Goal: Task Accomplishment & Management: Manage account settings

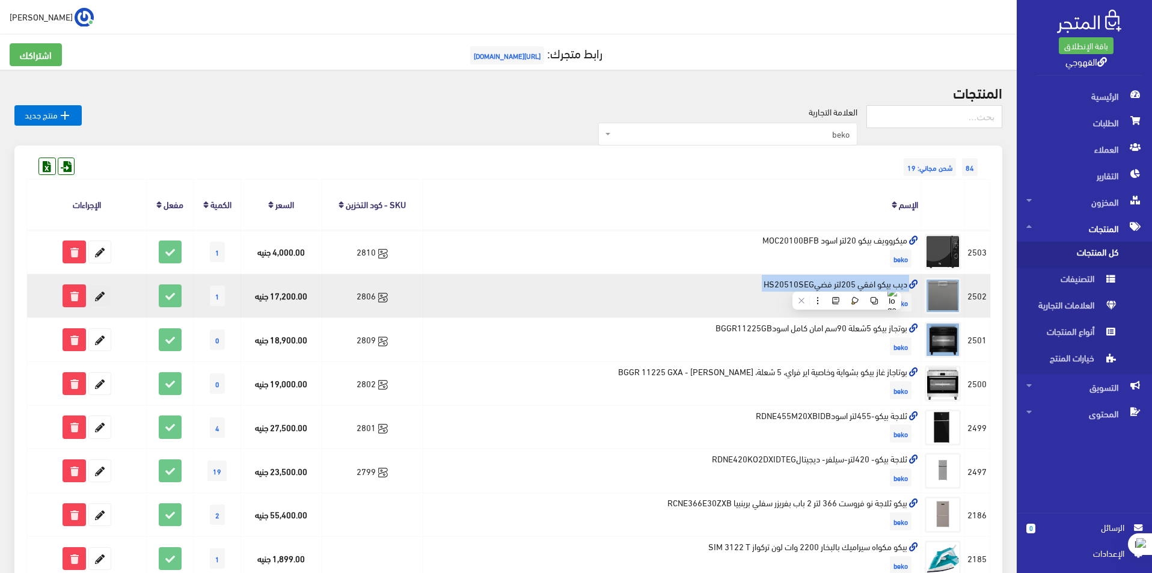
click at [106, 295] on icon at bounding box center [100, 296] width 22 height 22
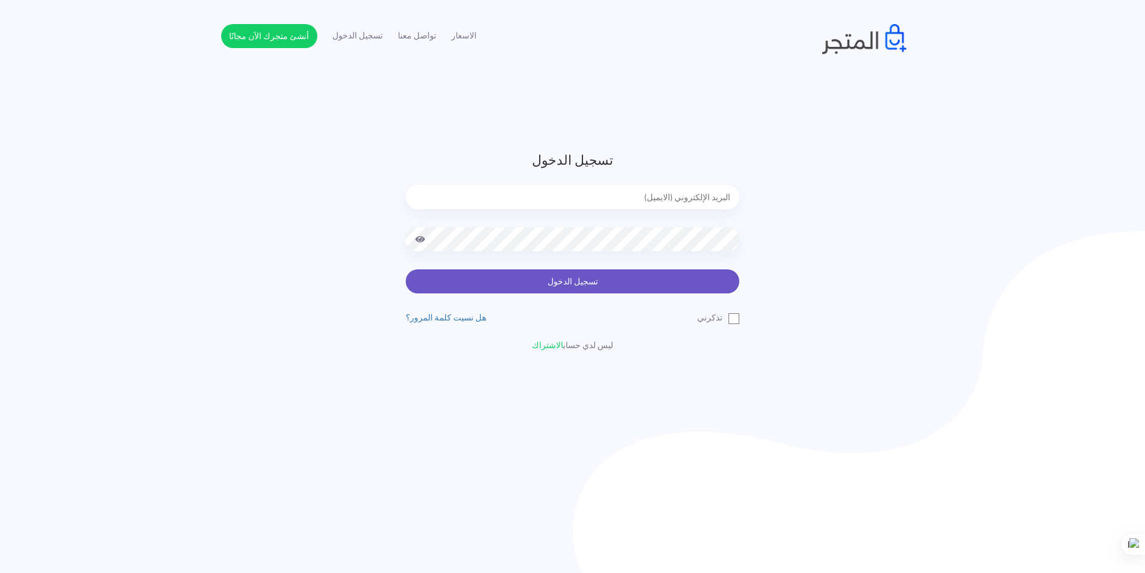
type input "xp.switch99@gmail.com"
click at [513, 283] on button "تسجيل الدخول" at bounding box center [573, 281] width 334 height 24
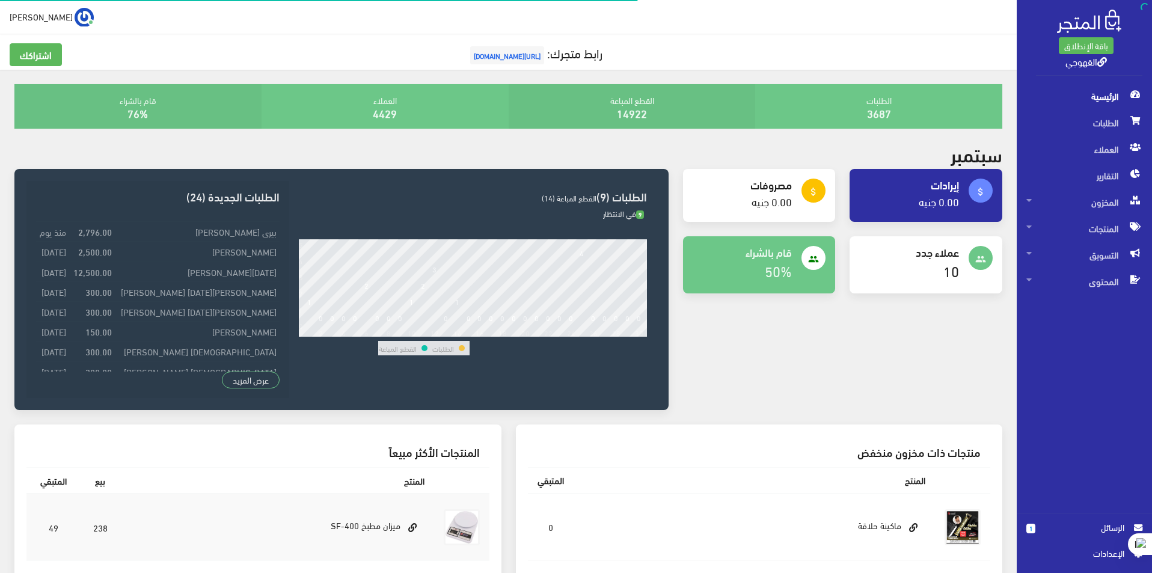
click at [1089, 516] on div "1 الرسائل اﻹعدادات" at bounding box center [1084, 543] width 135 height 60
click at [1104, 522] on span "الرسائل" at bounding box center [1084, 527] width 79 height 13
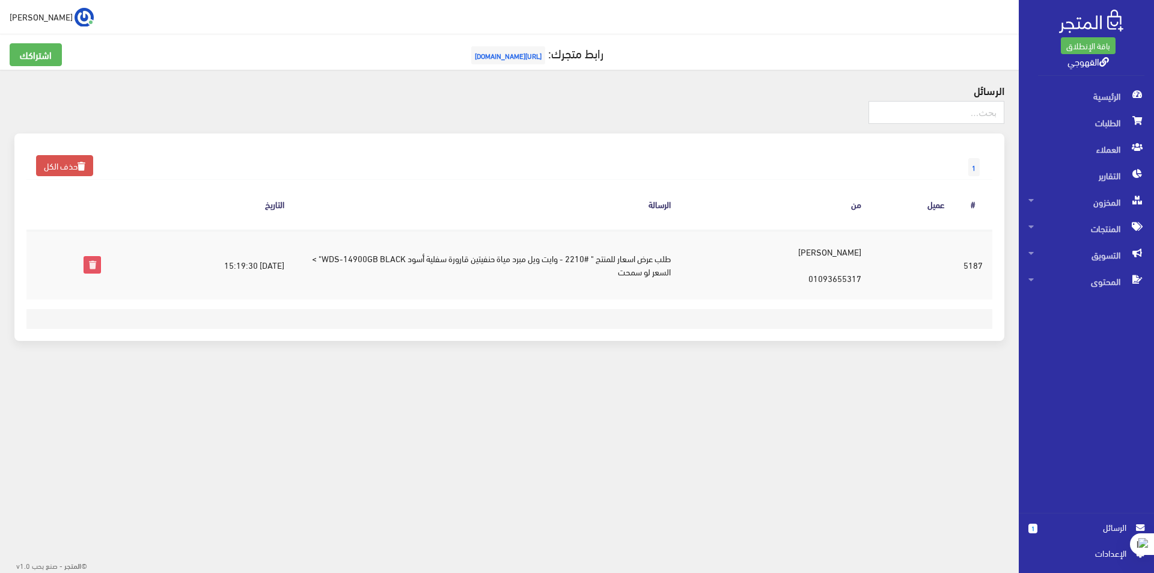
click at [88, 266] on icon at bounding box center [92, 265] width 16 height 16
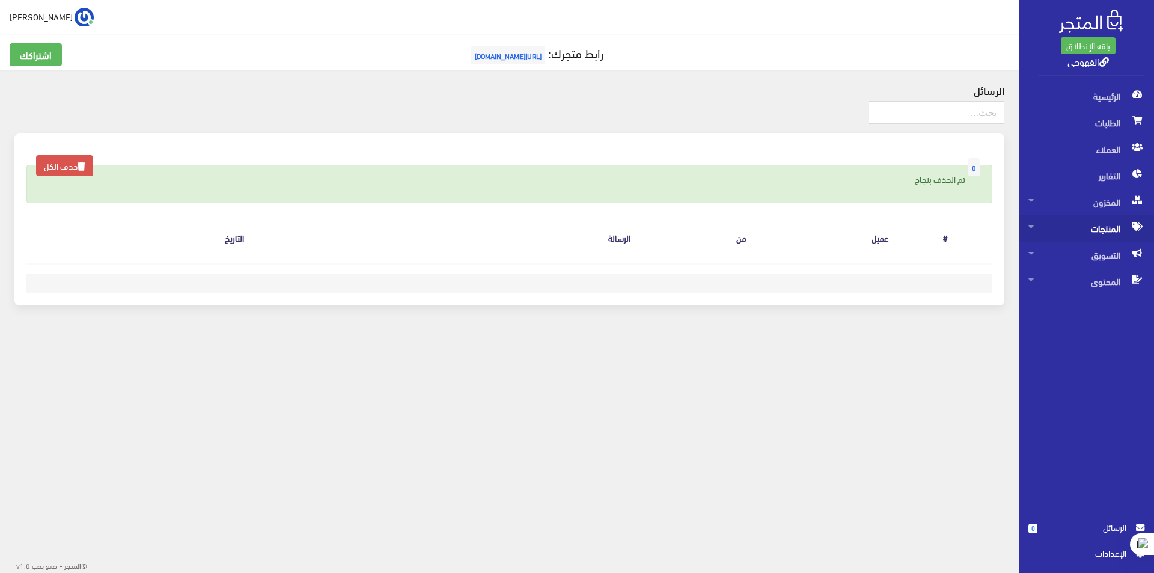
click at [1106, 233] on span "المنتجات" at bounding box center [1087, 228] width 116 height 26
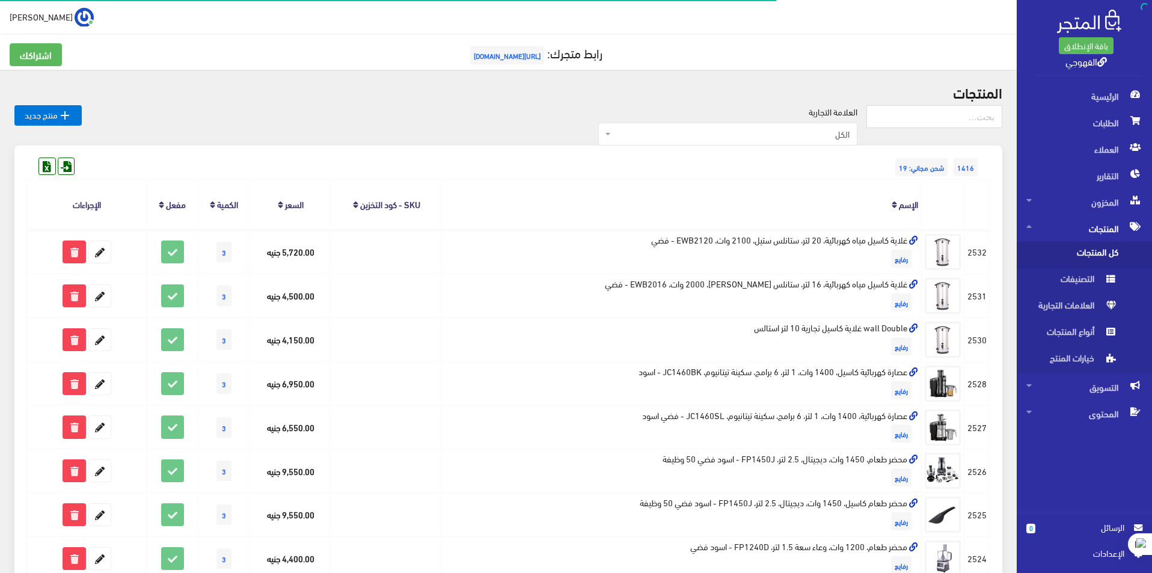
click at [1104, 256] on span "كل المنتجات" at bounding box center [1071, 255] width 91 height 26
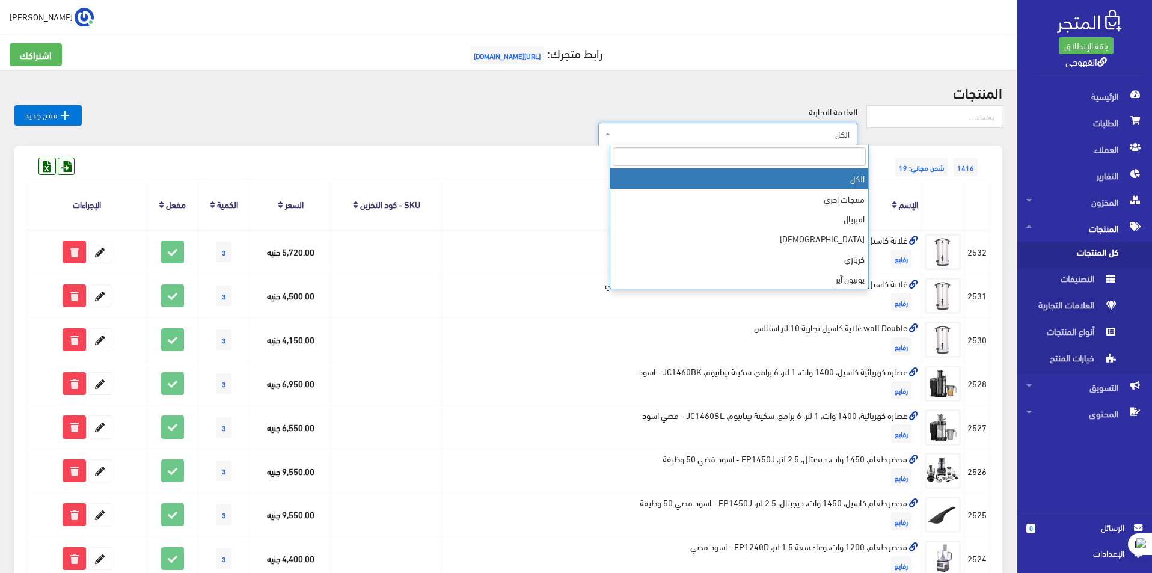
click at [664, 132] on span "الكل" at bounding box center [731, 134] width 236 height 12
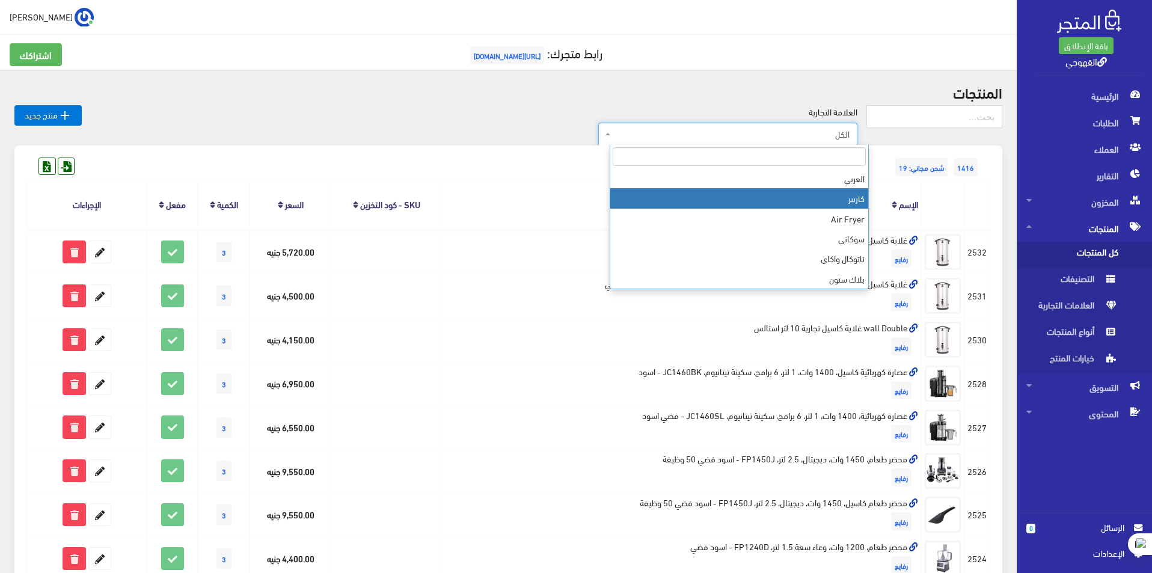
scroll to position [321, 0]
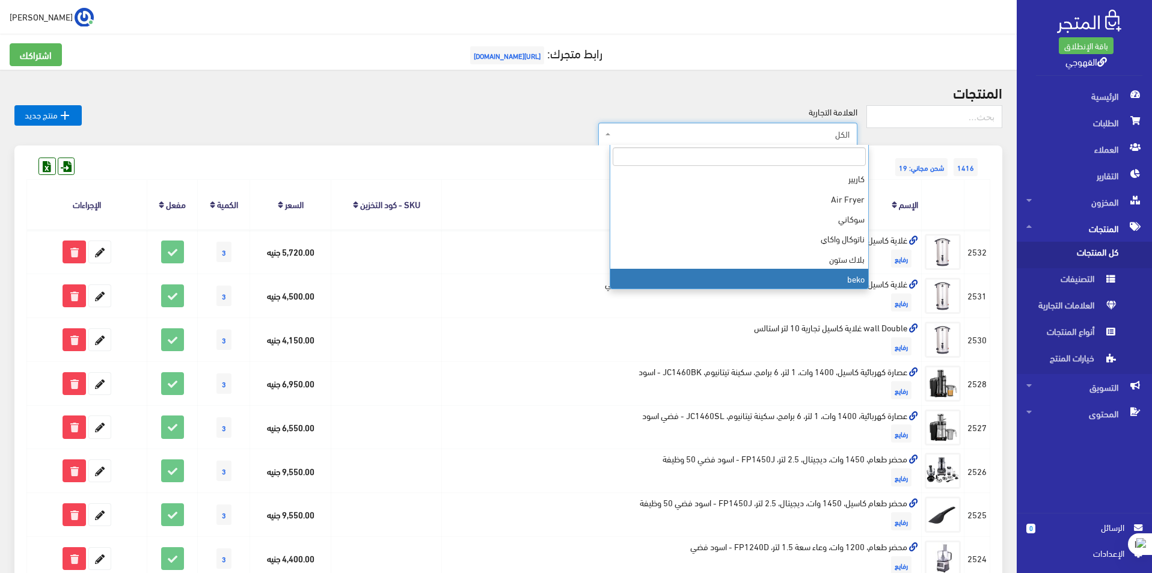
select select "https://account.almatjar.store/products?brand=111"
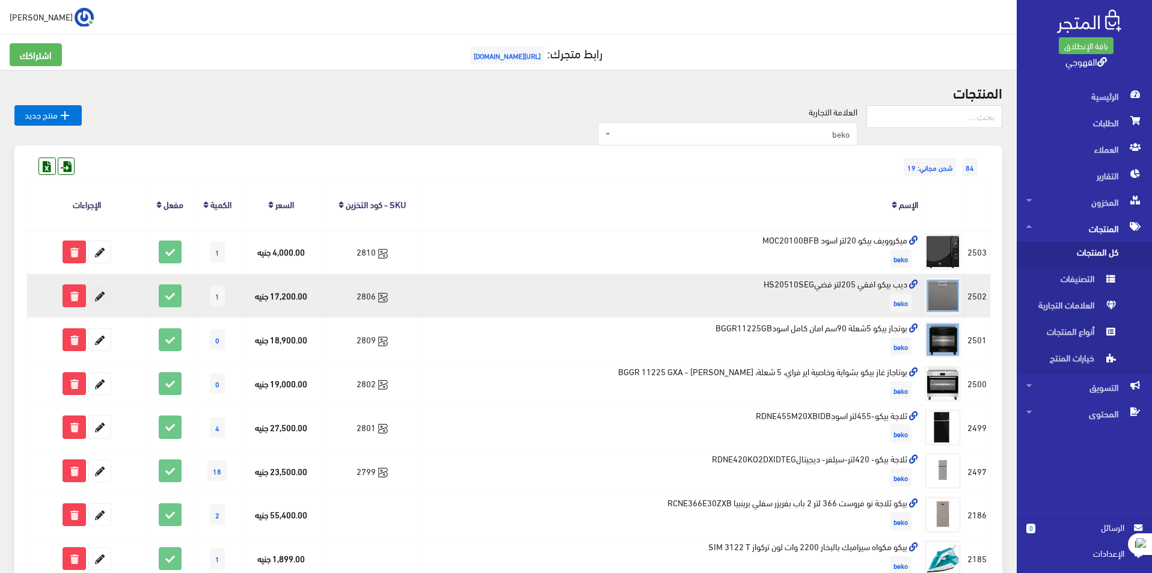
click at [99, 296] on icon at bounding box center [100, 296] width 22 height 22
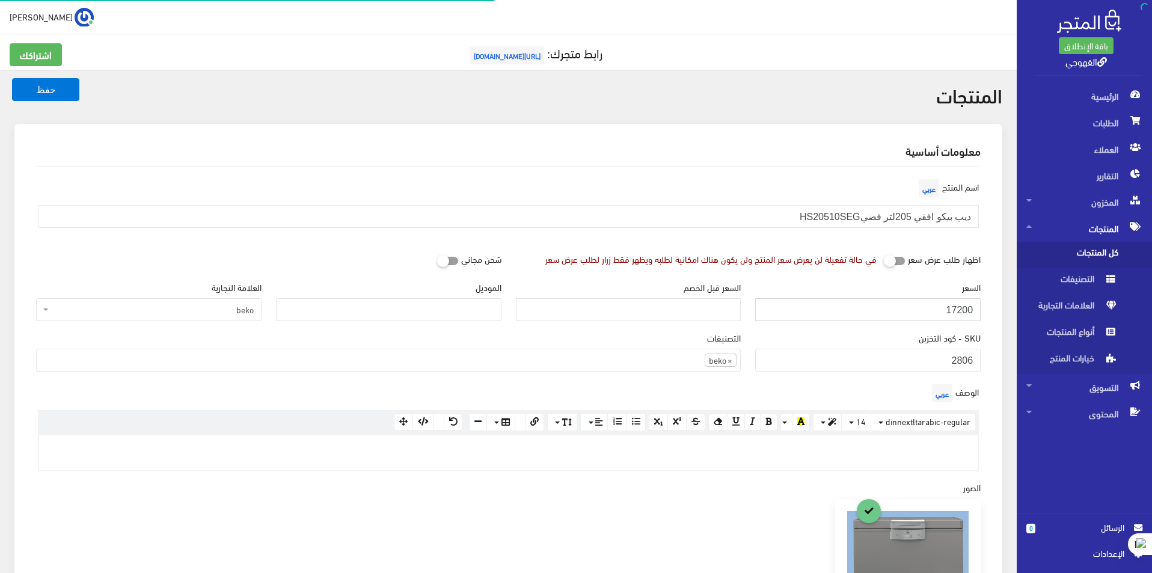
scroll to position [830, 0]
click at [944, 311] on input "17200" at bounding box center [867, 309] width 225 height 23
paste input "6499"
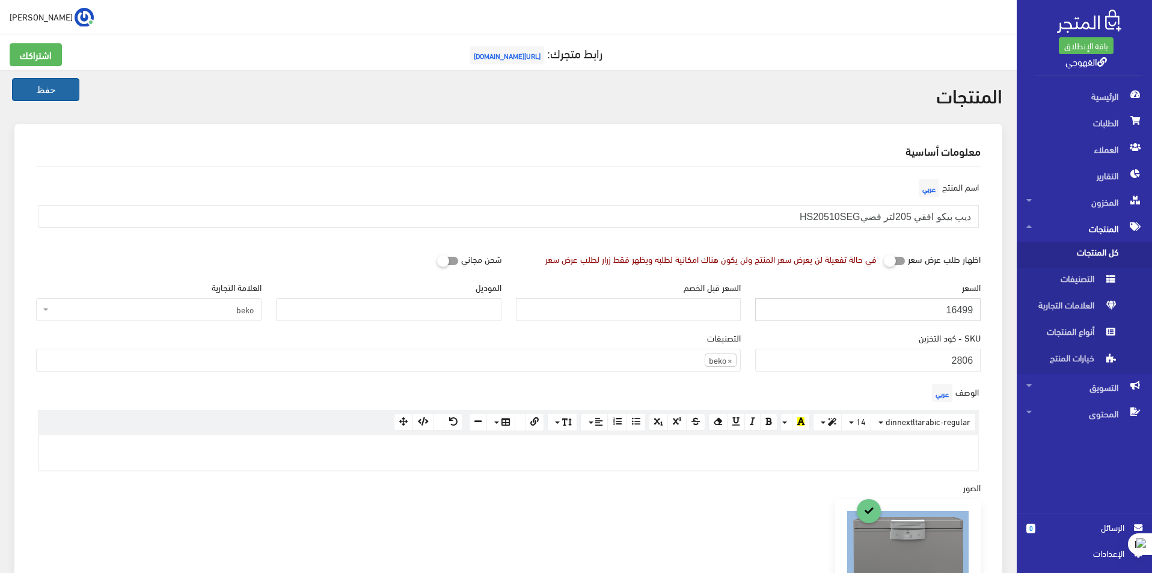
type input "16499"
click at [68, 96] on button "حفظ" at bounding box center [45, 89] width 67 height 23
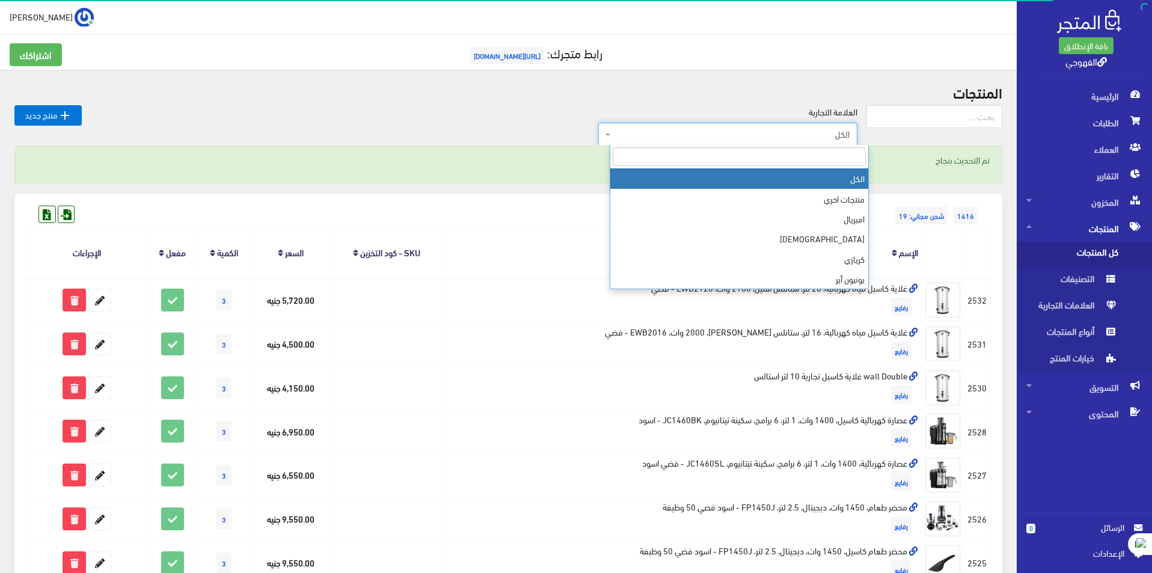
click at [684, 142] on span "الكل" at bounding box center [727, 134] width 259 height 23
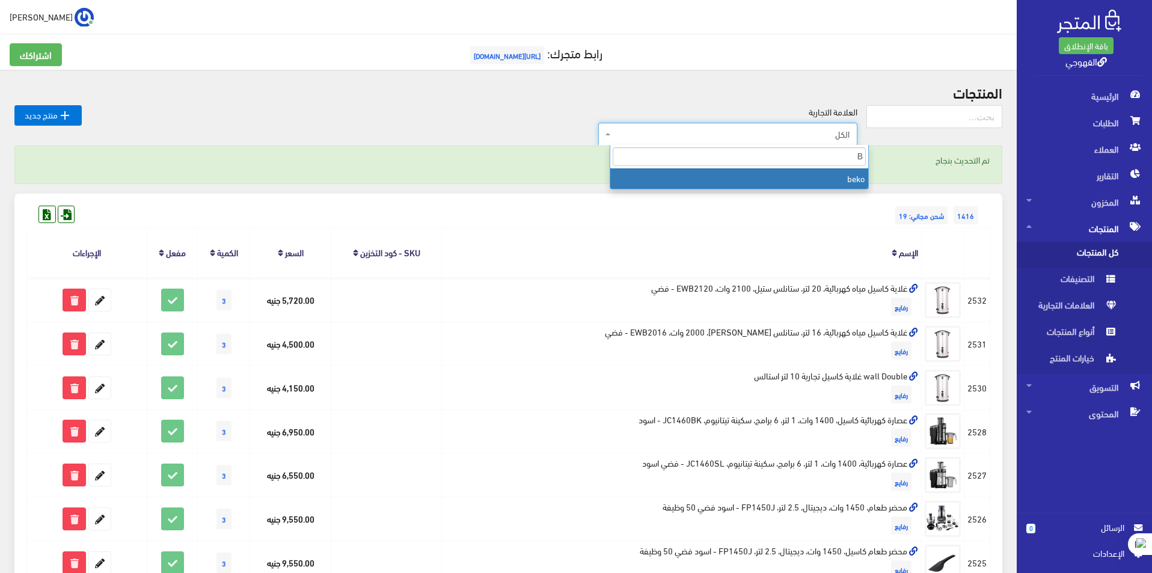
type input "B"
select select "https://account.almatjar.store/products?brand=111"
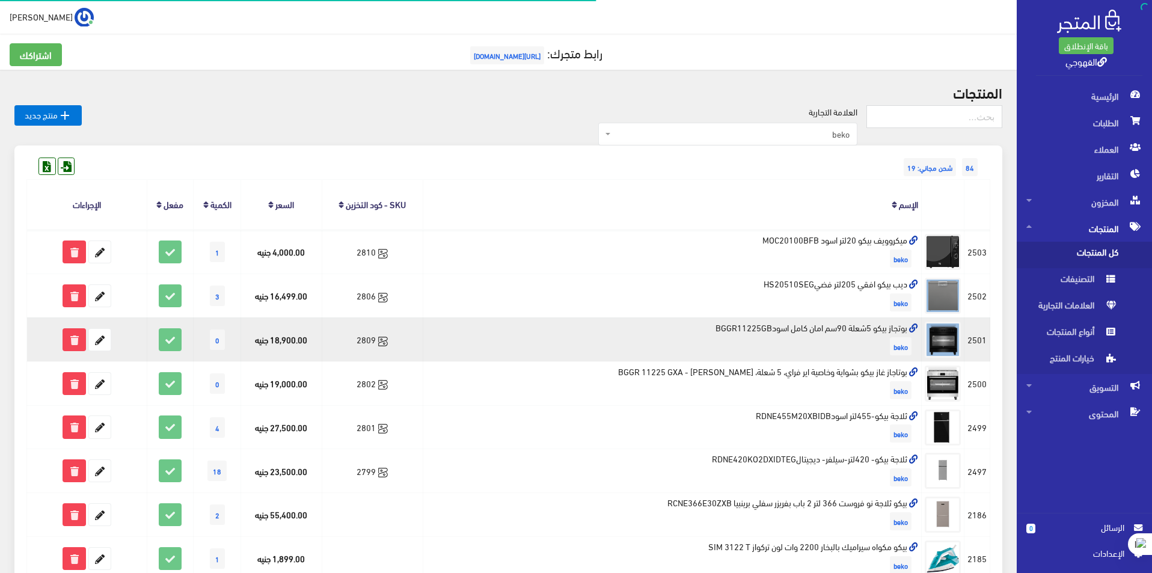
click at [786, 335] on td "بوتجاز بيكو 5شعلة 90سم [PERSON_NAME]11225GB beko" at bounding box center [672, 339] width 498 height 44
click at [786, 329] on td "بوتجاز بيكو 5شعلة 90سم [PERSON_NAME]11225GB beko" at bounding box center [672, 339] width 498 height 44
click at [786, 329] on td "بوتجاز بيكو 5شعلة 90سم امان كامل اسودBGGR11225GB beko" at bounding box center [672, 339] width 498 height 44
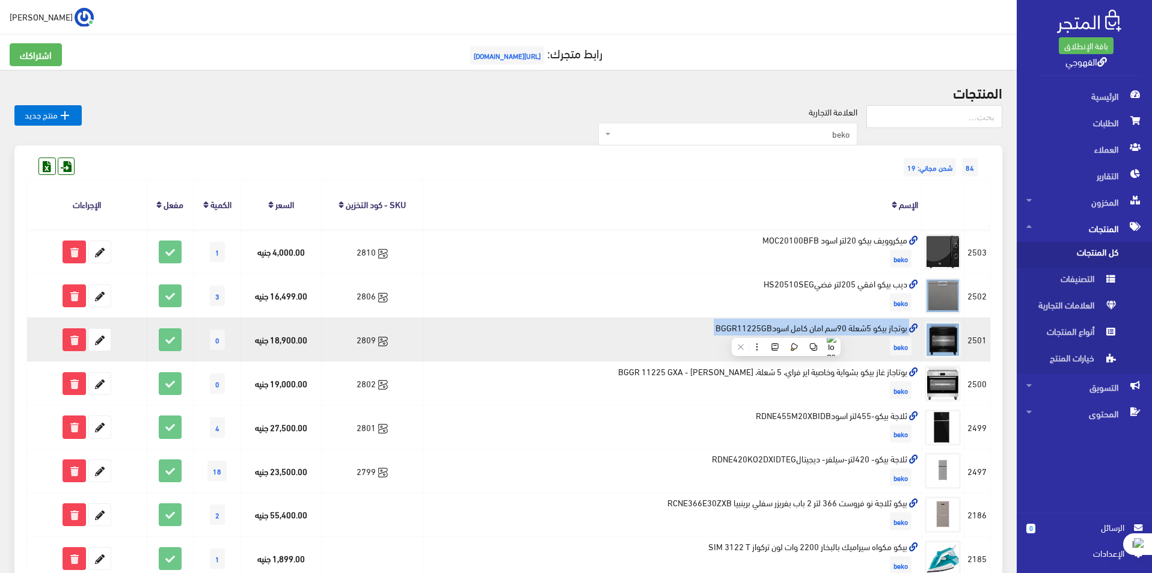
click at [786, 329] on td "بوتجاز بيكو 5شعلة 90سم امان كامل اسودBGGR11225GB beko" at bounding box center [672, 339] width 498 height 44
copy td "بوتجاز بيكو 5شعلة 90سم امان كامل اسودBGGR11225GB"
click at [91, 342] on icon at bounding box center [100, 340] width 22 height 22
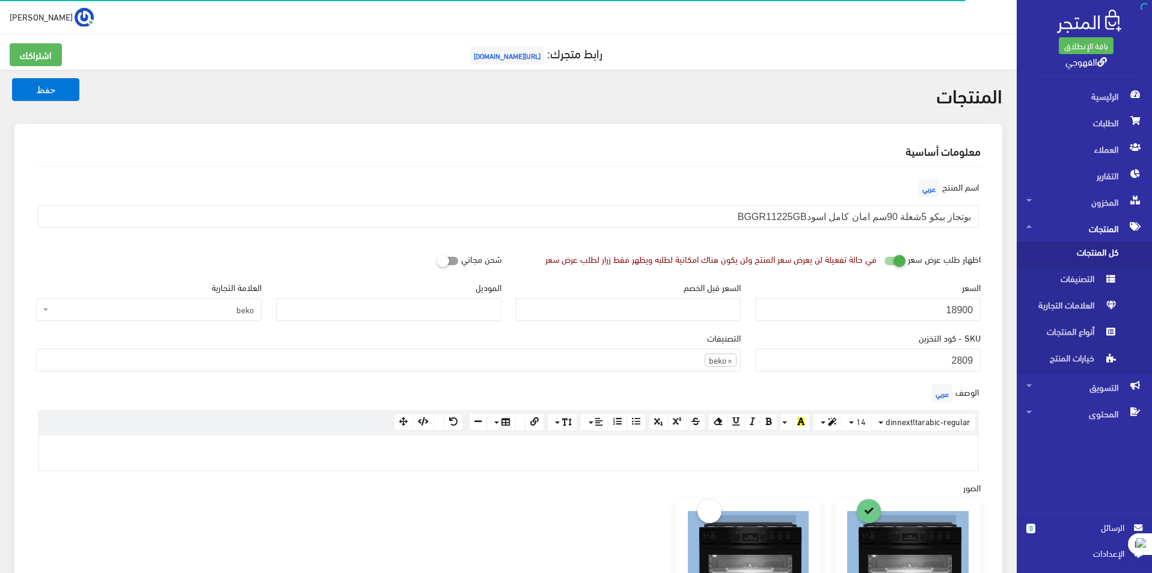
click at [920, 314] on input "18900" at bounding box center [867, 309] width 225 height 23
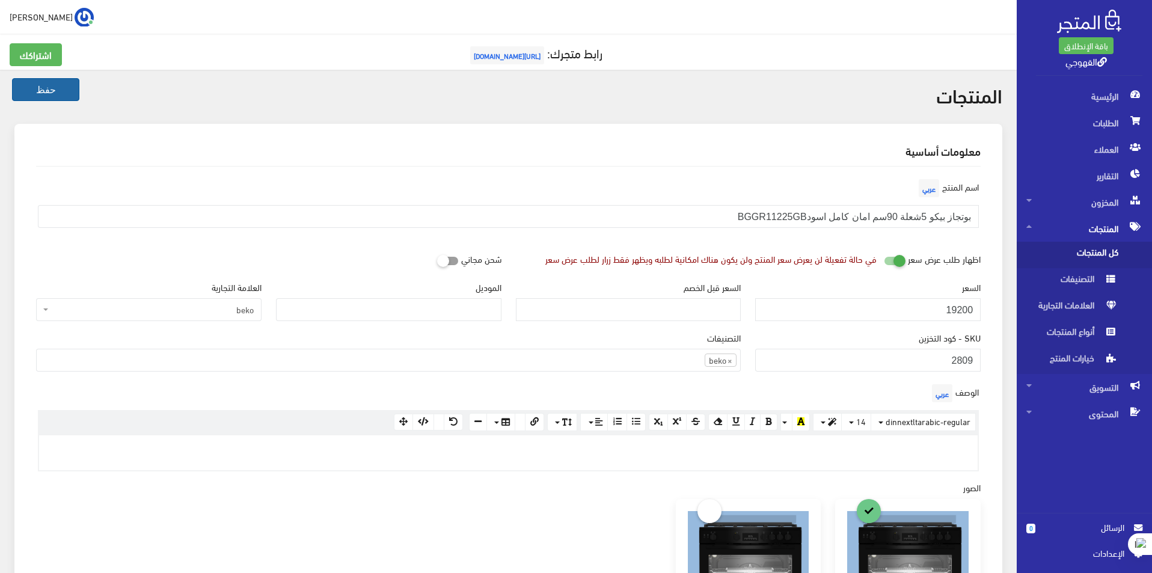
type input "19200"
click at [78, 96] on button "حفظ" at bounding box center [45, 89] width 67 height 23
click at [72, 90] on button "حفظ" at bounding box center [45, 89] width 67 height 23
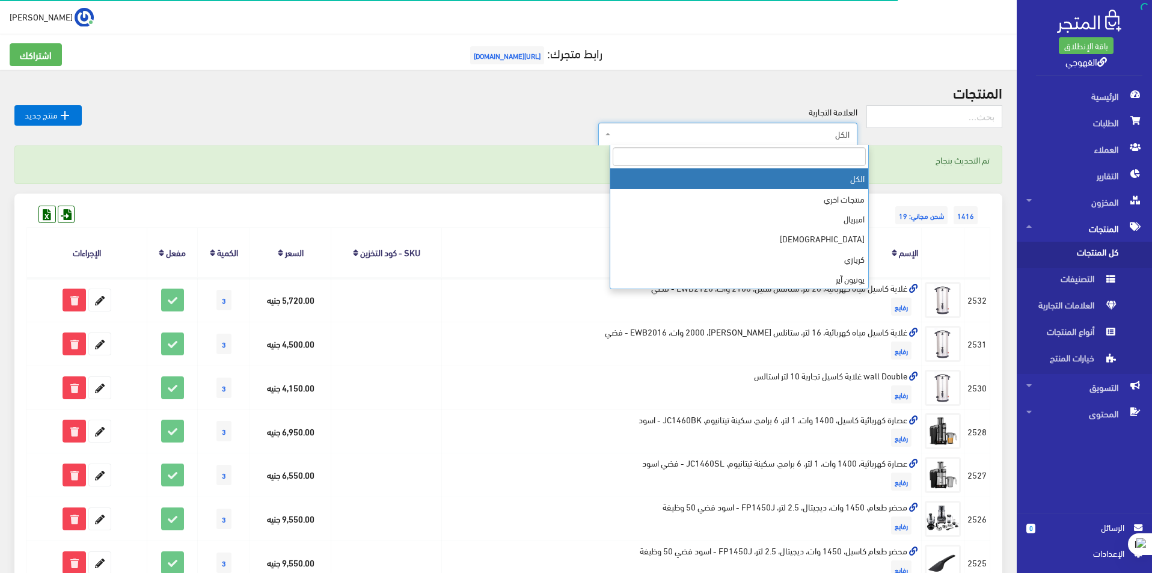
click at [809, 133] on span "الكل" at bounding box center [731, 134] width 236 height 12
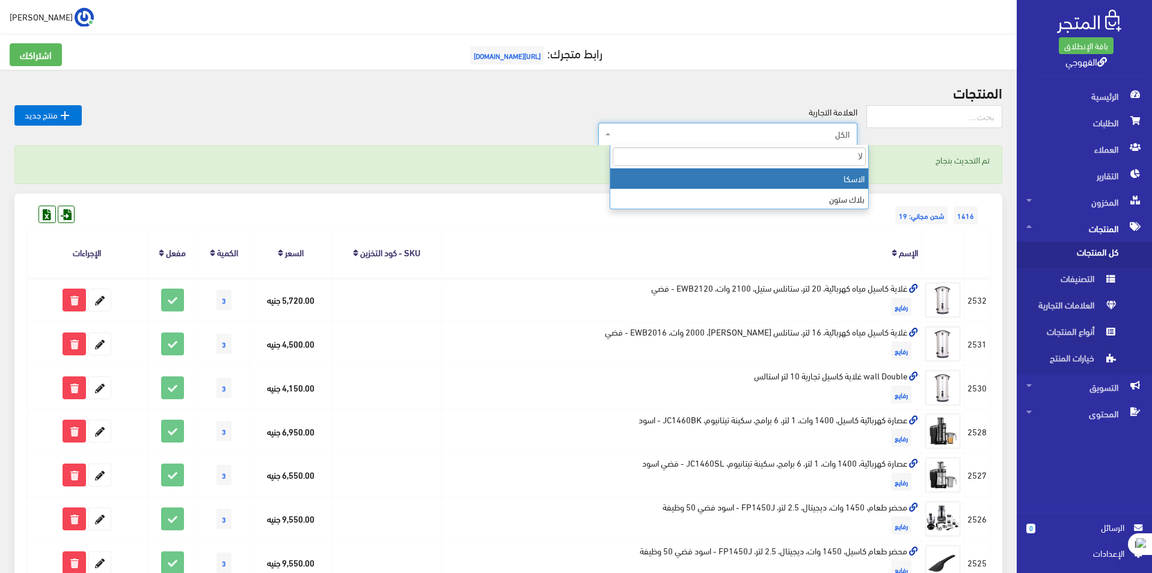
type input "ل"
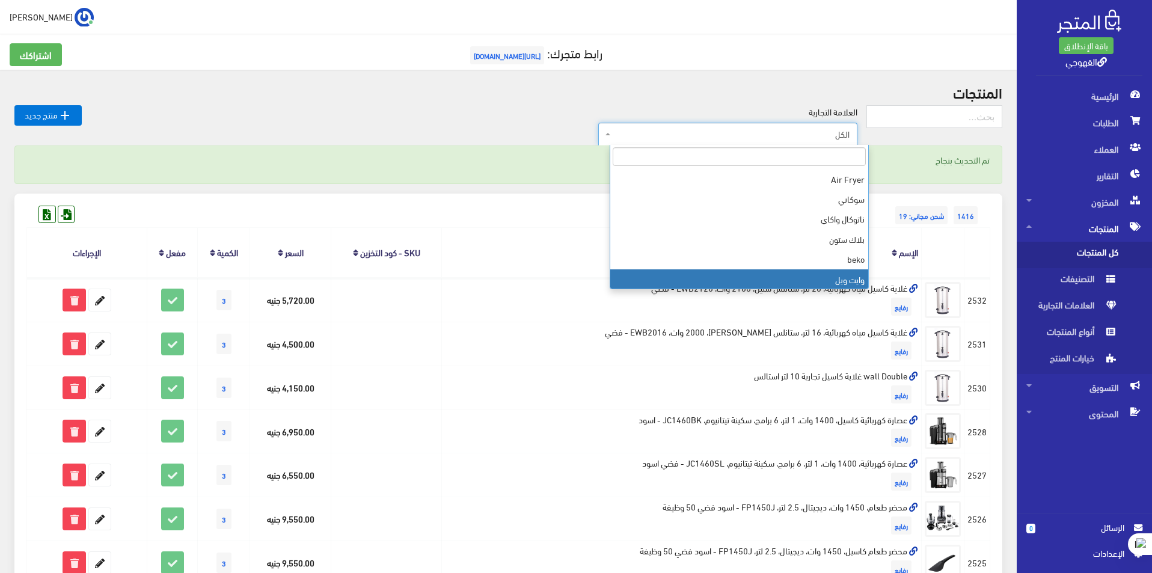
scroll to position [361, 0]
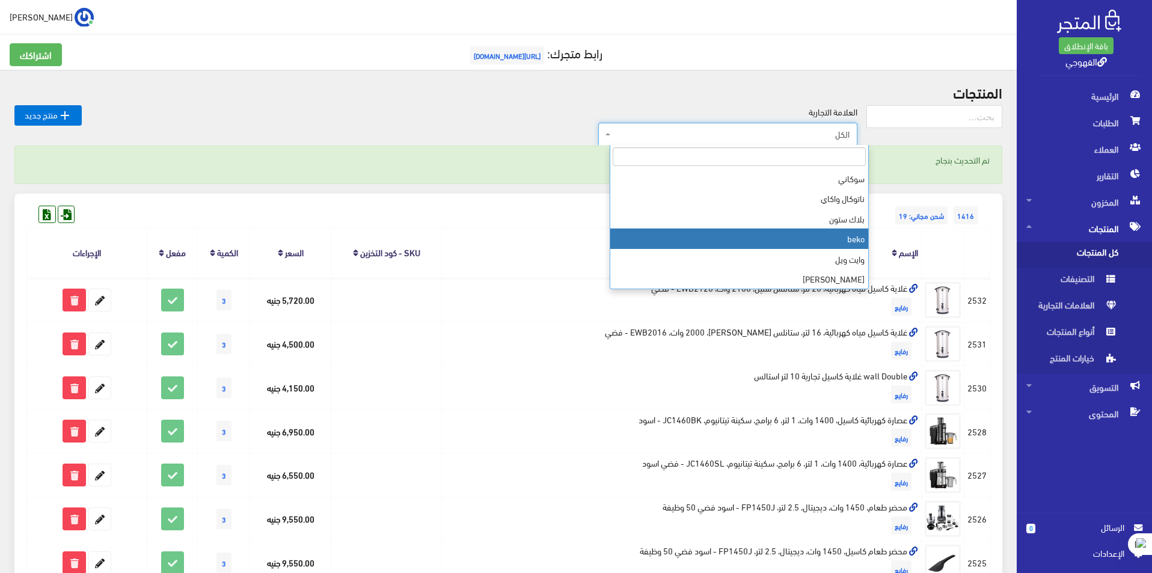
select select "https://account.almatjar.store/products?brand=111"
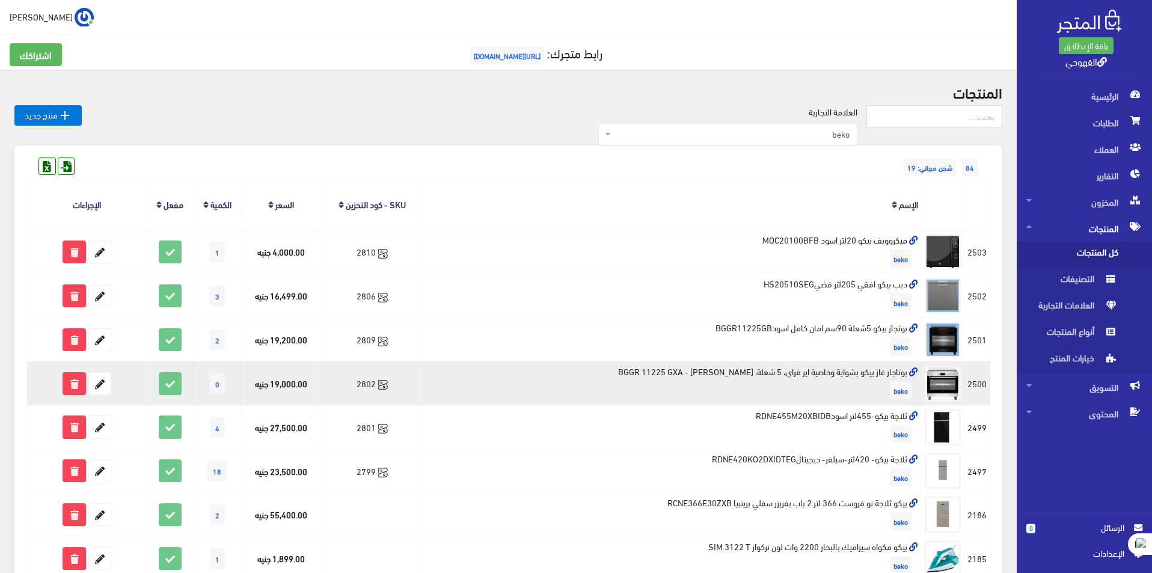
click at [867, 374] on td "بوتاجاز غاز بيكو بشواية وخاصية اير فراي، 5 شعلة، ستانلس ستيل - BGGR 11225 GXA b…" at bounding box center [672, 383] width 498 height 44
drag, startPoint x: 867, startPoint y: 374, endPoint x: 860, endPoint y: 372, distance: 7.4
click at [867, 373] on td "بوتاجاز غاز بيكو بشواية وخاصية اير فراي، 5 شعلة، ستانلس ستيل - BGGR 11225 GXA b…" at bounding box center [672, 383] width 498 height 44
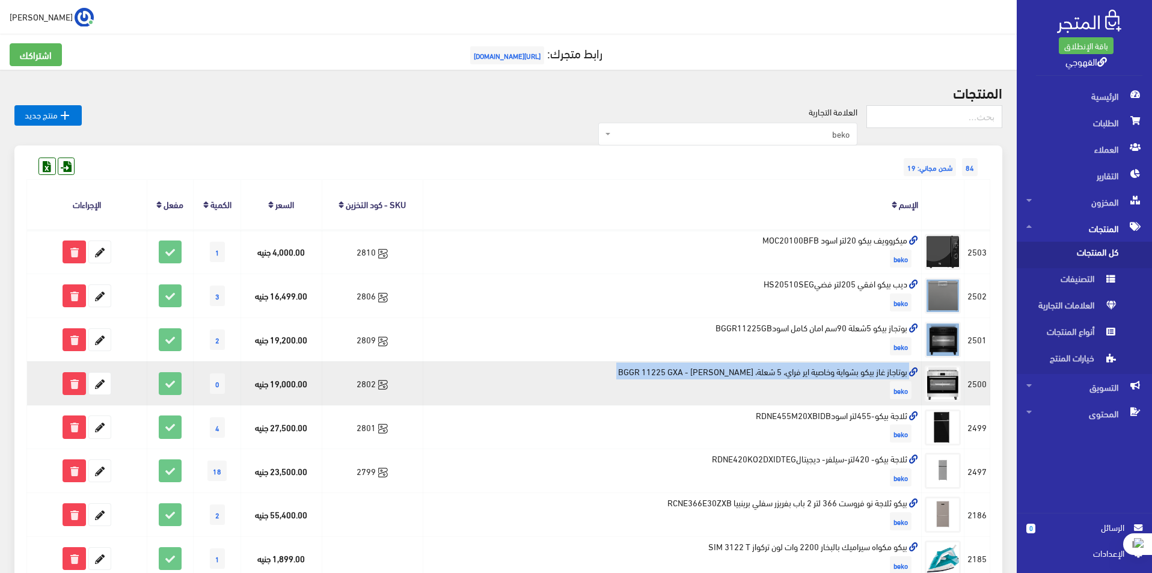
copy td "بوتاجاز غاز بيكو بشواية وخاصية اير فراي، 5 شعلة، [PERSON_NAME] - BGGR 11225 GXA"
click at [103, 391] on icon at bounding box center [100, 384] width 22 height 22
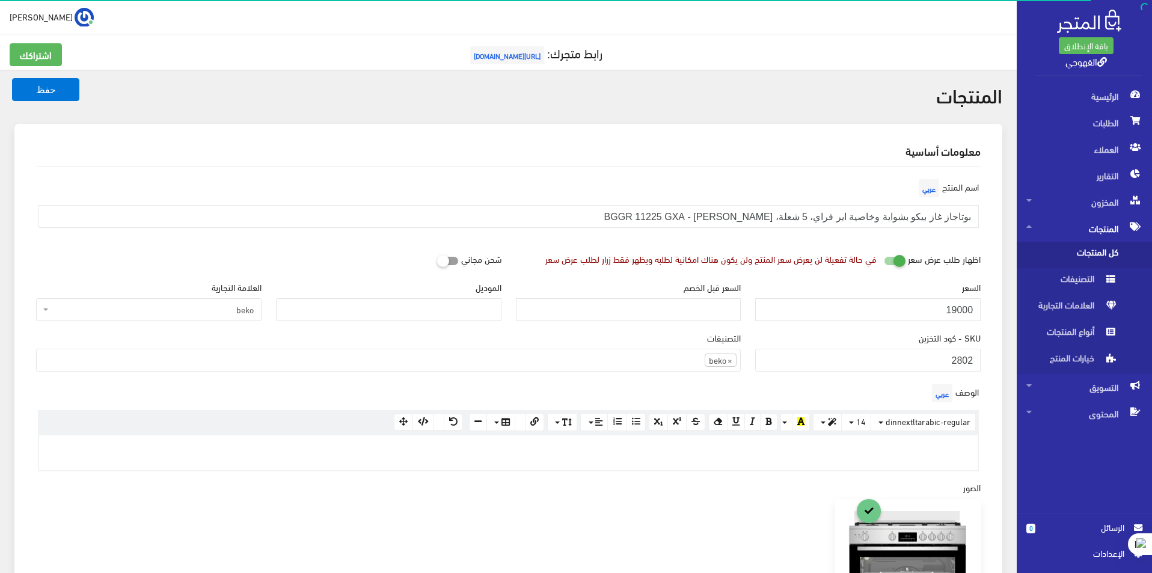
scroll to position [832, 0]
click at [872, 311] on input "19000" at bounding box center [867, 309] width 225 height 23
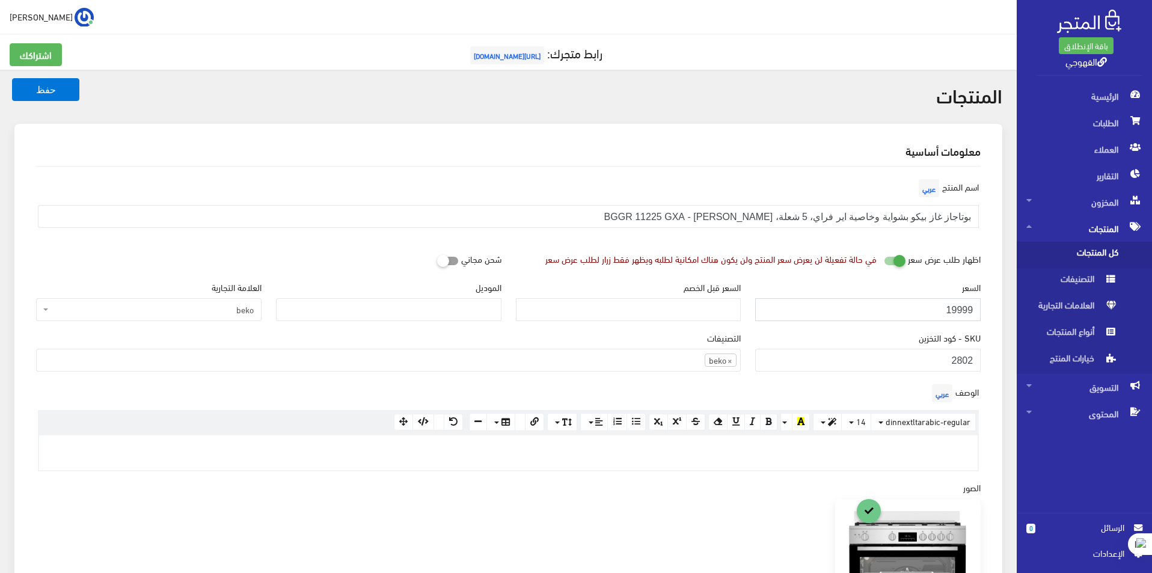
type input "19999"
click at [12, 78] on button "حفظ" at bounding box center [45, 89] width 67 height 23
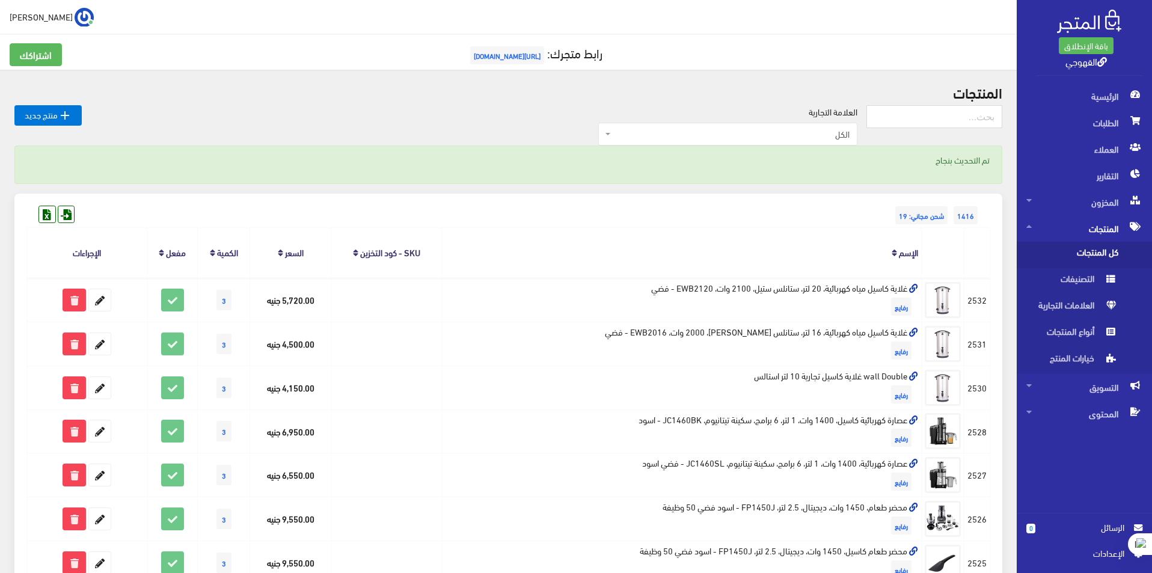
click at [781, 131] on span "الكل" at bounding box center [731, 134] width 236 height 12
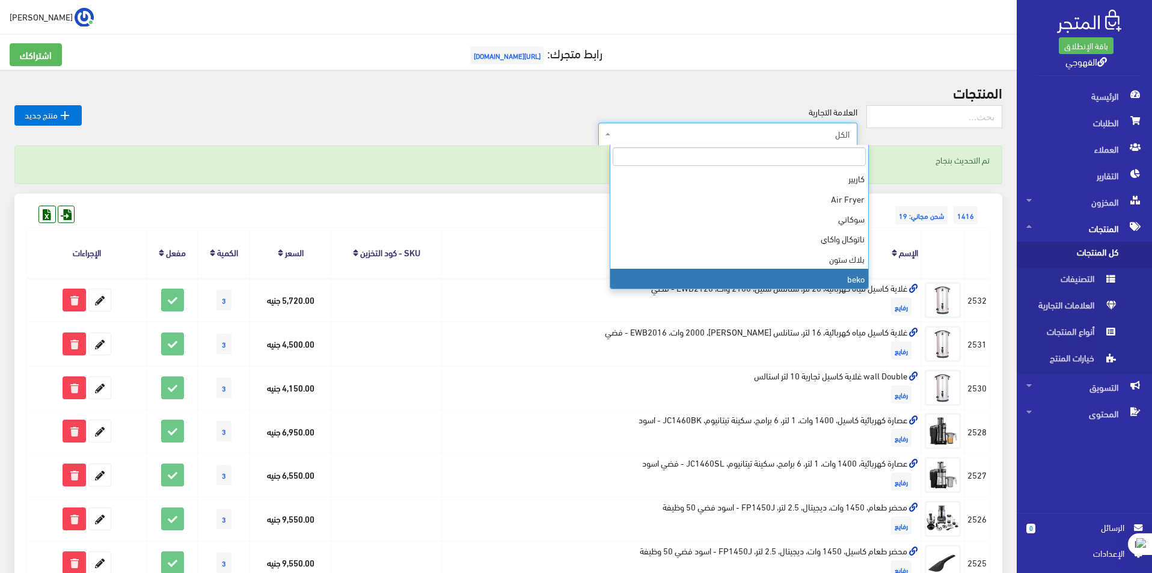
scroll to position [341, 0]
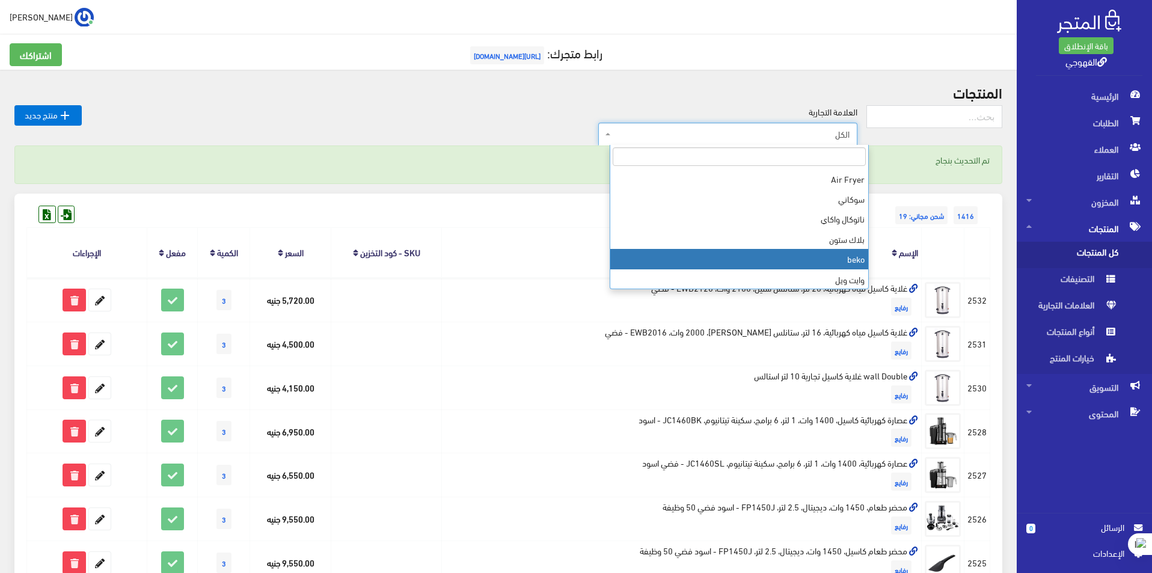
select select "https://account.almatjar.store/products?brand=111"
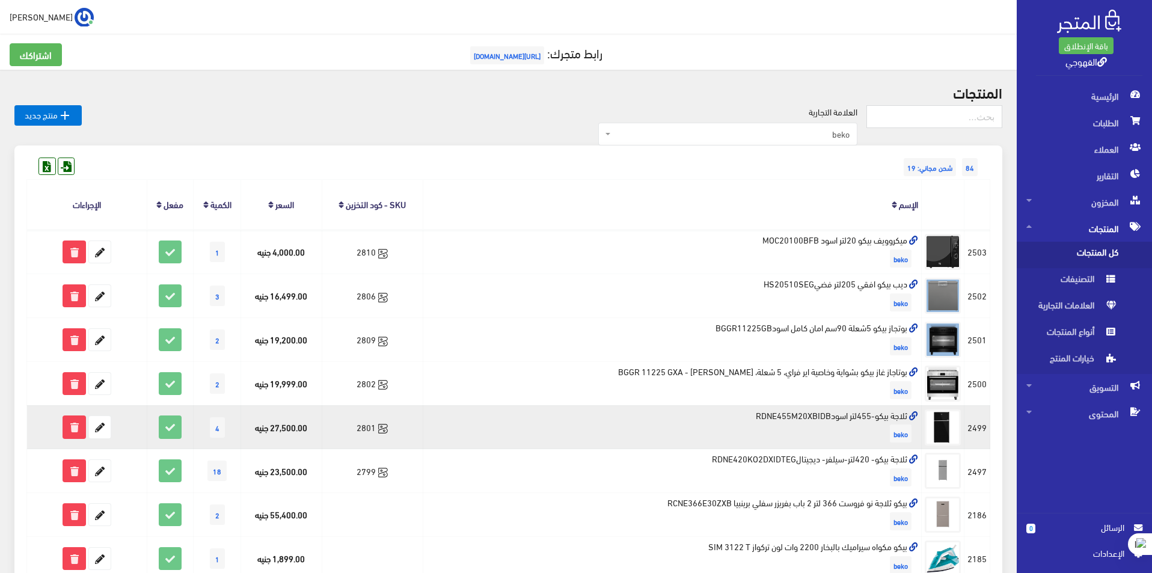
click at [865, 412] on td "ثلاجة بيكو-455لتر اسودRDNE455M20XBIDB beko" at bounding box center [672, 427] width 498 height 44
copy td "ثلاجة بيكو-455لتر اسودRDNE455M20XBIDB"
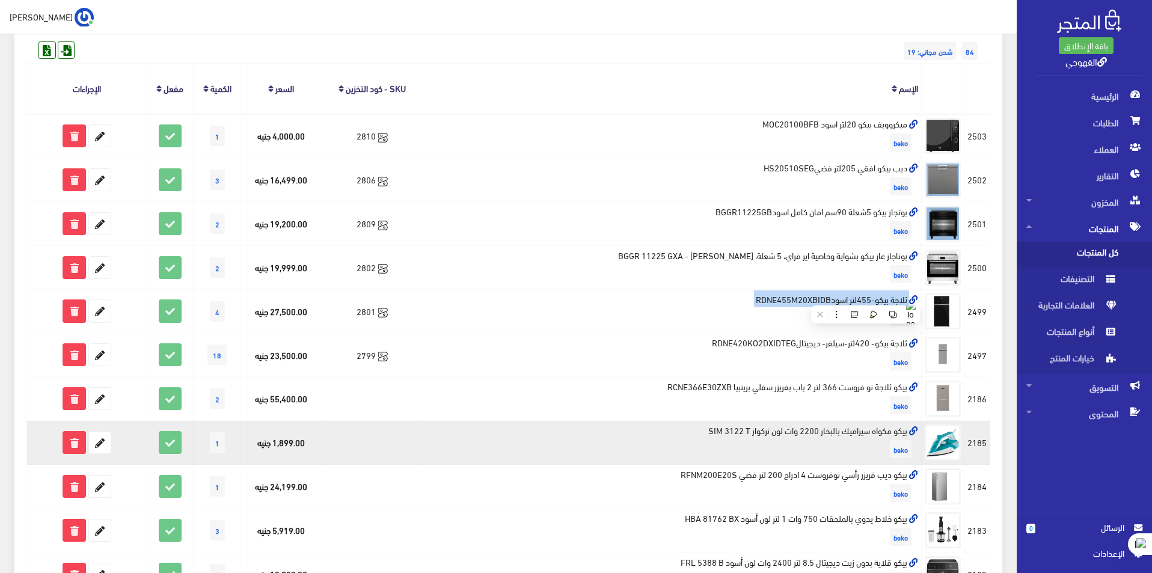
scroll to position [120, 0]
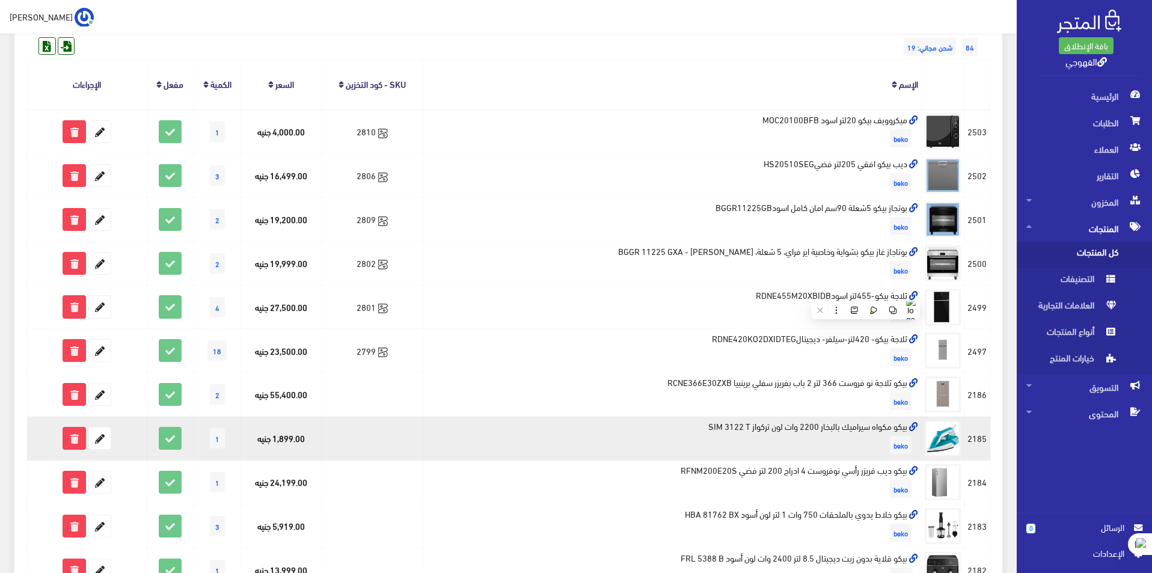
click at [821, 428] on td "بيكو مكواه سيراميك بالبخار 2200 وات لون تركواز SIM 3122 T beko" at bounding box center [672, 439] width 498 height 44
copy td "بيكو مكواه سيراميك بالبخار 2200 وات لون تركواز SIM 3122 T"
click at [98, 436] on icon at bounding box center [100, 438] width 22 height 22
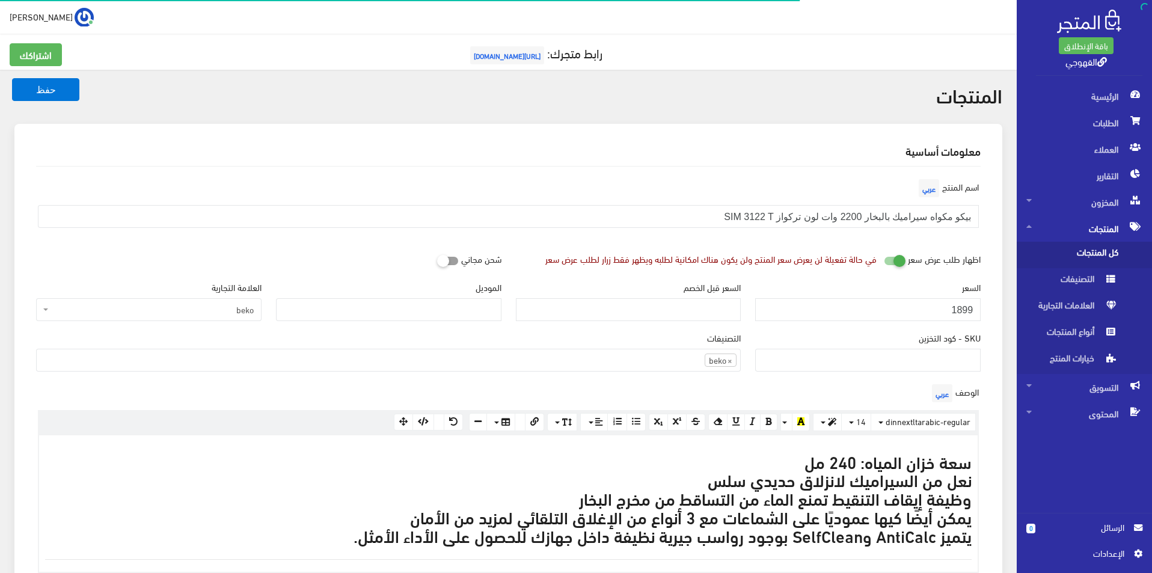
scroll to position [832, 0]
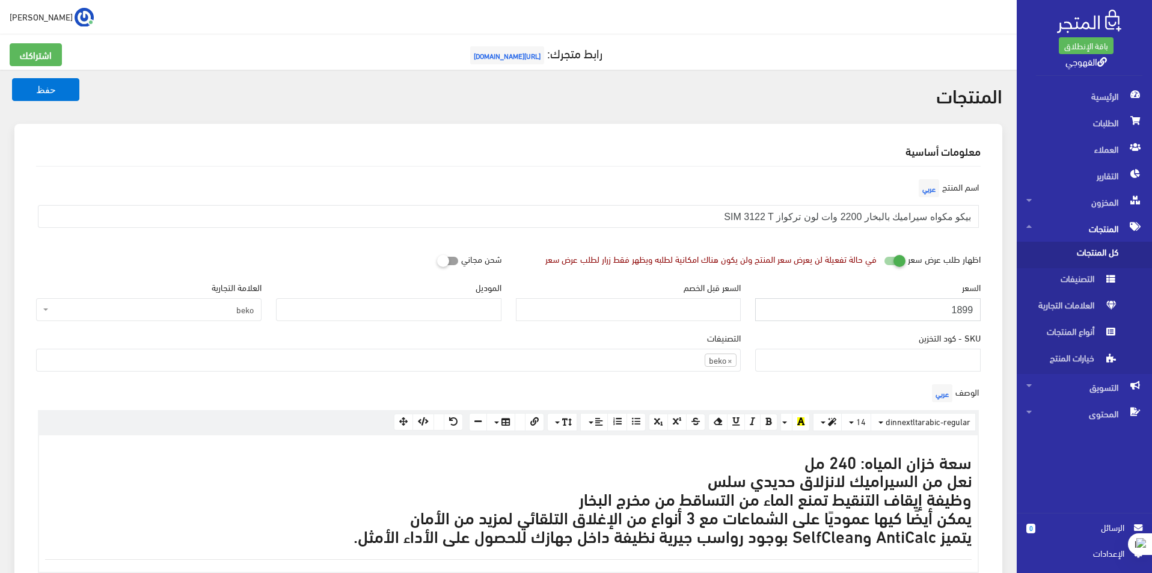
click at [923, 311] on input "1899" at bounding box center [867, 309] width 225 height 23
paste input "6"
type input "1699"
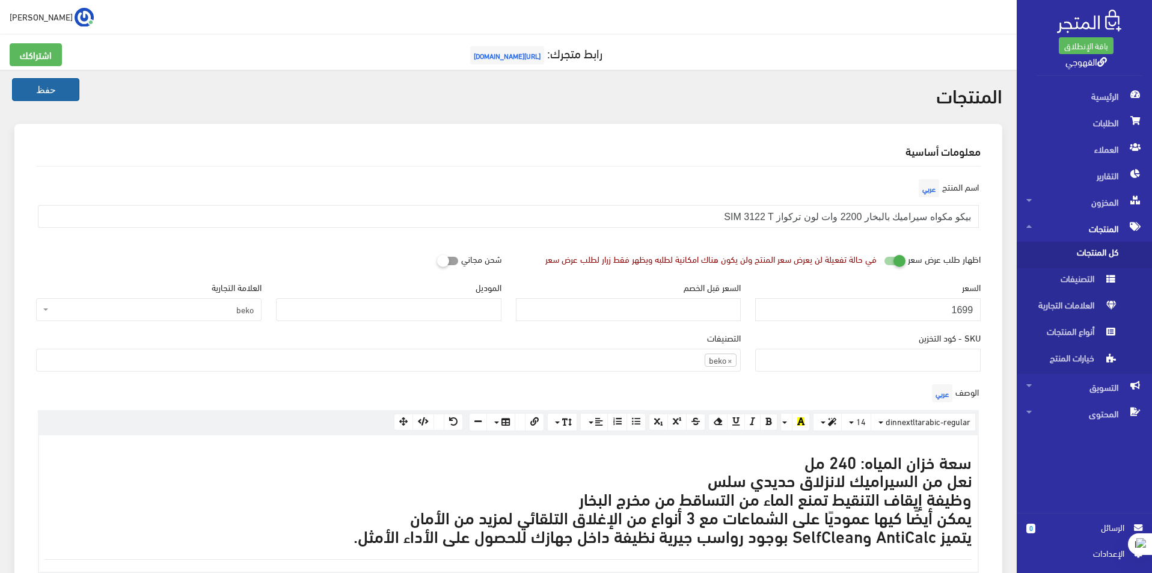
click at [32, 91] on button "حفظ" at bounding box center [45, 89] width 67 height 23
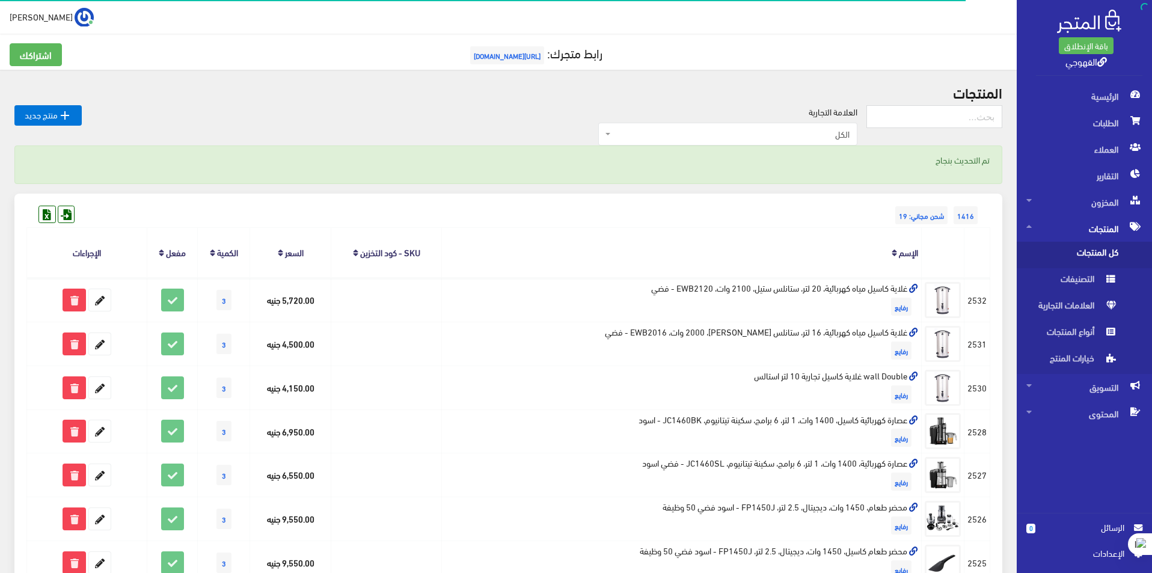
click at [843, 141] on span "الكل" at bounding box center [727, 134] width 259 height 23
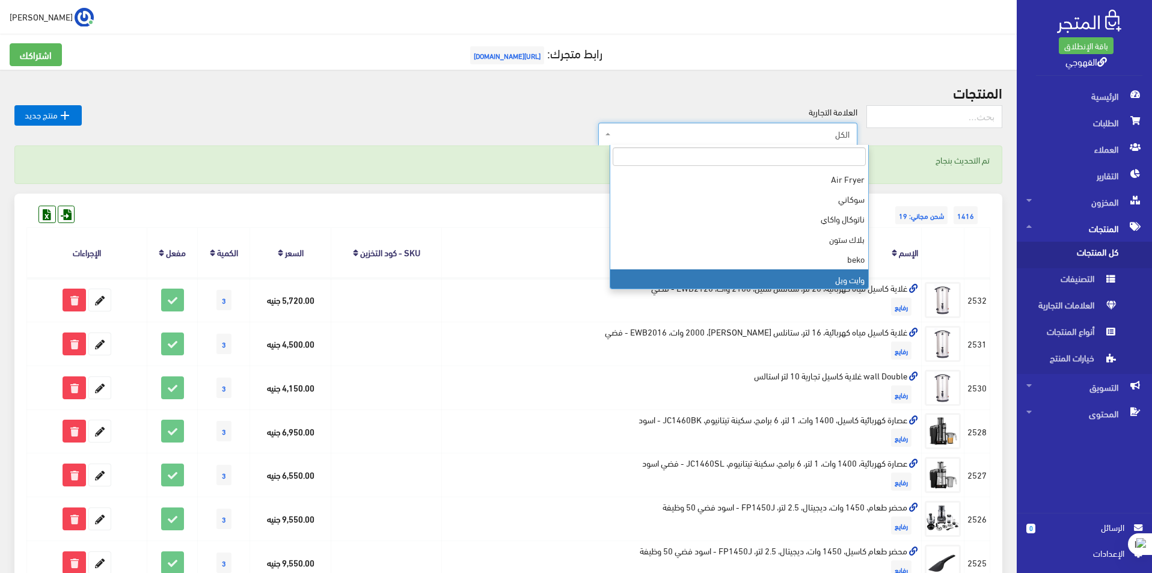
scroll to position [361, 0]
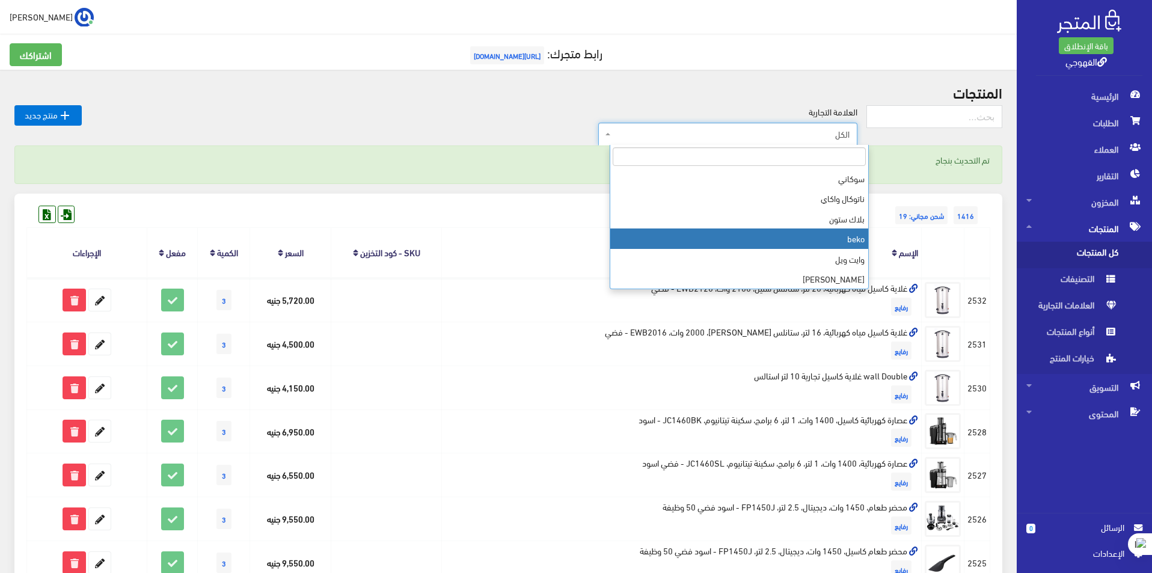
select select "https://account.almatjar.store/products?brand=111"
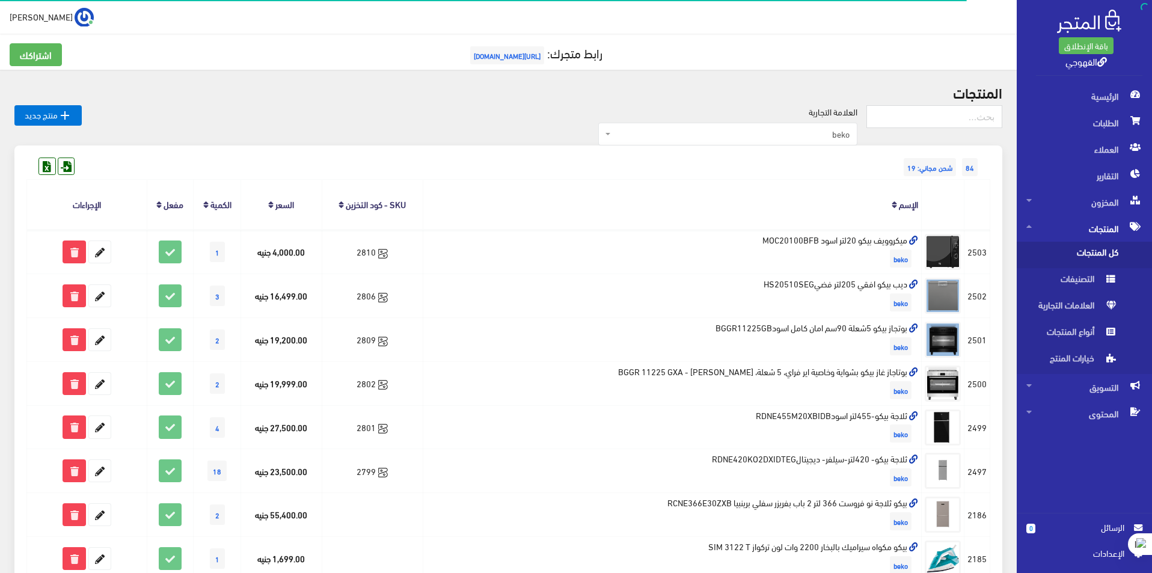
scroll to position [180, 0]
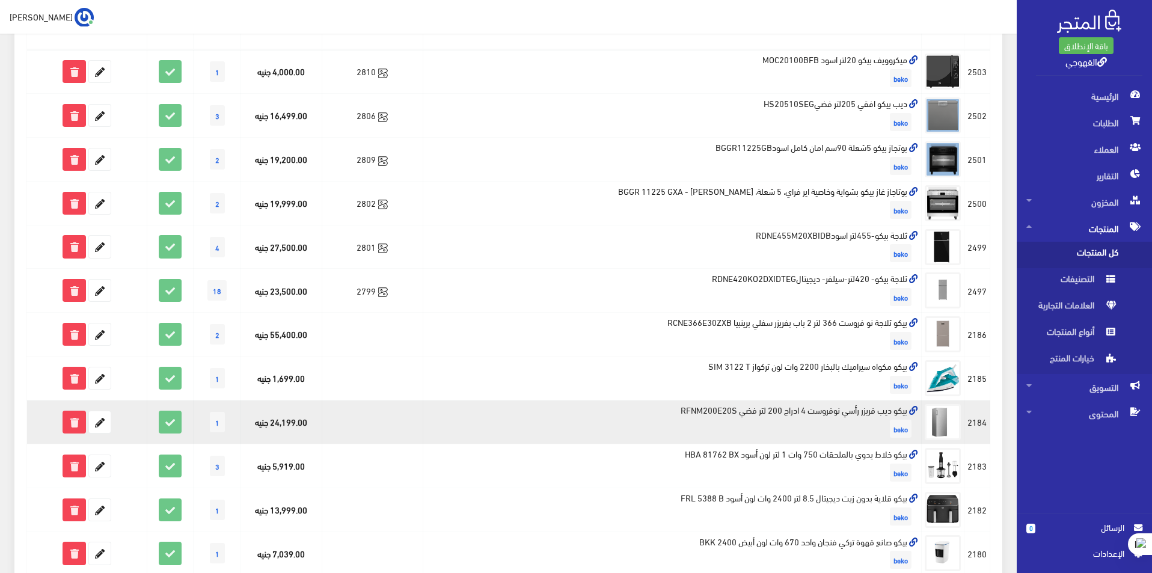
click at [887, 406] on td "بيكو ديب فريزر رأسي نوفروست 4 ادراج 200 لتر فضي RFNM200E20S beko" at bounding box center [672, 422] width 498 height 44
copy td "بيكو ديب فريزر رأسي نوفروست 4 ادراج 200 لتر فضي RFNM200E20S"
click at [103, 420] on icon at bounding box center [100, 422] width 22 height 22
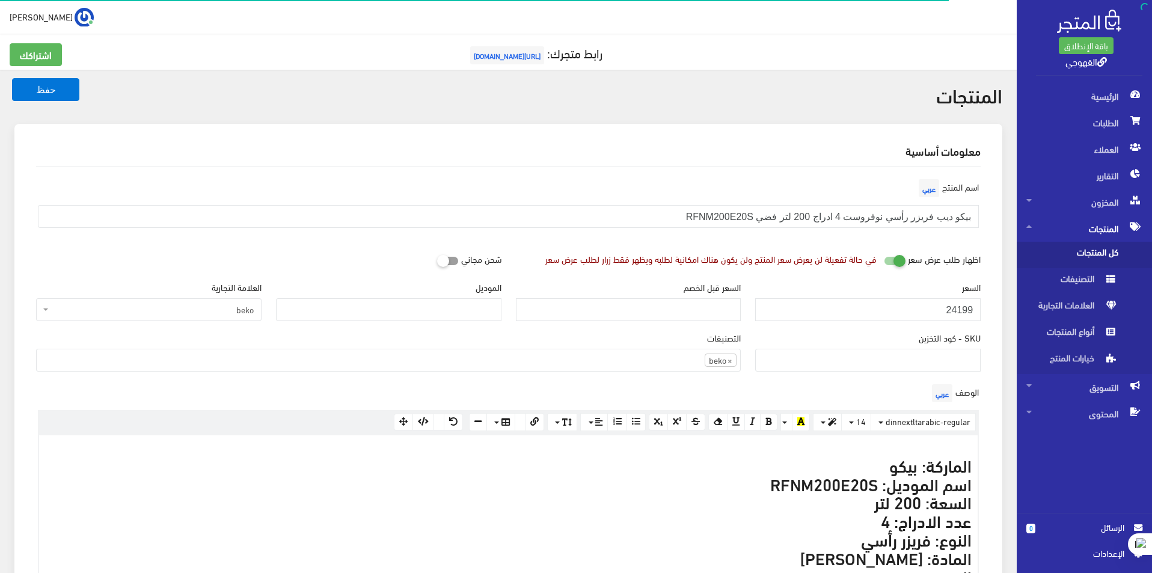
scroll to position [832, 0]
click at [964, 301] on input "24199" at bounding box center [867, 309] width 225 height 23
paste input "69"
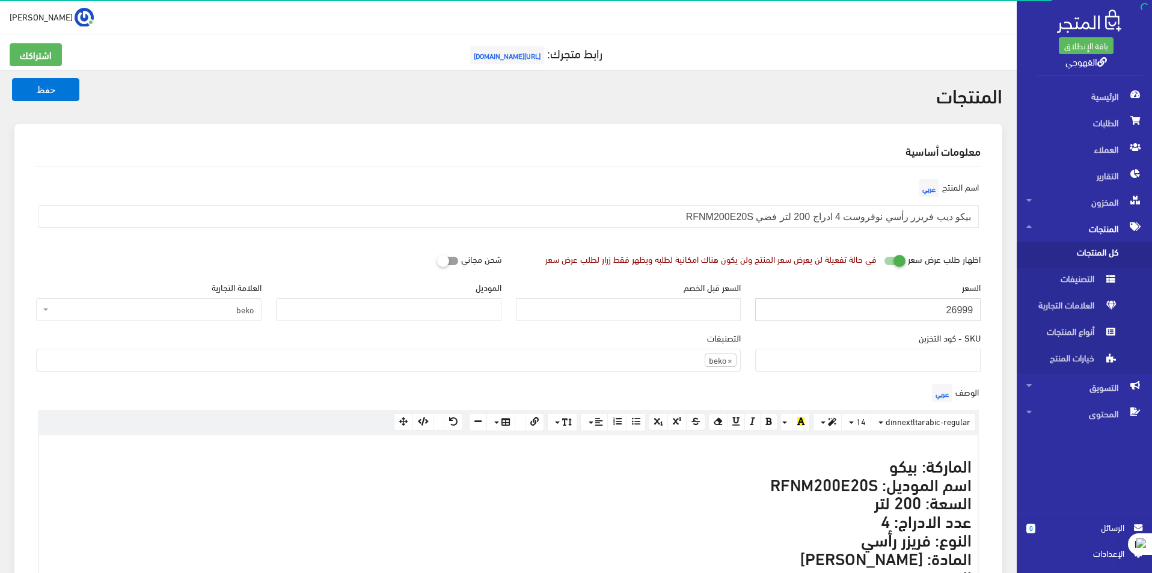
type input "26999"
click at [12, 78] on button "حفظ" at bounding box center [45, 89] width 67 height 23
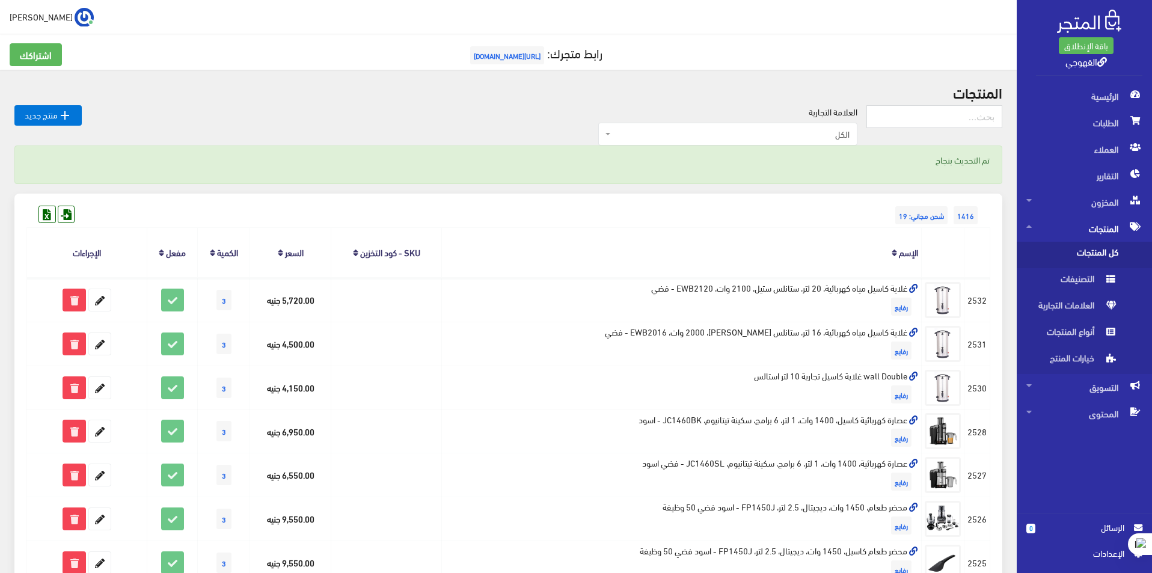
click at [751, 130] on span "الكل" at bounding box center [731, 134] width 236 height 12
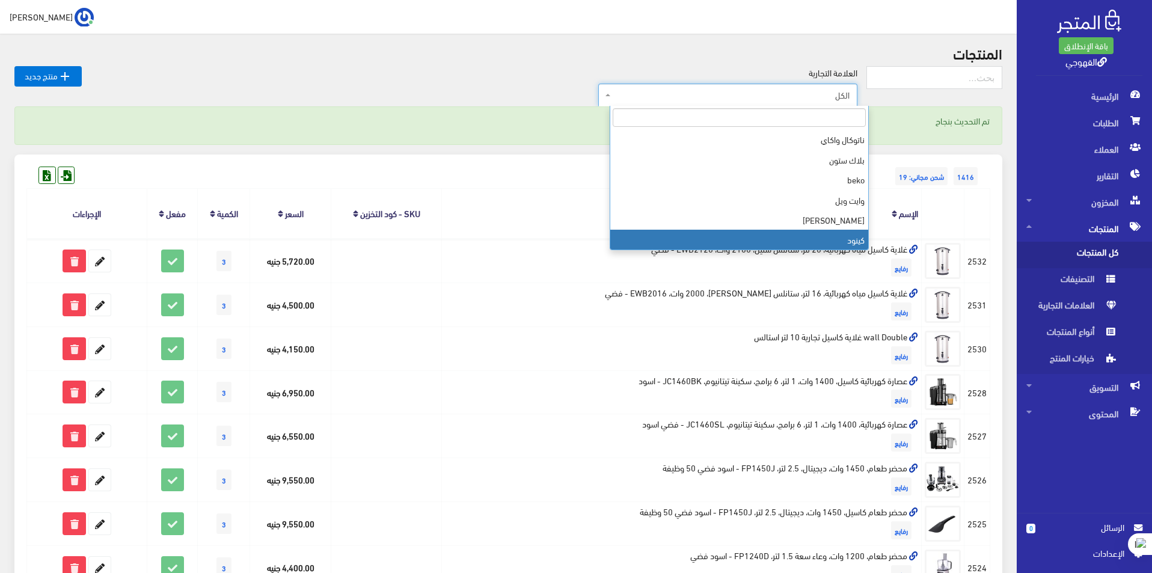
scroll to position [60, 0]
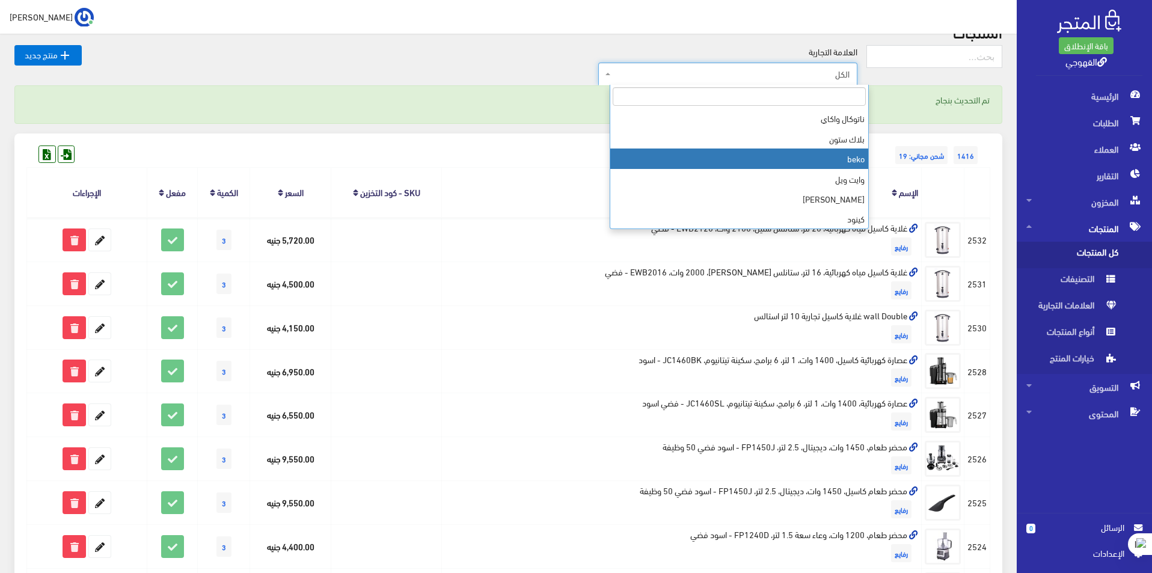
select select "[URL][DOMAIN_NAME]"
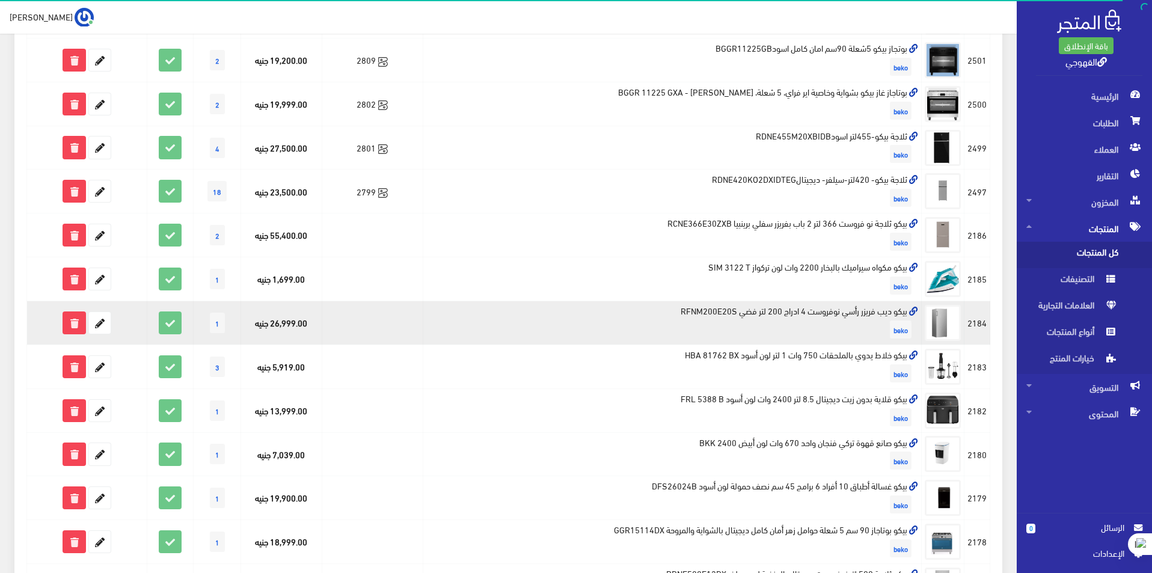
scroll to position [301, 0]
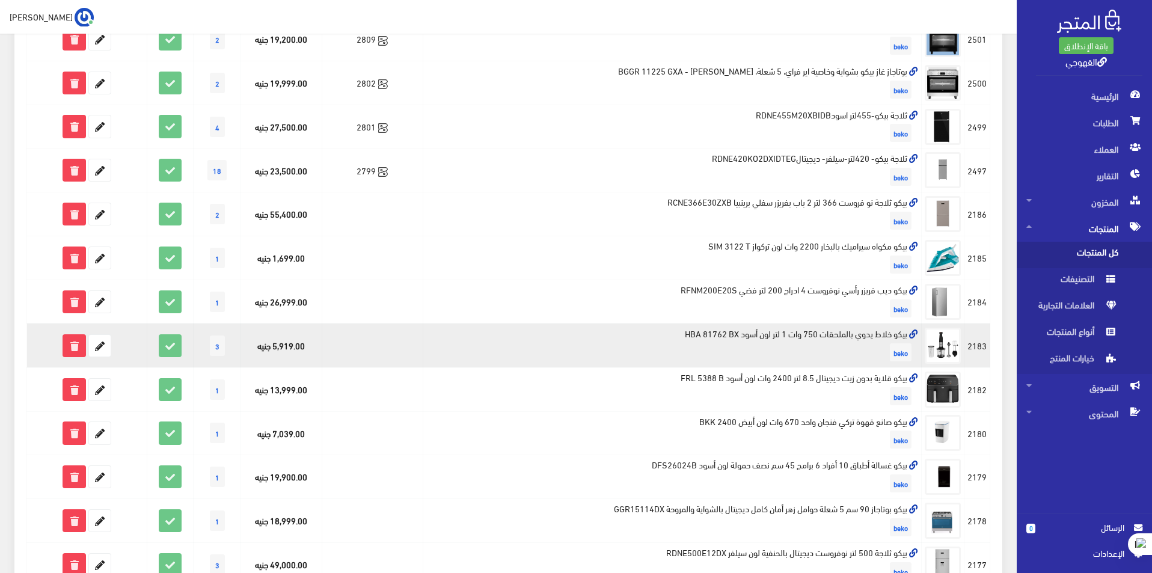
click at [880, 332] on td "بيكو خلاط يدوي بالملحقات 750 وات 1 لتر لون أسود HBA 81762 BX beko" at bounding box center [672, 345] width 498 height 44
copy td "بيكو خلاط يدوي بالملحقات 750 وات 1 لتر لون أسود HBA 81762 BX"
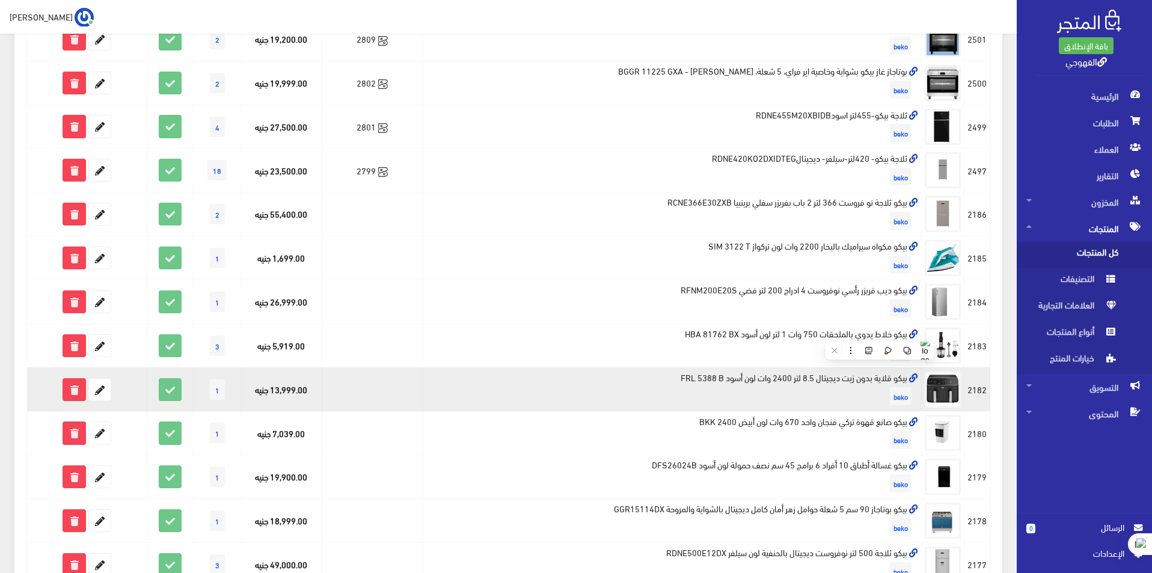
click at [834, 385] on td "بيكو قلاية بدون زيت ديجيتال 8.5 لتر 2400 وات لون أسود FRL 5388 B beko" at bounding box center [672, 389] width 498 height 44
click at [836, 379] on td "بيكو قلاية بدون زيت ديجيتال 8.5 لتر 2400 وات لون أسود FRL 5388 B beko" at bounding box center [672, 389] width 498 height 44
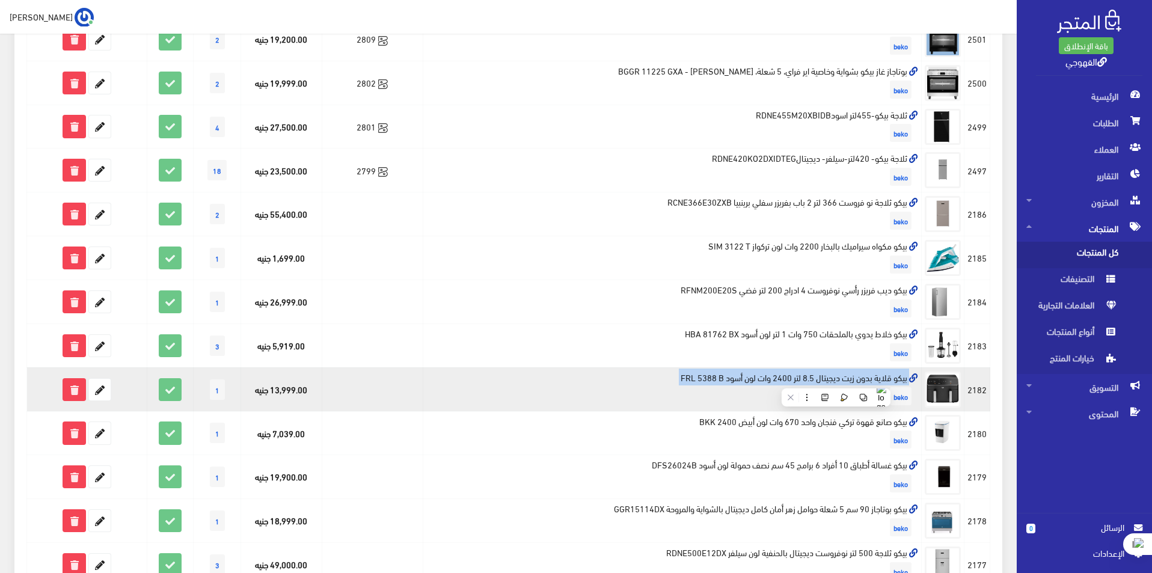
click at [836, 379] on td "بيكو قلاية بدون زيت ديجيتال 8.5 لتر 2400 وات لون أسود FRL 5388 B beko" at bounding box center [672, 389] width 498 height 44
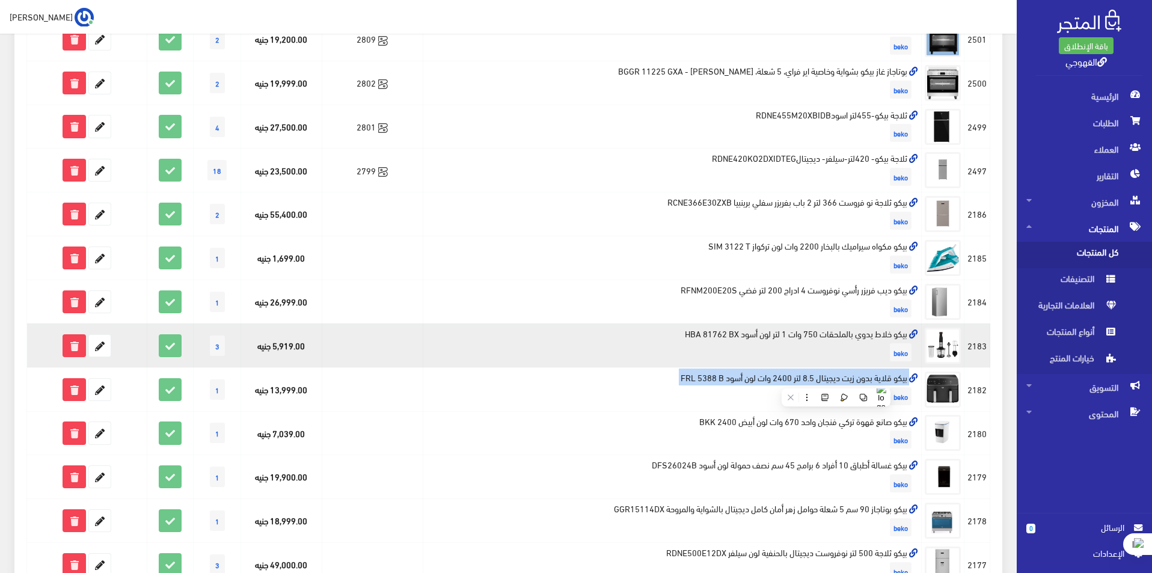
copy td "بيكو قلاية بدون زيت ديجيتال 8.5 لتر 2400 وات لون أسود FRL 5388 B"
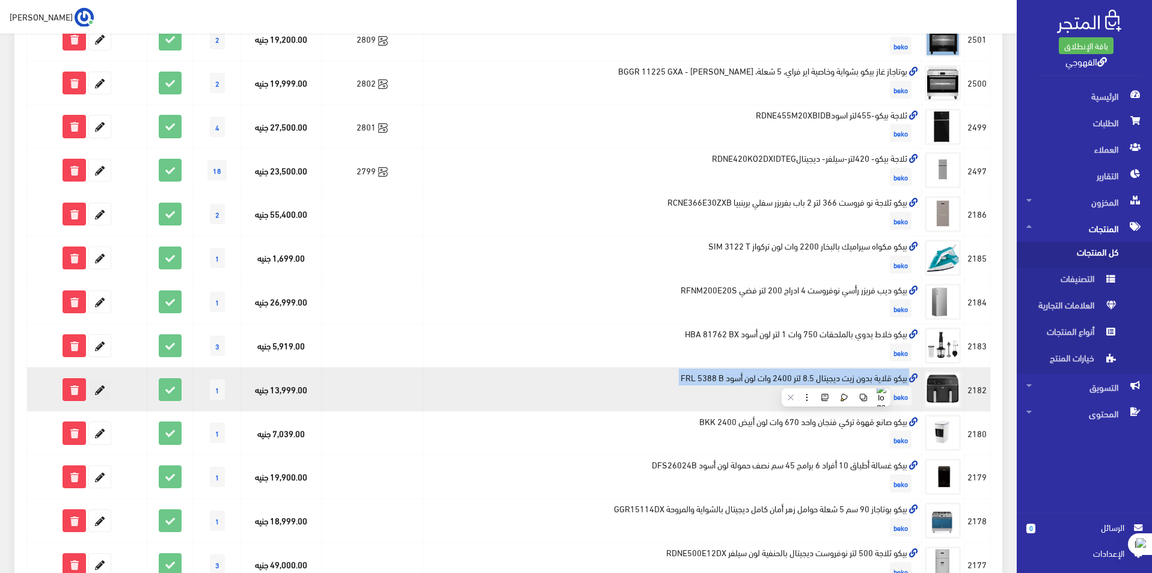
click at [97, 393] on icon at bounding box center [100, 390] width 22 height 22
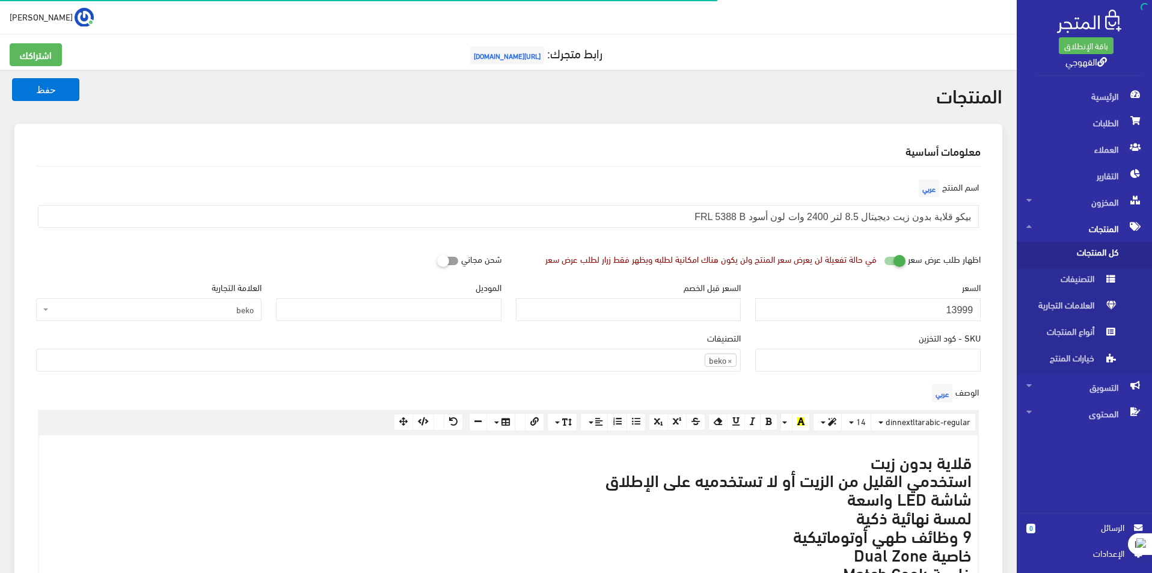
click at [952, 314] on input "13999" at bounding box center [867, 309] width 225 height 23
type input "9347"
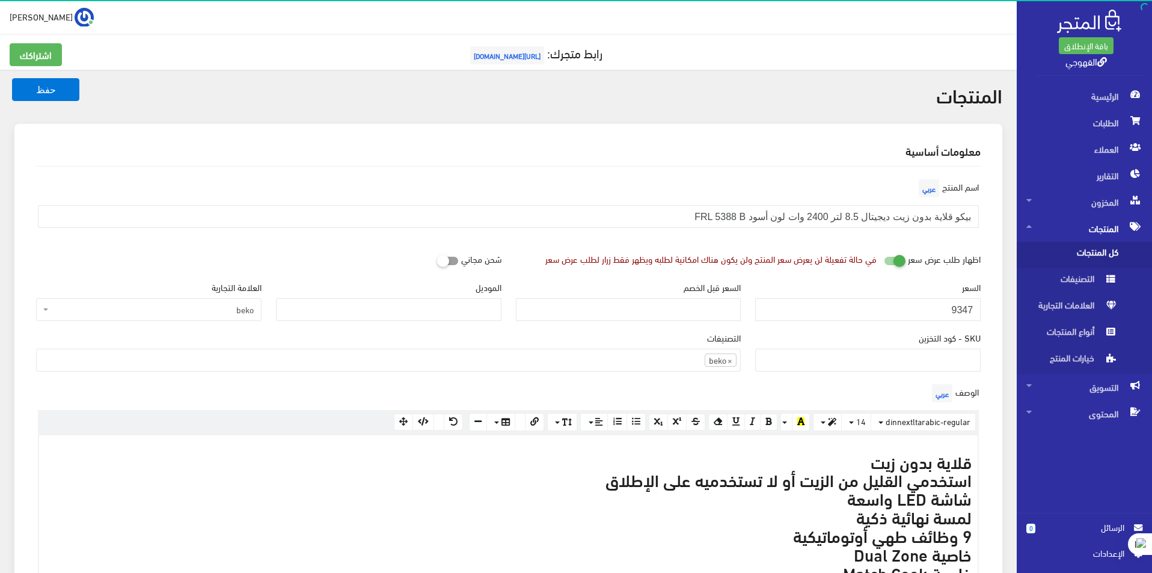
click at [12, 78] on button "حفظ" at bounding box center [45, 89] width 67 height 23
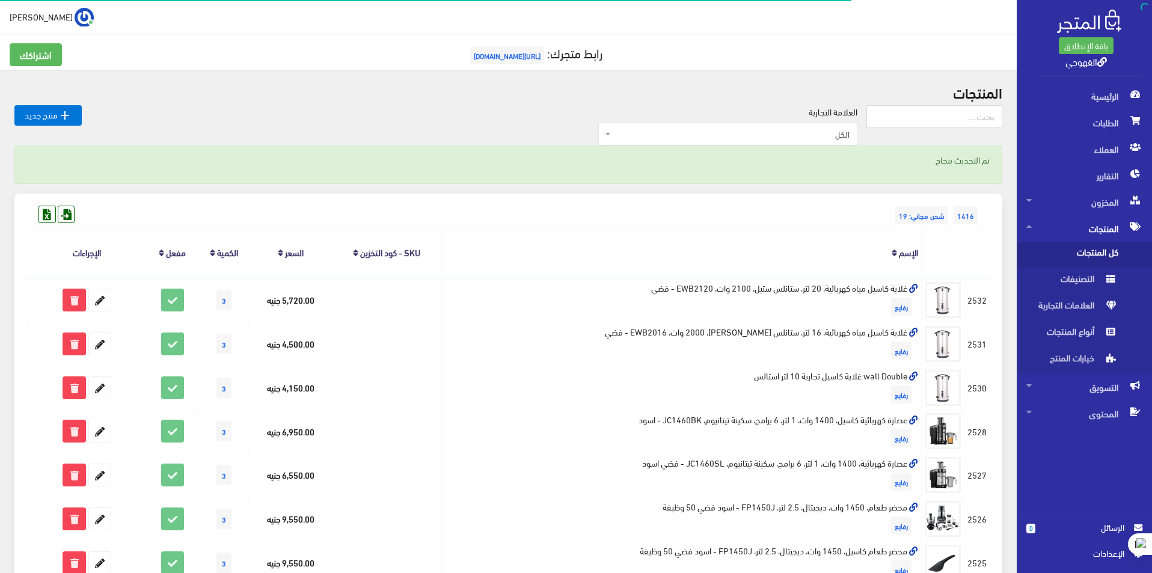
click at [819, 130] on span "الكل" at bounding box center [731, 134] width 236 height 12
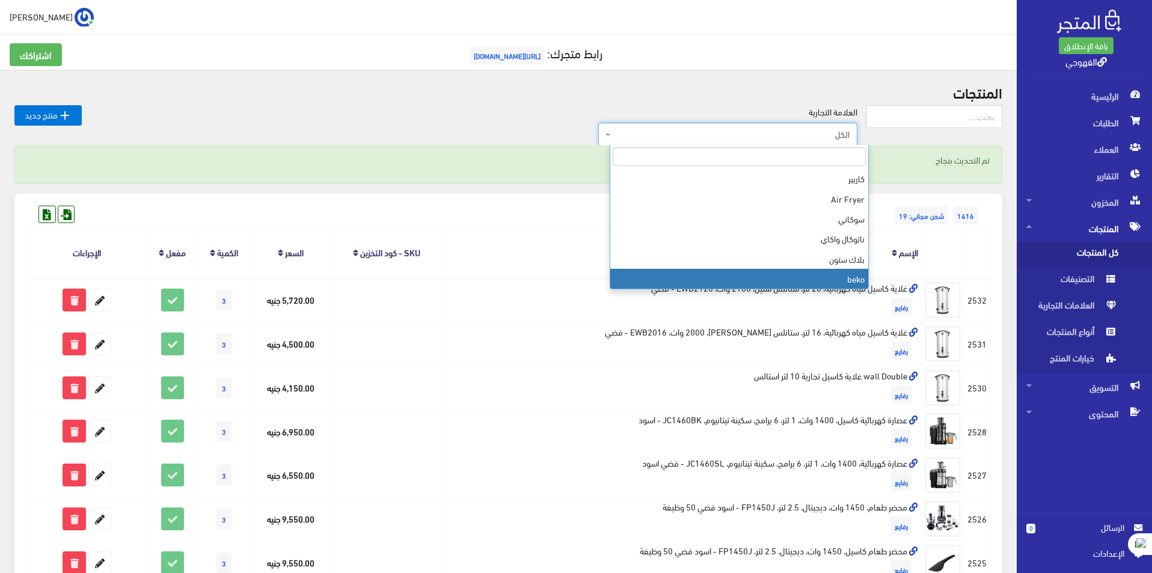
scroll to position [341, 0]
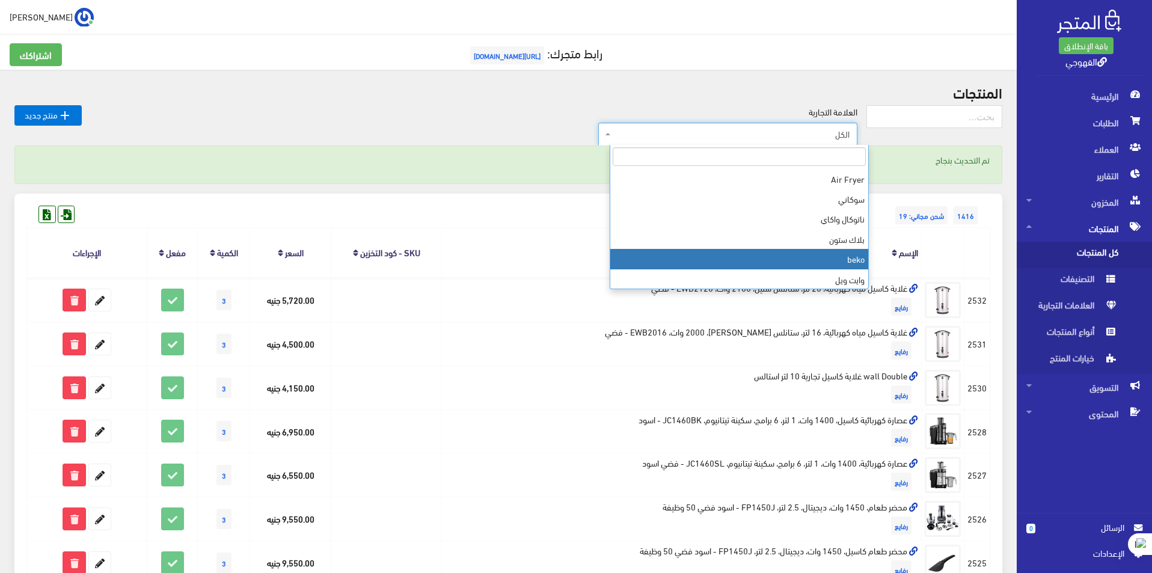
select select "https://account.almatjar.store/products?brand=111"
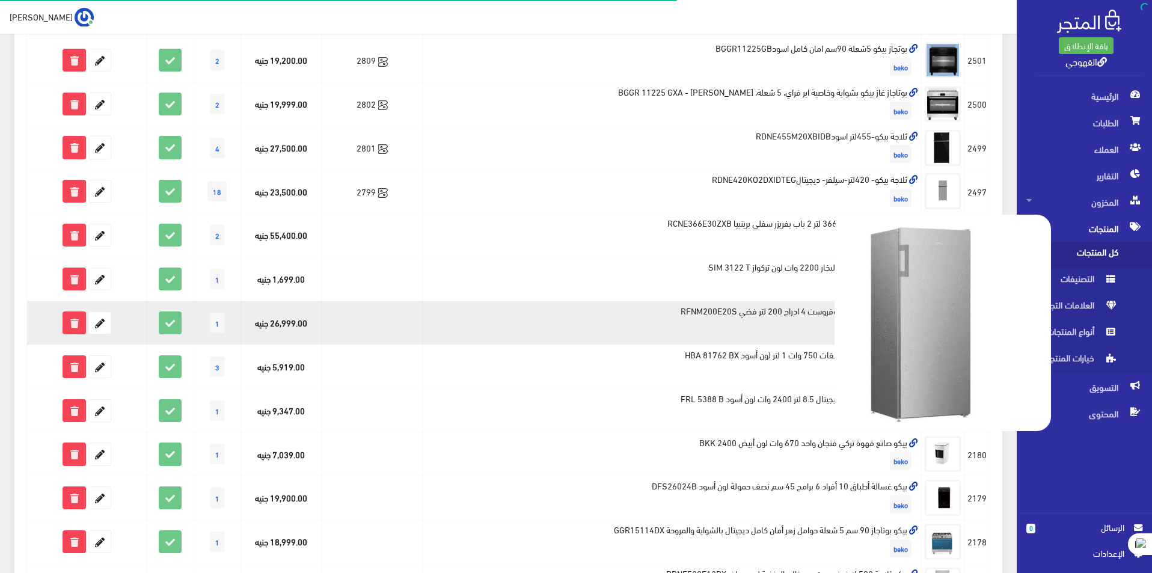
scroll to position [301, 0]
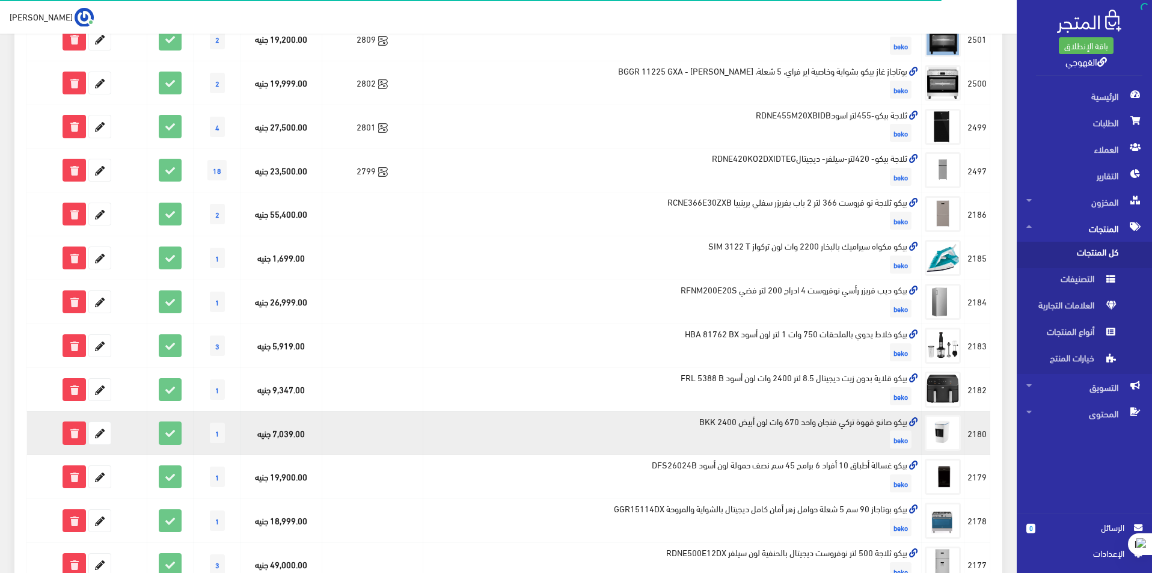
click at [838, 424] on td "بيكو صانع قهوة تركي فنجان واحد 670 وات لون أبيض BKK 2400 beko" at bounding box center [672, 433] width 498 height 44
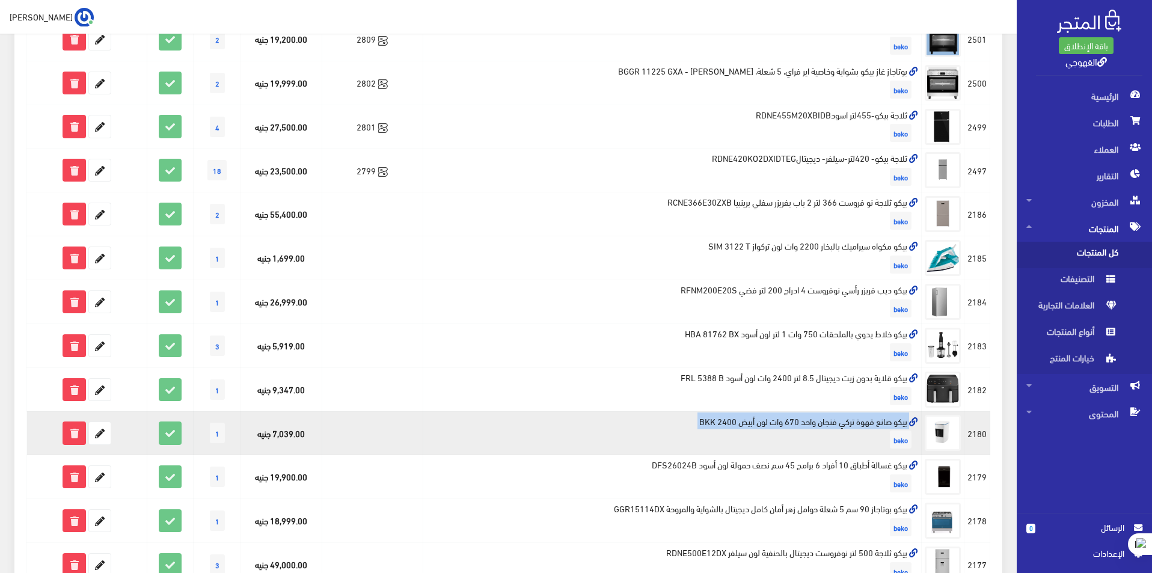
click at [838, 424] on td "بيكو صانع قهوة تركي فنجان واحد 670 وات لون أبيض BKK 2400 beko" at bounding box center [672, 433] width 498 height 44
copy td "بيكو صانع قهوة تركي فنجان واحد 670 وات لون أبيض BKK 2400"
click at [103, 428] on icon at bounding box center [100, 433] width 22 height 22
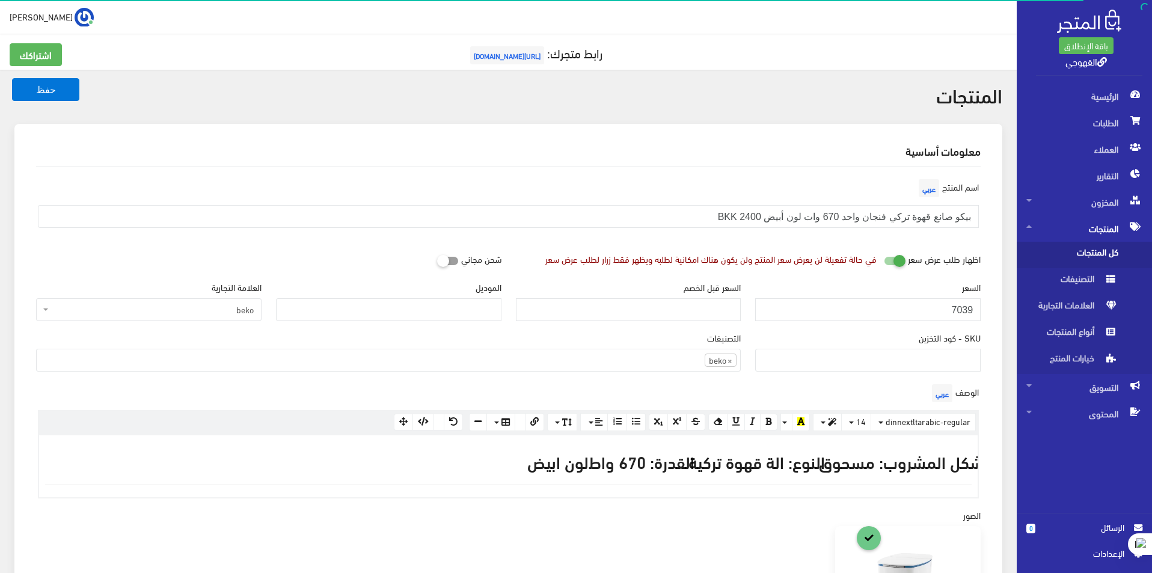
scroll to position [830, 0]
click at [883, 316] on input "7039" at bounding box center [867, 309] width 225 height 23
click at [884, 316] on input "7039" at bounding box center [867, 309] width 225 height 23
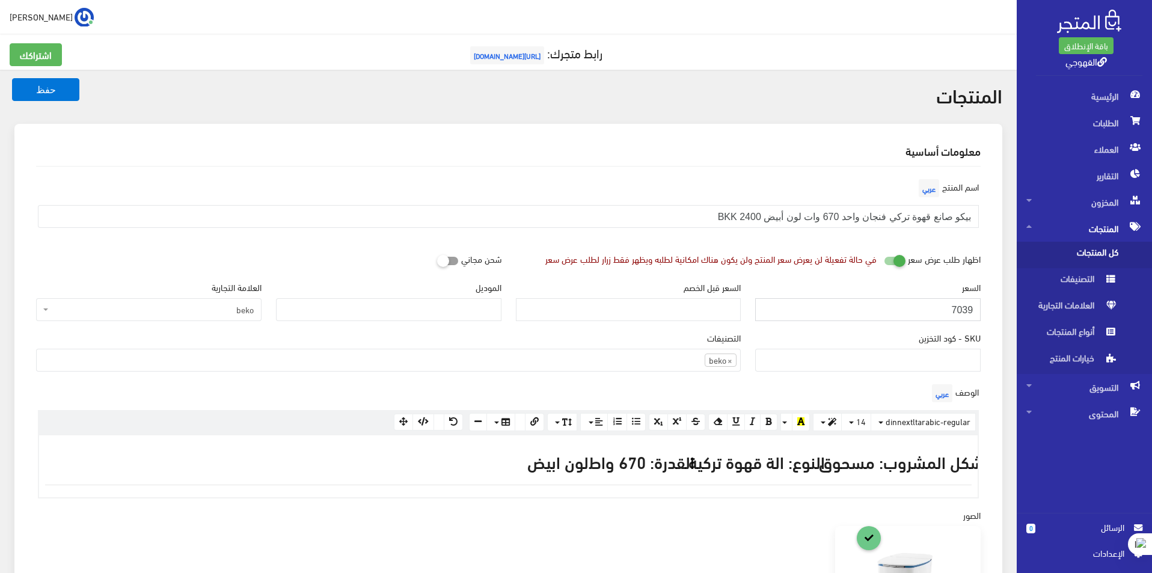
click at [884, 316] on input "7039" at bounding box center [867, 309] width 225 height 23
paste input "6848"
type input "6848"
click at [12, 78] on button "حفظ" at bounding box center [45, 89] width 67 height 23
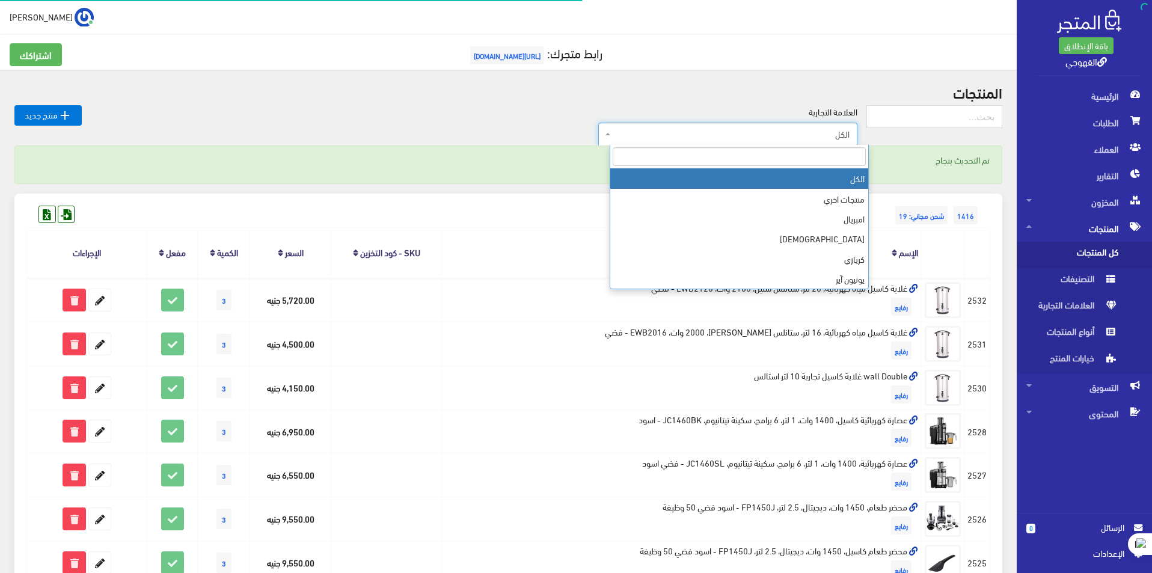
click at [736, 134] on span "الكل" at bounding box center [731, 134] width 236 height 12
click at [751, 160] on input "search" at bounding box center [739, 156] width 253 height 19
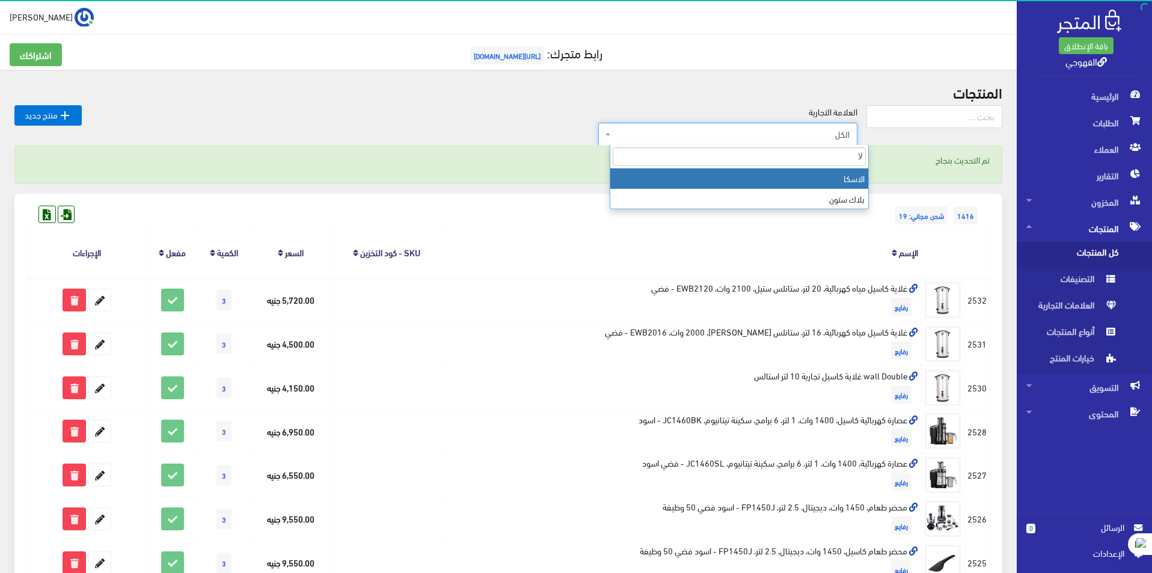
type input "ل"
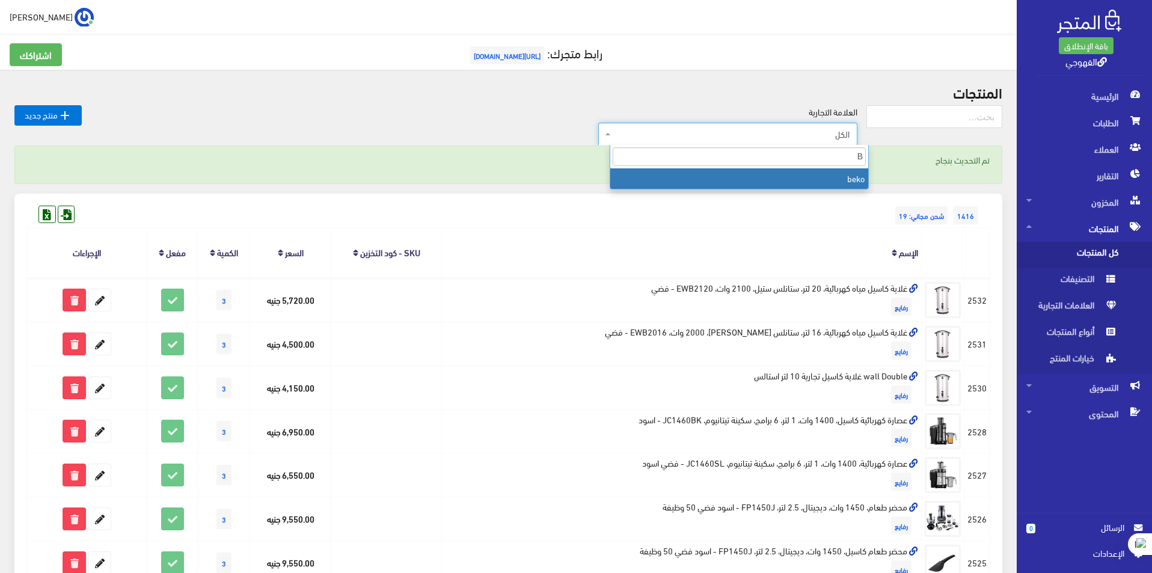
type input "B"
select select "https://account.almatjar.store/products?brand=111"
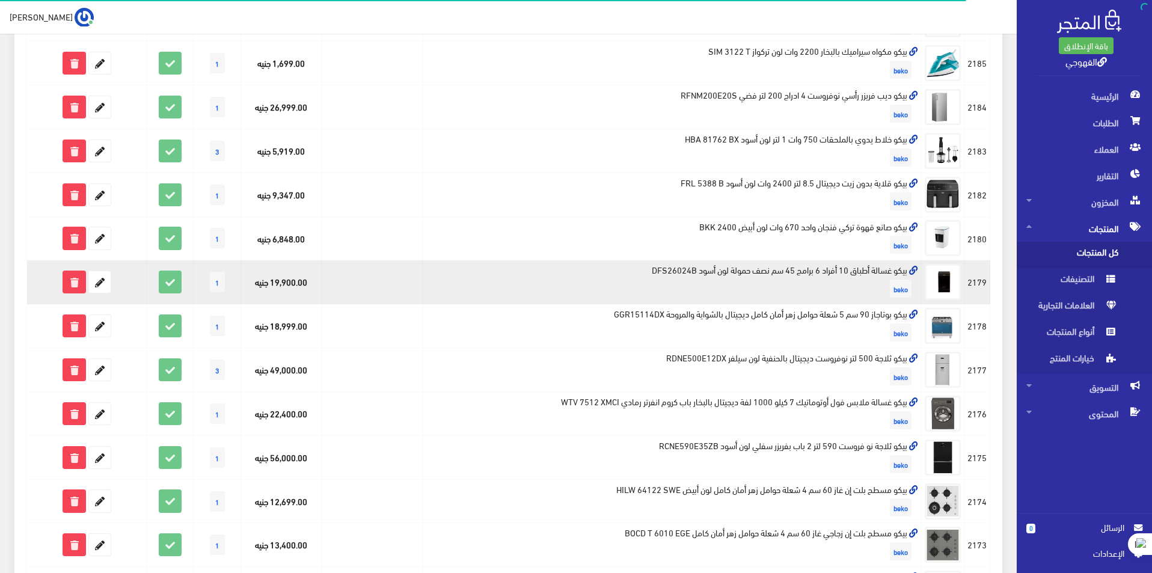
scroll to position [441, 0]
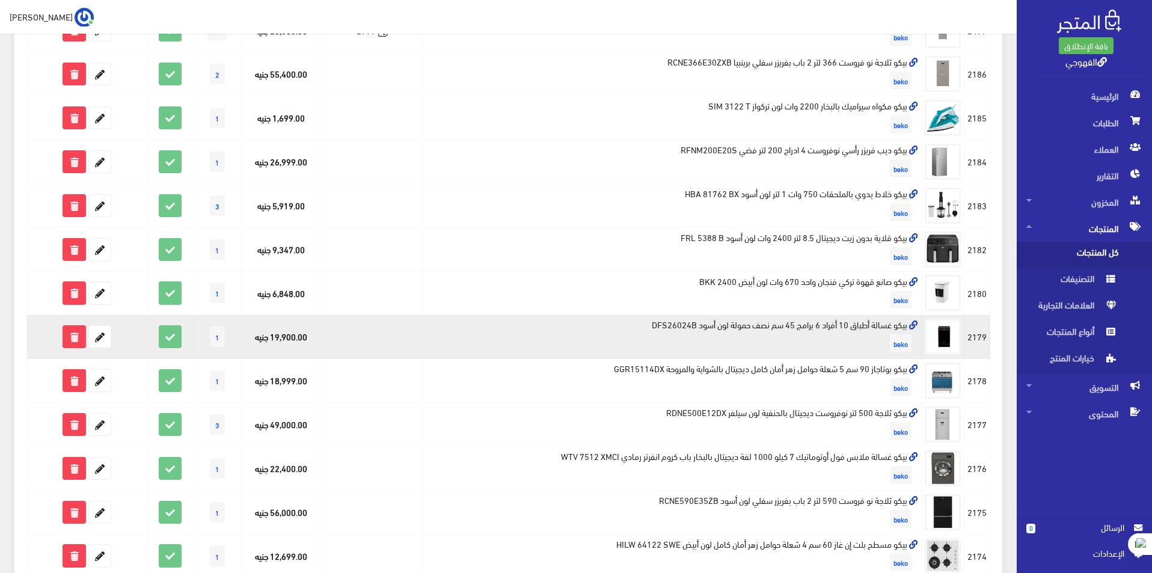
click at [878, 329] on td "بيكو غسالة أطباق 10 أفراد 6 برامج 45 سم نصف حمولة لون أسود DFS26024B beko" at bounding box center [672, 337] width 498 height 44
copy td "بيكو غسالة أطباق 10 أفراد 6 برامج 45 سم نصف حمولة لون أسود DFS26024B"
click at [94, 342] on icon at bounding box center [100, 337] width 22 height 22
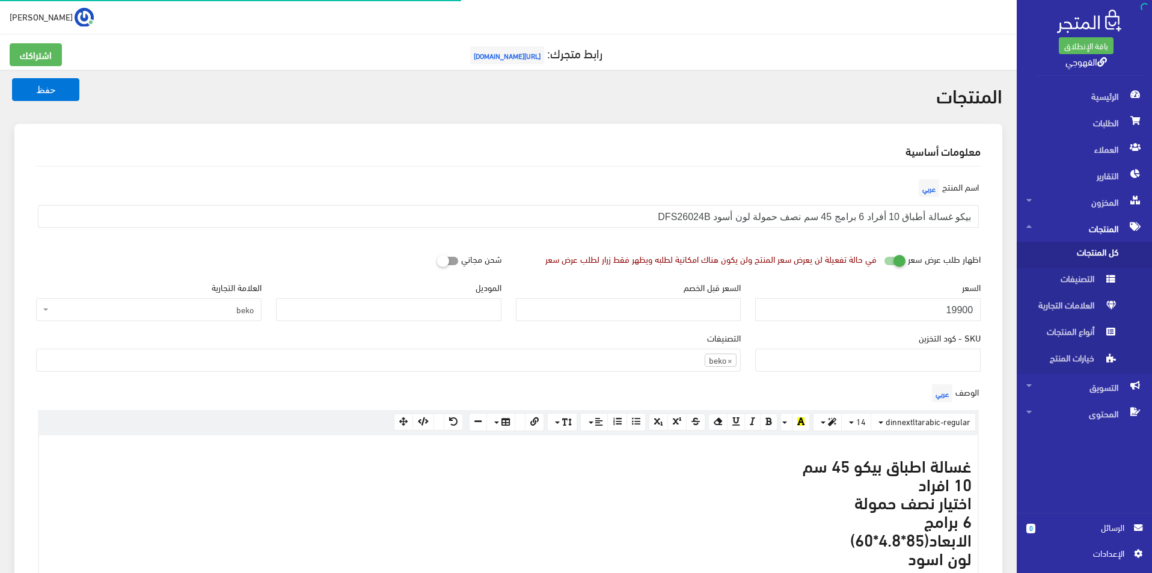
scroll to position [832, 0]
click at [969, 319] on input "19900" at bounding box center [867, 309] width 225 height 23
paste input "20499"
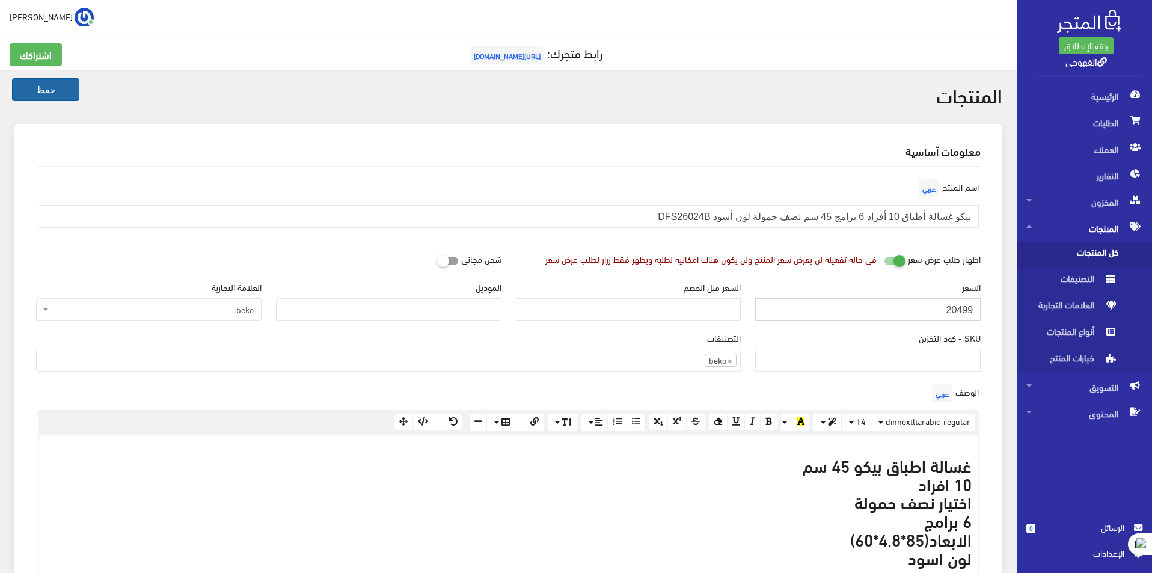
type input "20499"
click at [43, 95] on button "حفظ" at bounding box center [45, 89] width 67 height 23
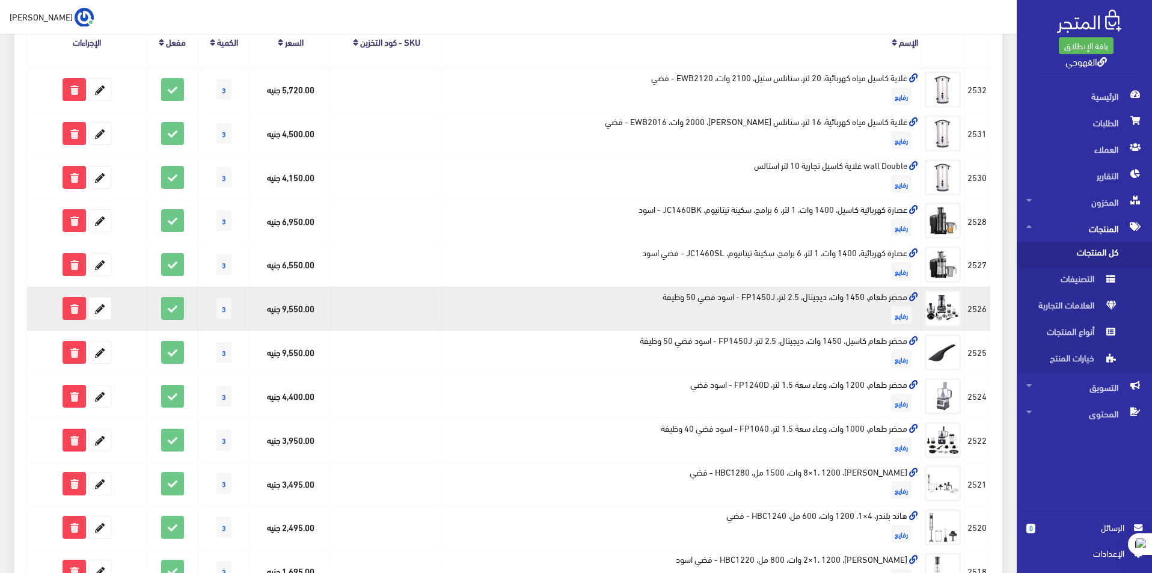
scroll to position [8, 0]
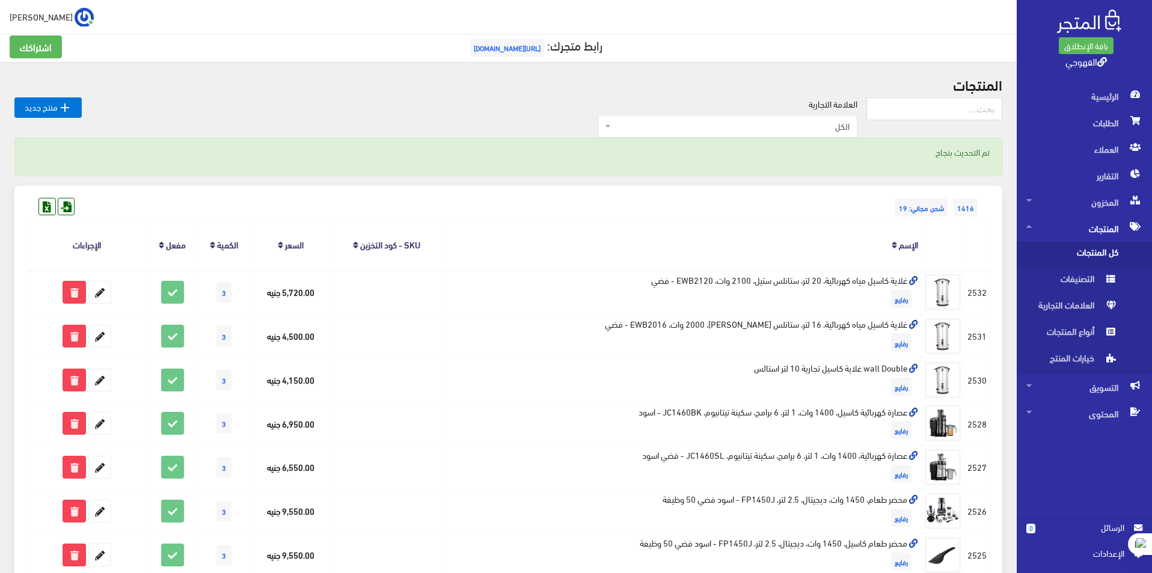
click at [843, 132] on span "الكل" at bounding box center [731, 126] width 236 height 12
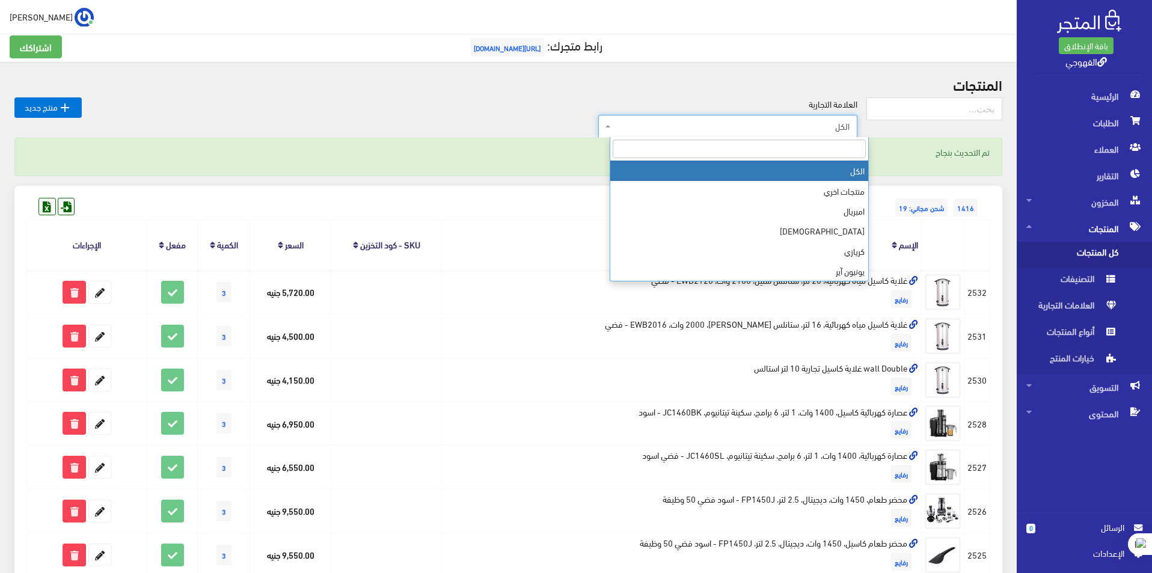
type input "لا"
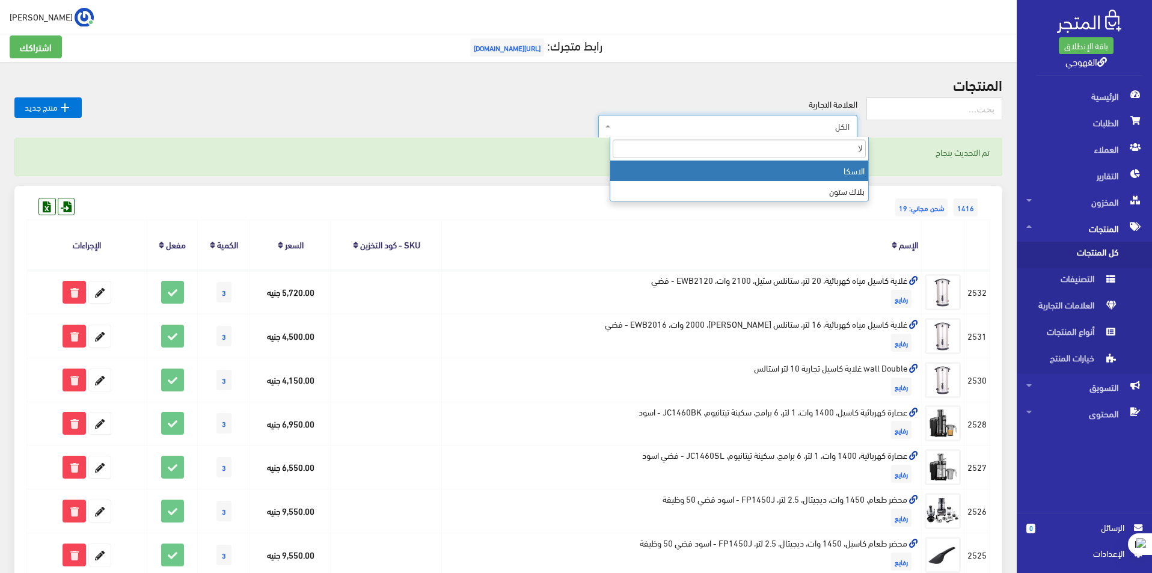
click at [845, 151] on input "لا" at bounding box center [739, 148] width 253 height 19
type input "B"
select select "https://account.almatjar.store/products?brand=111"
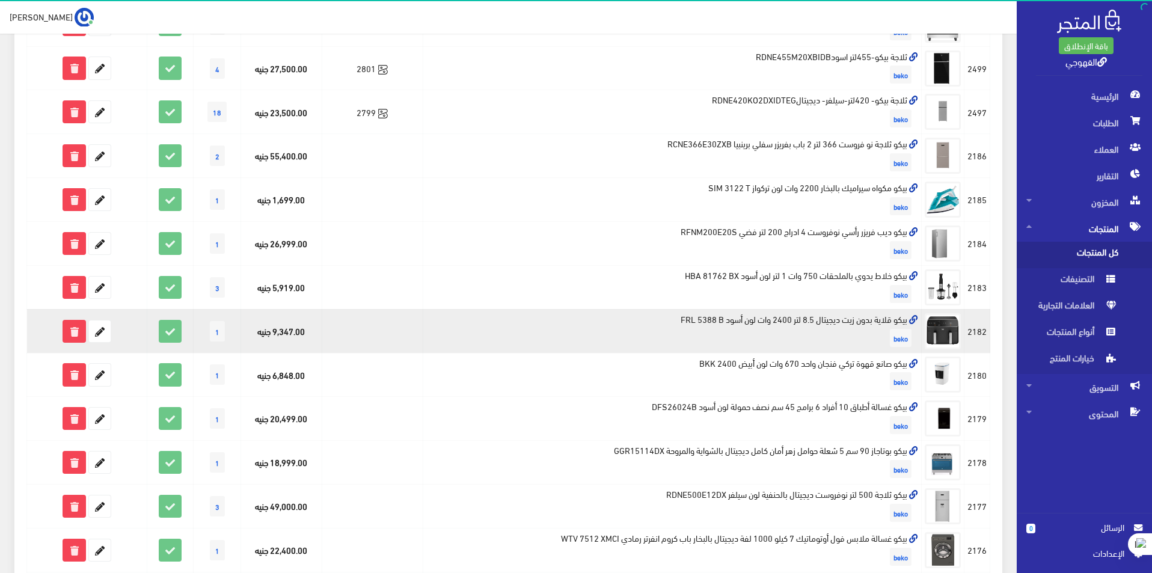
scroll to position [361, 0]
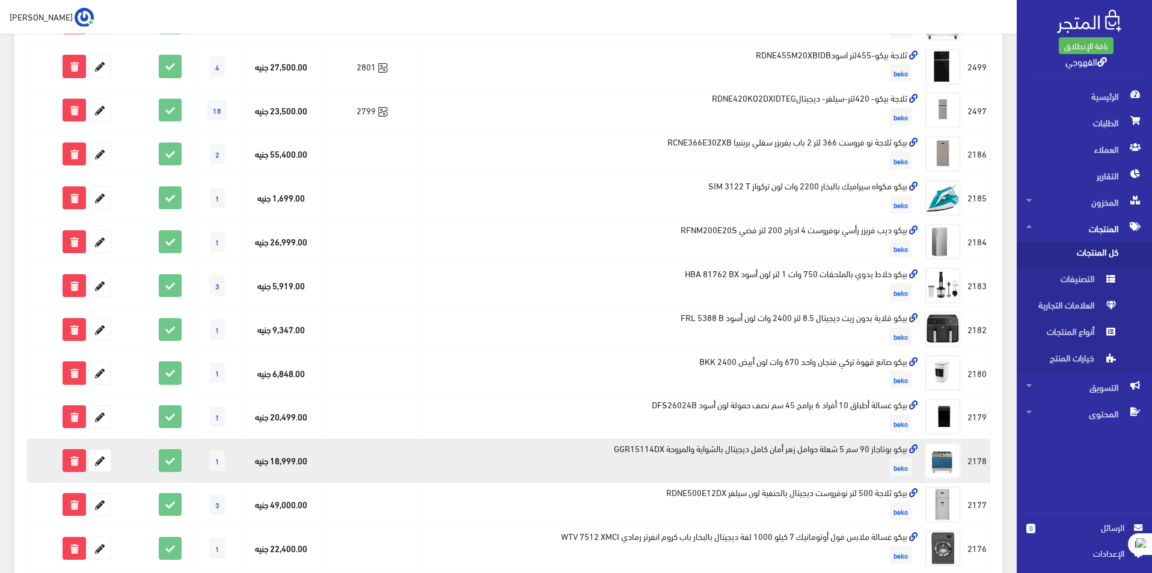
click at [831, 448] on td "بيكو بوتاجاز 90 سم 5 شعلة حوامل زهر أمان كامل ديجيتال بالشواية والمروحة GGR1511…" at bounding box center [672, 461] width 498 height 44
click at [831, 449] on td "بيكو بوتاجاز 90 سم 5 شعلة حوامل زهر أمان كامل ديجيتال بالشواية والمروحة GGR1511…" at bounding box center [672, 461] width 498 height 44
click at [831, 451] on td "بيكو بوتاجاز 90 سم 5 شعلة حوامل زهر أمان كامل ديجيتال بالشواية والمروحة GGR1511…" at bounding box center [672, 461] width 498 height 44
click at [831, 447] on td "بيكو بوتاجاز 90 سم 5 شعلة حوامل زهر أمان كامل ديجيتال بالشواية والمروحة GGR1511…" at bounding box center [672, 461] width 498 height 44
click at [831, 446] on td "بيكو بوتاجاز 90 سم 5 شعلة حوامل زهر أمان كامل ديجيتال بالشواية والمروحة GGR1511…" at bounding box center [672, 461] width 498 height 44
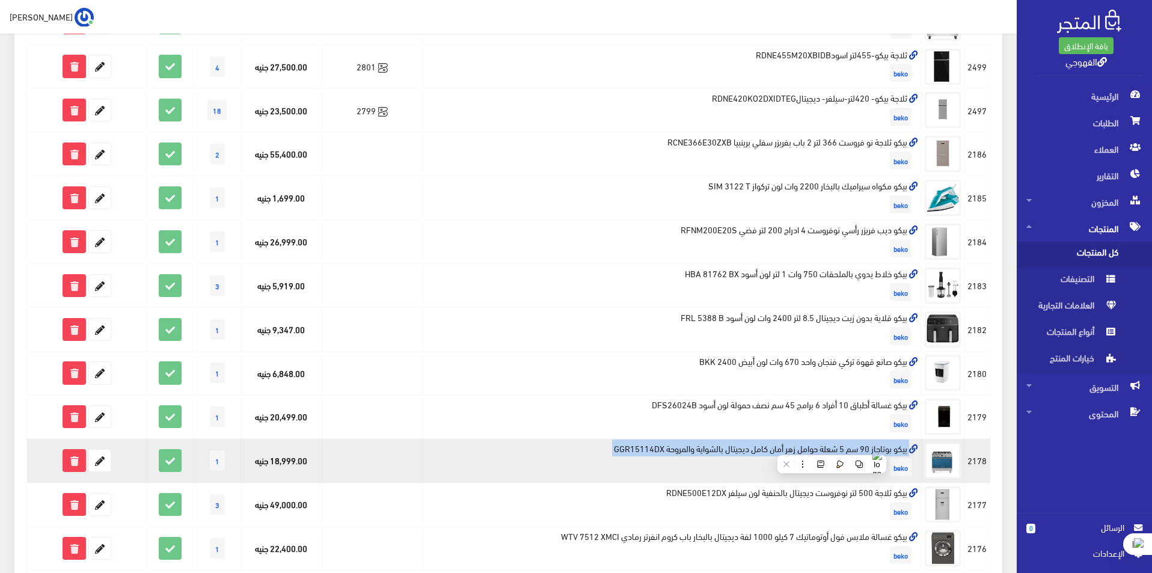
click at [831, 446] on td "بيكو بوتاجاز 90 سم 5 شعلة حوامل زهر أمان كامل ديجيتال بالشواية والمروحة GGR1511…" at bounding box center [672, 461] width 498 height 44
click at [100, 461] on icon at bounding box center [100, 461] width 22 height 22
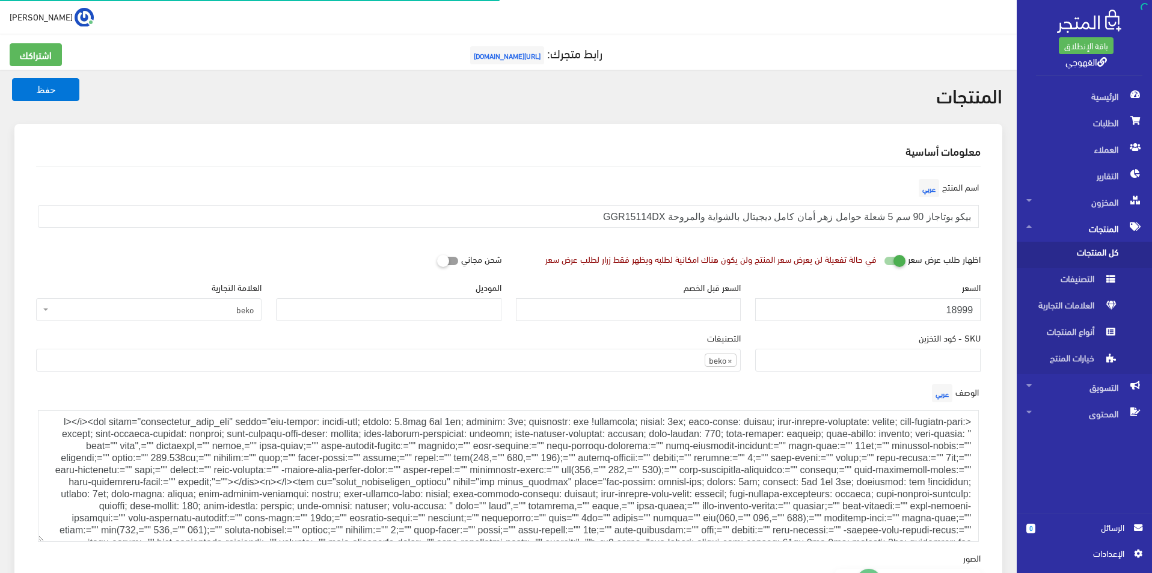
scroll to position [832, 0]
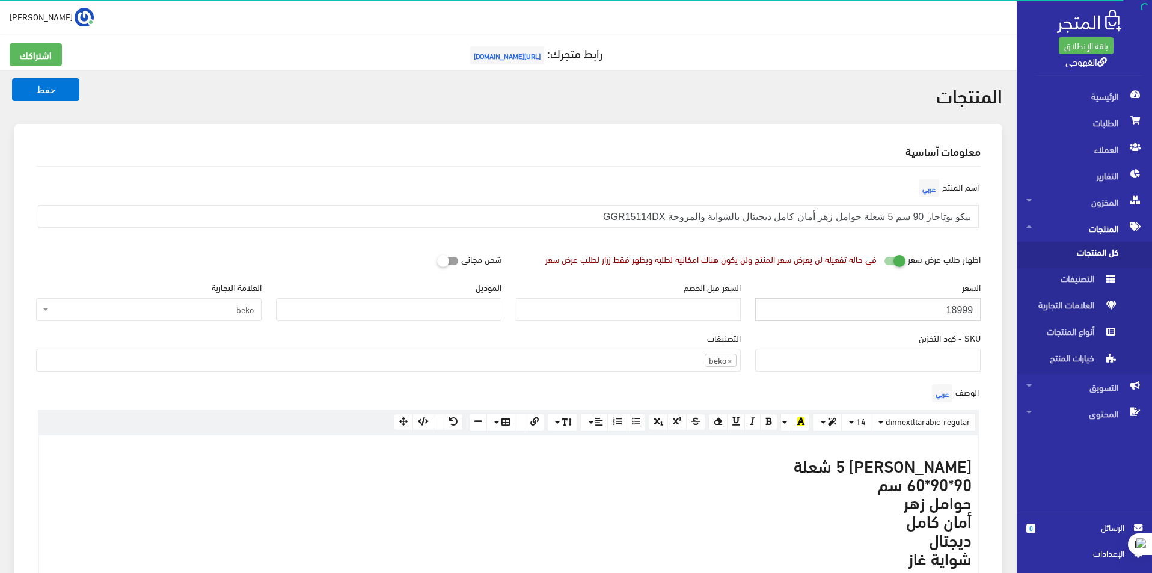
drag, startPoint x: 955, startPoint y: 311, endPoint x: 894, endPoint y: 311, distance: 61.3
click at [894, 311] on input "18999" at bounding box center [867, 309] width 225 height 23
type input "19999"
click at [12, 78] on button "حفظ" at bounding box center [45, 89] width 67 height 23
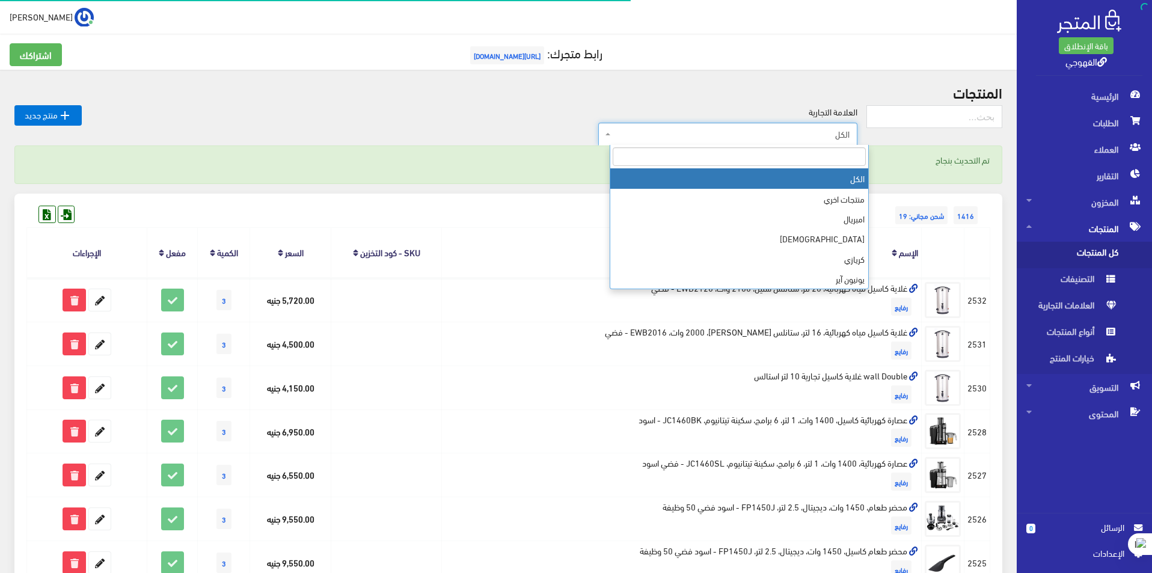
click at [709, 144] on span "الكل" at bounding box center [727, 134] width 259 height 23
type input "B"
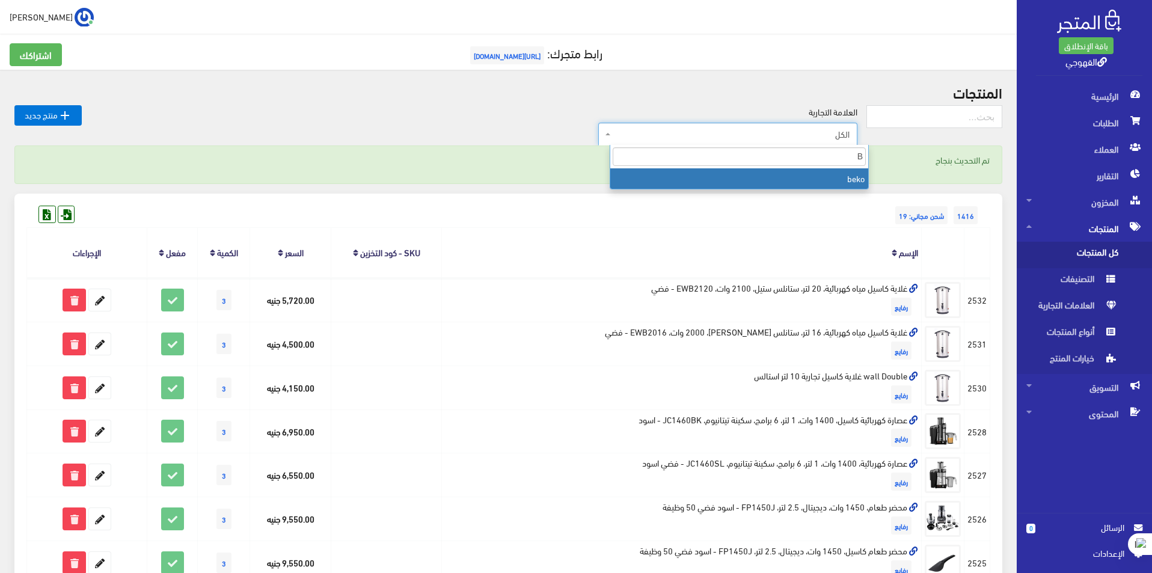
select select "https://account.almatjar.store/products?brand=111"
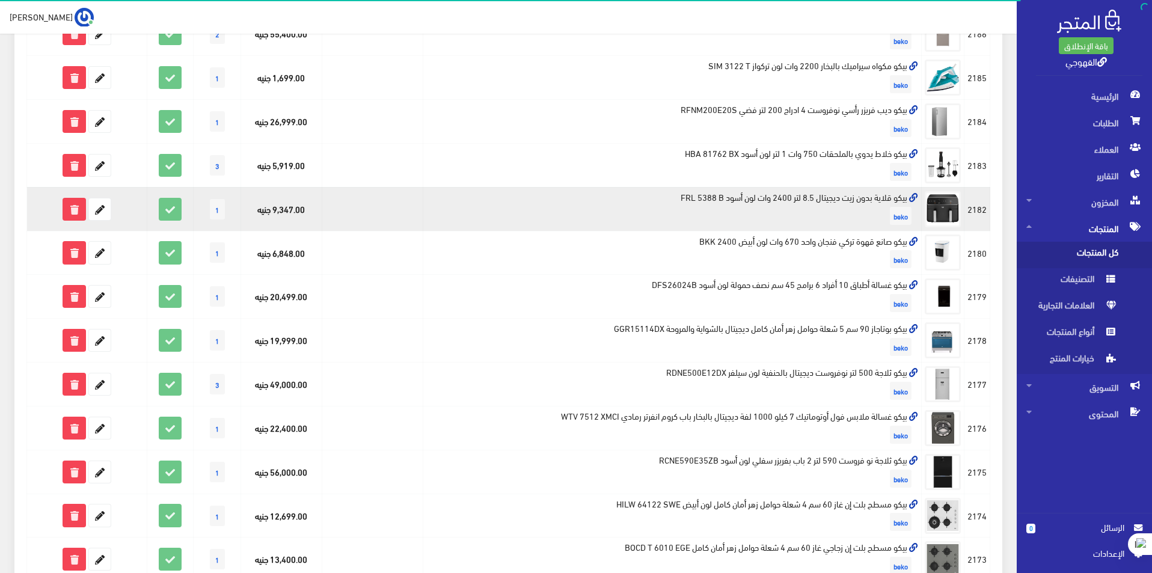
scroll to position [681, 0]
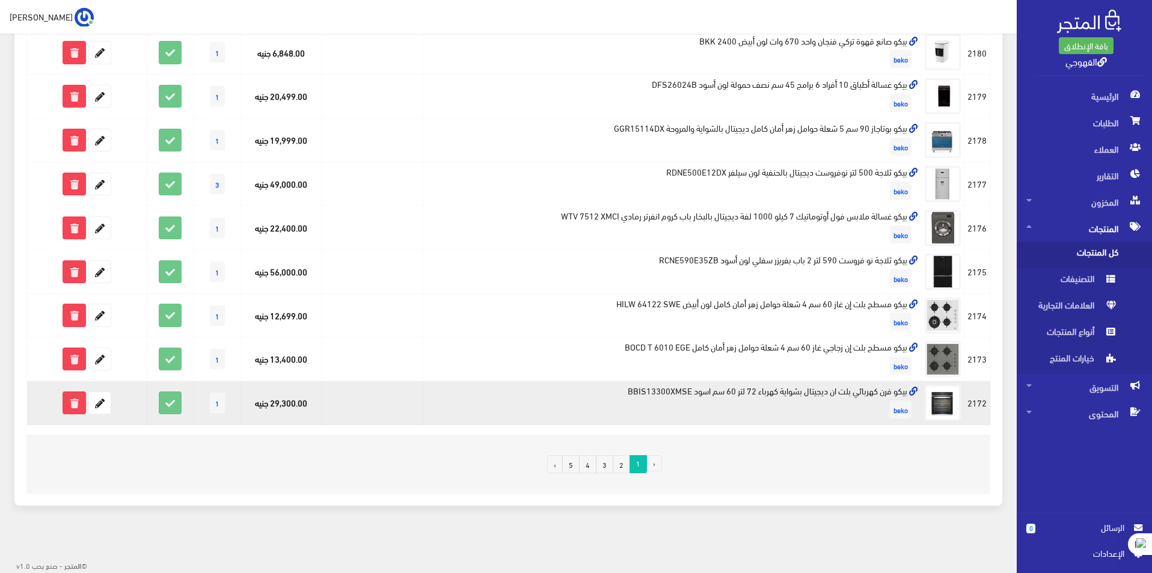
click at [863, 391] on td "بيكو فرن كهربائي بلت ان ديجيتال بشواية كهرباء 72 لتر 60 سم اسود BBIS13300XMSE b…" at bounding box center [672, 403] width 498 height 44
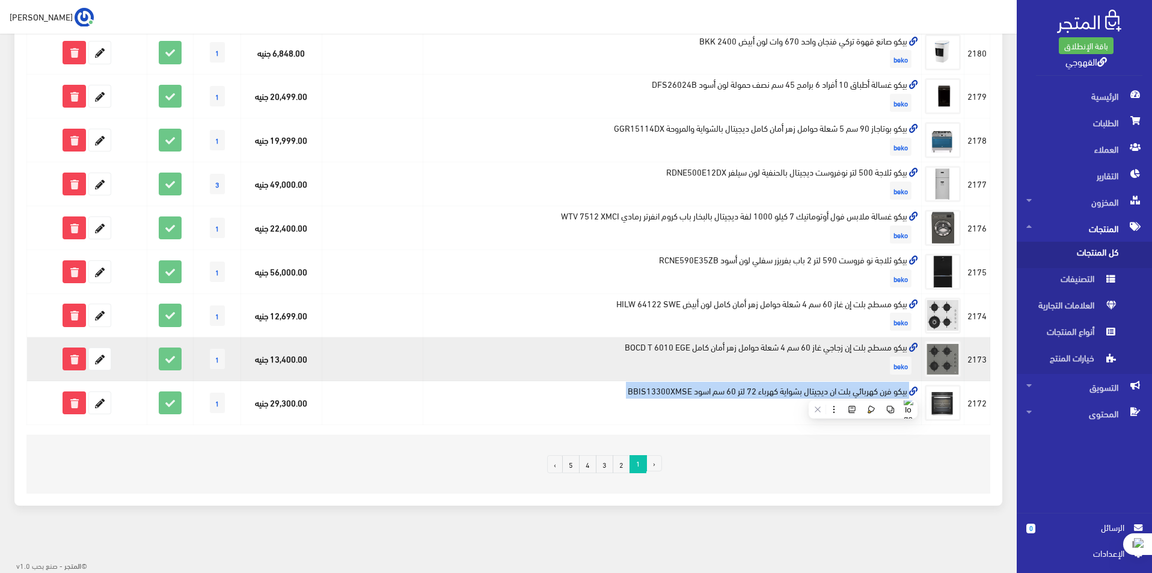
copy td "بيكو فرن كهربائي بلت ان ديجيتال بشواية كهرباء 72 لتر 60 سم اسود BBIS13300XMSE"
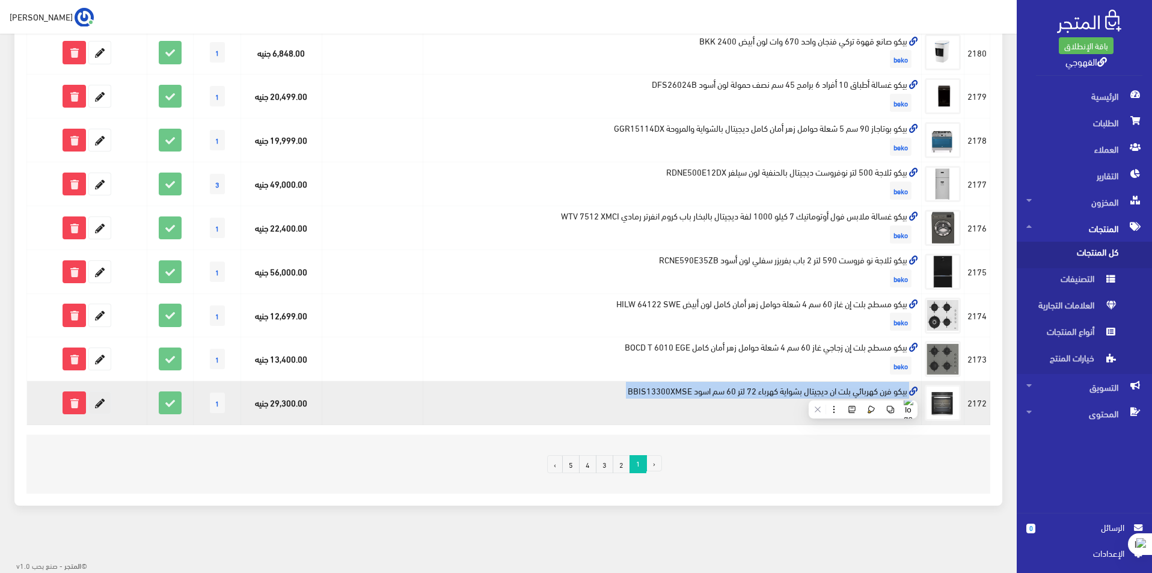
click at [99, 401] on icon at bounding box center [100, 403] width 22 height 22
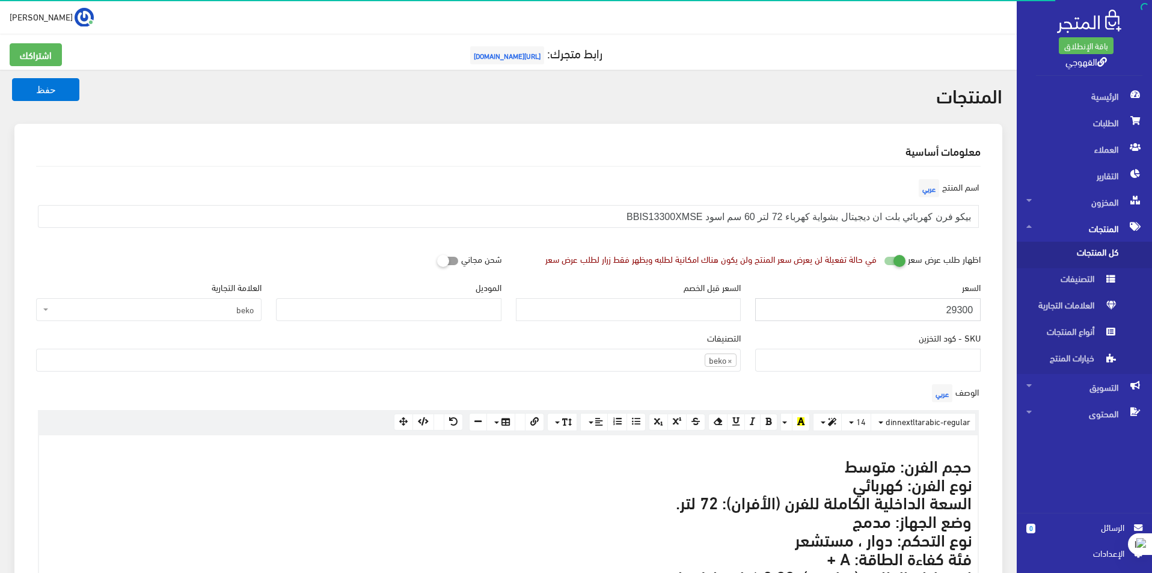
click at [911, 307] on input "29300" at bounding box center [867, 309] width 225 height 23
paste input "4428"
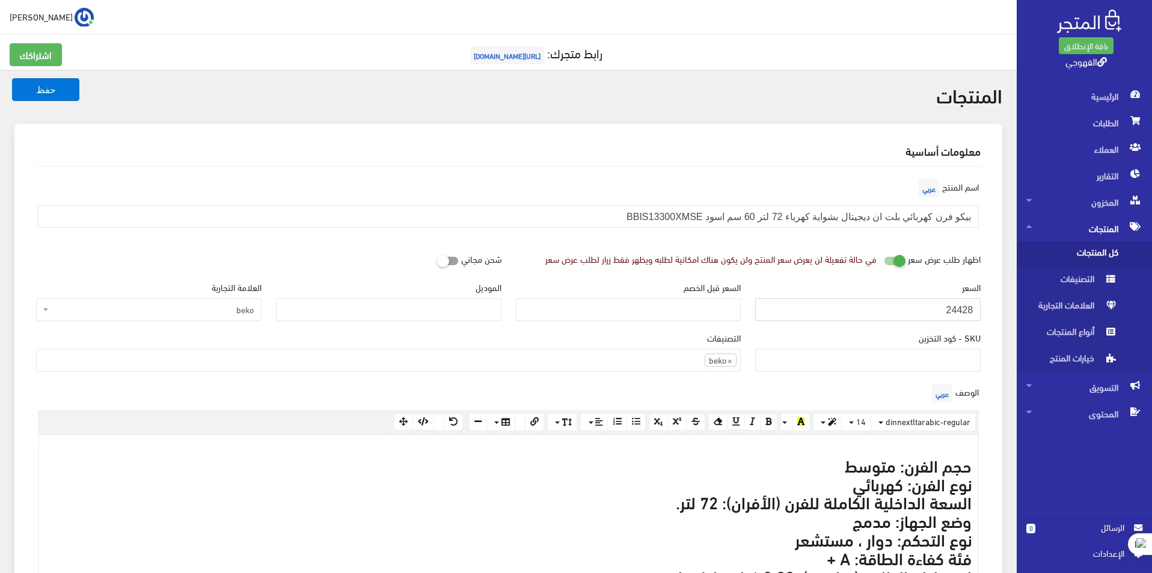
type input "24428"
click at [12, 78] on button "حفظ" at bounding box center [45, 89] width 67 height 23
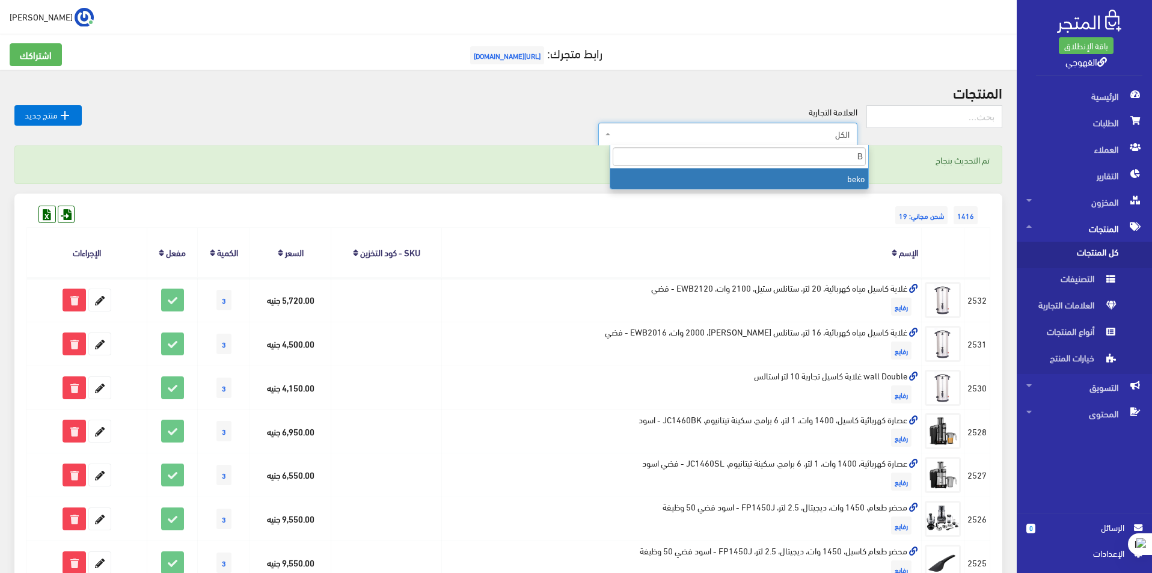
type input "B"
select select "[URL][DOMAIN_NAME]"
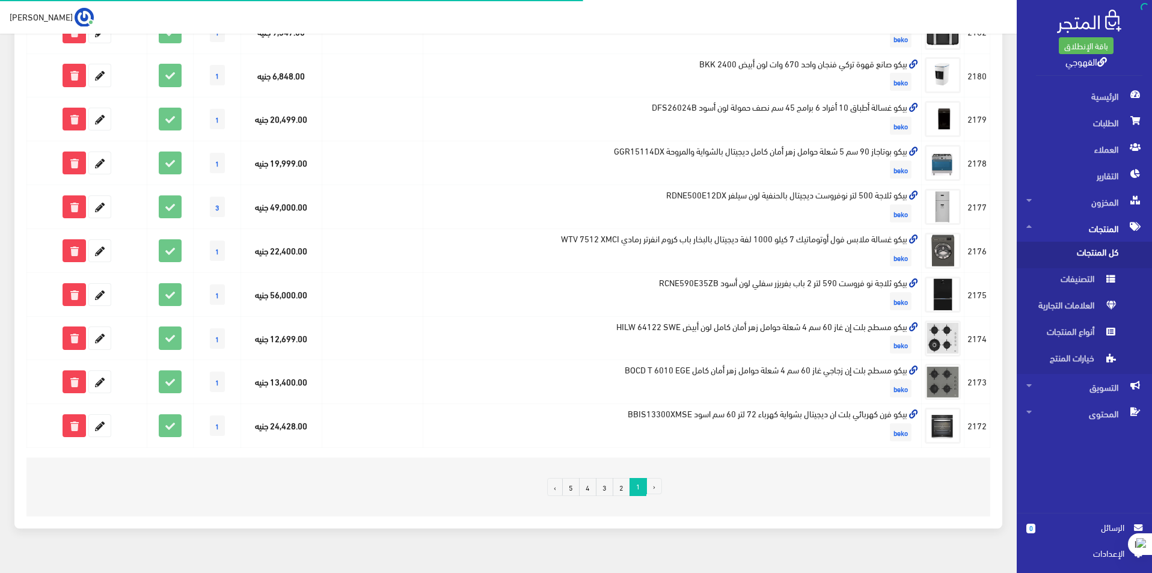
scroll to position [681, 0]
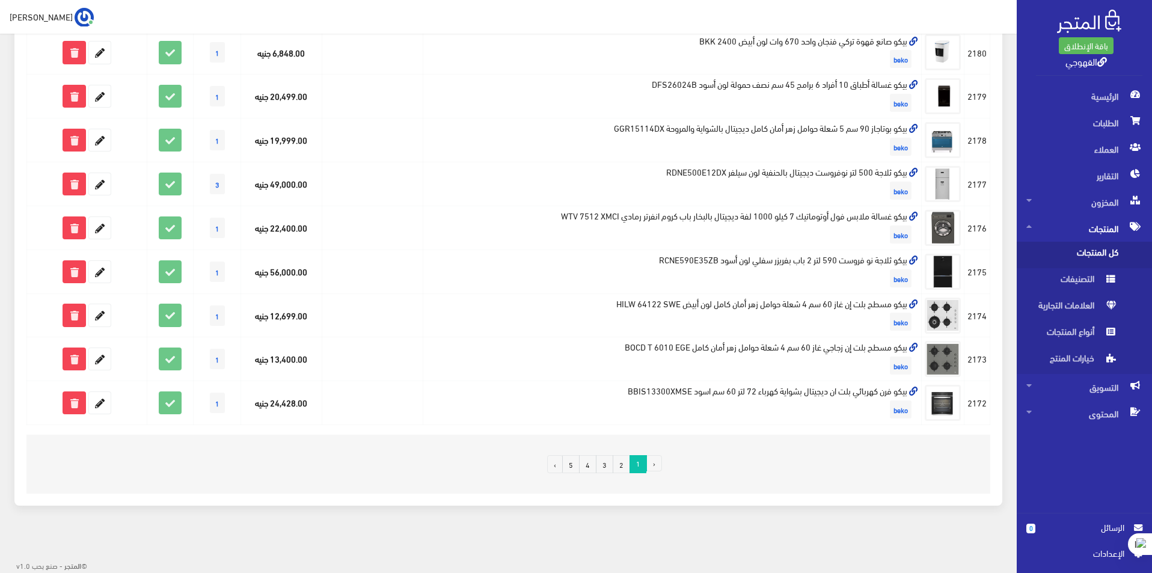
click at [621, 460] on link "2" at bounding box center [621, 464] width 17 height 18
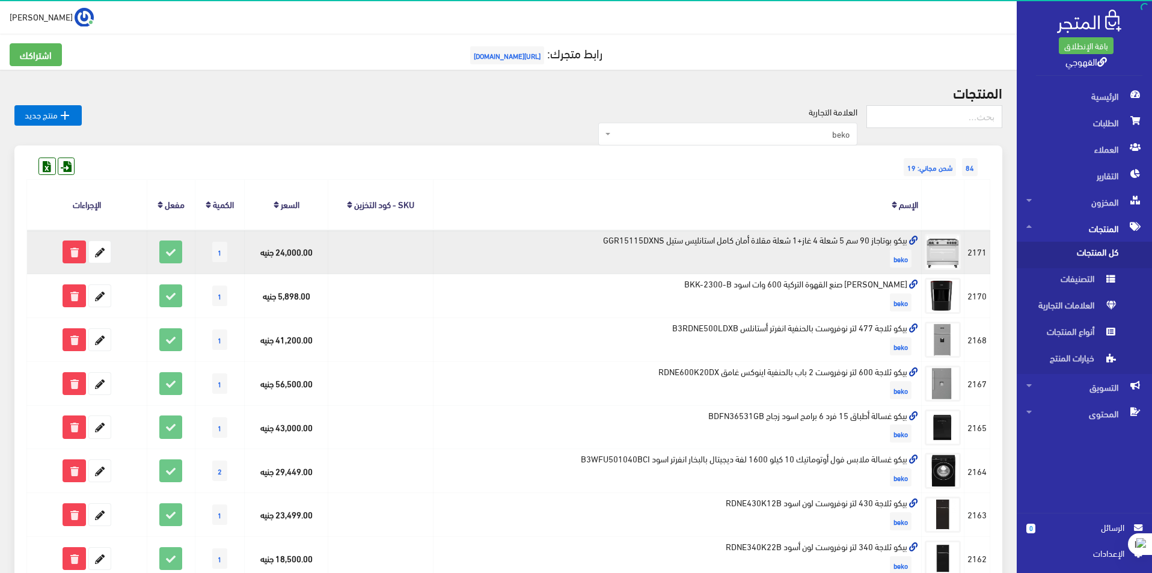
click at [803, 239] on td "بيكو بوتاجاز 90 سم 5 شعلة 4 غاز+1 شعلة مقلاة أمان كامل استانليس ستيل GGR15115DX…" at bounding box center [677, 252] width 488 height 44
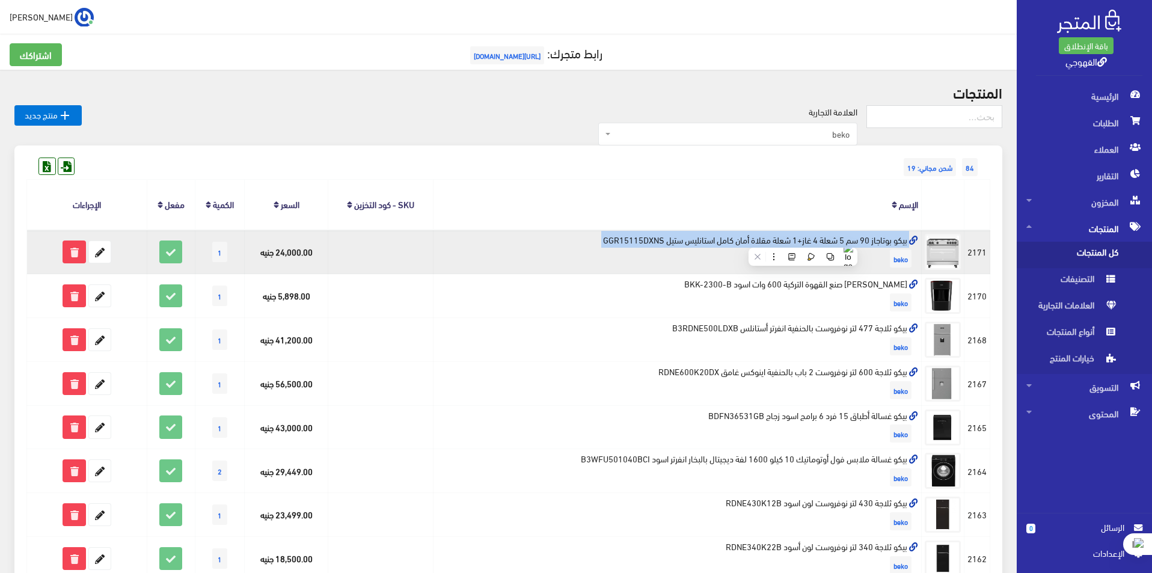
click at [803, 239] on td "بيكو بوتاجاز 90 سم 5 شعلة 4 غاز+1 شعلة مقلاة أمان كامل استانليس ستيل GGR15115DX…" at bounding box center [677, 252] width 488 height 44
copy td "بيكو بوتاجاز 90 سم 5 شعلة 4 غاز+1 شعلة مقلاة أمان كامل استانليس ستيل GGR15115DX…"
click at [91, 252] on icon at bounding box center [100, 252] width 22 height 22
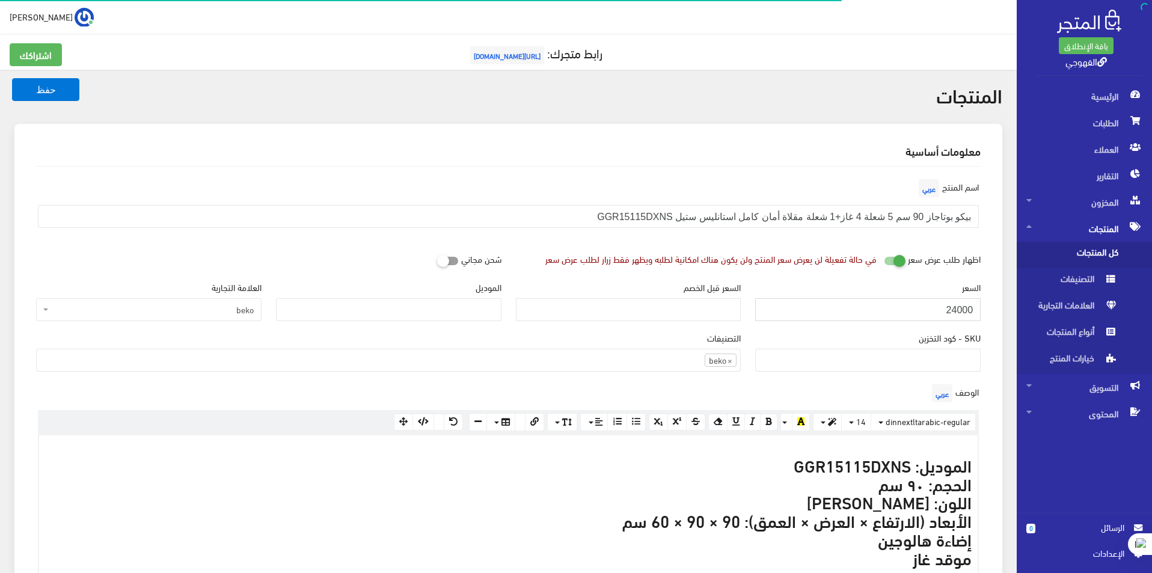
scroll to position [832, 0]
click at [938, 318] on input "24000" at bounding box center [867, 309] width 225 height 23
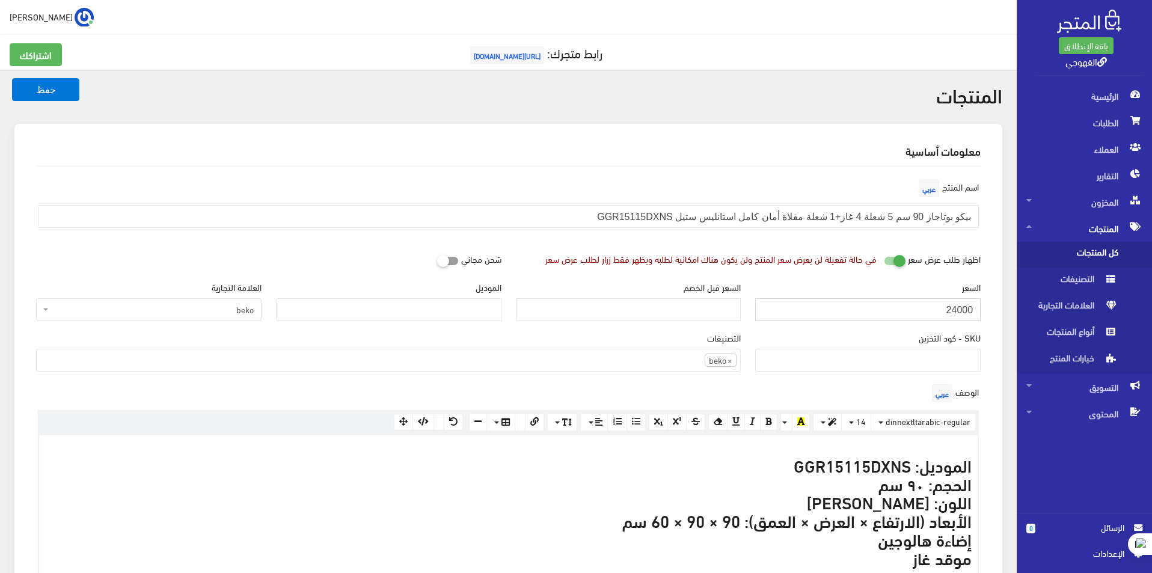
paste input "125"
type input "21250"
click at [12, 78] on button "حفظ" at bounding box center [45, 89] width 67 height 23
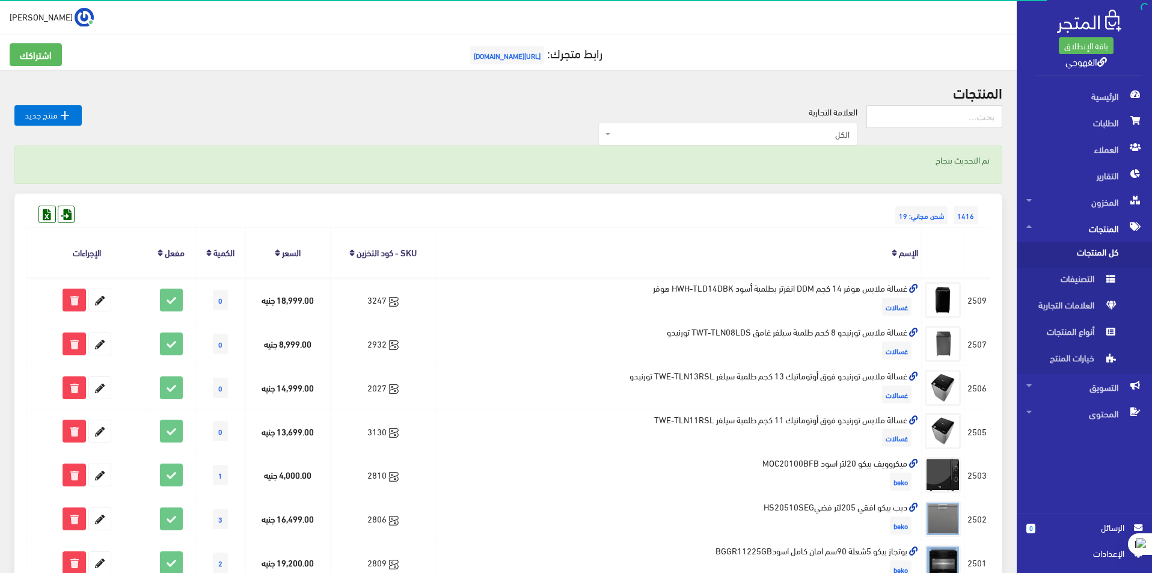
click at [836, 136] on span "الكل" at bounding box center [731, 134] width 236 height 12
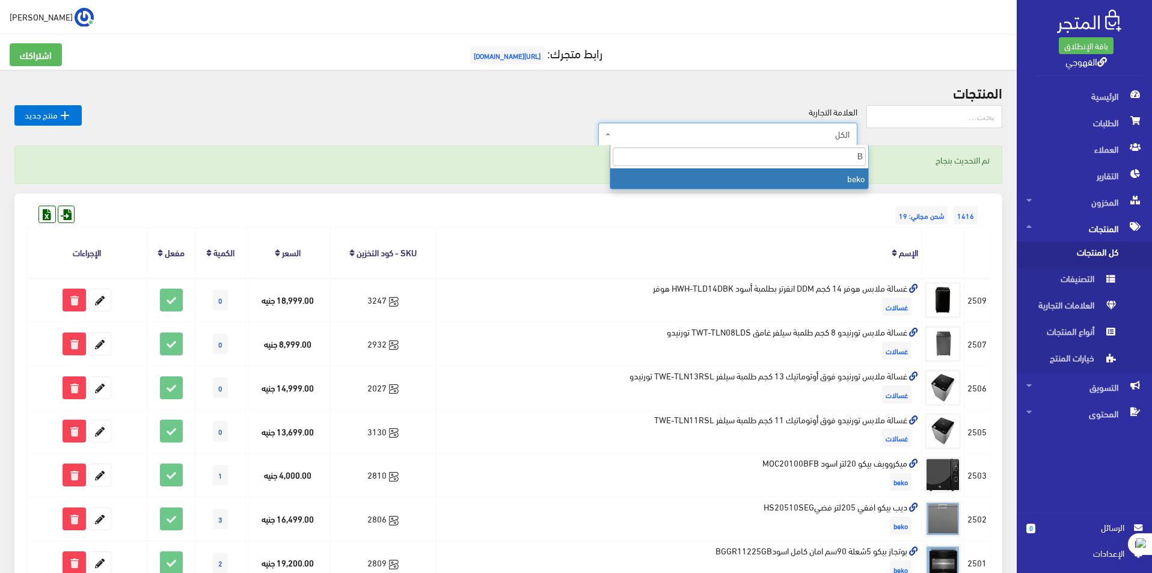
type input "B"
select select "https://account.almatjar.store/products?brand=111"
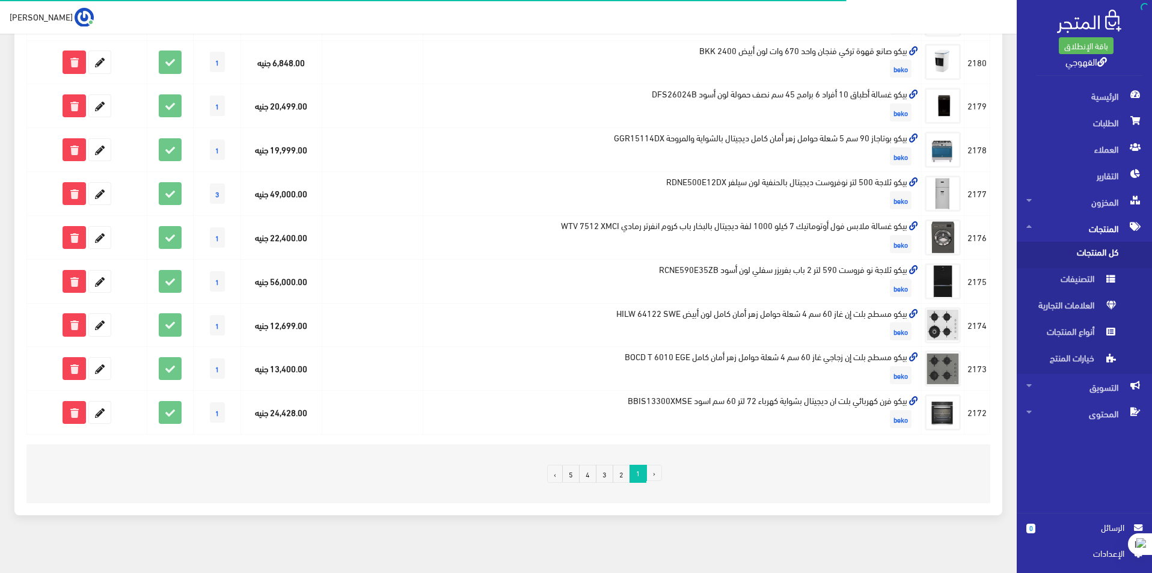
scroll to position [681, 0]
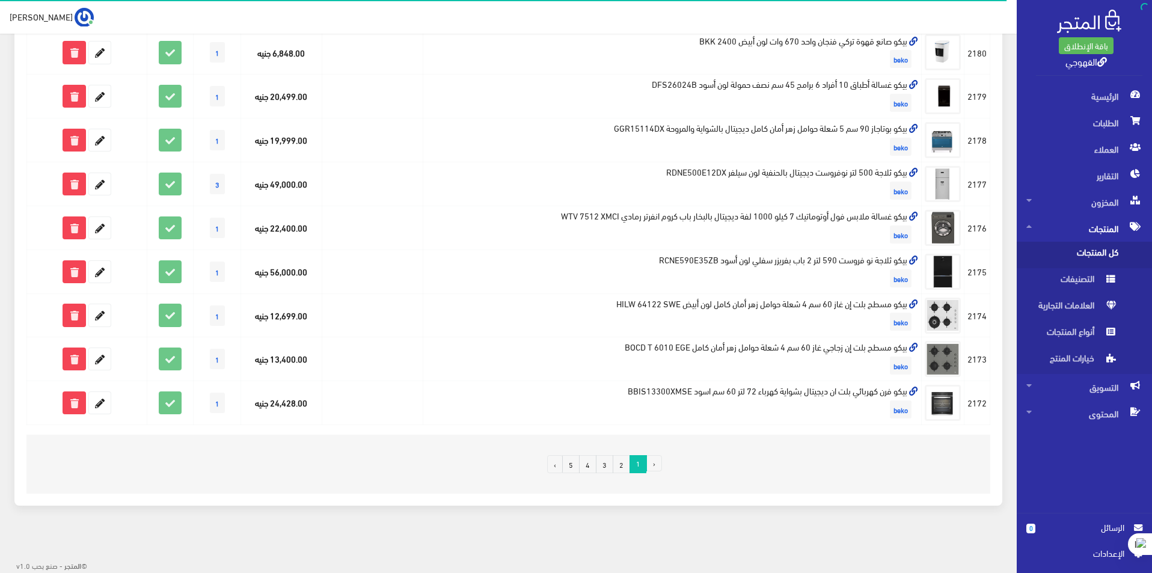
click at [617, 467] on link "2" at bounding box center [621, 464] width 17 height 18
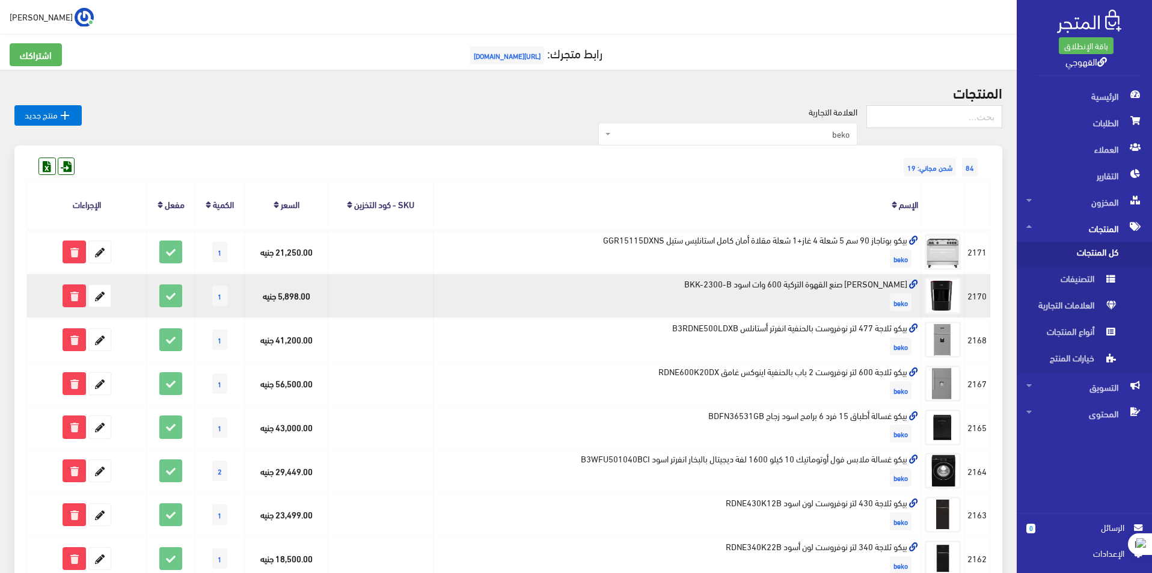
click at [849, 280] on td "بيكو ماكينة صنع القهوة التركية 600 وات اسود BKK-2300-B beko" at bounding box center [677, 296] width 488 height 44
copy td "بيكو ماكينة صنع القهوة التركية 600 وات اسود BKK-2300-B"
click at [102, 300] on icon at bounding box center [100, 296] width 22 height 22
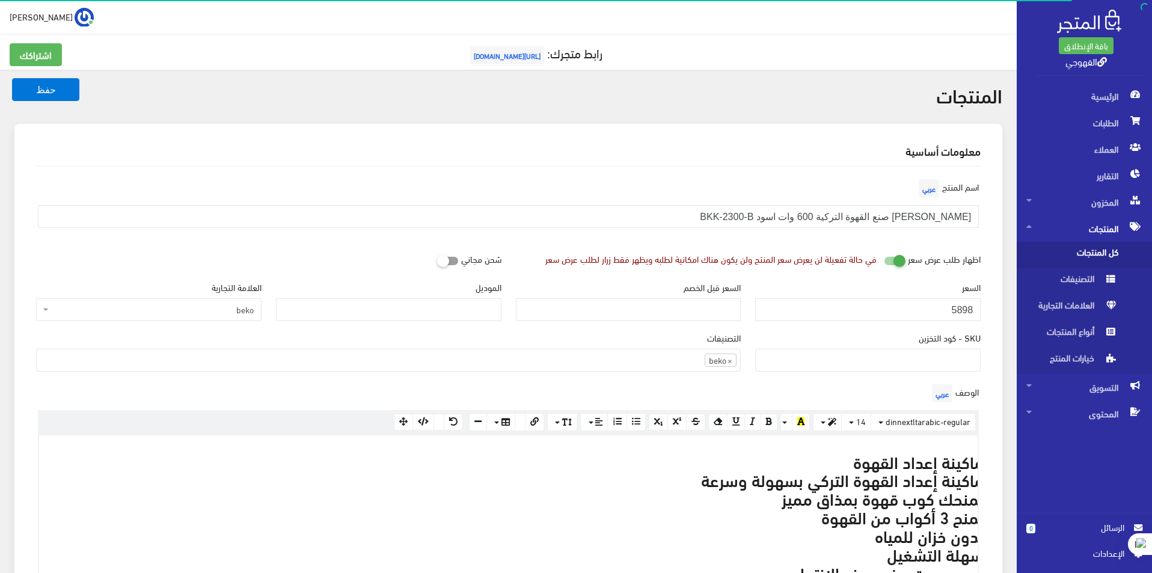
scroll to position [830, 0]
click at [975, 311] on input "5898" at bounding box center [867, 309] width 225 height 23
click at [974, 310] on input "5898" at bounding box center [867, 309] width 225 height 23
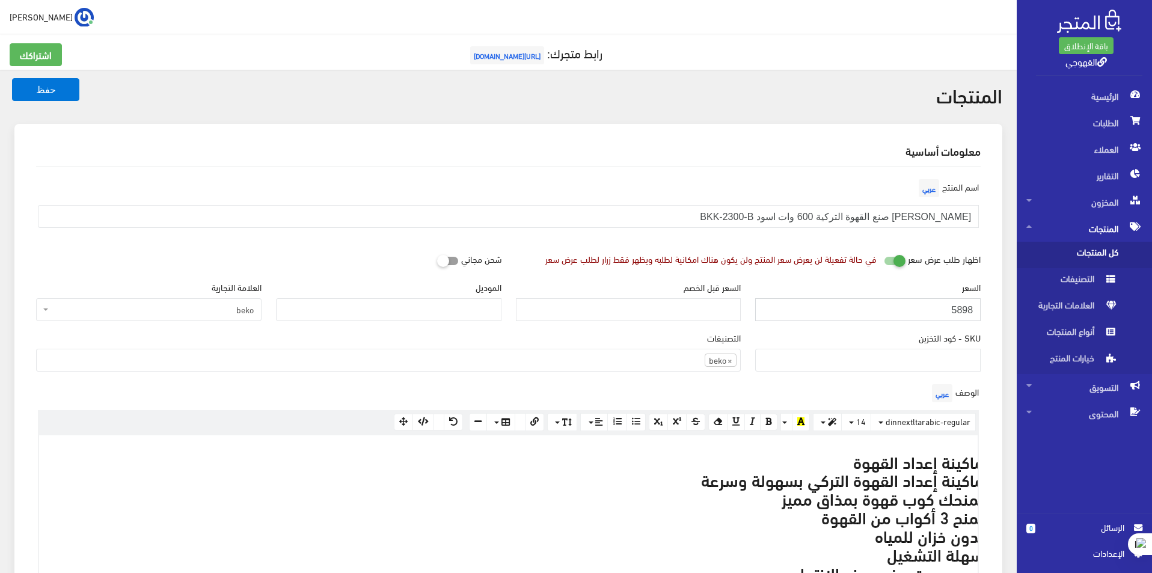
paste input "999"
type input "5999"
click at [12, 78] on button "حفظ" at bounding box center [45, 89] width 67 height 23
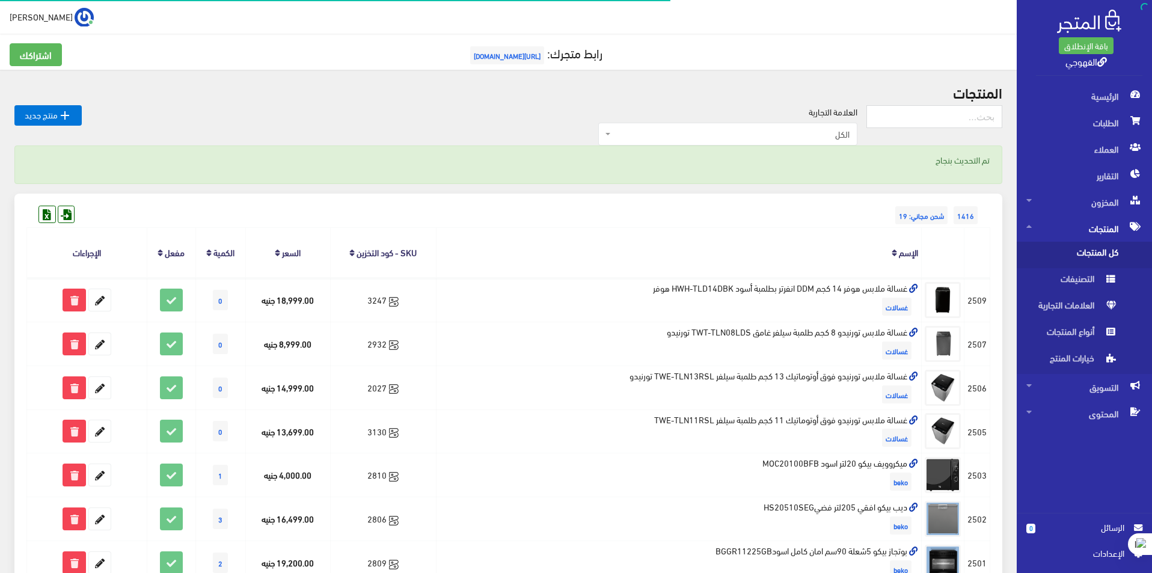
click at [781, 141] on span "الكل" at bounding box center [727, 134] width 259 height 23
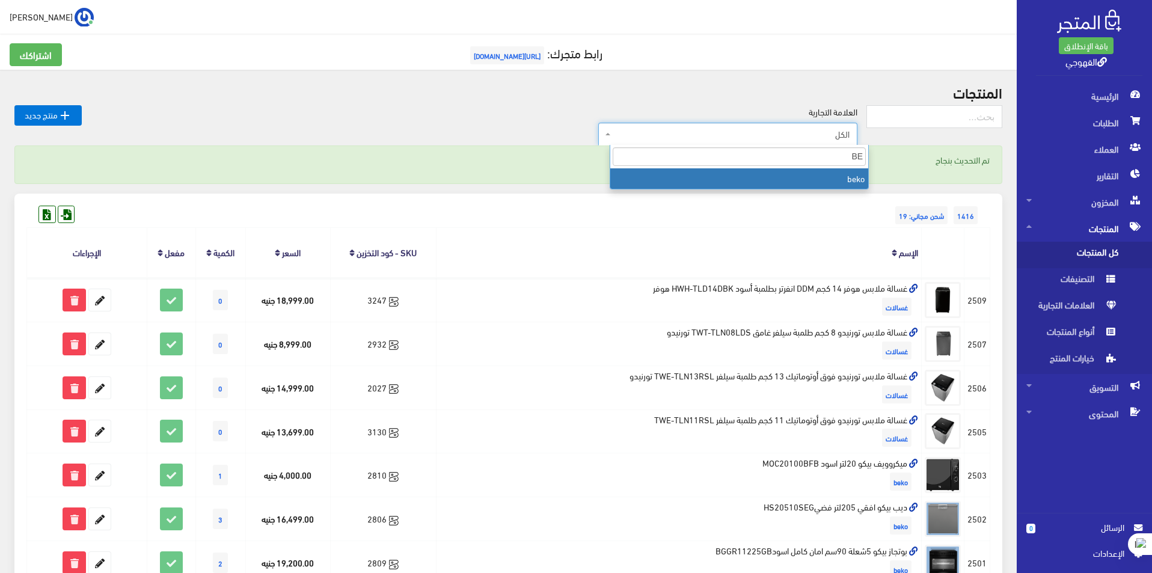
type input "BE"
select select "https://account.almatjar.store/products?brand=111"
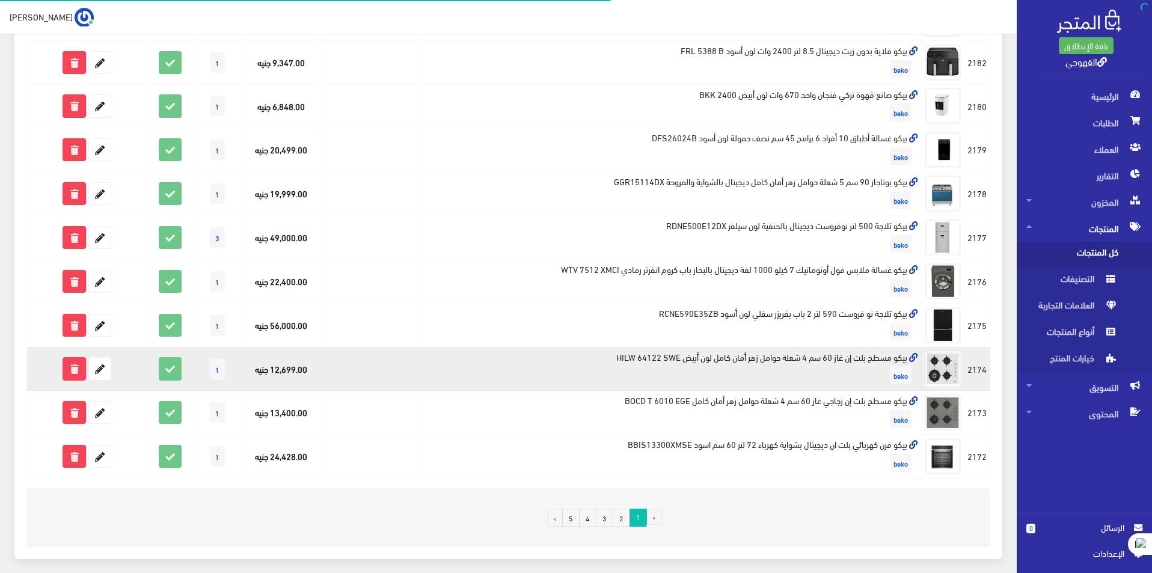
scroll to position [681, 0]
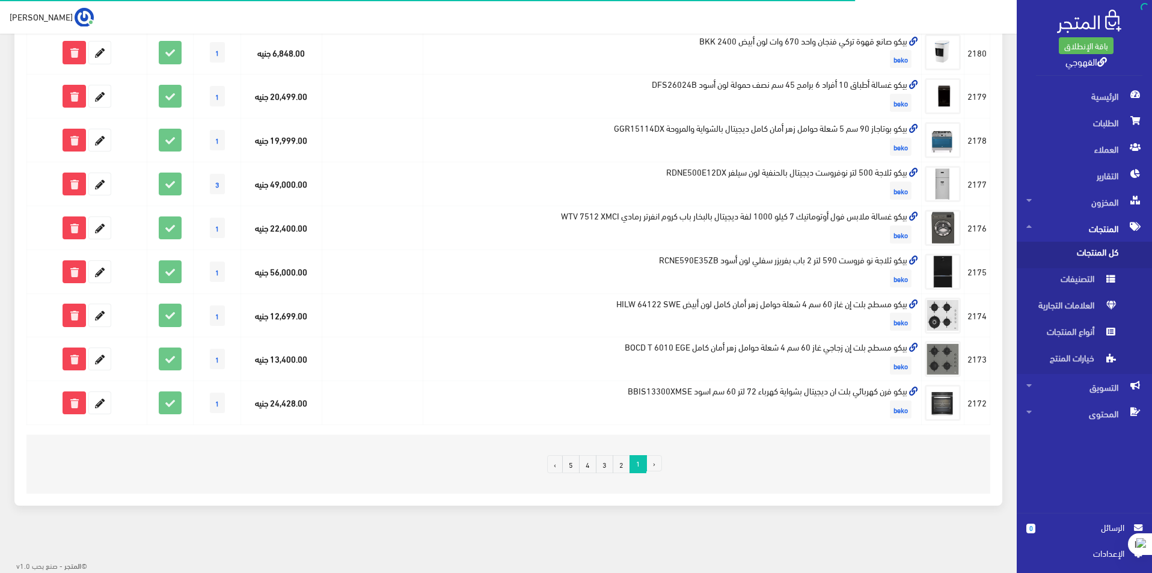
click at [605, 463] on link "3" at bounding box center [604, 464] width 17 height 18
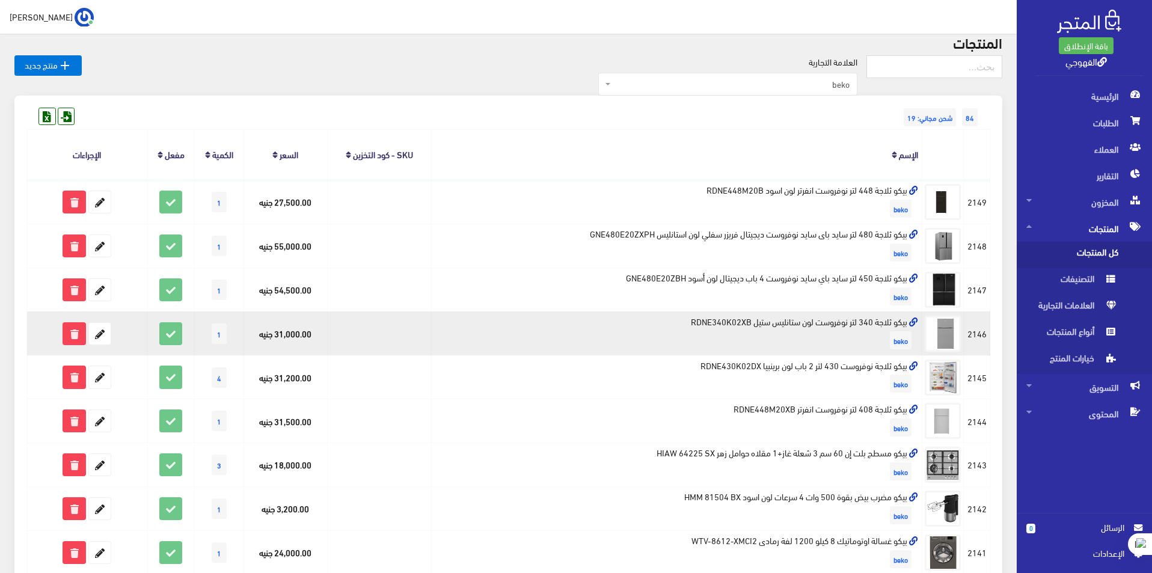
scroll to position [120, 0]
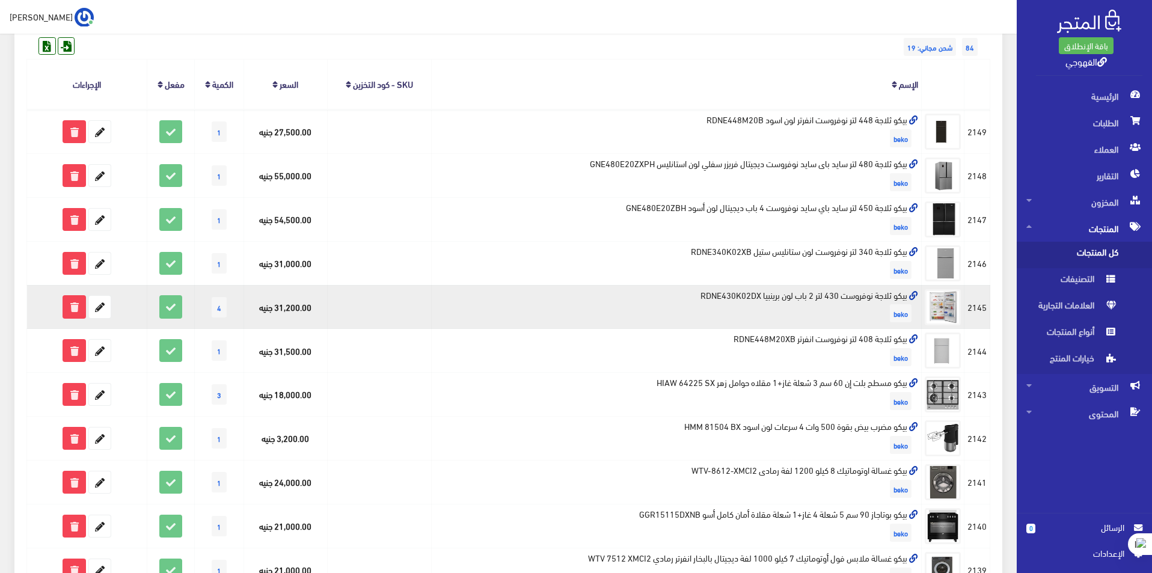
click at [849, 292] on td "بيكو ثلاجة نوفروست 430 لتر 2 باب لون برينبيا RDNE430K02DX beko" at bounding box center [677, 307] width 490 height 44
click at [849, 290] on td "بيكو ثلاجة نوفروست 430 لتر 2 باب لون برينبيا RDNE430K02DX beko" at bounding box center [677, 307] width 490 height 44
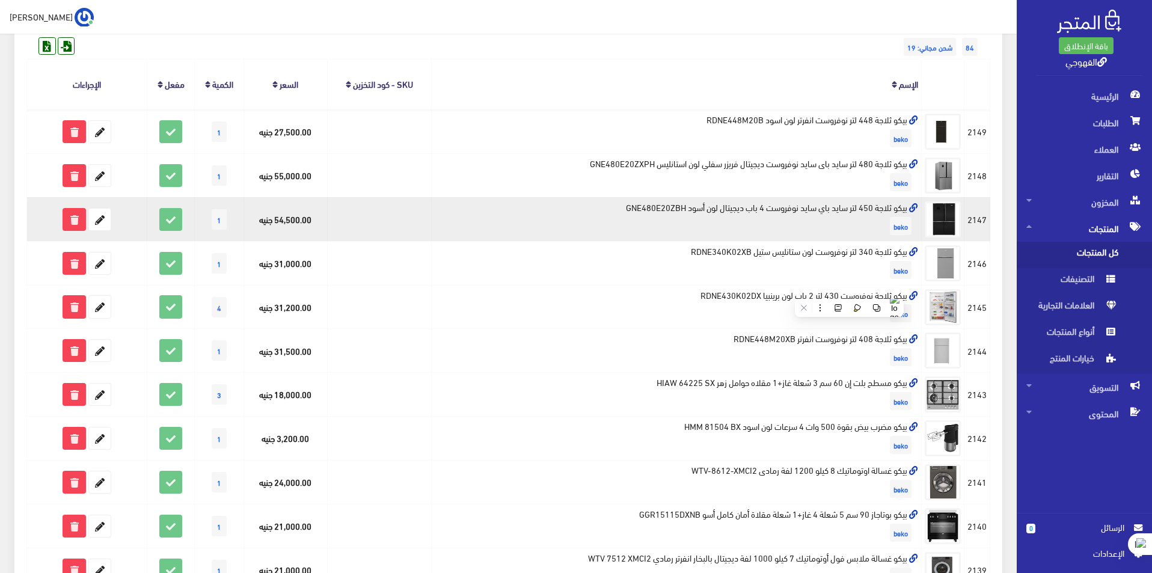
click at [885, 208] on td "بيكو ثلاجة 450 لتر سايد باي سايد نوفروست 4 باب ديجيتال لون أسود GNE480E20ZBH be…" at bounding box center [677, 219] width 490 height 44
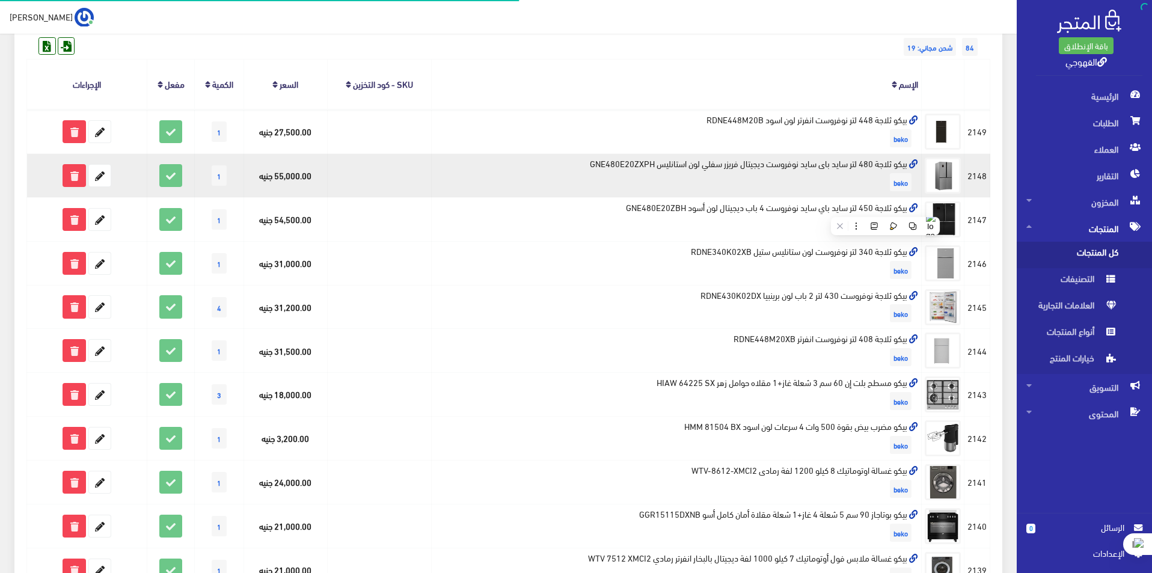
click at [875, 164] on td "بيكو ثلاجة 480 لتر سايد باى سايد نوفروست ديجيتال فريزر سفلي لون استانليس GNE480…" at bounding box center [677, 176] width 490 height 44
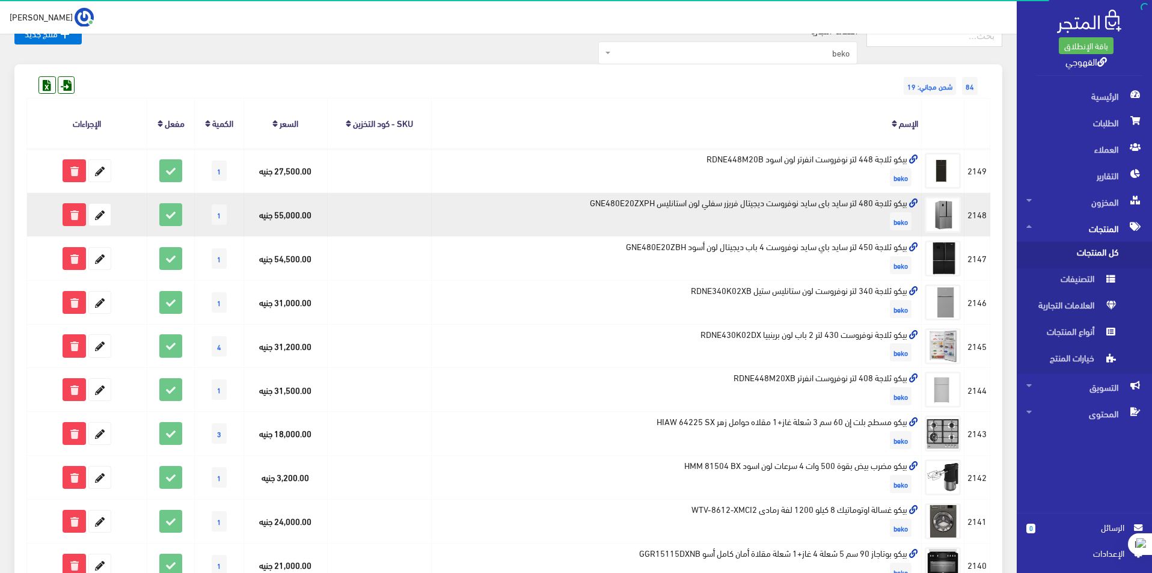
scroll to position [0, 0]
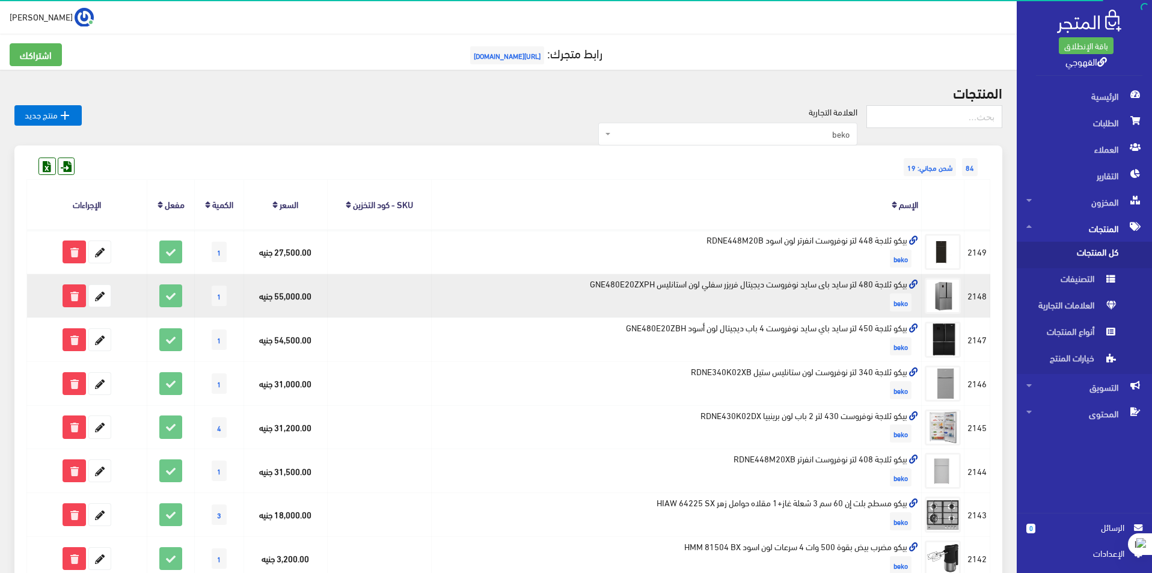
click at [842, 282] on td "بيكو ثلاجة 480 لتر سايد باى سايد نوفروست ديجيتال فريزر سفلي لون استانليس GNE480…" at bounding box center [677, 296] width 490 height 44
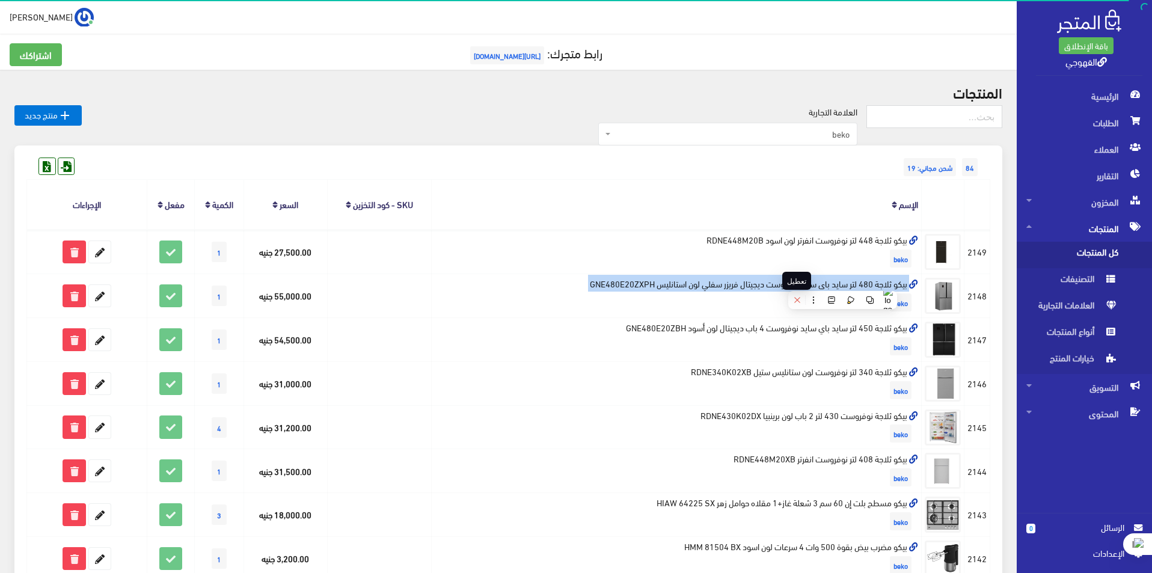
copy td "بيكو ثلاجة 480 لتر سايد باى سايد نوفروست ديجيتال فريزر سفلي لون استانليس GNE480…"
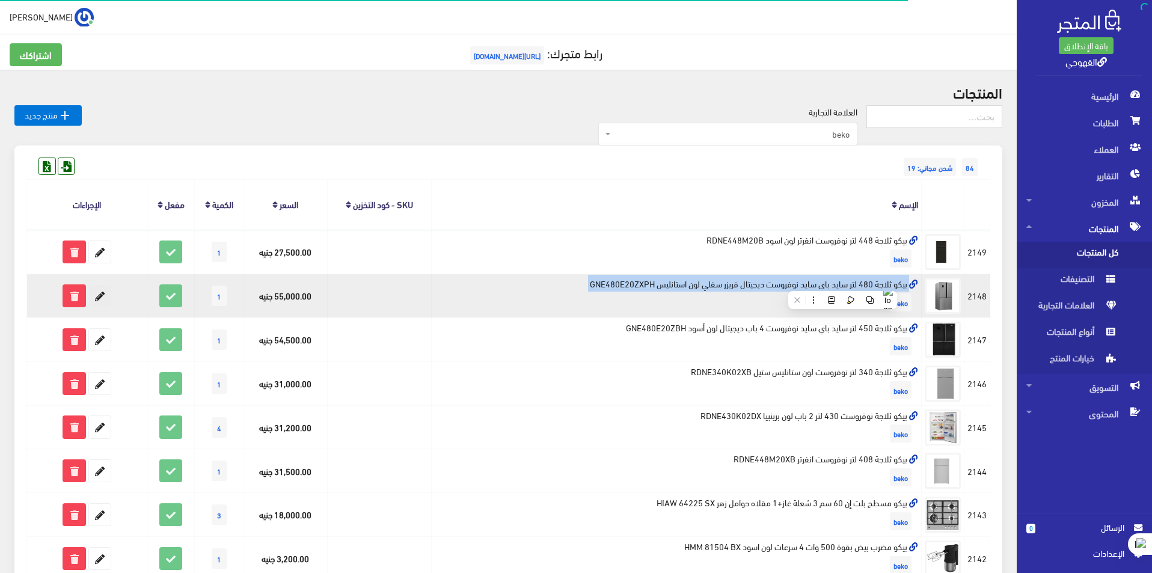
click at [105, 294] on icon at bounding box center [100, 296] width 22 height 22
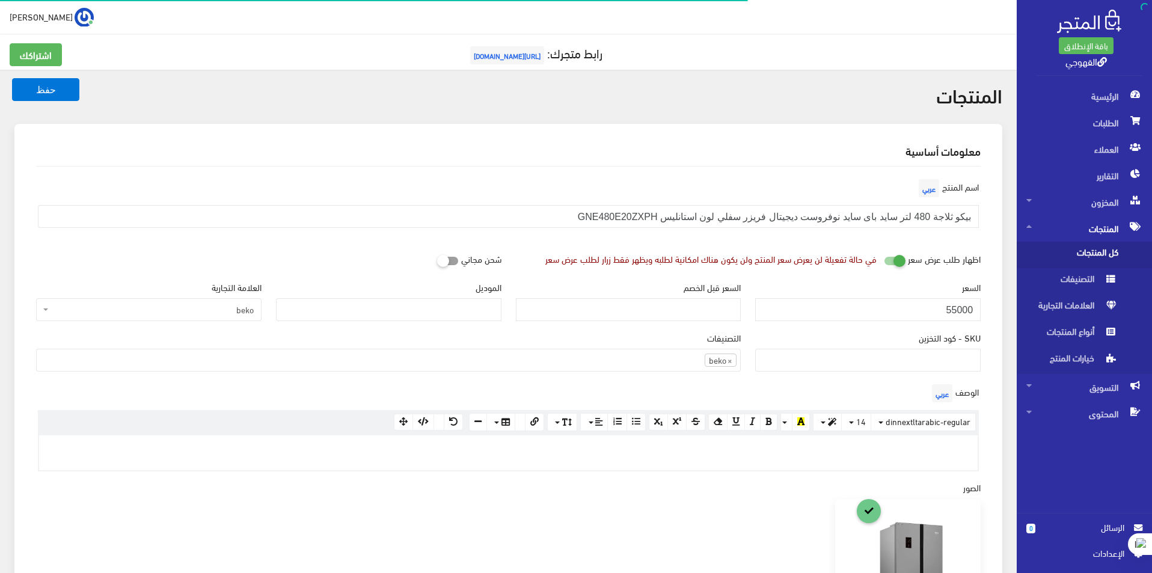
scroll to position [830, 0]
click at [925, 312] on input "55000" at bounding box center [867, 309] width 225 height 23
paste input "39"
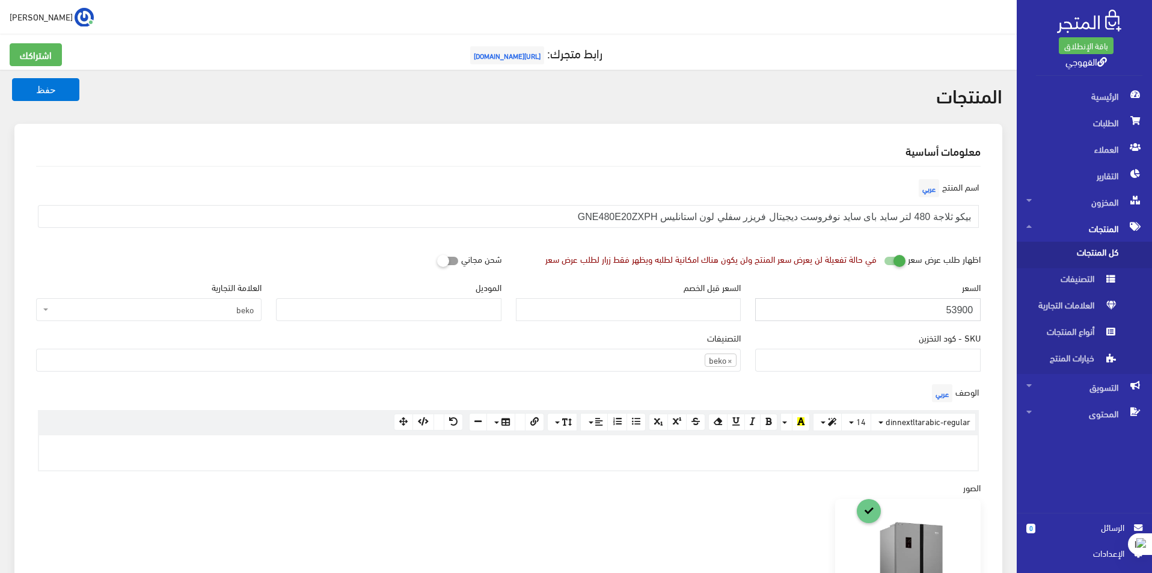
type input "53900"
click at [12, 78] on button "حفظ" at bounding box center [45, 89] width 67 height 23
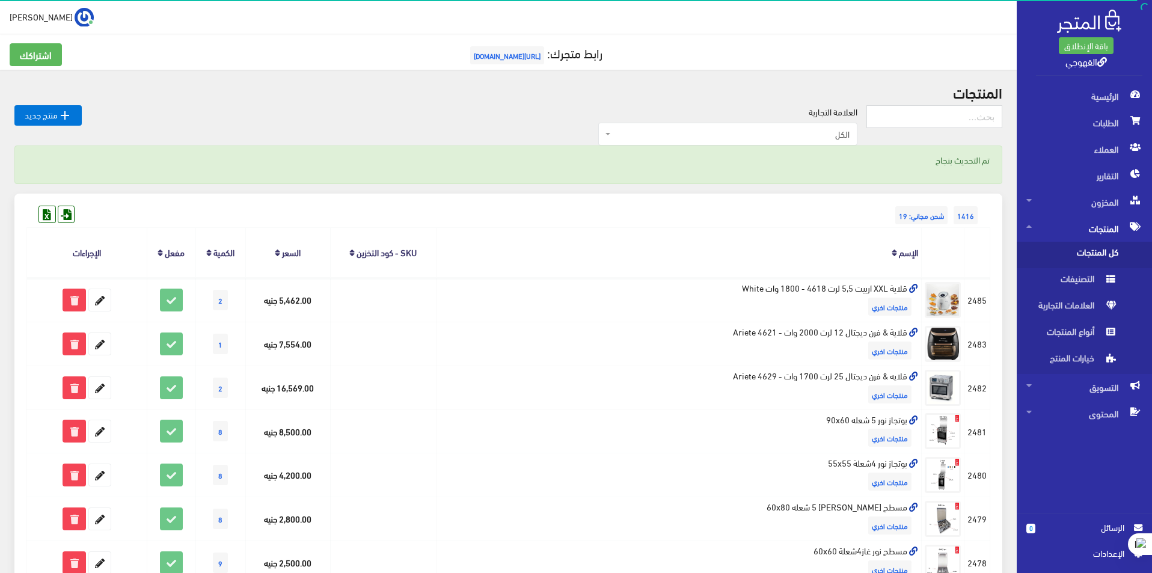
click at [825, 127] on span "الكل" at bounding box center [727, 134] width 259 height 23
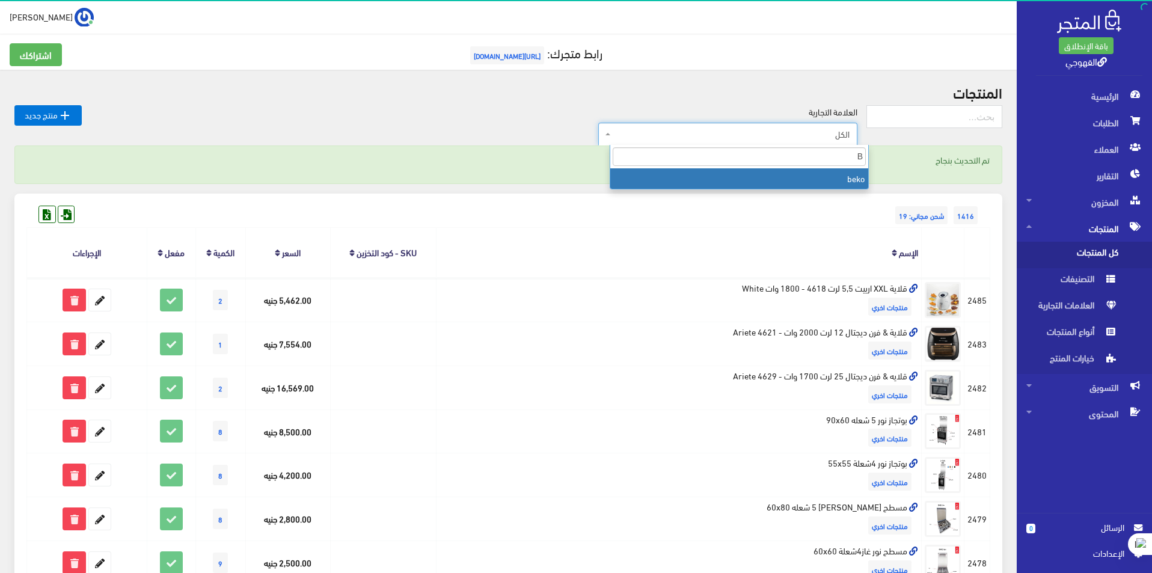
type input "B"
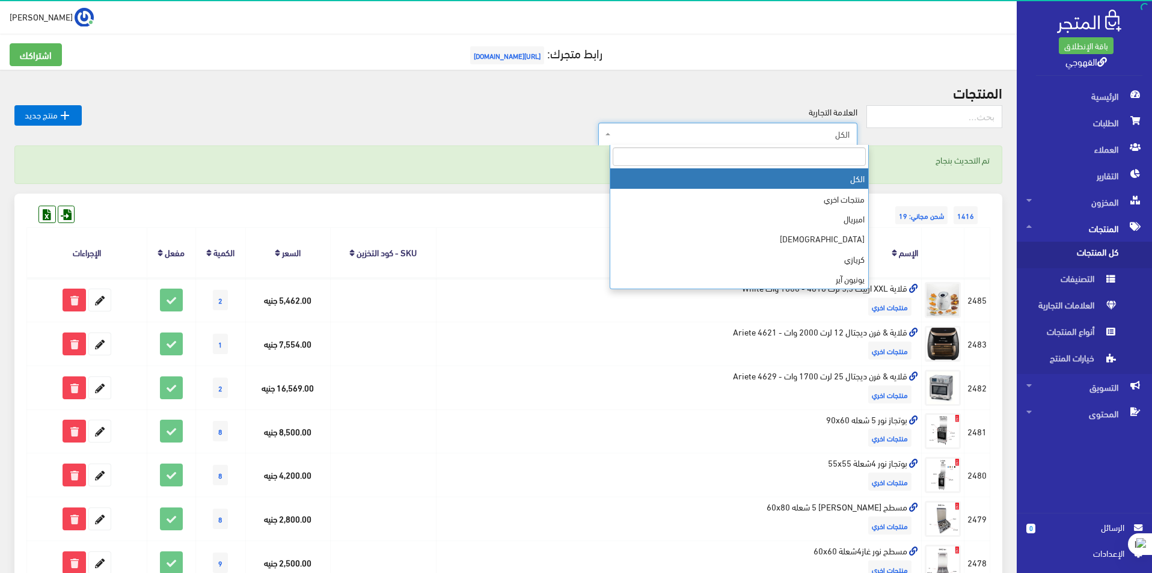
click at [832, 142] on span "الكل" at bounding box center [727, 134] width 259 height 23
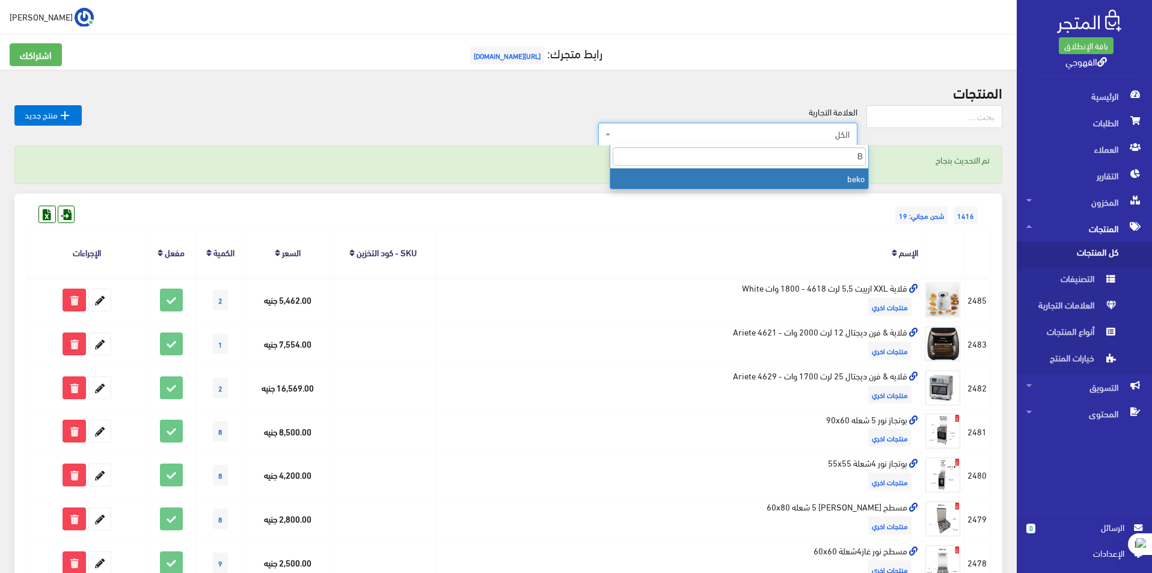
type input "B"
select select "https://account.almatjar.store/products?brand=111"
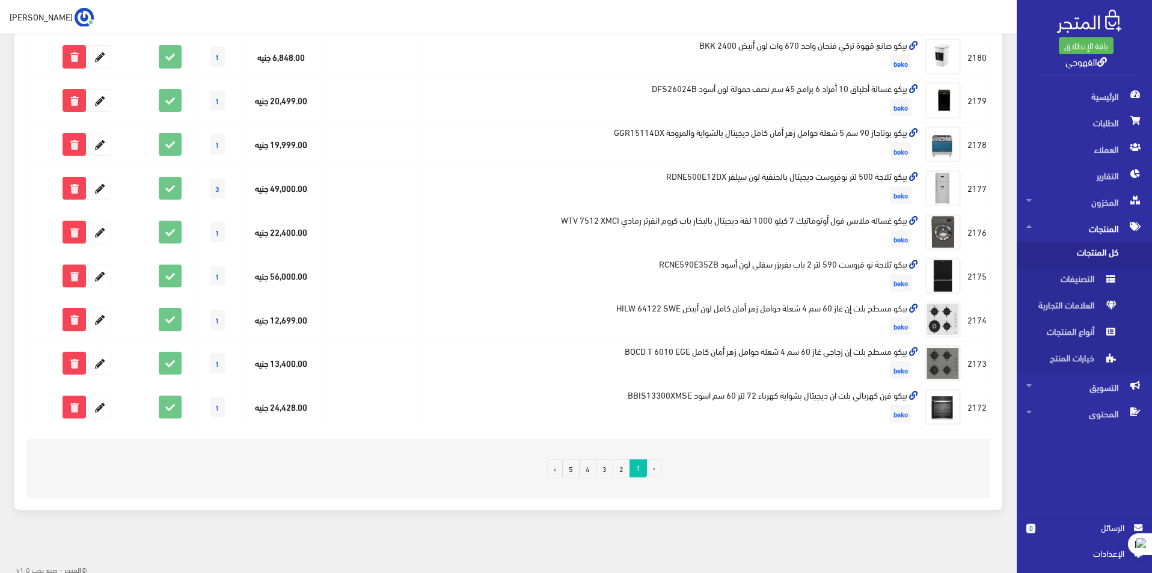
scroll to position [681, 0]
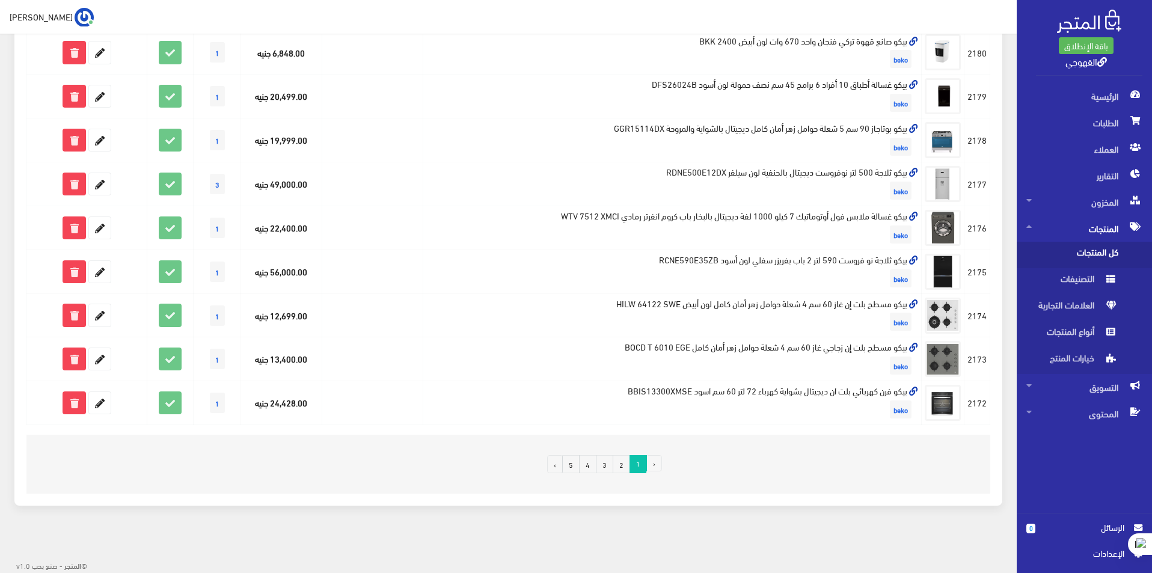
click at [591, 471] on link "4" at bounding box center [587, 464] width 17 height 18
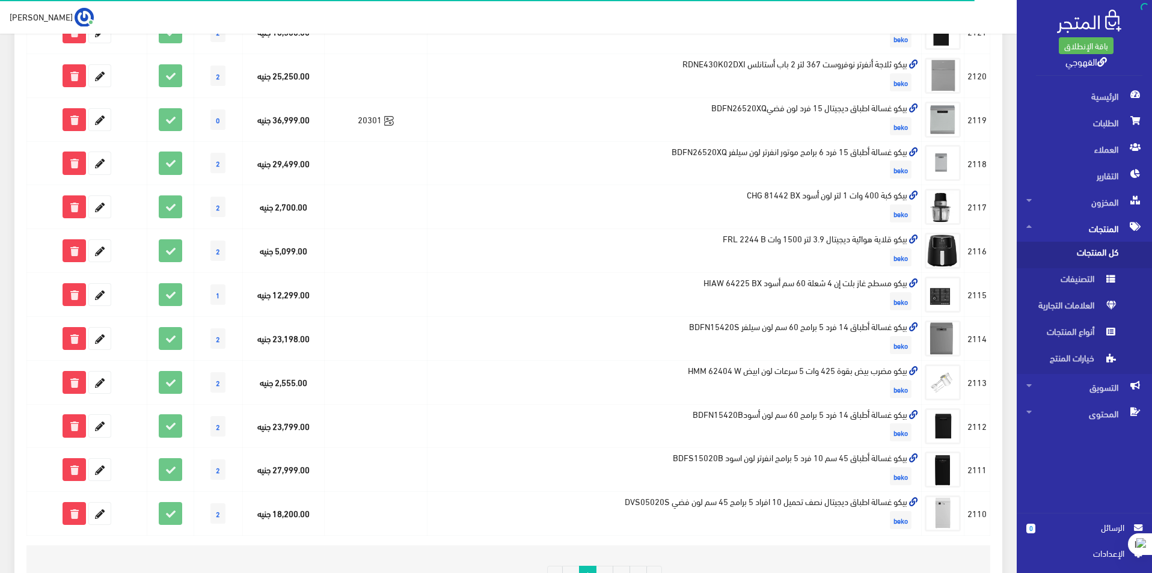
scroll to position [681, 0]
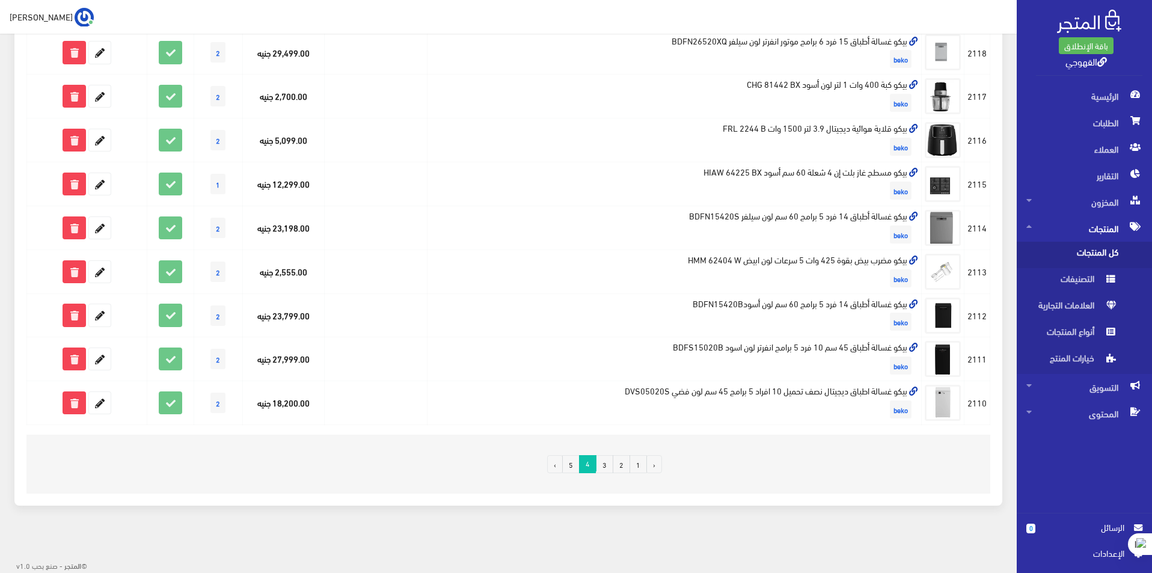
click at [605, 464] on link "3" at bounding box center [604, 464] width 17 height 18
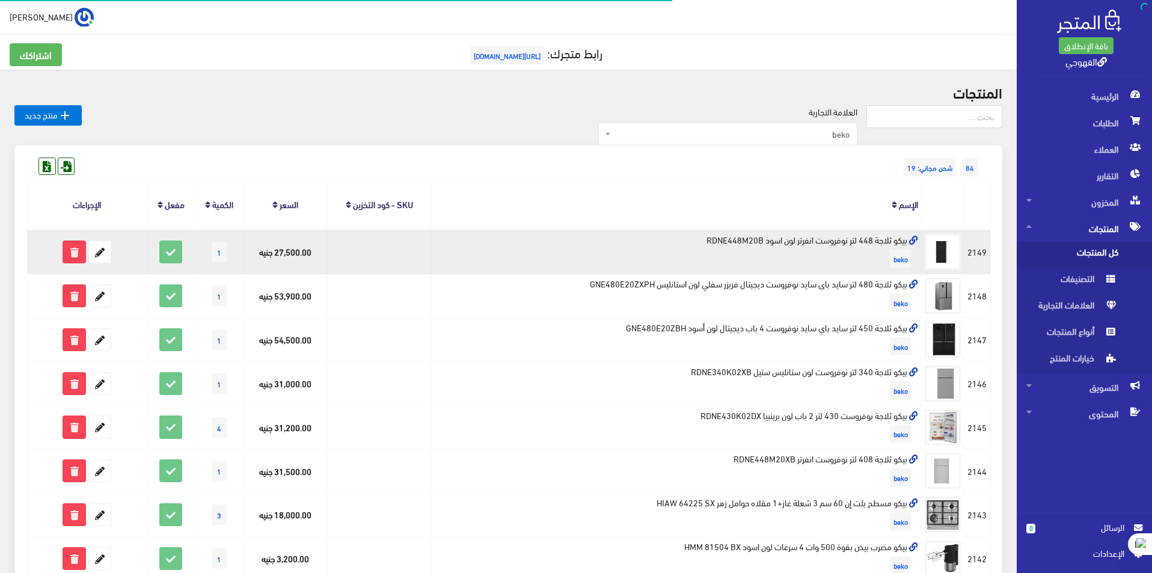
click at [820, 245] on td "بيكو ثلاجة 448 لتر نوفروست انفرتر لون اسود RDNE448M20B beko" at bounding box center [677, 252] width 490 height 44
copy td "بيكو ثلاجة 448 لتر نوفروست انفرتر لون اسود RDNE448M20B"
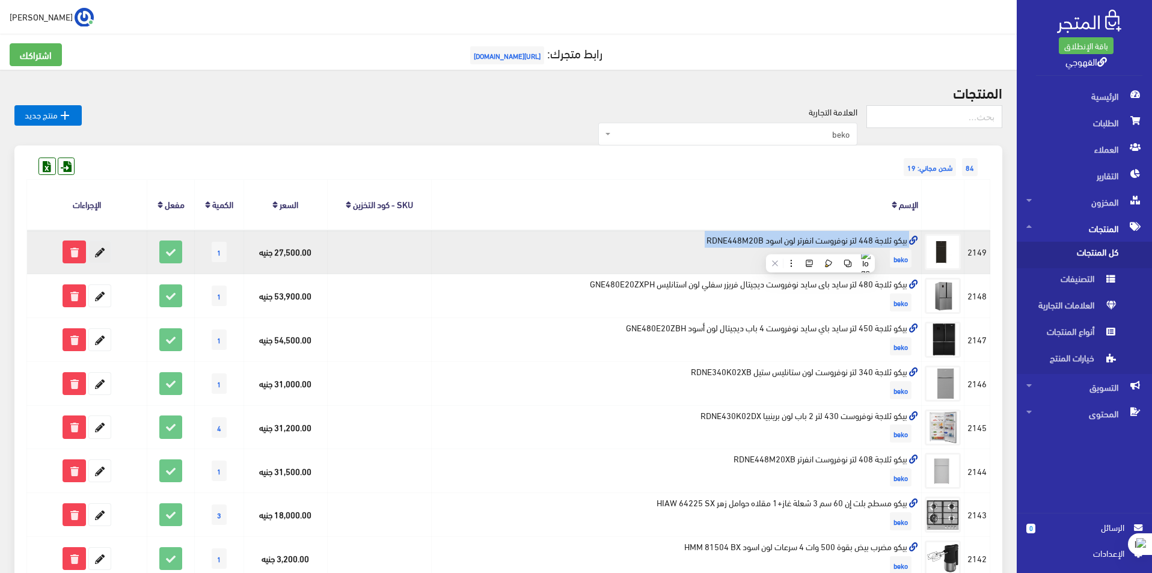
click at [96, 251] on icon at bounding box center [100, 252] width 22 height 22
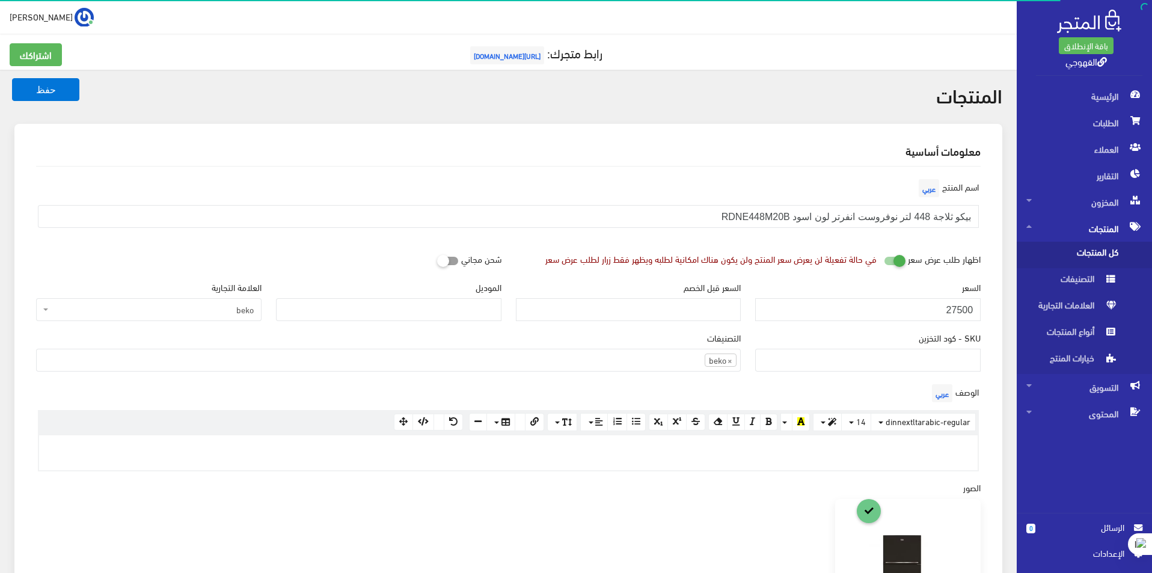
scroll to position [830, 0]
click at [910, 310] on input "27500" at bounding box center [867, 309] width 225 height 23
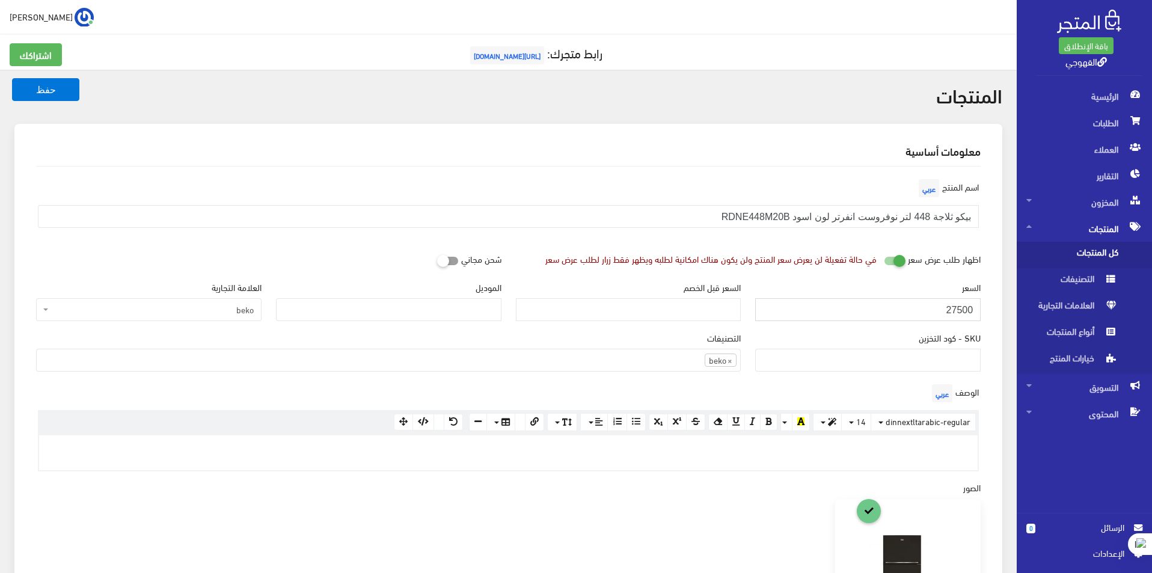
paste input "6726"
type input "26726"
click at [12, 78] on button "حفظ" at bounding box center [45, 89] width 67 height 23
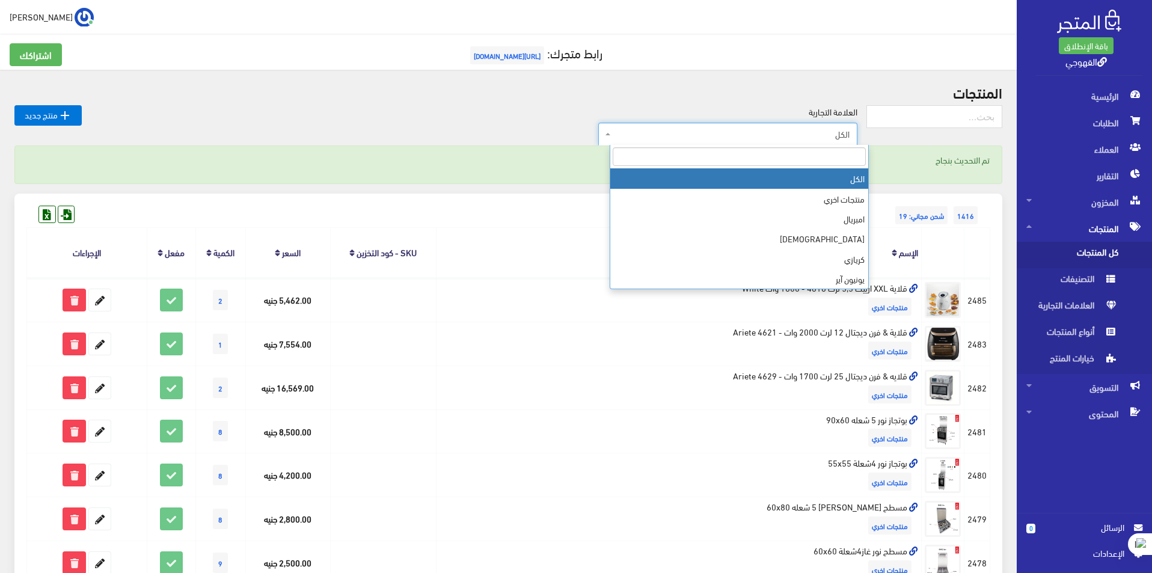
click at [779, 134] on span "الكل" at bounding box center [731, 134] width 236 height 12
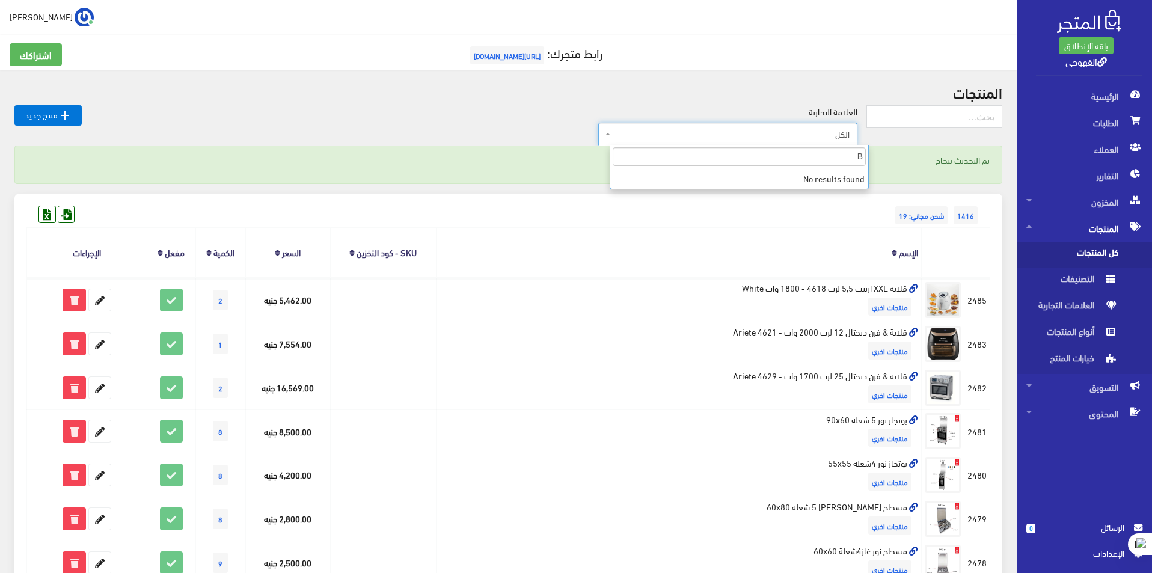
drag, startPoint x: 854, startPoint y: 159, endPoint x: 947, endPoint y: 186, distance: 97.0
type input "B"
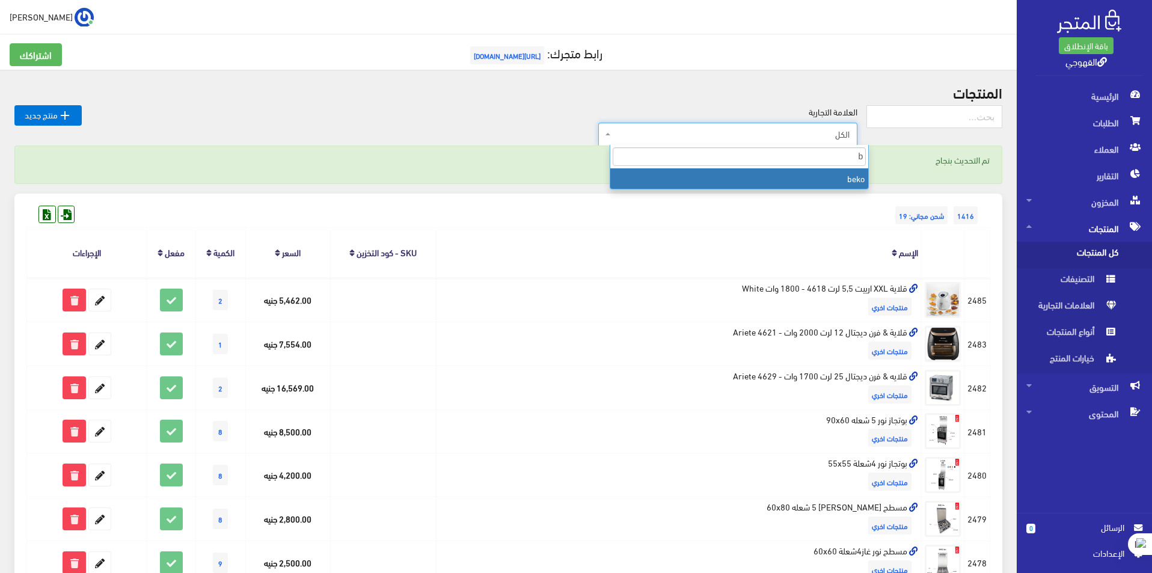
type input "b"
select select "[URL][DOMAIN_NAME]"
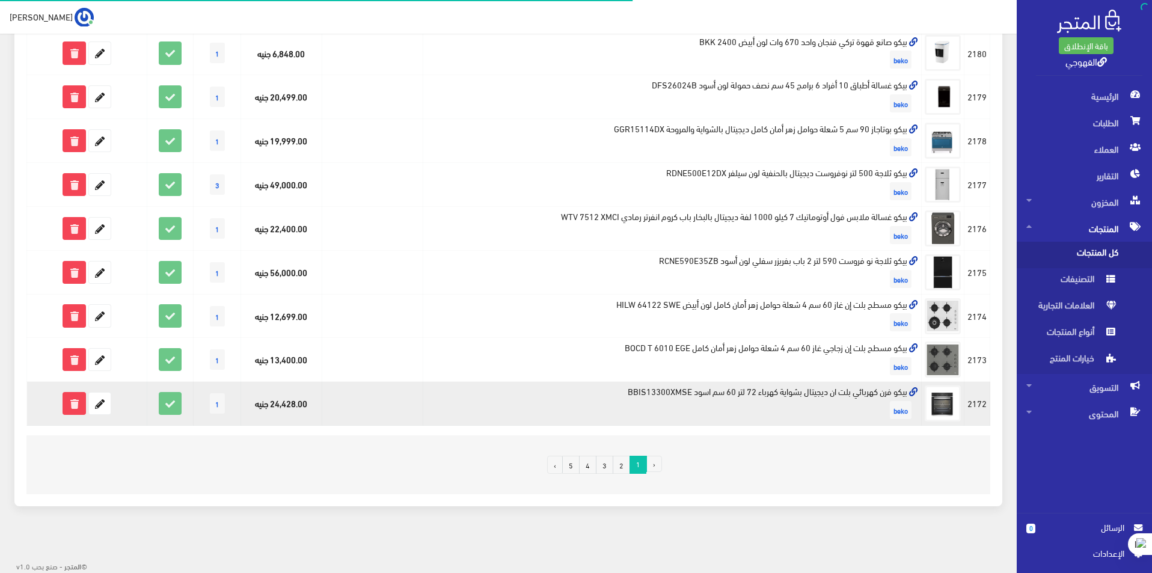
scroll to position [681, 0]
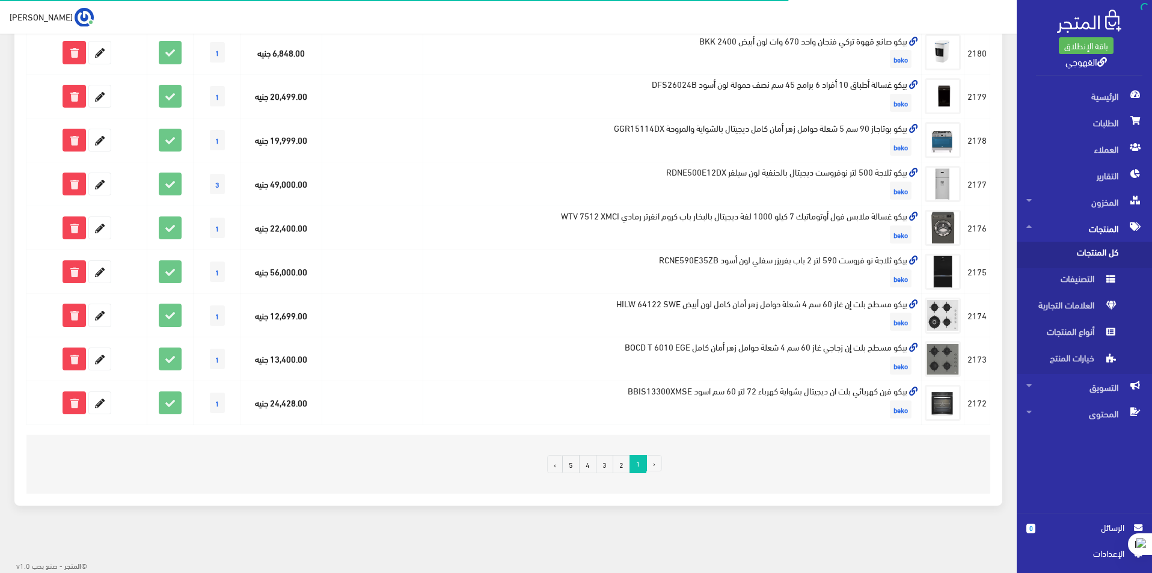
click at [602, 460] on link "3" at bounding box center [604, 464] width 17 height 18
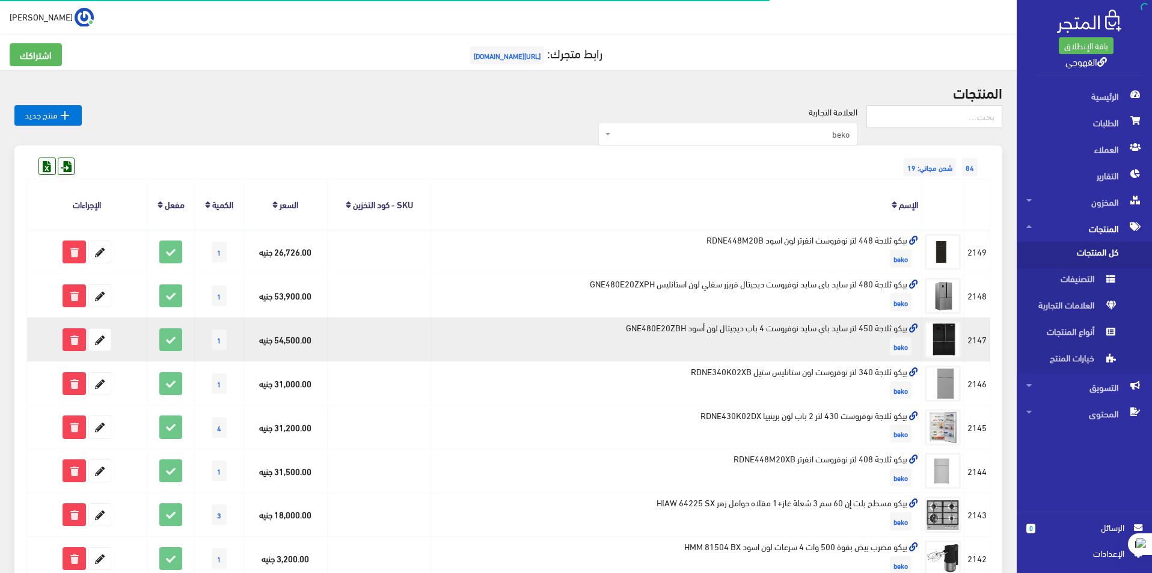
click at [886, 324] on td "بيكو ثلاجة 450 لتر سايد باي سايد نوفروست 4 باب ديجيتال لون أسود GNE480E20ZBH be…" at bounding box center [677, 339] width 490 height 44
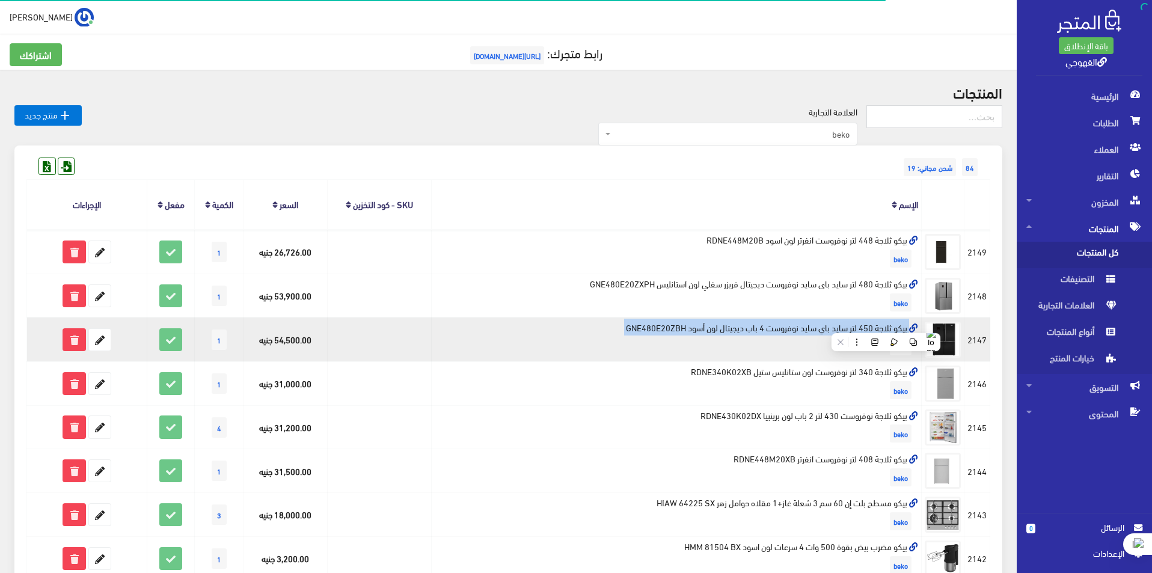
copy td "بيكو ثلاجة 450 لتر سايد باي سايد نوفروست 4 باب ديجيتال لون أسود GNE480E20ZBH"
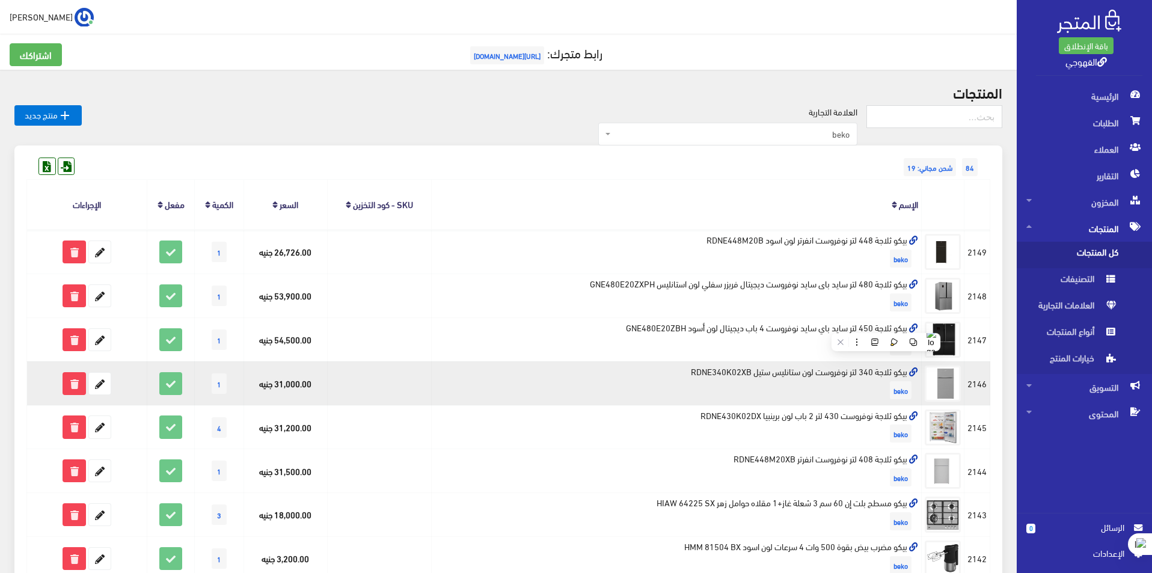
click at [854, 369] on td "بيكو ثلاجة 340 لتر نوفروست لون ستانليس ستيل RDNE340K02XB beko" at bounding box center [677, 383] width 490 height 44
copy td "بيكو ثلاجة 340 لتر نوفروست لون ستانليس ستيل RDNE340K02XB"
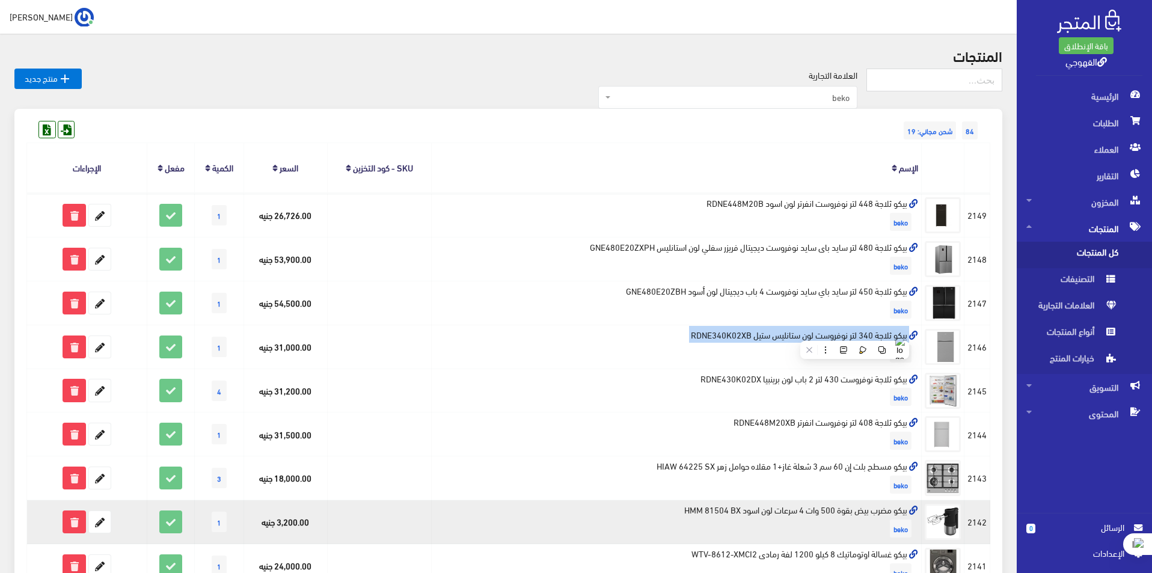
scroll to position [120, 0]
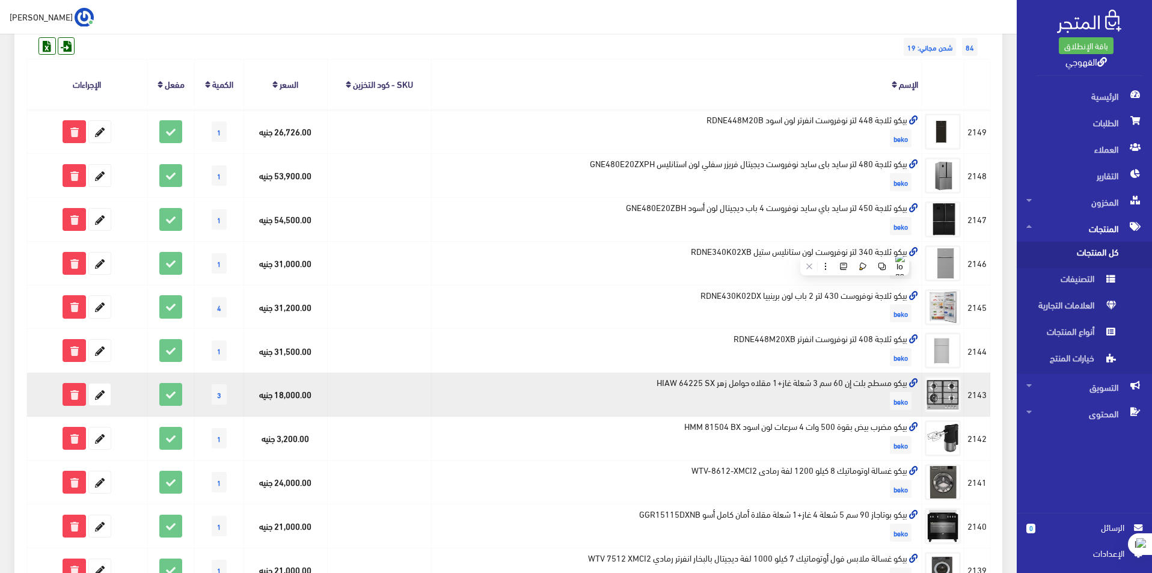
click at [860, 383] on td "بيكو مسطح بلت إن 60 سم 3 شعلة غاز+1 مقلاه حوامل زهر HIAW 64225 SX beko" at bounding box center [677, 395] width 490 height 44
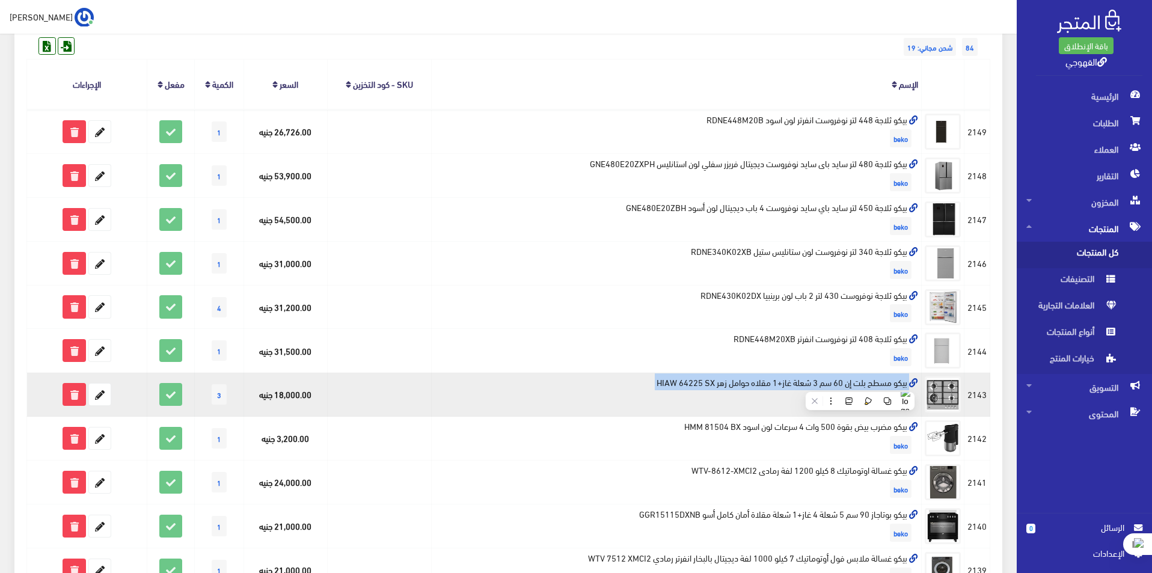
click at [860, 383] on td "بيكو مسطح بلت إن 60 سم 3 شعلة غاز+1 مقلاه حوامل زهر HIAW 64225 SX beko" at bounding box center [677, 395] width 490 height 44
copy td "بيكو مسطح بلت إن 60 سم 3 شعلة غاز+1 مقلاه حوامل زهر HIAW 64225 SX"
click at [100, 391] on icon at bounding box center [100, 395] width 22 height 22
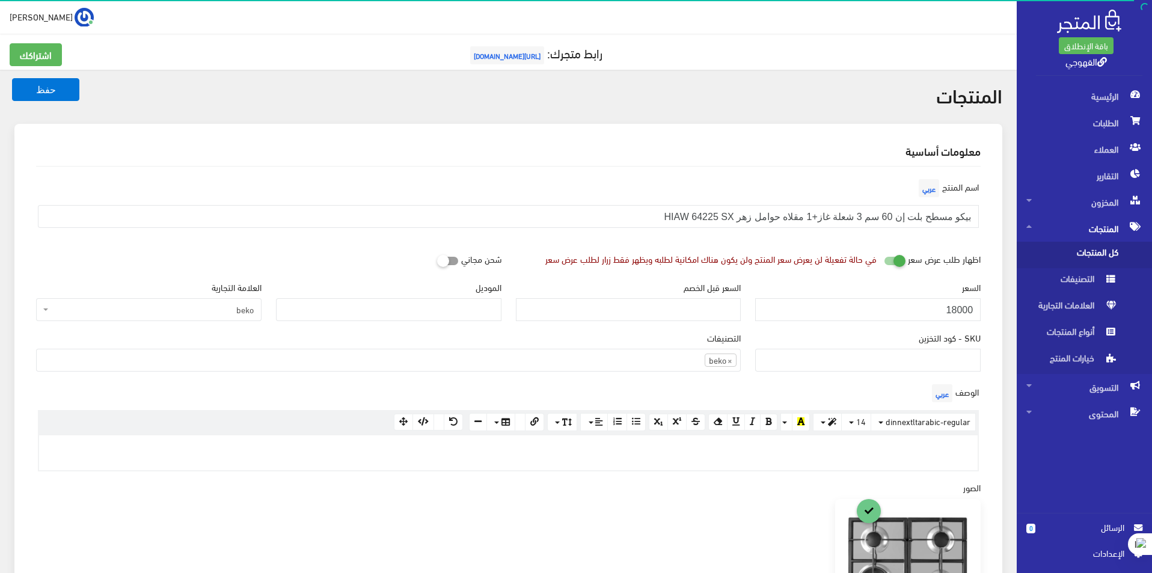
scroll to position [830, 0]
click at [864, 308] on input "18000" at bounding box center [867, 309] width 225 height 23
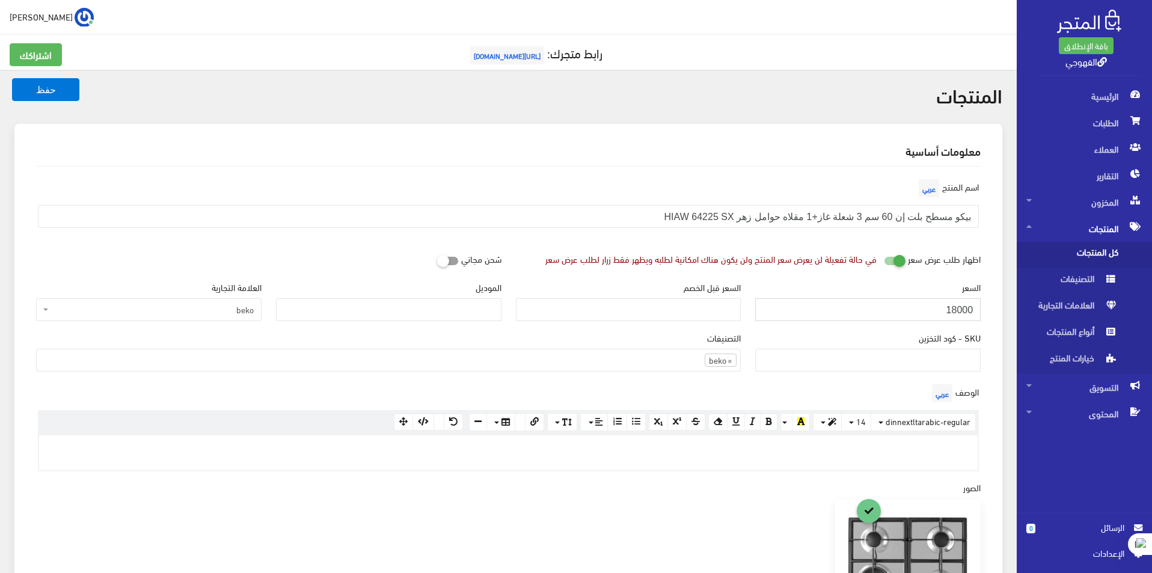
paste input "366"
type input "13660"
click at [12, 78] on button "حفظ" at bounding box center [45, 89] width 67 height 23
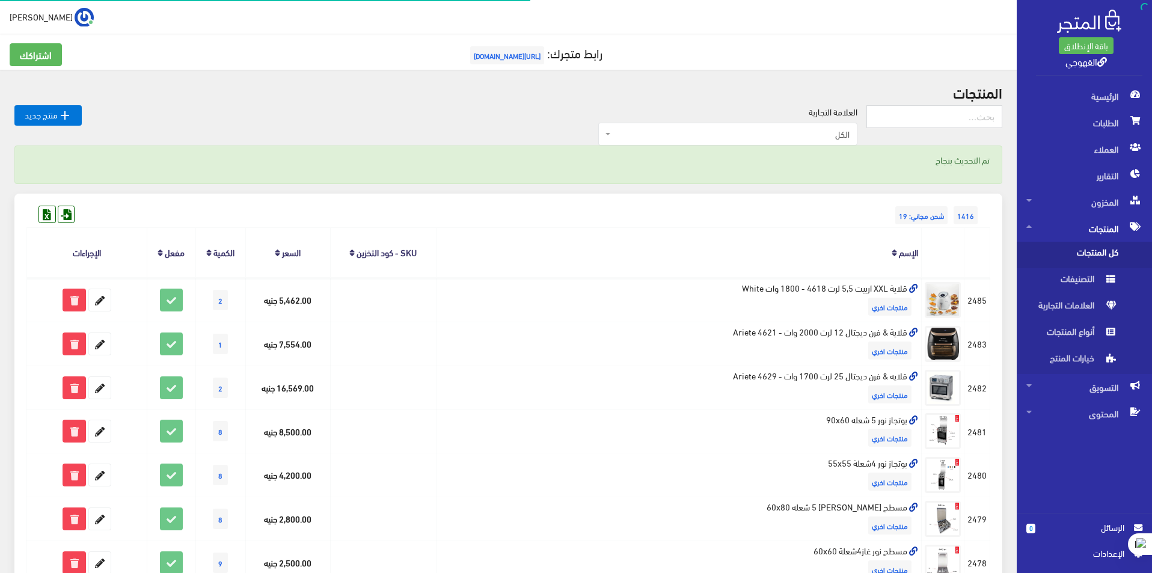
click at [747, 130] on span "الكل" at bounding box center [731, 134] width 236 height 12
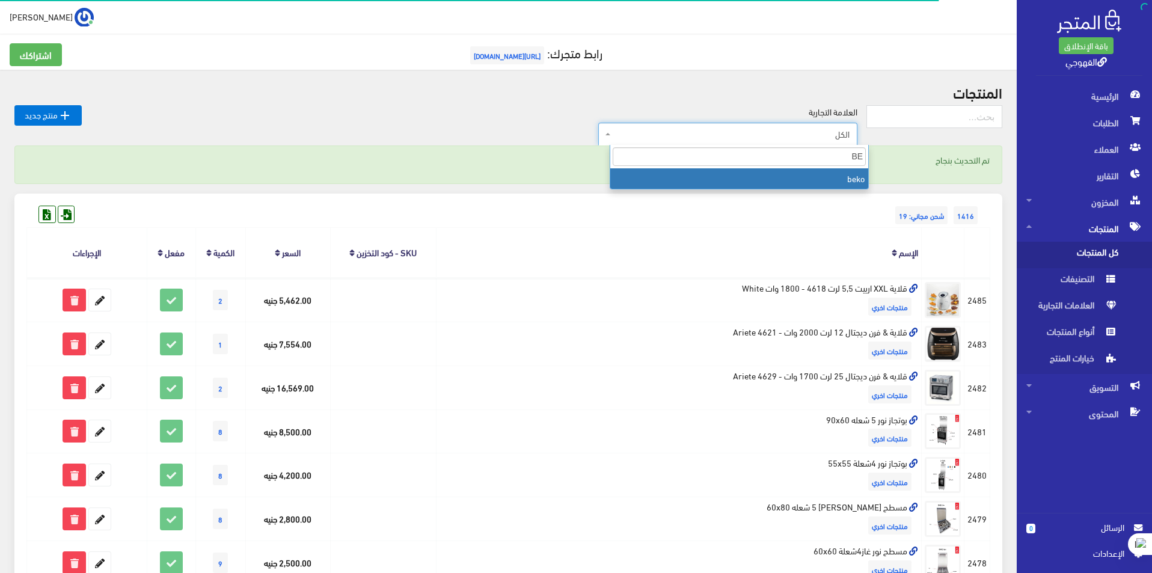
type input "BE"
select select "https://account.almatjar.store/products?brand=111"
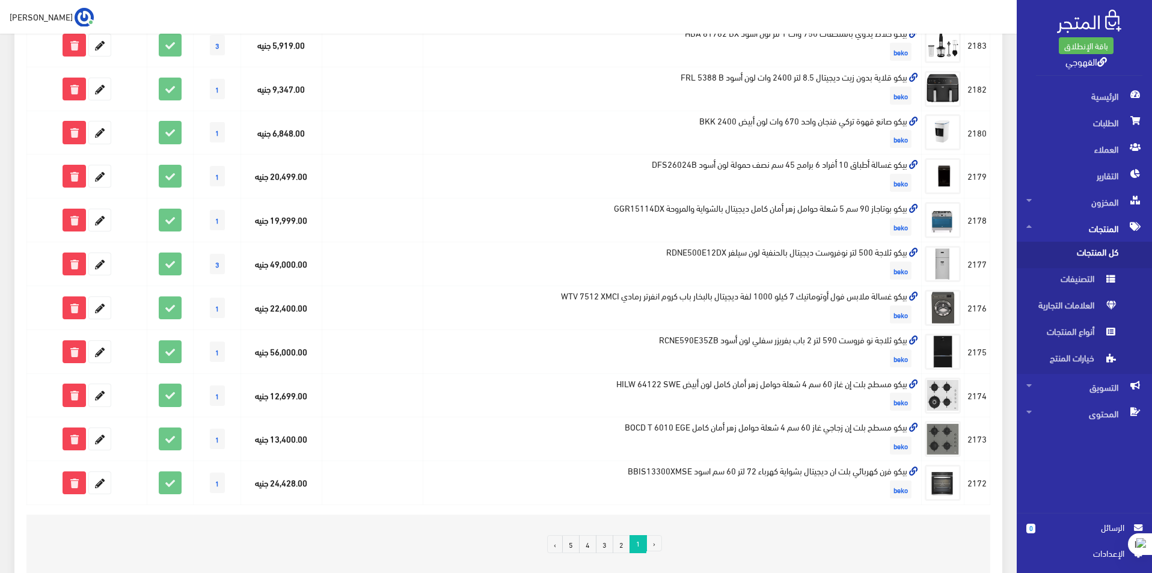
scroll to position [681, 0]
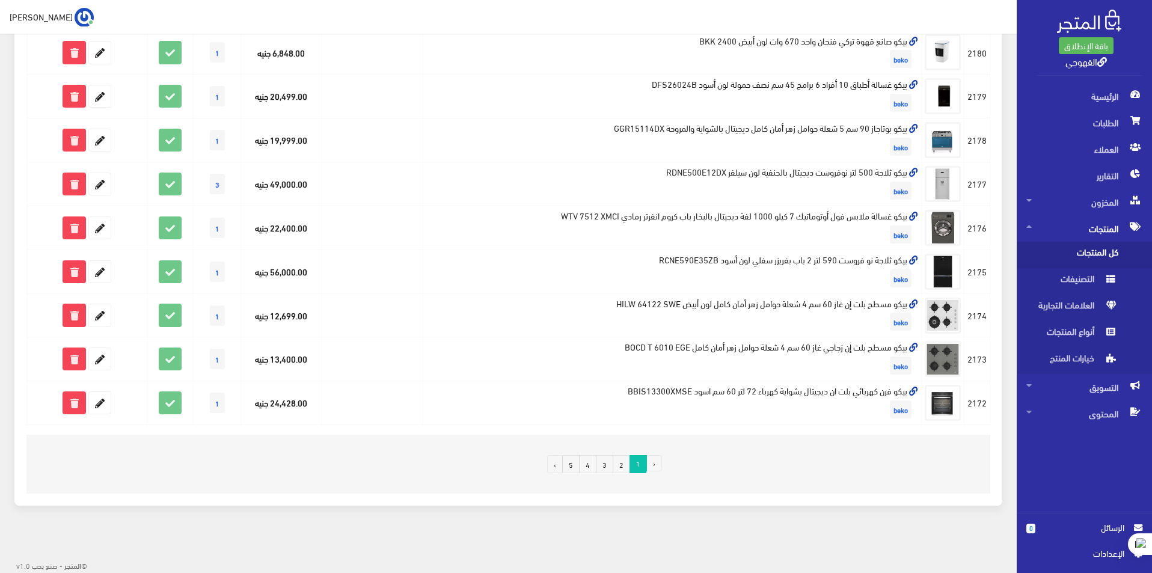
click at [608, 465] on link "3" at bounding box center [604, 464] width 17 height 18
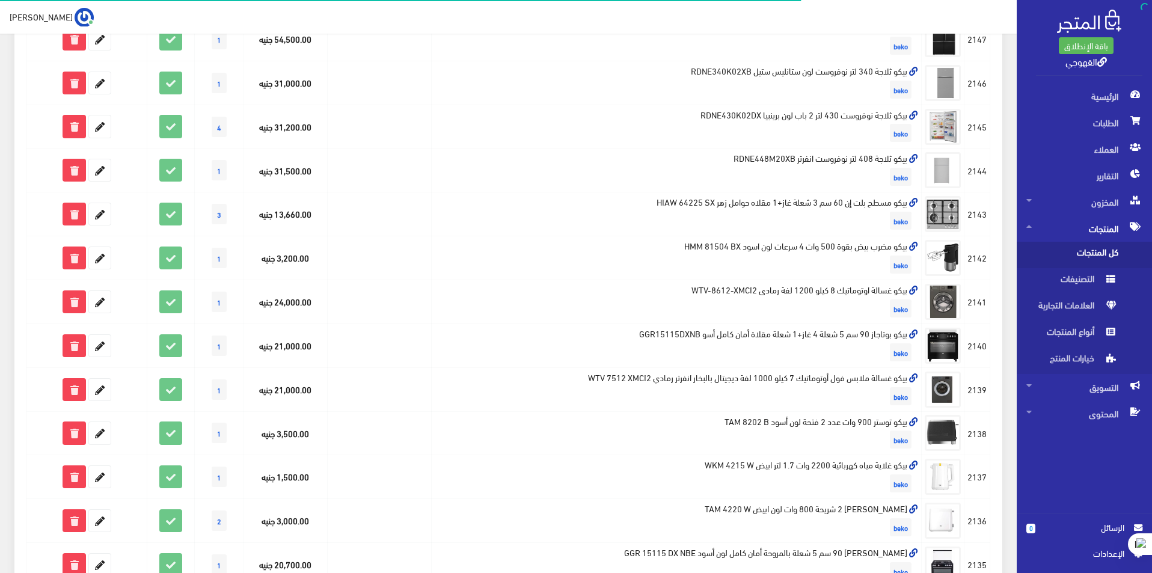
scroll to position [301, 0]
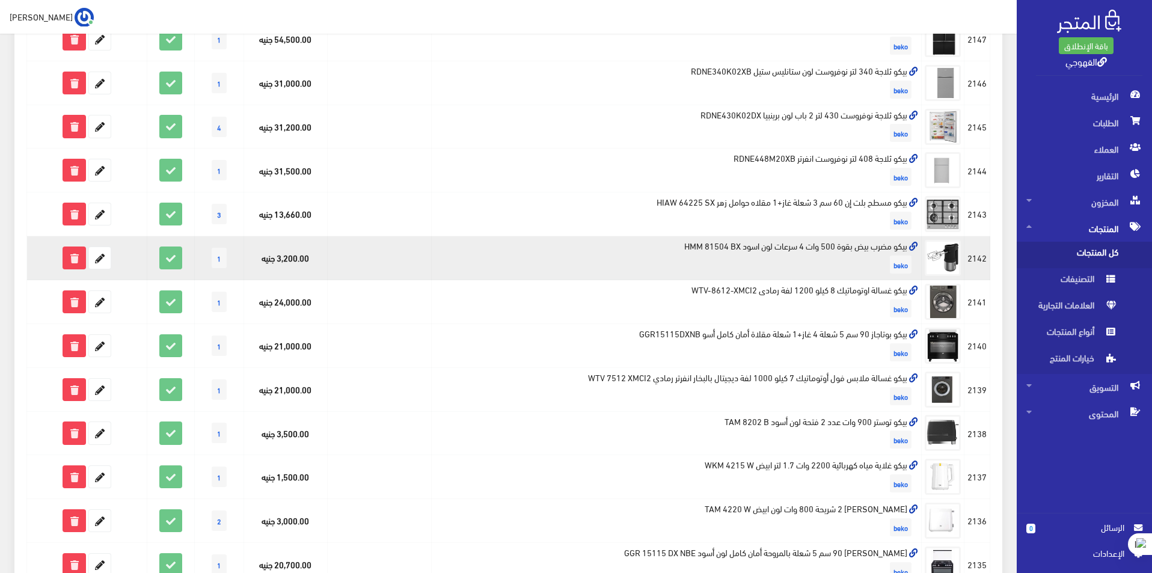
click at [813, 247] on td "بيكو مضرب بيض بقوة 500 وات 4 سرعات لون اسود HMM 81504 BX beko" at bounding box center [677, 258] width 490 height 44
copy td "بيكو مضرب بيض بقوة 500 وات 4 سرعات لون اسود HMM 81504 BX"
click at [99, 263] on icon at bounding box center [100, 258] width 22 height 22
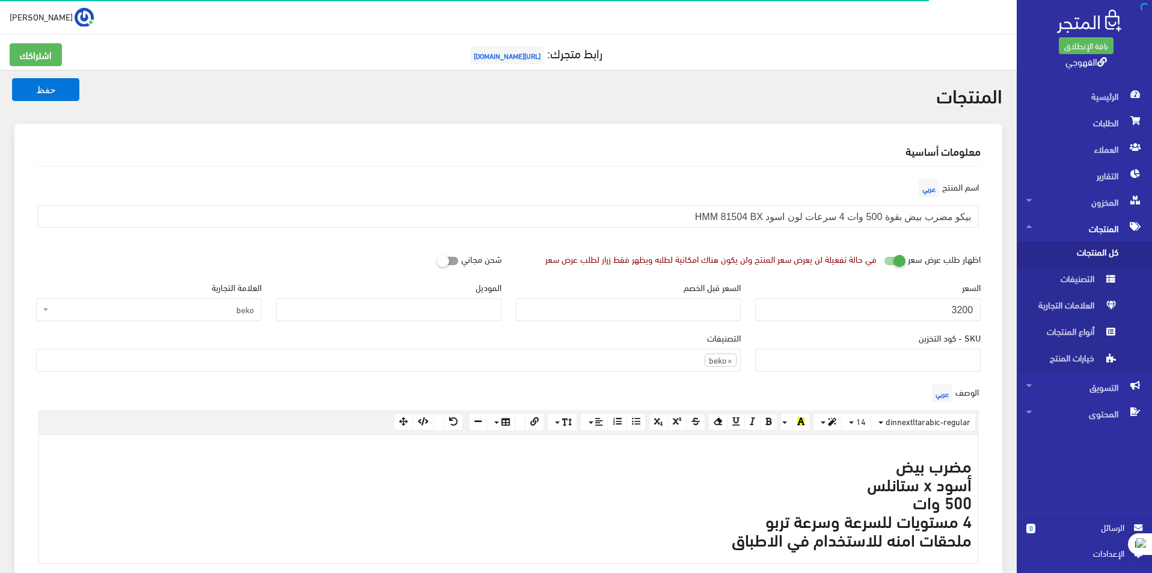
scroll to position [830, 0]
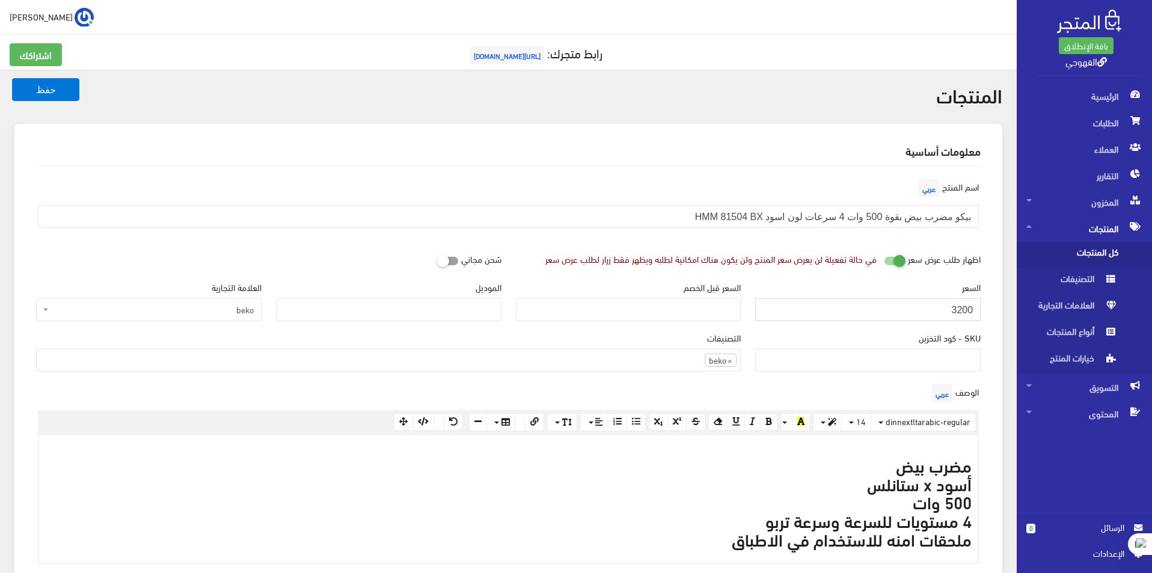
click at [952, 314] on input "3200" at bounding box center [867, 309] width 225 height 23
paste input "2729"
type input "2729"
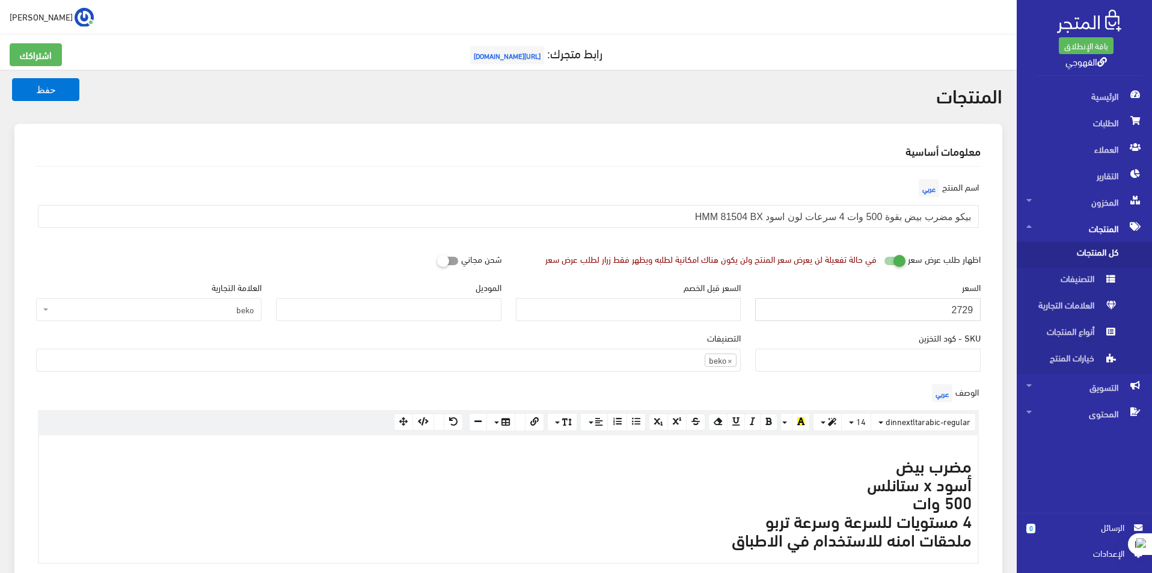
click at [12, 78] on button "حفظ" at bounding box center [45, 89] width 67 height 23
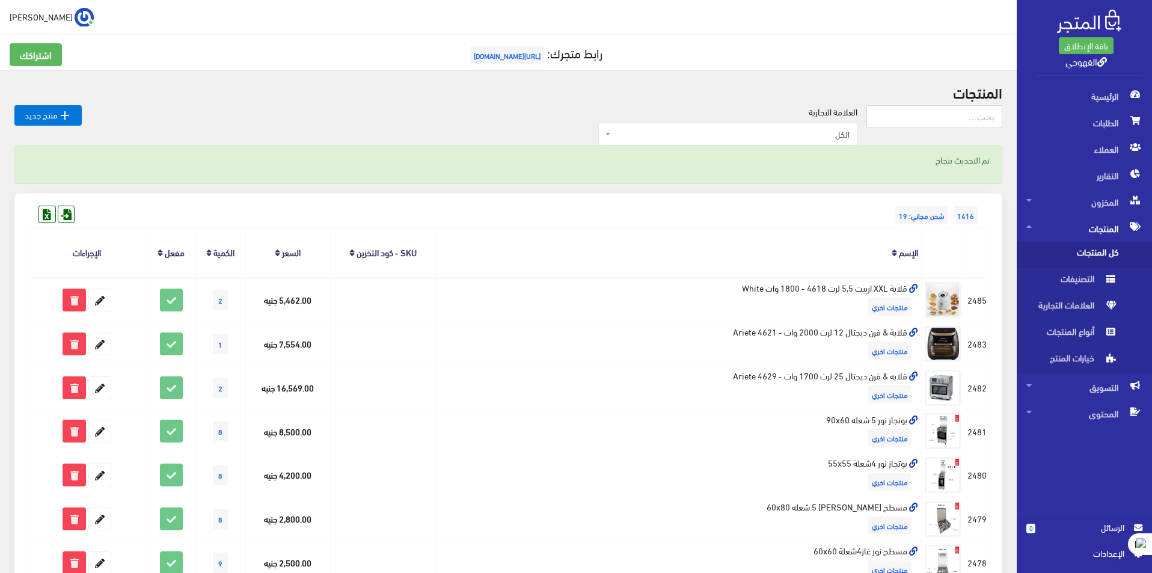
click at [827, 129] on span "الكل" at bounding box center [731, 134] width 236 height 12
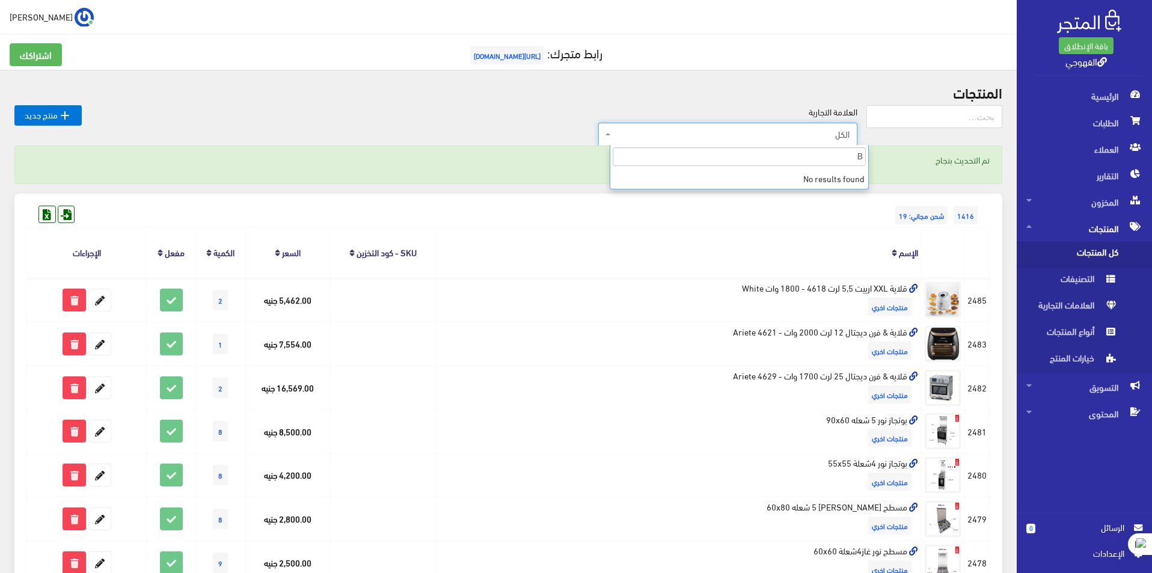
type input "B"
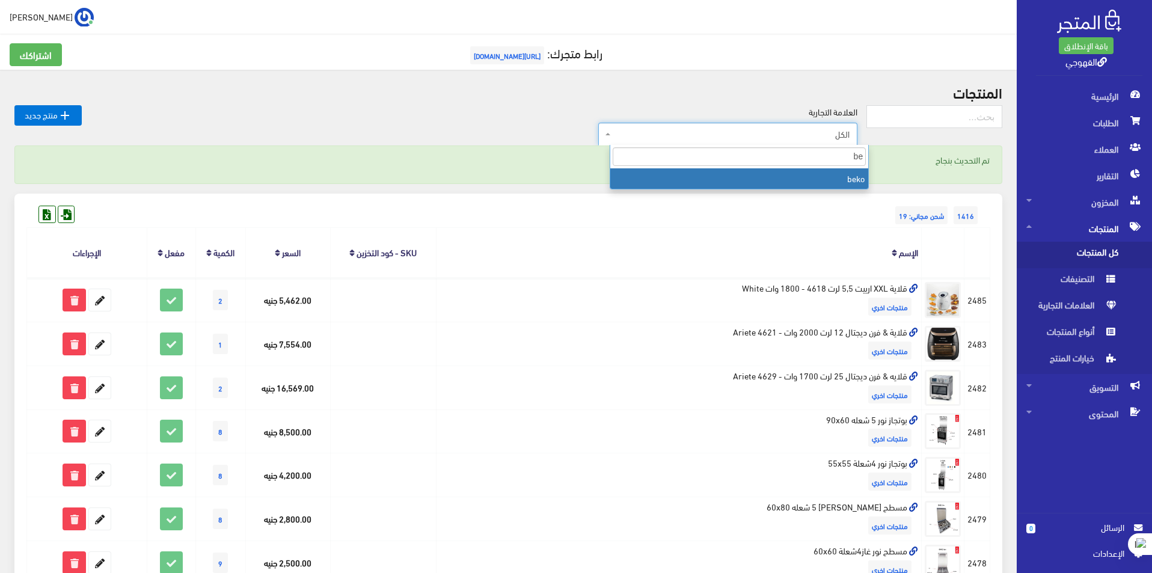
type input "be"
select select "https://account.almatjar.store/products?brand=111"
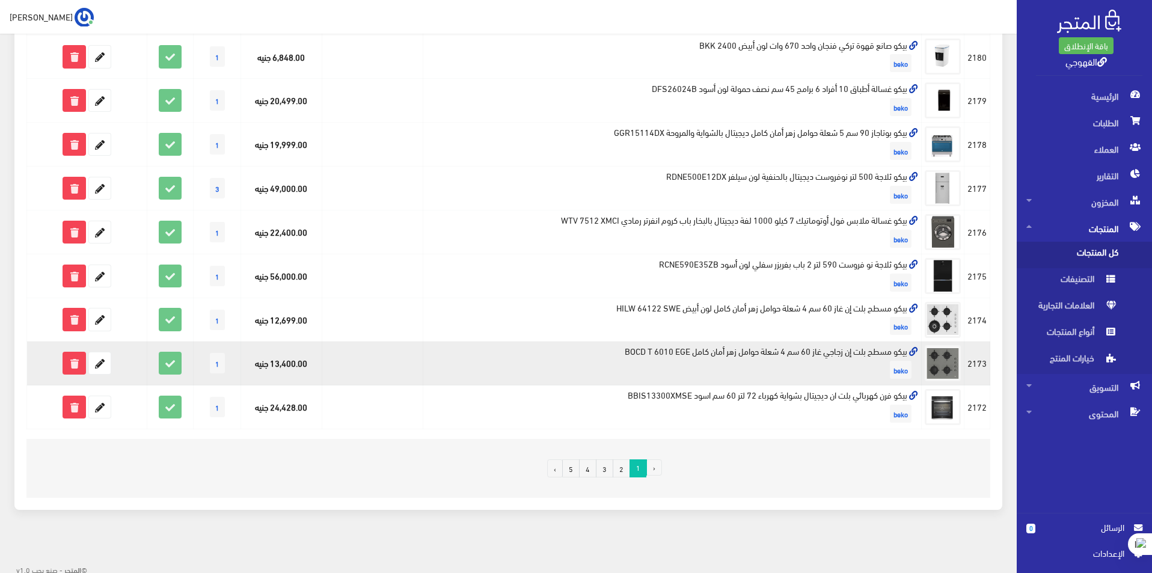
scroll to position [681, 0]
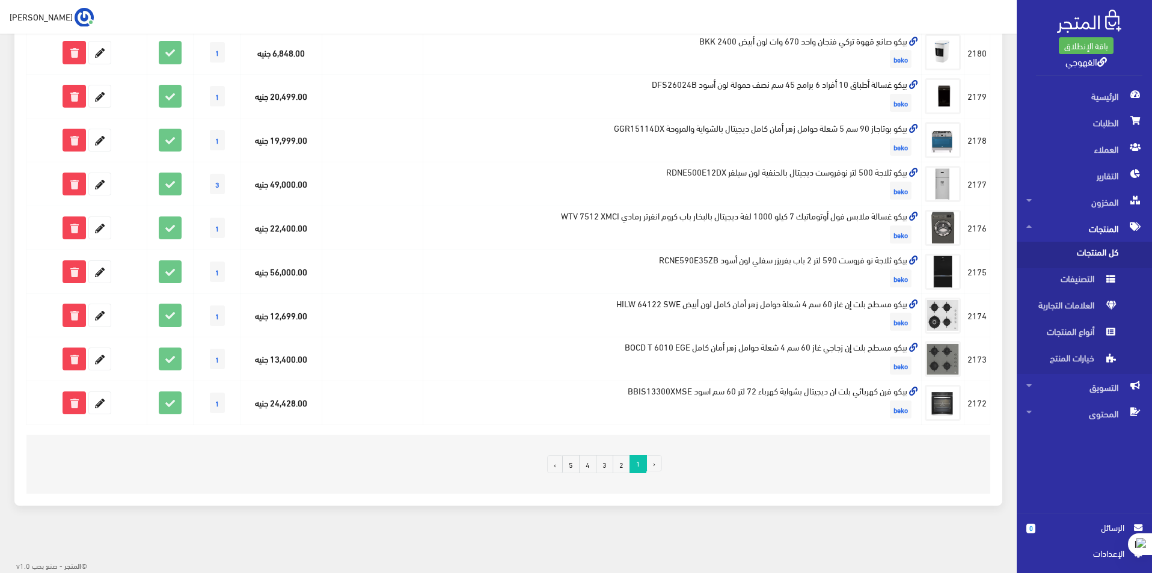
click at [607, 465] on link "3" at bounding box center [604, 464] width 17 height 18
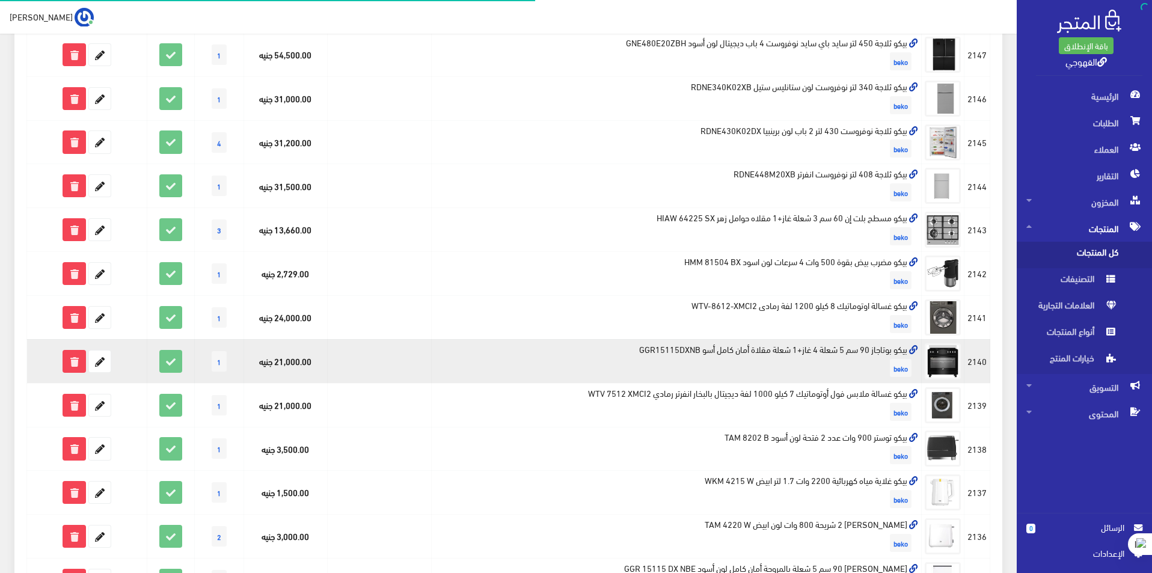
scroll to position [361, 0]
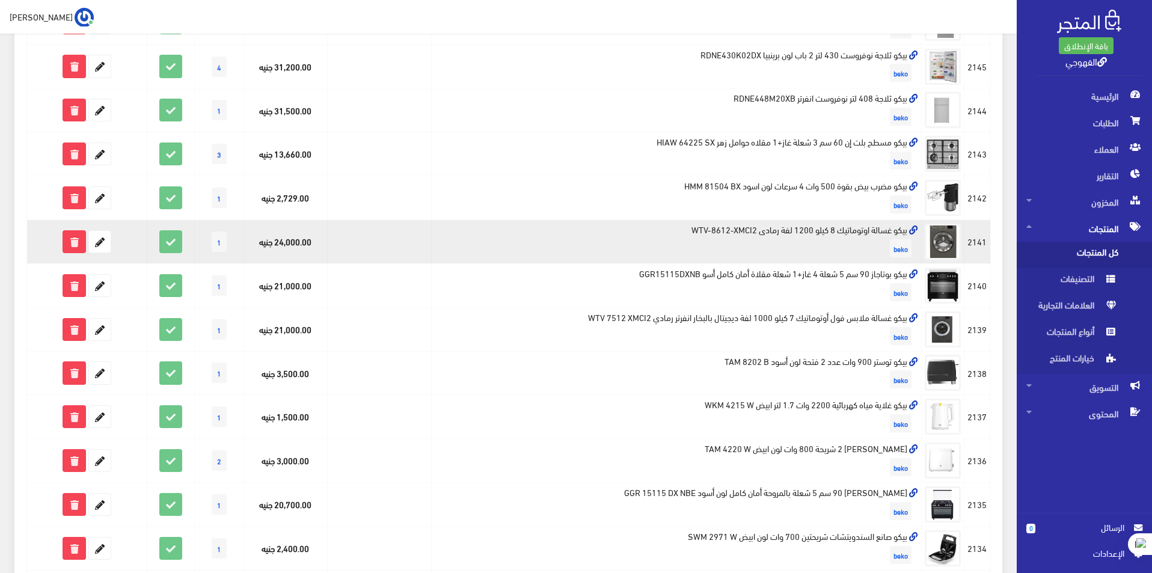
click at [872, 234] on td "بيكو غسالة اوتوماتيك 8 كيلو 1200 لفة رمادى WTV-8612-XMCI2 beko" at bounding box center [677, 242] width 490 height 44
copy td "بيكو غسالة اوتوماتيك 8 كيلو 1200 لفة رمادى WTV-8612-XMCI2"
click at [102, 235] on icon at bounding box center [100, 242] width 22 height 22
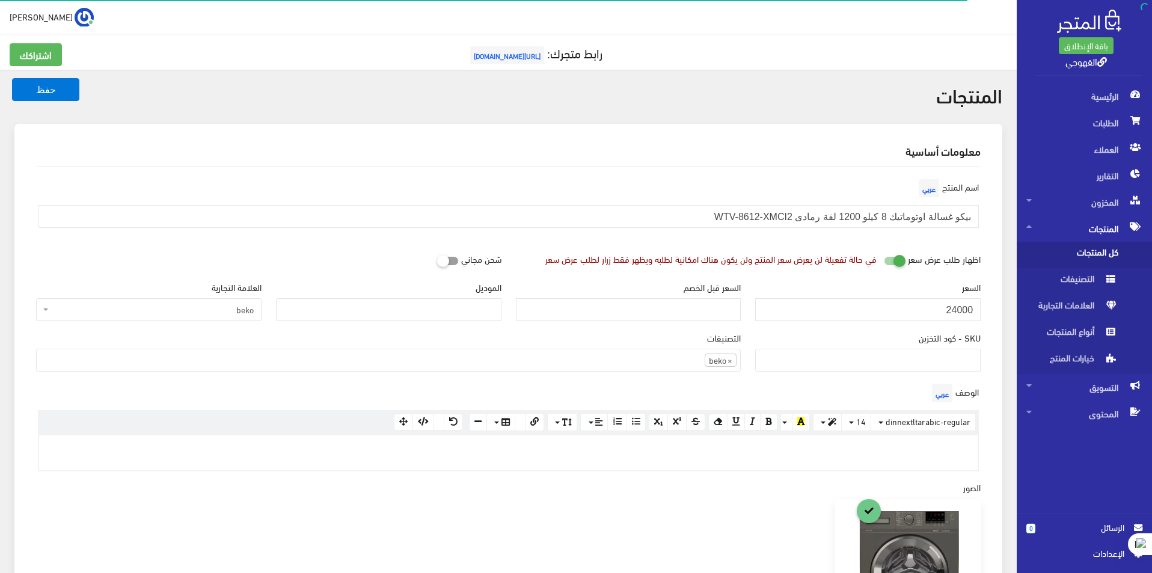
scroll to position [830, 0]
click at [911, 306] on input "24000" at bounding box center [867, 309] width 225 height 23
paste input "19999"
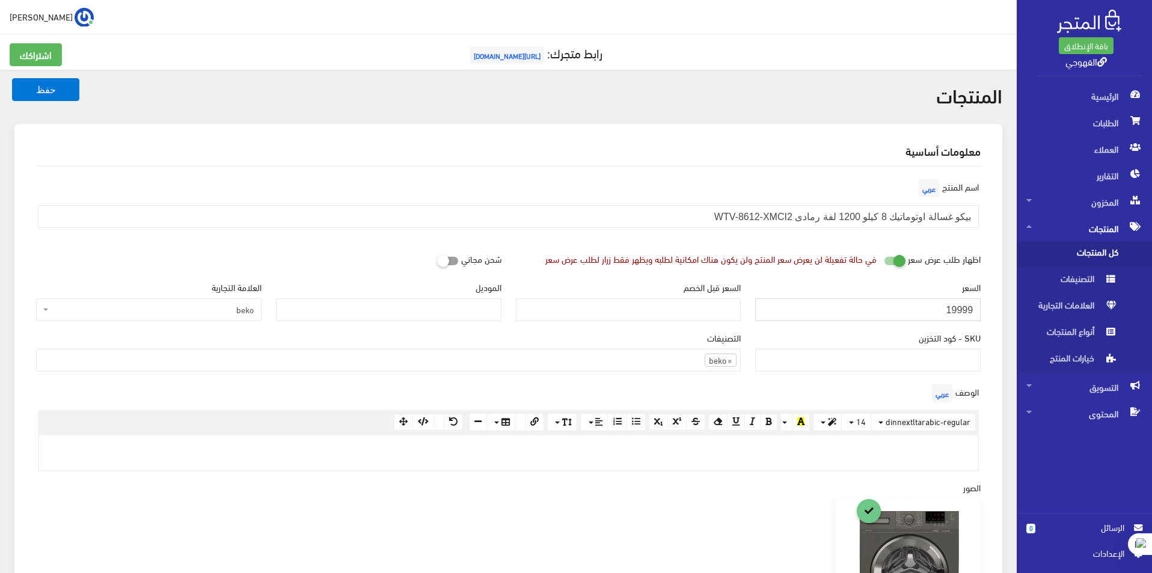
type input "19999"
click at [12, 78] on button "حفظ" at bounding box center [45, 89] width 67 height 23
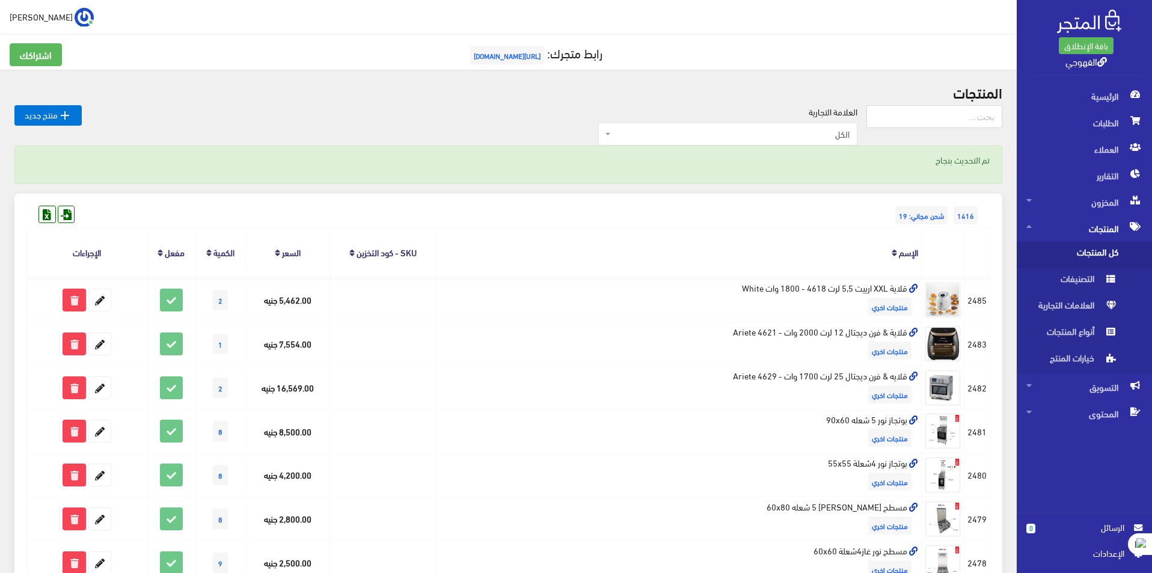
click at [751, 130] on span "الكل" at bounding box center [731, 134] width 236 height 12
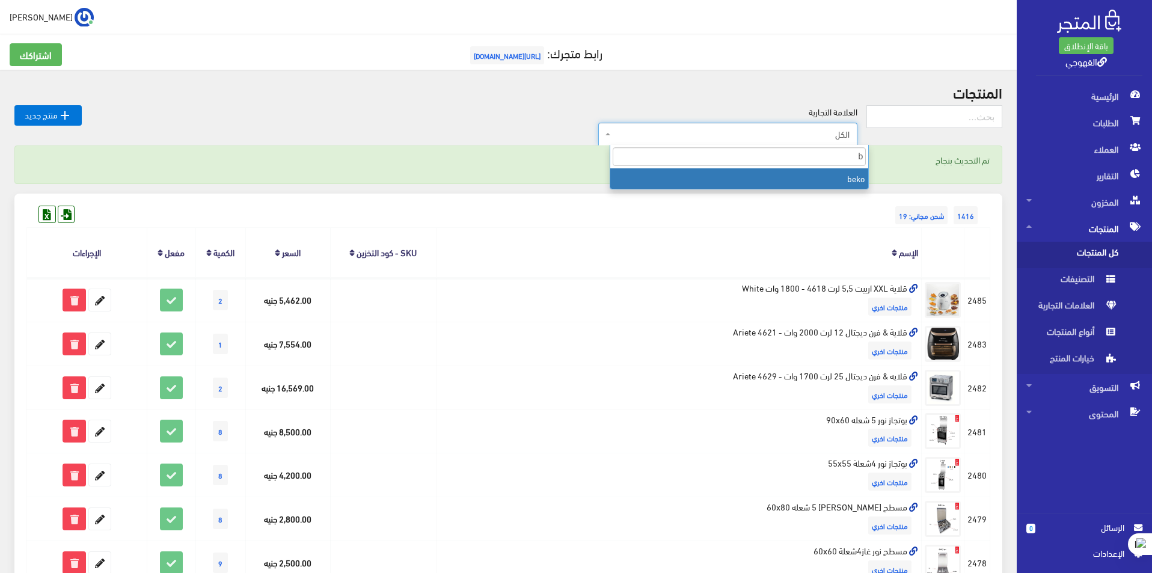
type input "be"
select select "https://account.almatjar.store/products?brand=111"
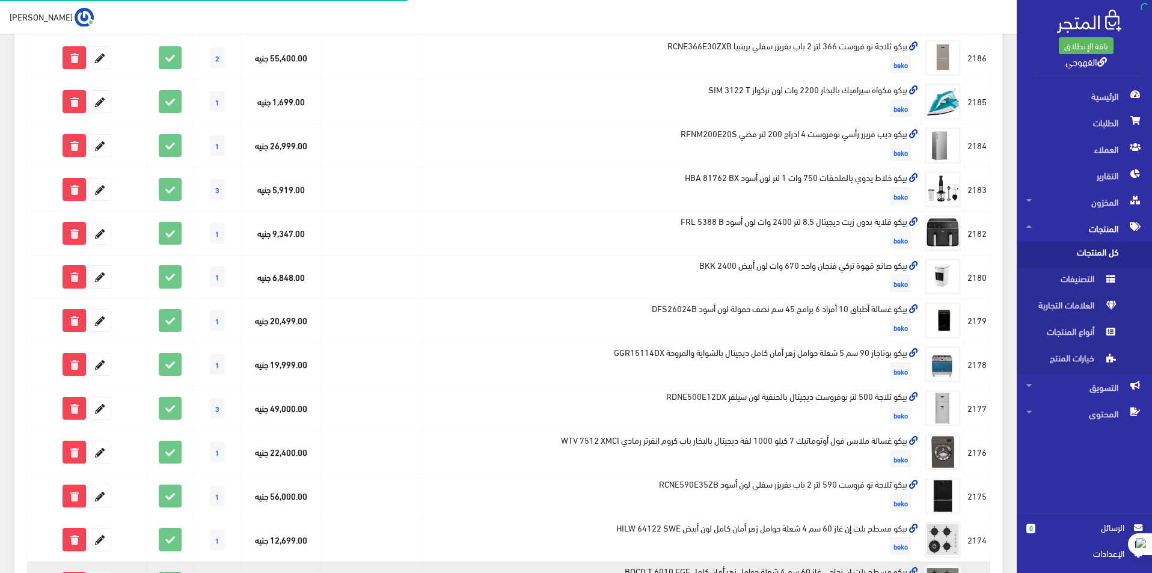
scroll to position [681, 0]
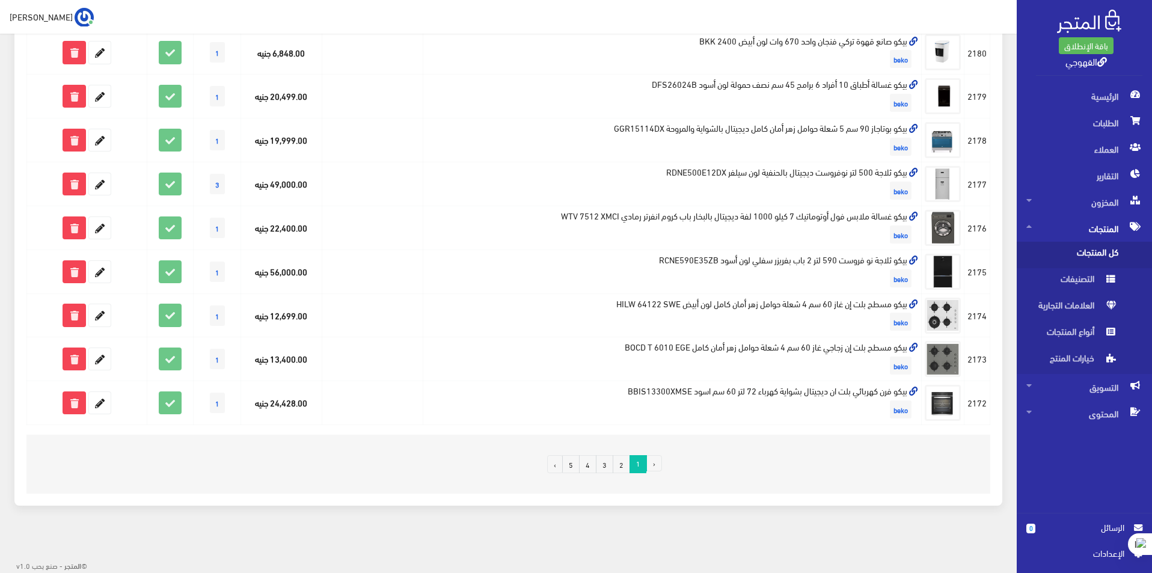
click at [598, 469] on link "3" at bounding box center [604, 464] width 17 height 18
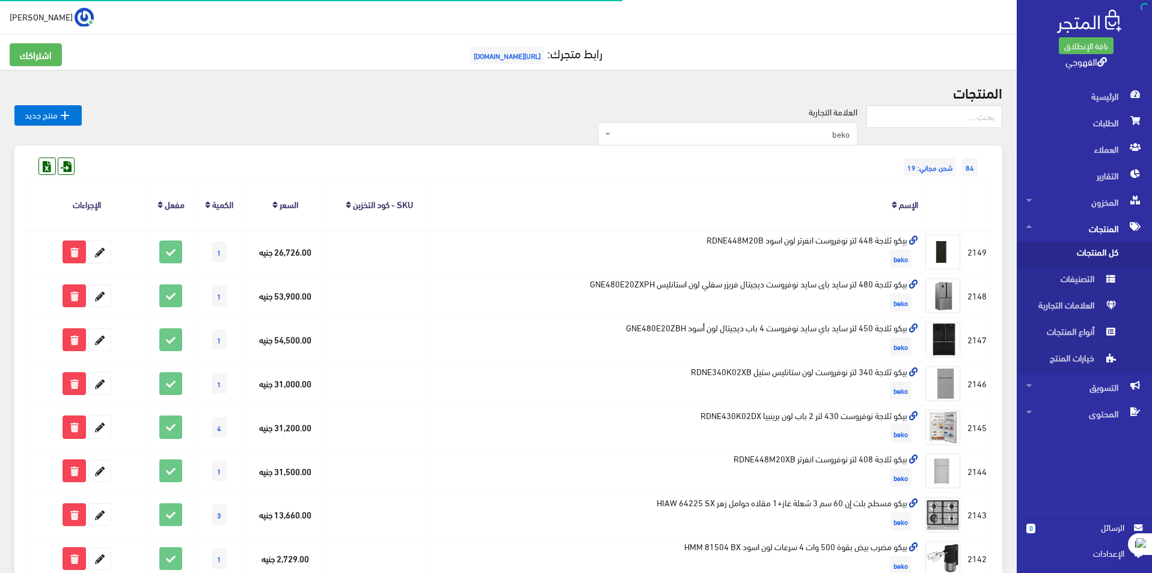
scroll to position [301, 0]
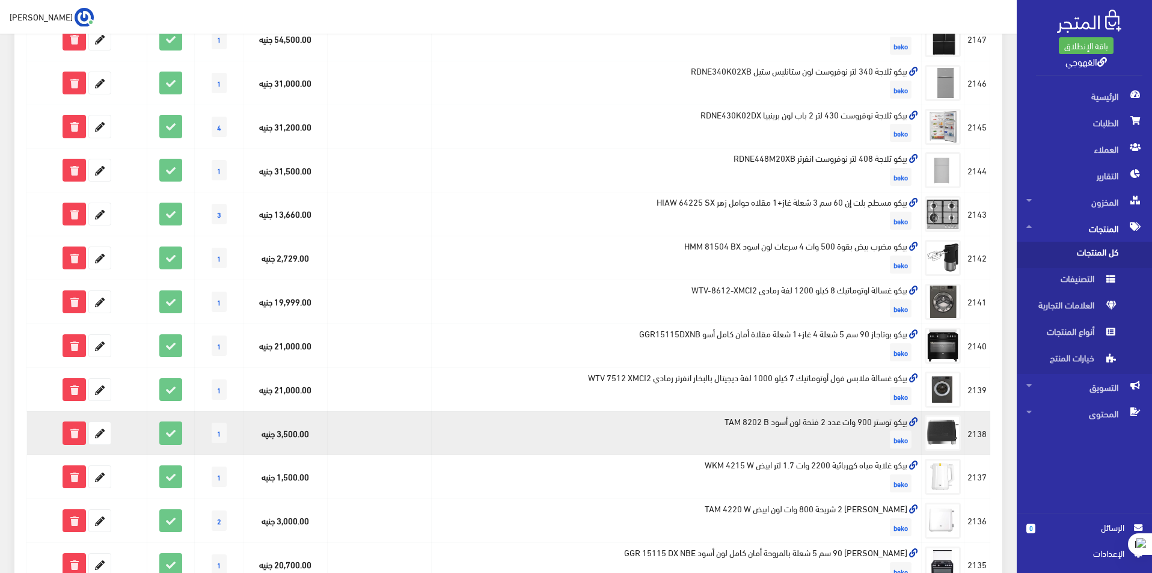
click at [881, 420] on td "بيكو توستر 900 وات عدد 2 فتحة لون أسود TAM 8202 B beko" at bounding box center [677, 433] width 490 height 44
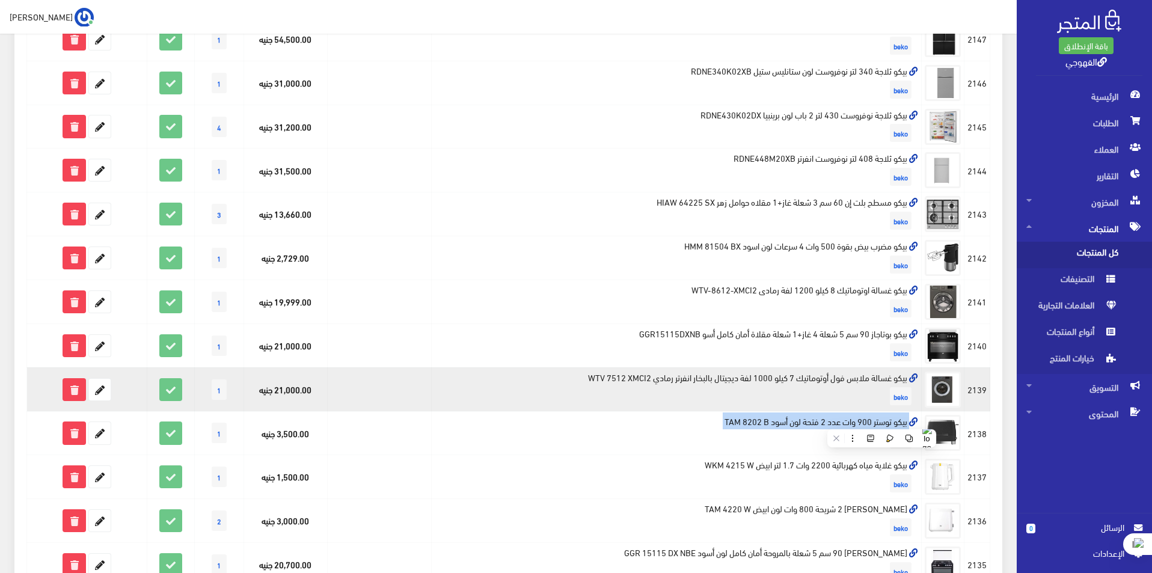
copy td "بيكو توستر 900 وات عدد 2 فتحة لون أسود TAM 8202 B"
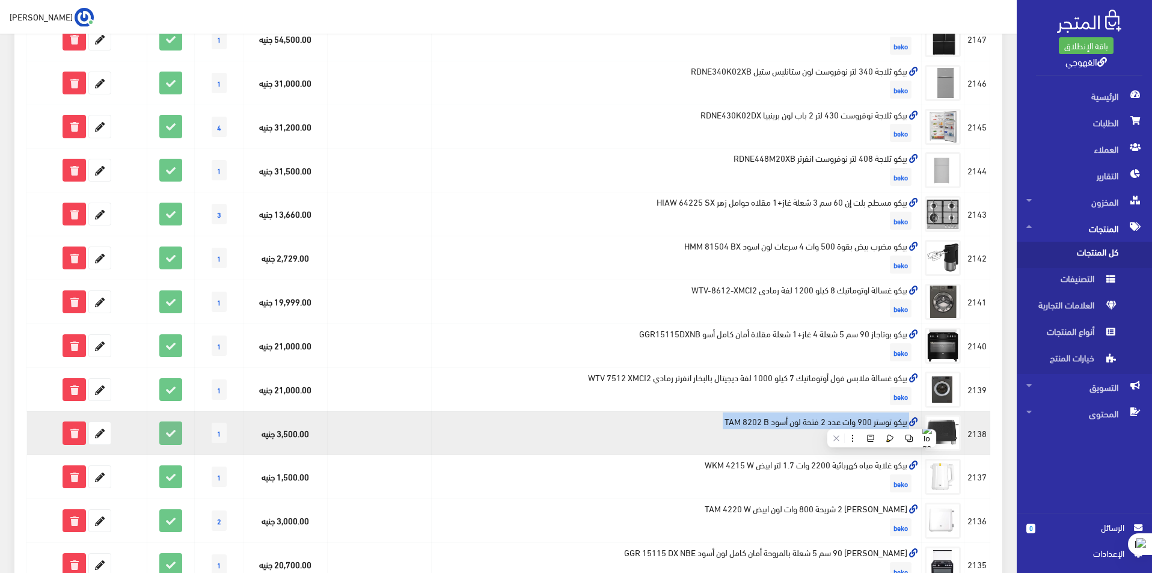
click at [167, 427] on icon at bounding box center [171, 433] width 22 height 22
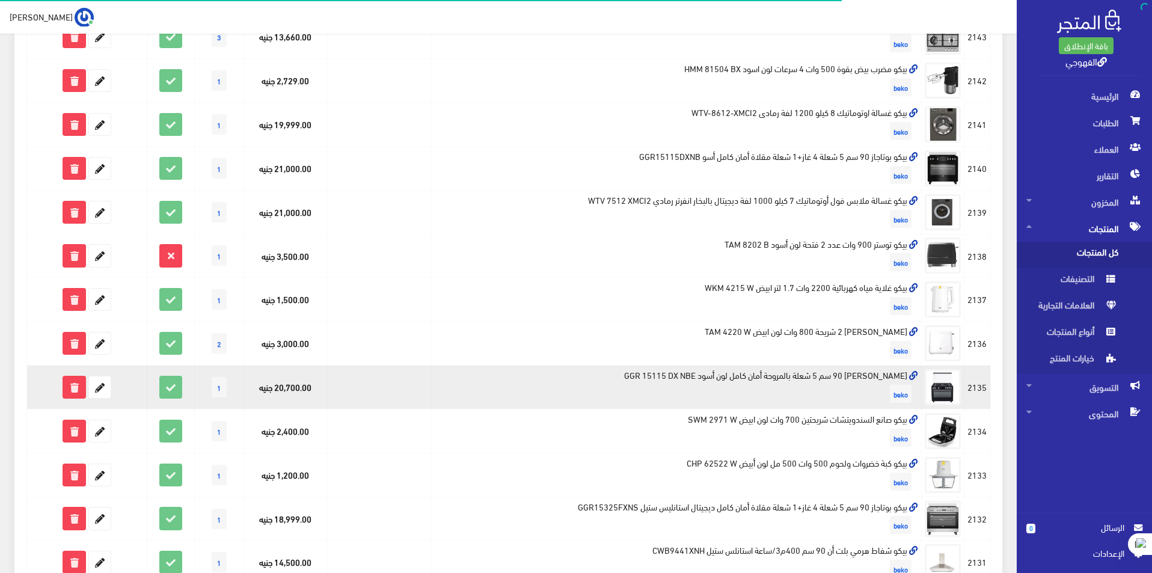
scroll to position [481, 0]
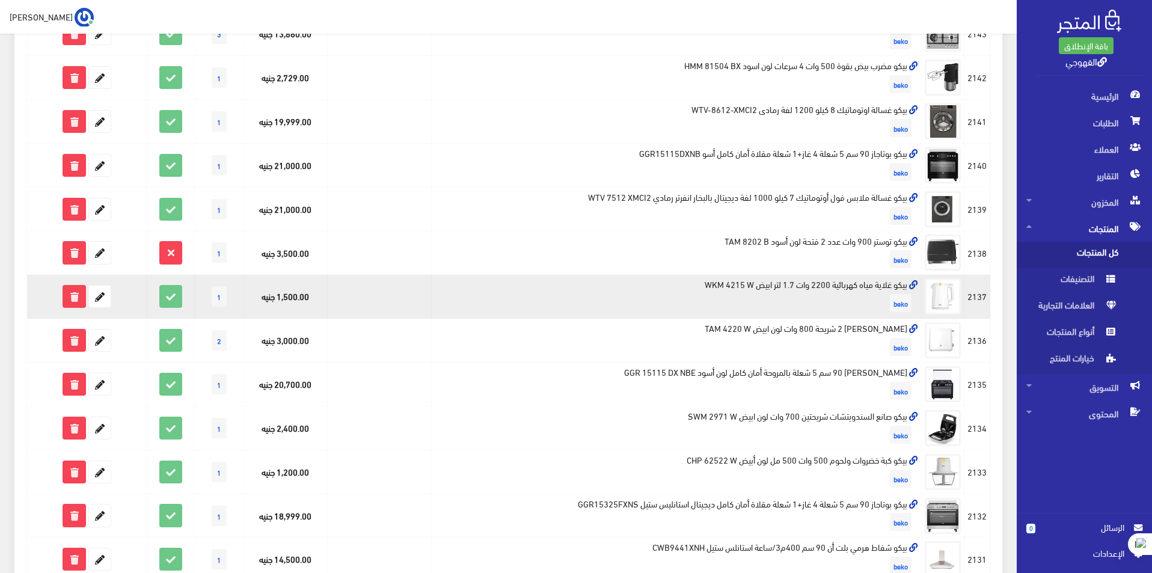
click at [808, 289] on td "بيكو غلاية مياه كهربائية 2200 وات 1.7 لتر ابيض WKM 4215 W beko" at bounding box center [677, 297] width 490 height 44
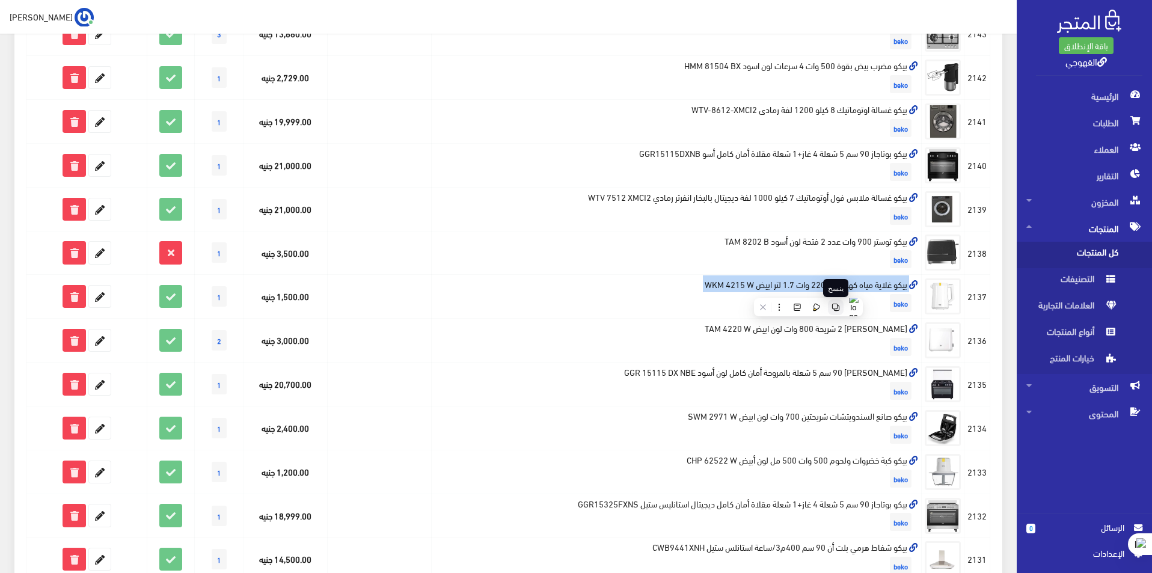
click at [833, 307] on icon at bounding box center [835, 307] width 8 height 8
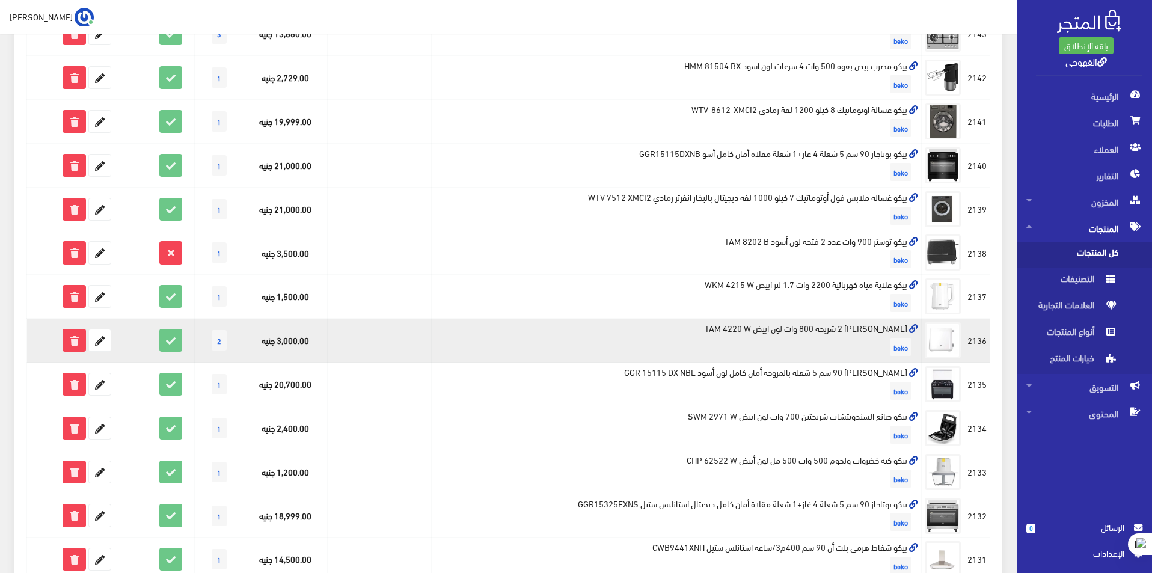
click at [735, 329] on td "بيكو توستر 2 شريحة 800 وات لون ابيض TAM 4220 W beko" at bounding box center [677, 341] width 490 height 44
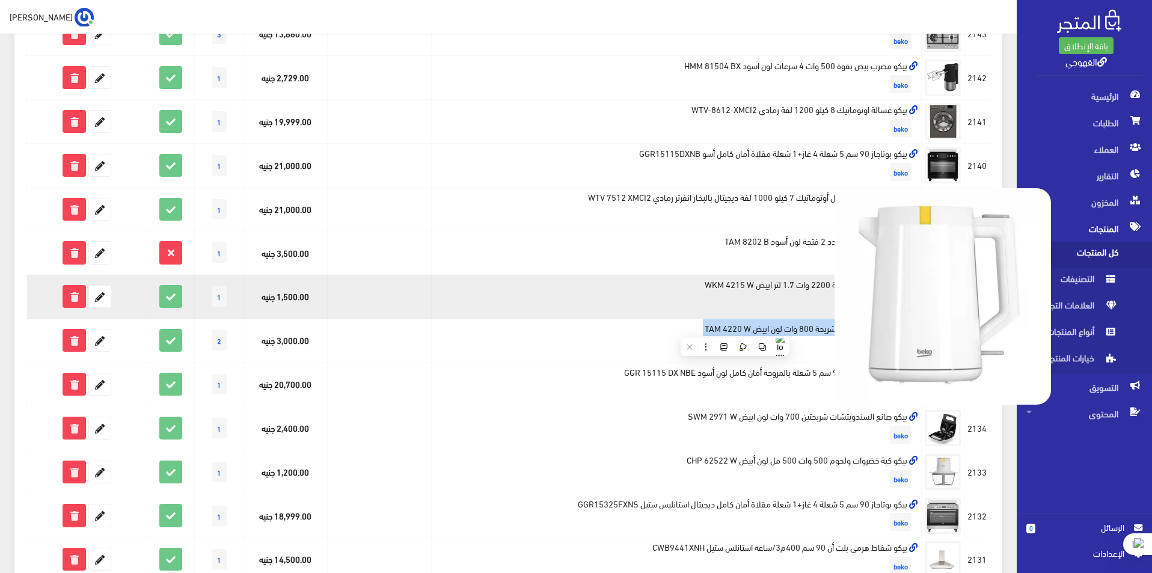
copy td "[PERSON_NAME] 2 شريحة 800 وات لون ابيض TAM 4220 W"
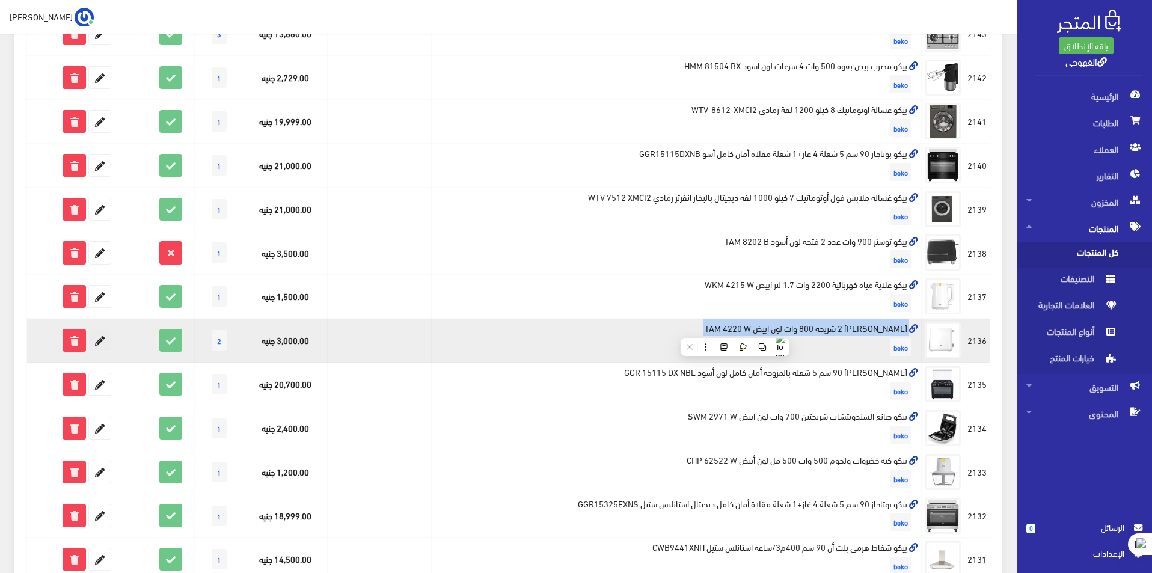
click at [105, 339] on icon at bounding box center [100, 340] width 22 height 22
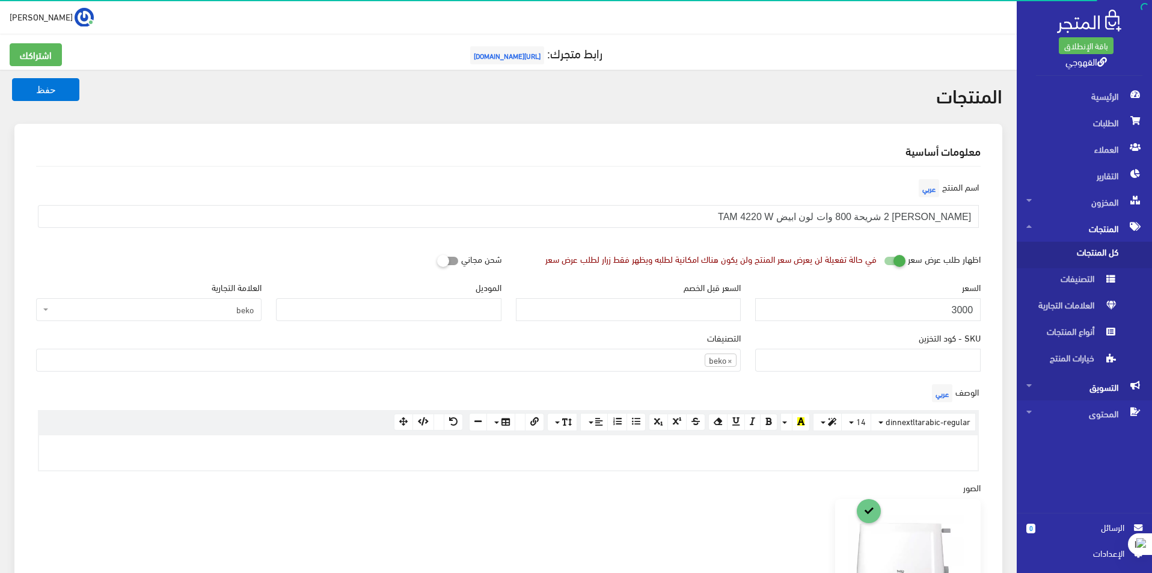
scroll to position [830, 0]
drag, startPoint x: 972, startPoint y: 295, endPoint x: 975, endPoint y: 324, distance: 29.0
click at [971, 305] on div "السعر 3000" at bounding box center [867, 300] width 225 height 41
click at [975, 324] on div "السعر 3000" at bounding box center [868, 305] width 240 height 50
click at [965, 307] on input "3000" at bounding box center [867, 309] width 225 height 23
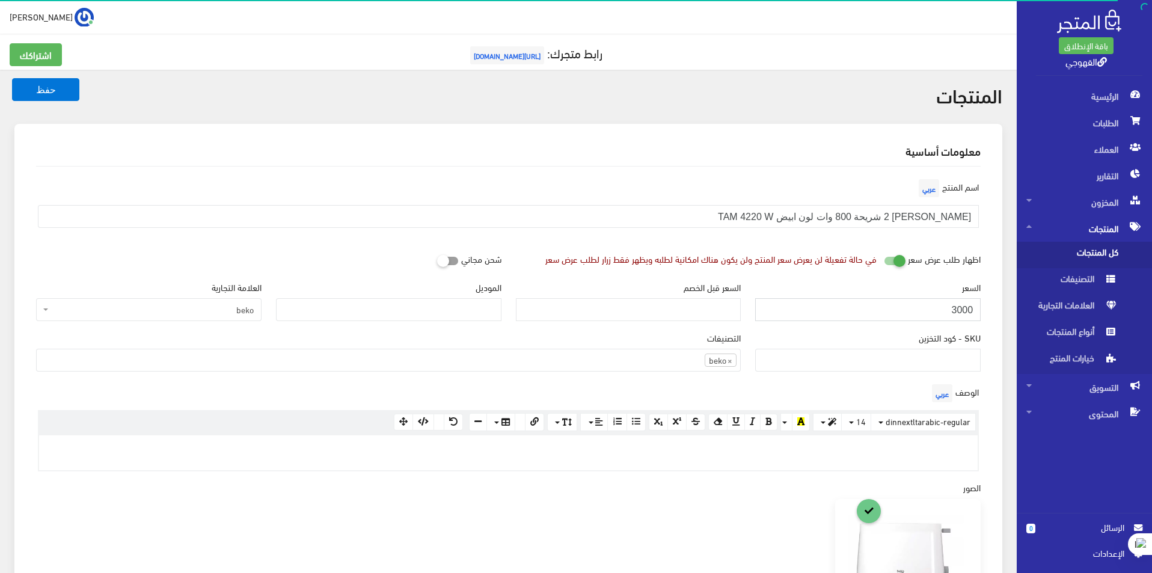
click at [965, 307] on input "3000" at bounding box center [867, 309] width 225 height 23
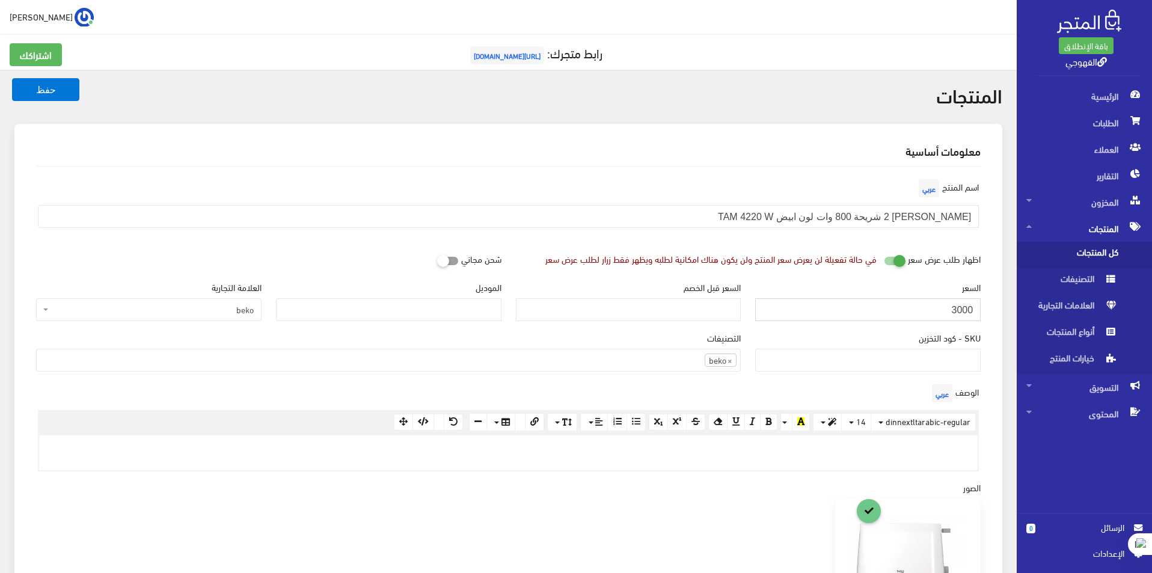
click at [965, 307] on input "3000" at bounding box center [867, 309] width 225 height 23
paste input "1552"
type input "1552"
click at [12, 78] on button "حفظ" at bounding box center [45, 89] width 67 height 23
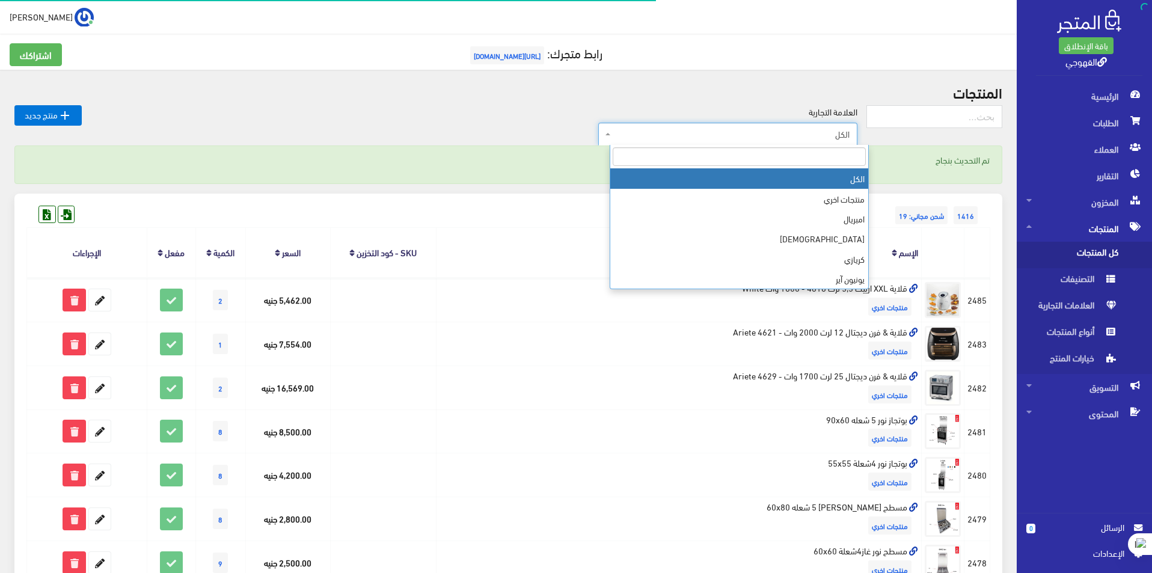
click at [837, 127] on span "الكل" at bounding box center [727, 134] width 259 height 23
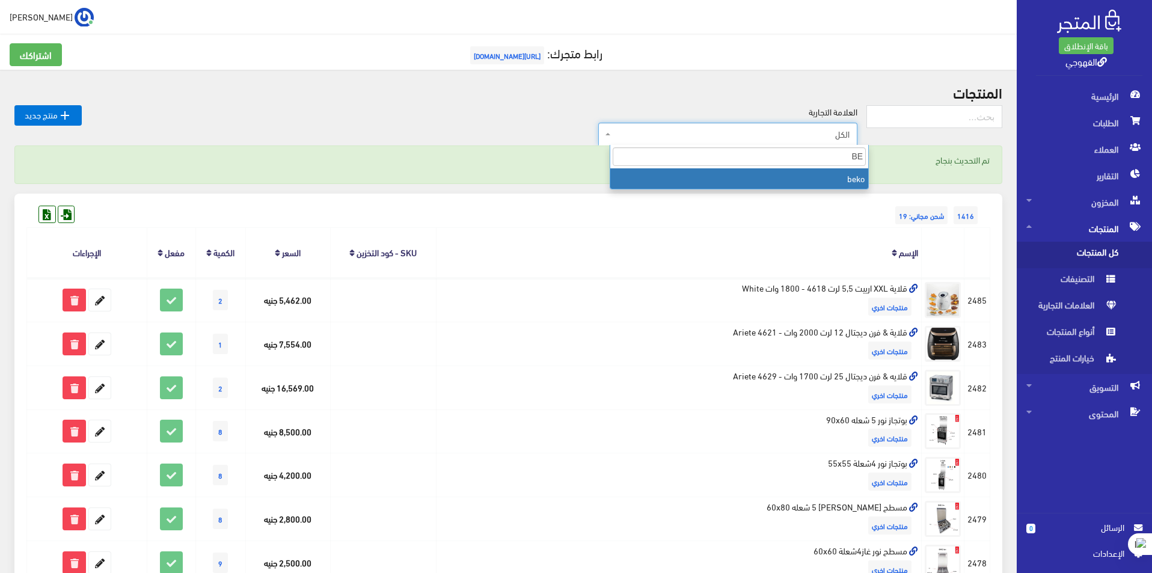
type input "BE"
select select "https://account.almatjar.store/products?brand=111"
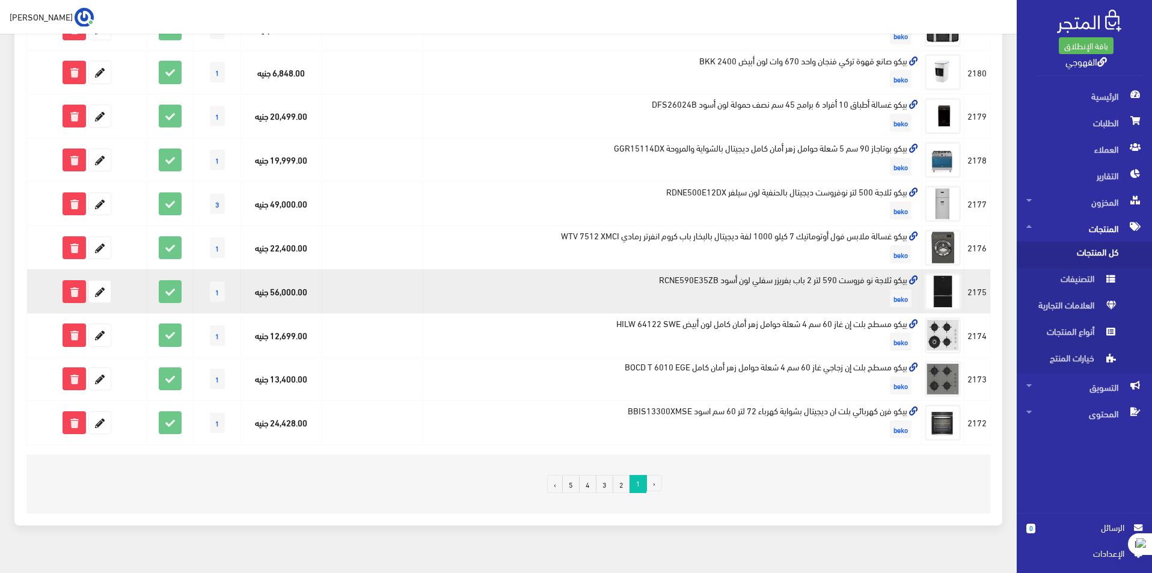
scroll to position [681, 0]
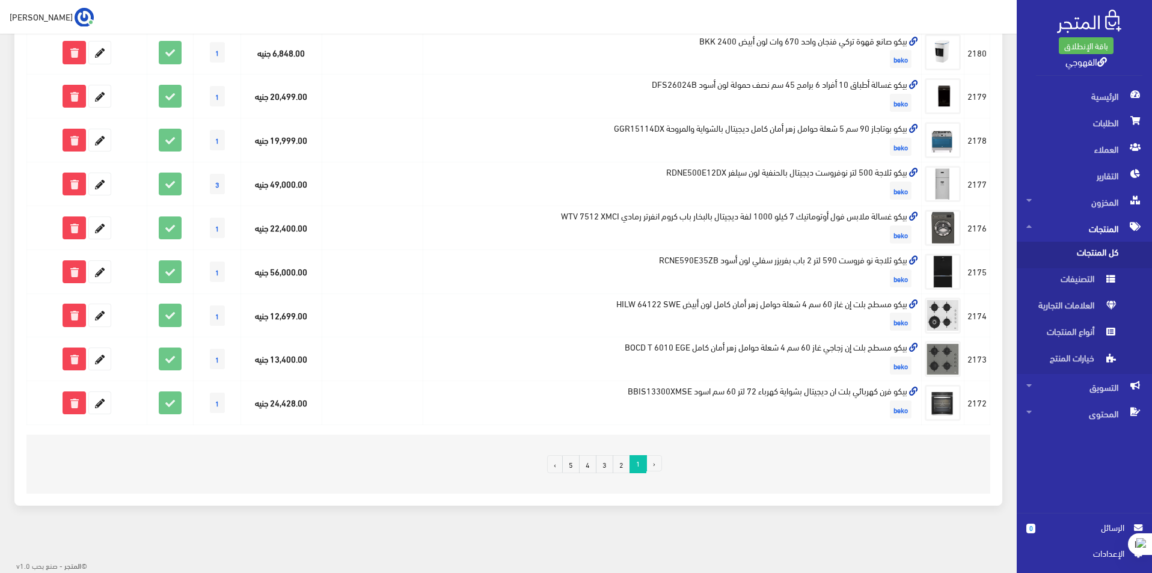
click at [606, 471] on link "3" at bounding box center [604, 464] width 17 height 18
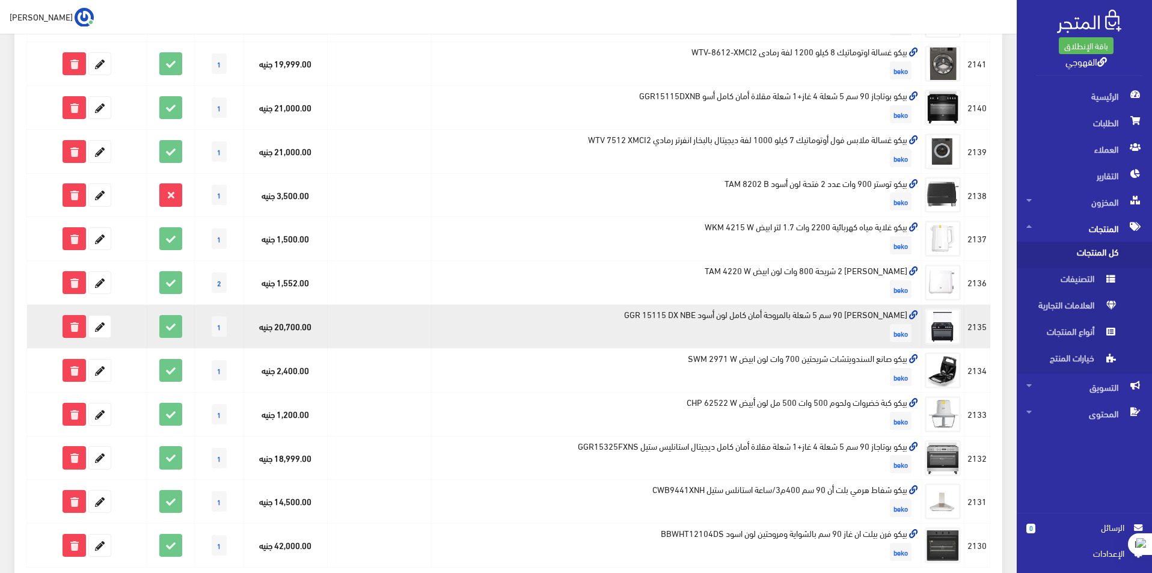
scroll to position [541, 0]
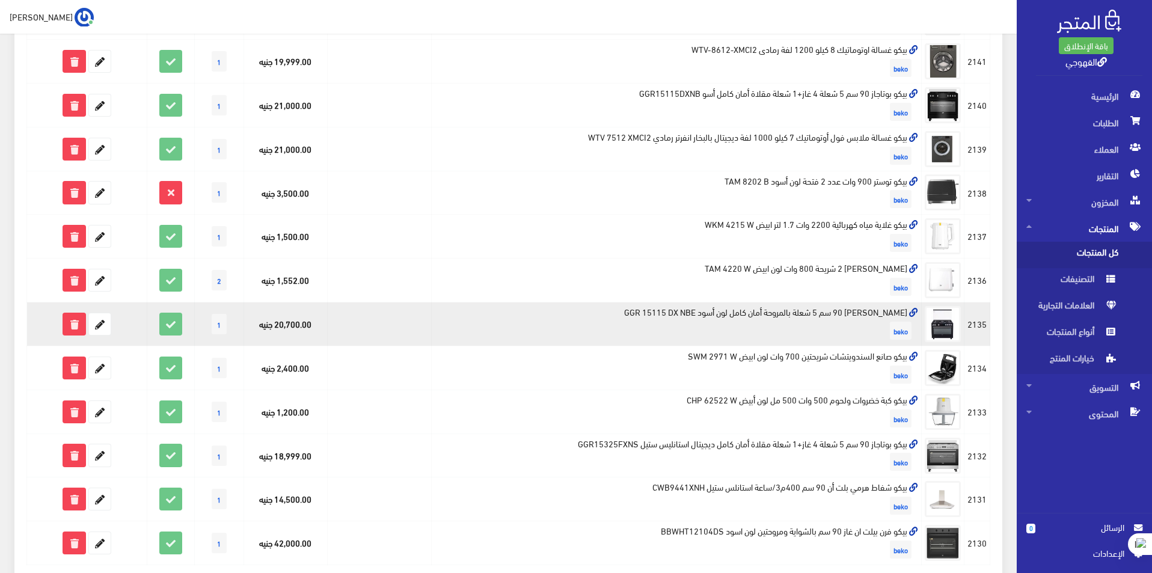
click at [808, 316] on td "[PERSON_NAME] 90 سم 5 شعلة بالمروحة أمان كامل لون أسود GGR 15115 DX NBE beko" at bounding box center [677, 324] width 490 height 44
click at [808, 316] on td "بيكو بوتاجاز 90 سم 5 شعلة بالمروحة أمان كامل لون أسود GGR 15115 DX NBE beko" at bounding box center [677, 324] width 490 height 44
copy td "بيكو بوتاجاز 90 سم 5 شعلة بالمروحة أمان كامل لون أسود GGR 15115 DX NBE"
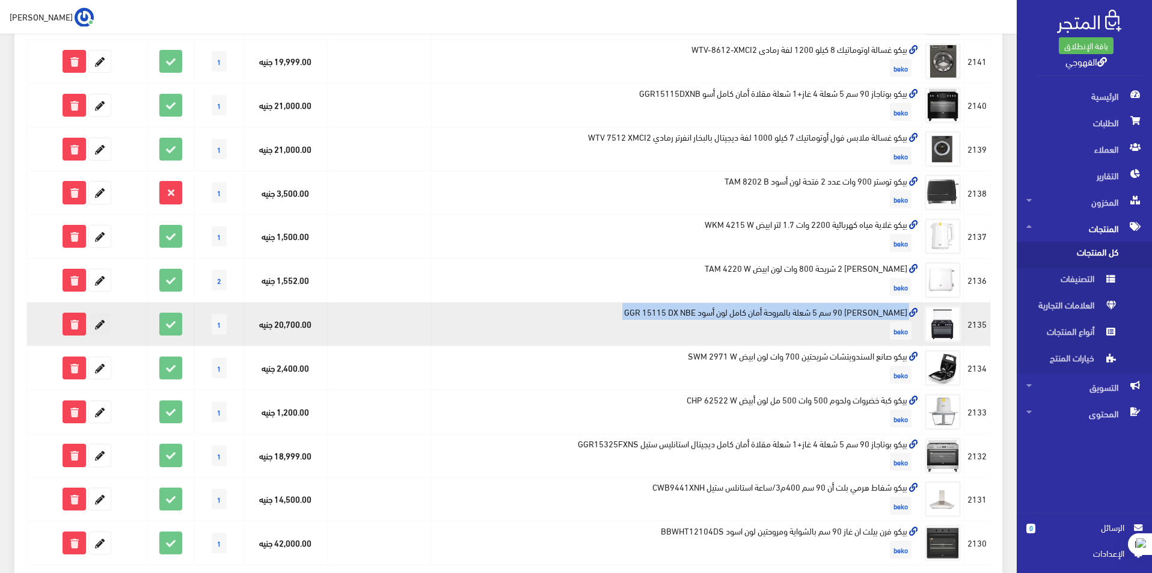
click at [109, 328] on icon at bounding box center [100, 324] width 22 height 22
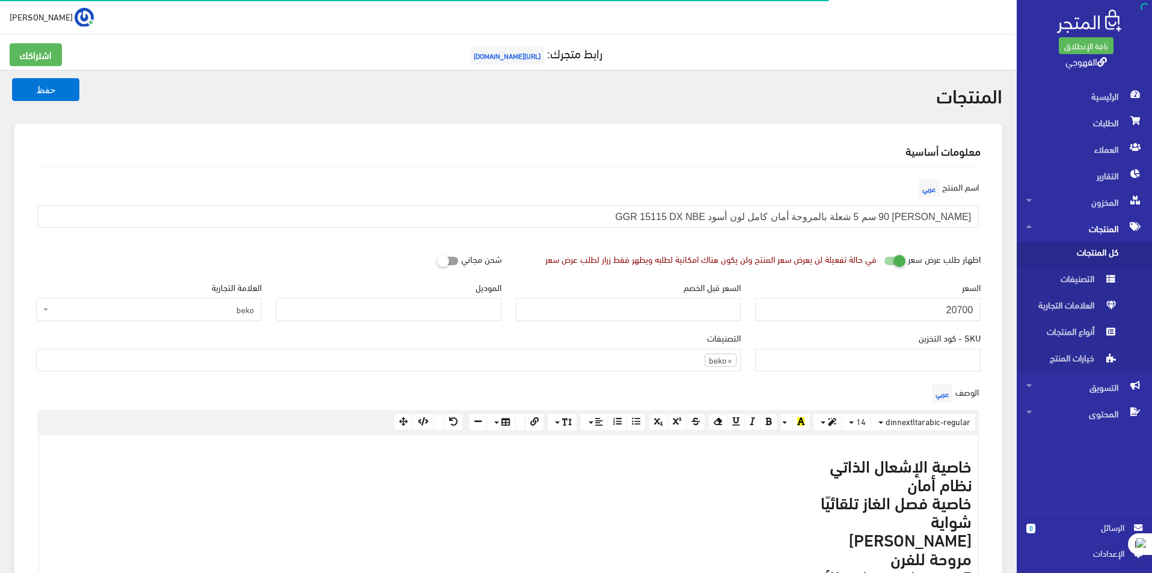
scroll to position [830, 0]
click at [962, 304] on input "20700" at bounding box center [867, 309] width 225 height 23
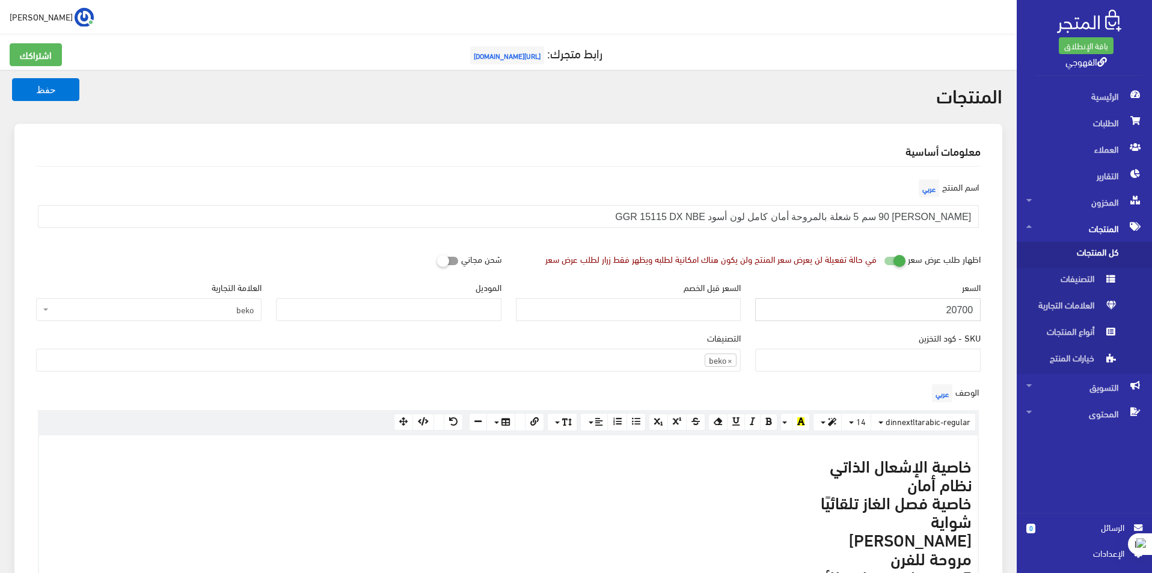
paste input "3499"
type input "23499"
click at [12, 78] on button "حفظ" at bounding box center [45, 89] width 67 height 23
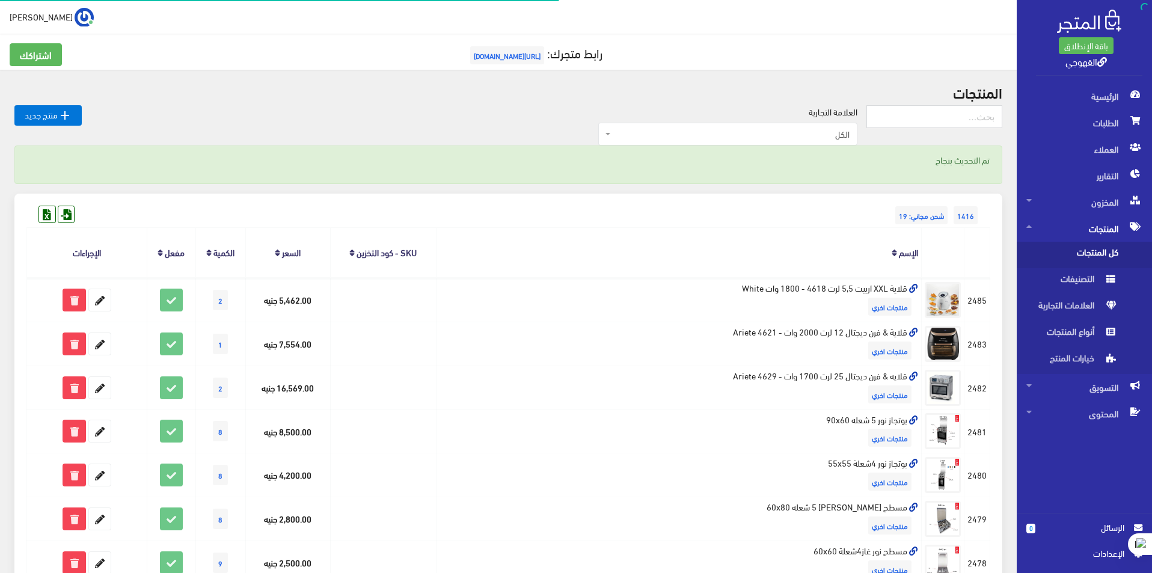
click at [816, 130] on span "الكل" at bounding box center [731, 134] width 236 height 12
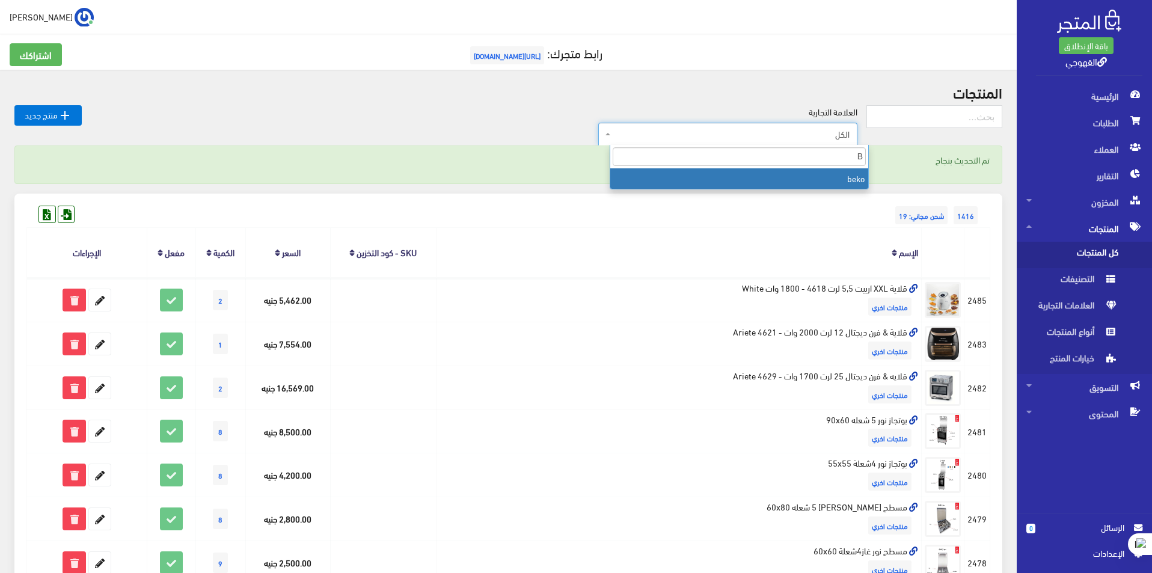
type input "B"
select select "[URL][DOMAIN_NAME]"
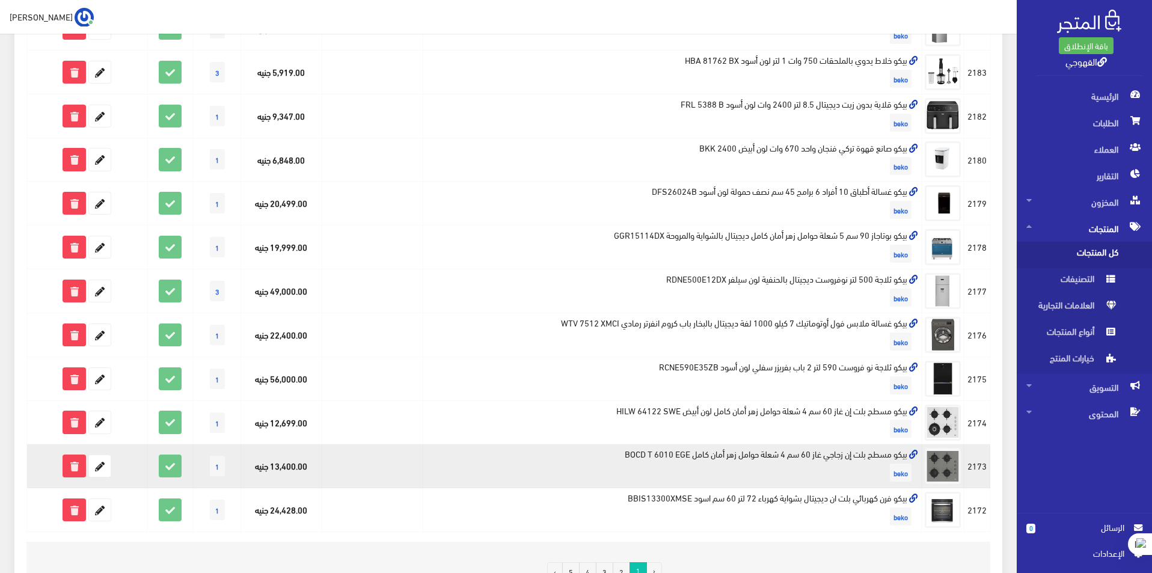
scroll to position [681, 0]
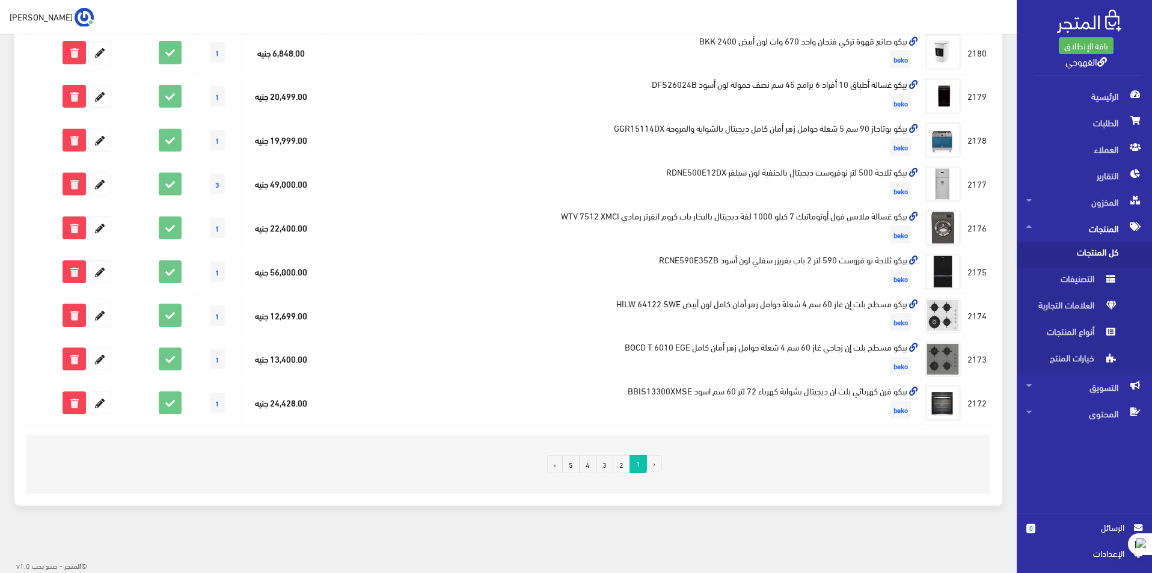
click at [608, 462] on link "3" at bounding box center [604, 464] width 17 height 18
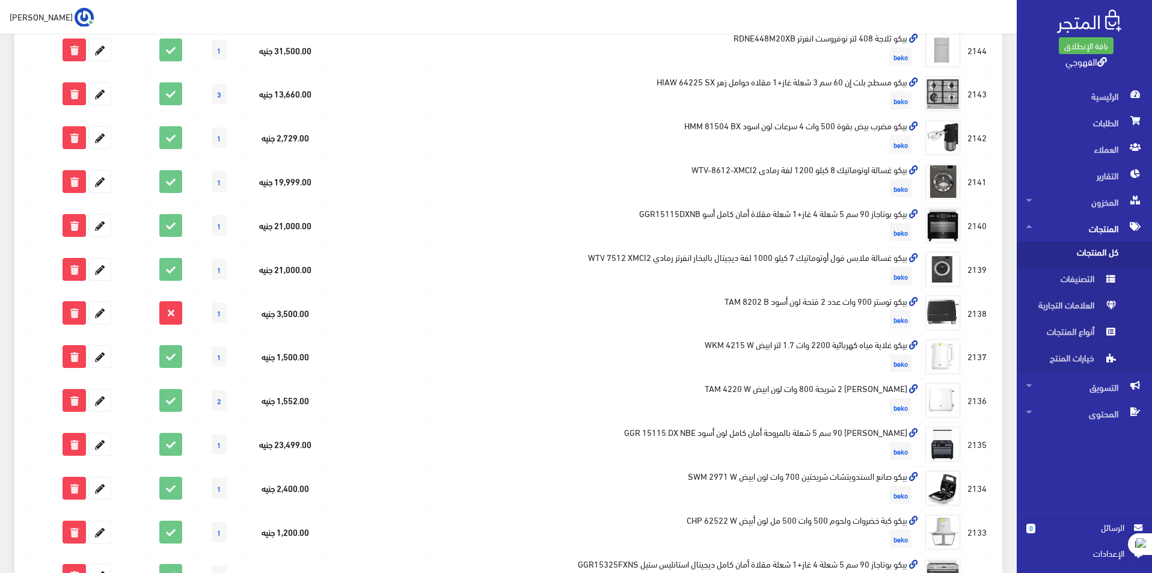
scroll to position [481, 0]
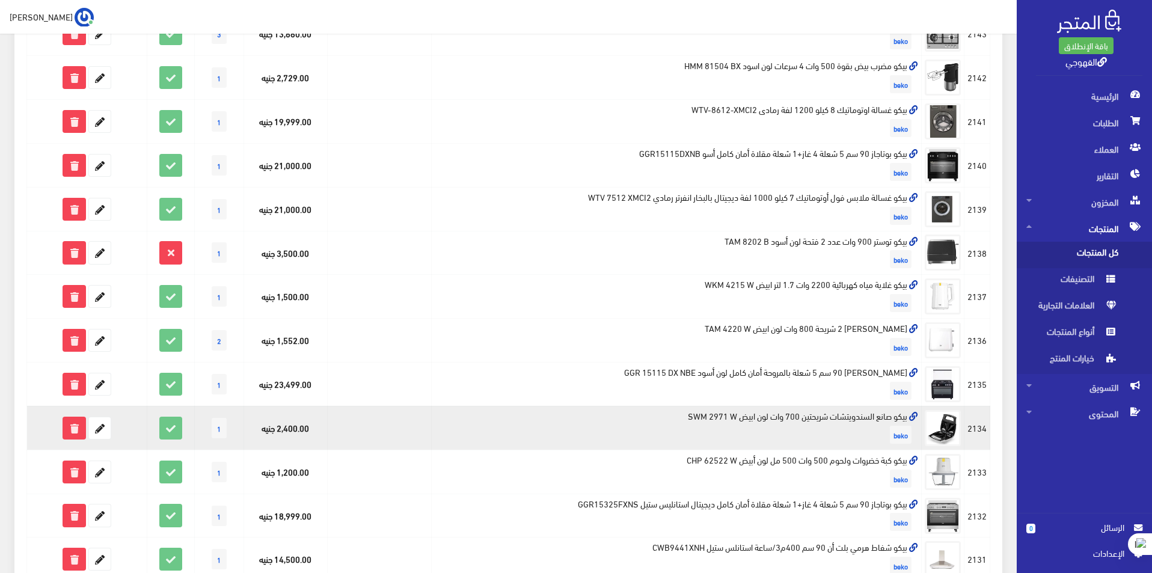
click at [861, 413] on td "بيكو صانع السندويتشات شريحتين 700 وات لون ابيض SWM 2971 W beko" at bounding box center [677, 428] width 490 height 44
copy td "بيكو صانع السندويتشات شريحتين 700 وات لون ابيض SWM 2971 W"
click at [102, 426] on icon at bounding box center [100, 428] width 22 height 22
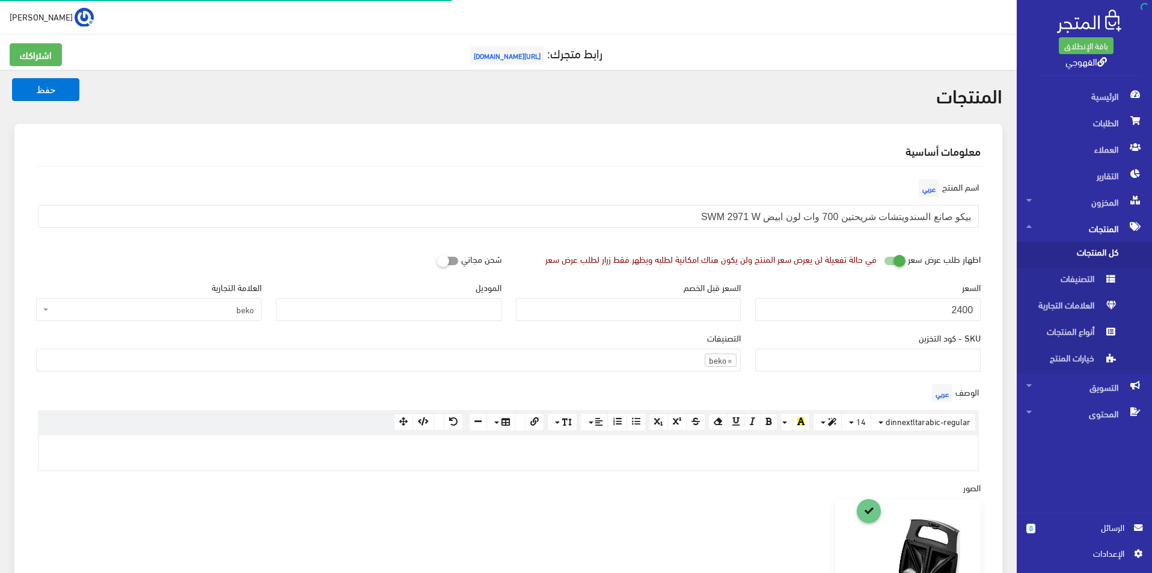
scroll to position [830, 0]
click at [906, 298] on input "2400" at bounding box center [867, 309] width 225 height 23
paste input "1975"
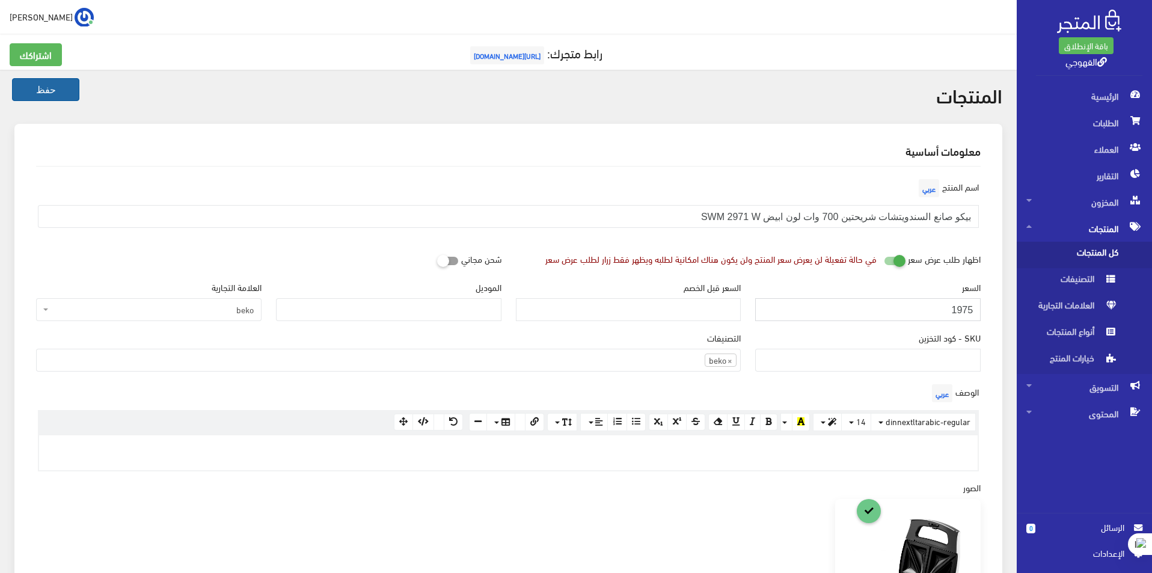
type input "1975"
click at [56, 91] on button "حفظ" at bounding box center [45, 89] width 67 height 23
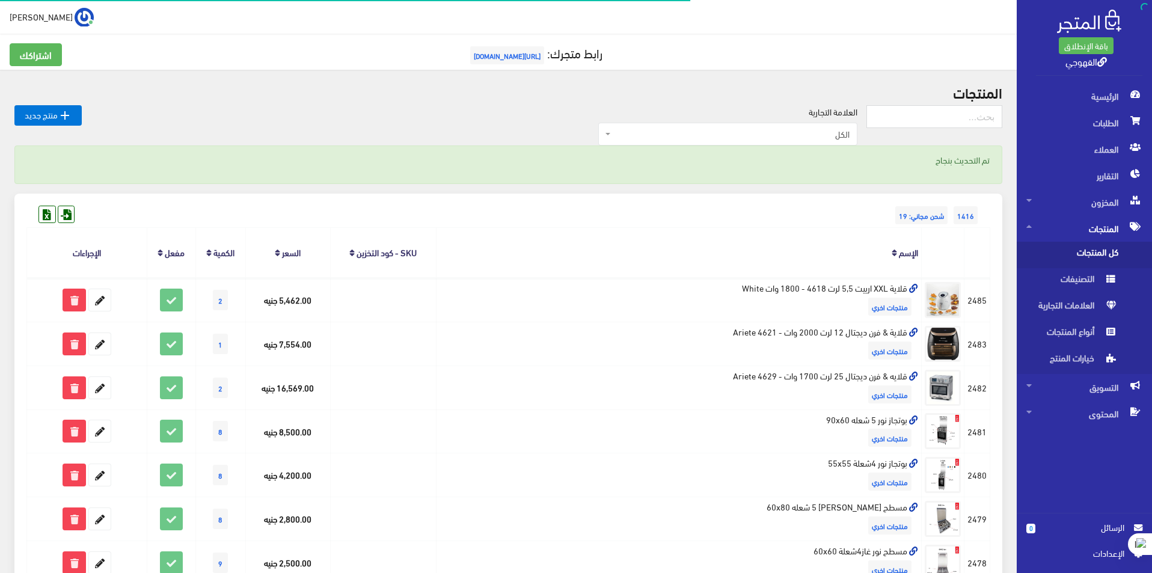
click at [724, 140] on span "الكل" at bounding box center [731, 134] width 236 height 12
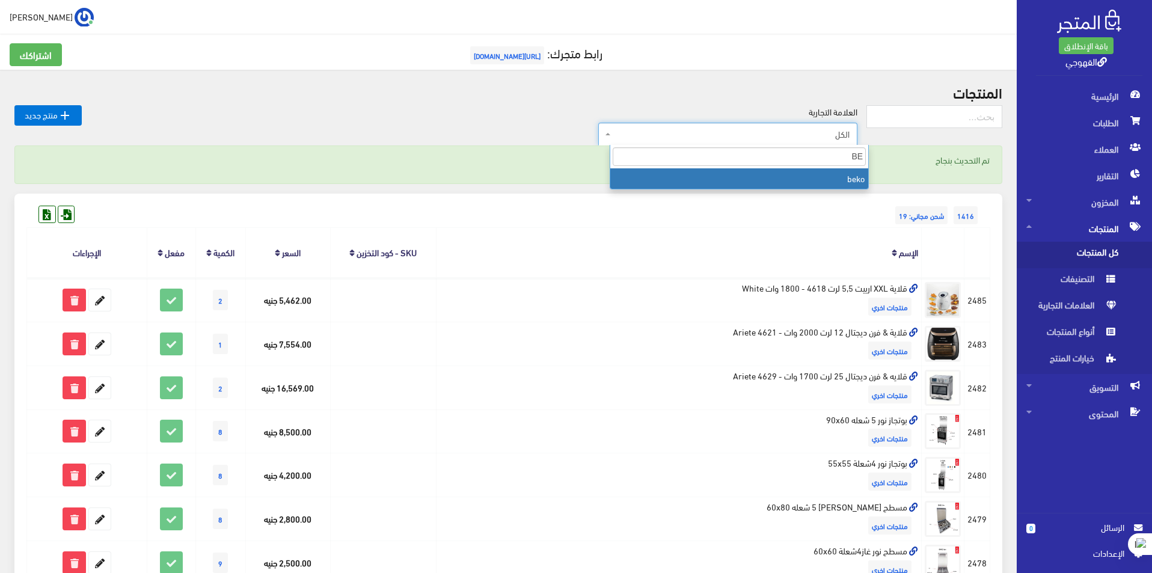
type input "BE"
select select "https://account.almatjar.store/products?brand=111"
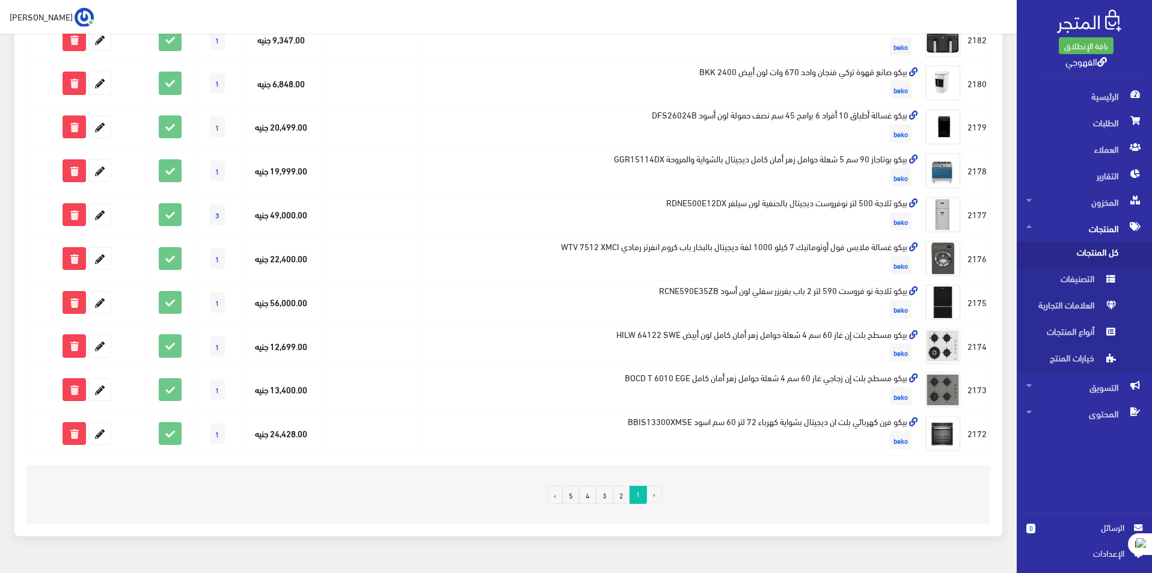
scroll to position [681, 0]
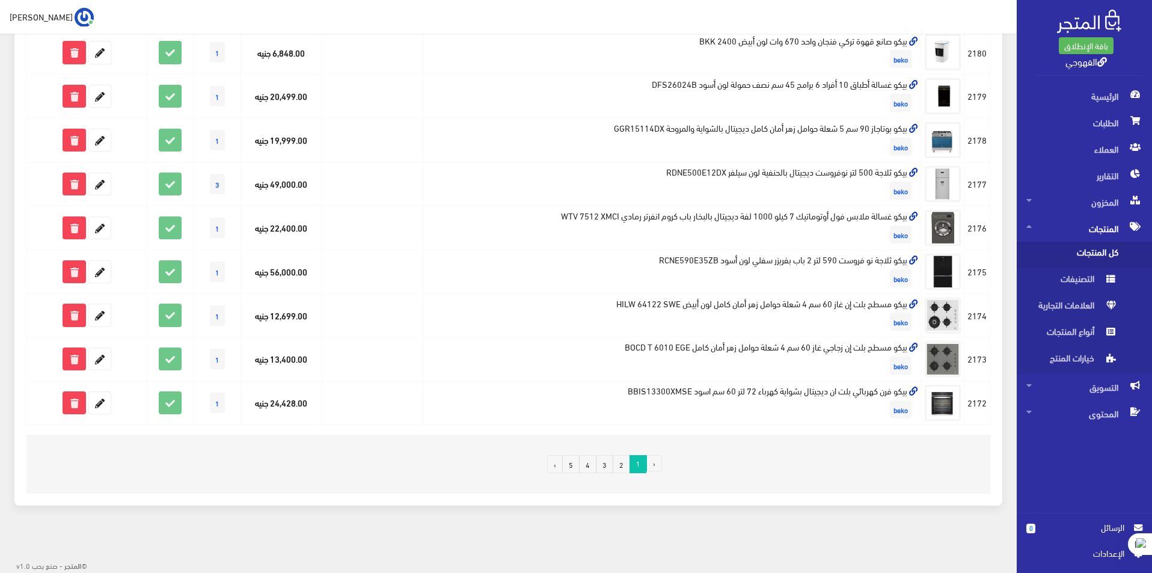
click at [607, 471] on link "3" at bounding box center [604, 464] width 17 height 18
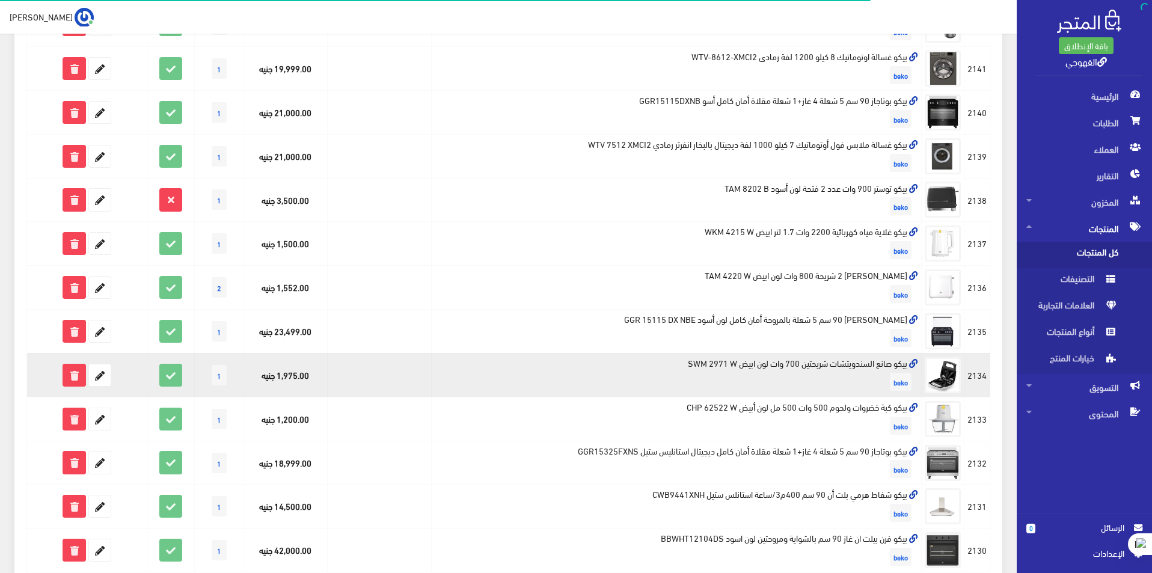
scroll to position [601, 0]
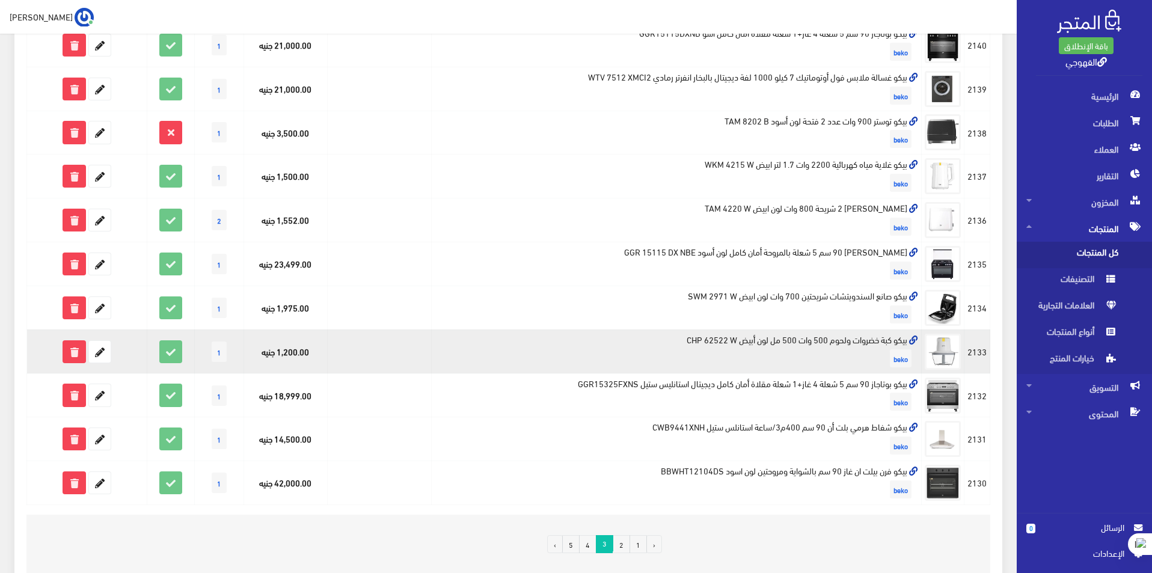
click at [823, 341] on td "بيكو كبة خضروات ولحوم 500 وات 500 مل لون أبيض CHP 62522 W beko" at bounding box center [677, 351] width 490 height 44
copy td "بيكو كبة خضروات ولحوم 500 وات 500 مل لون أبيض CHP 62522 W"
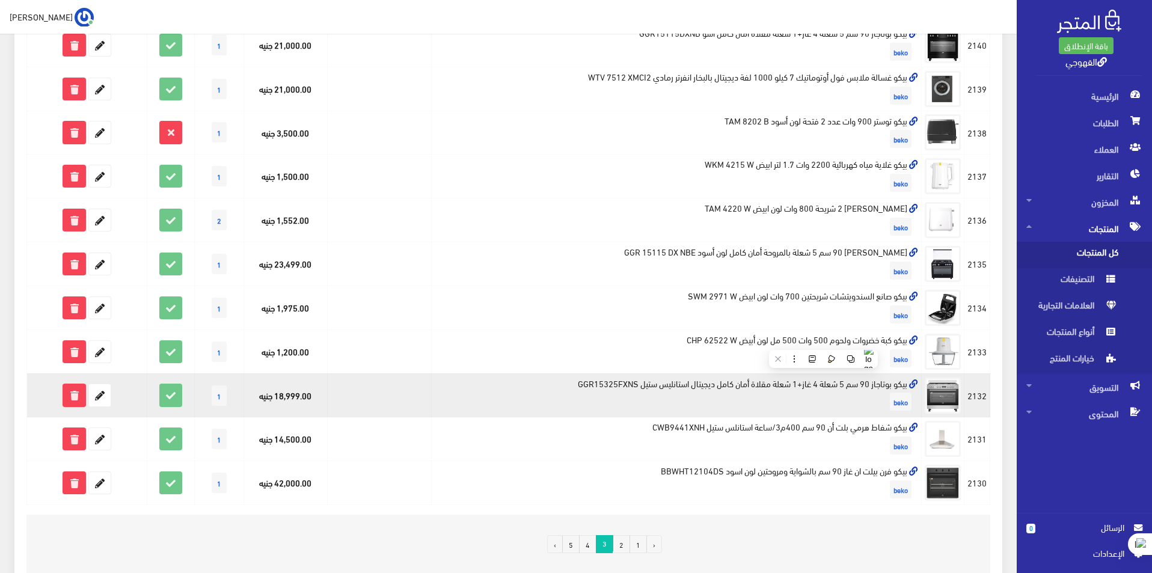
click at [777, 382] on td "بيكو بوتاجاز 90 سم 5 شعلة 4 غاز+1 شعلة مقلاة أمان كامل ديجيتال استانليس ستيل GG…" at bounding box center [677, 395] width 490 height 44
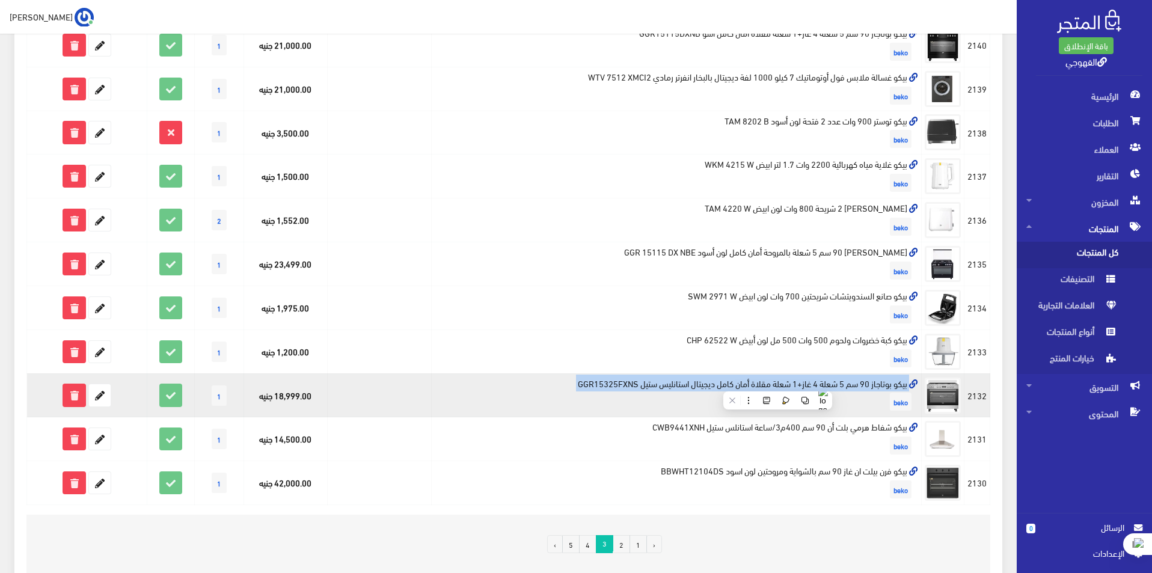
click at [777, 382] on td "بيكو بوتاجاز 90 سم 5 شعلة 4 غاز+1 شعلة مقلاة أمان كامل ديجيتال استانليس ستيل GG…" at bounding box center [677, 395] width 490 height 44
copy td "بيكو بوتاجاز 90 سم 5 شعلة 4 غاز+1 شعلة مقلاة أمان كامل ديجيتال استانليس ستيل GG…"
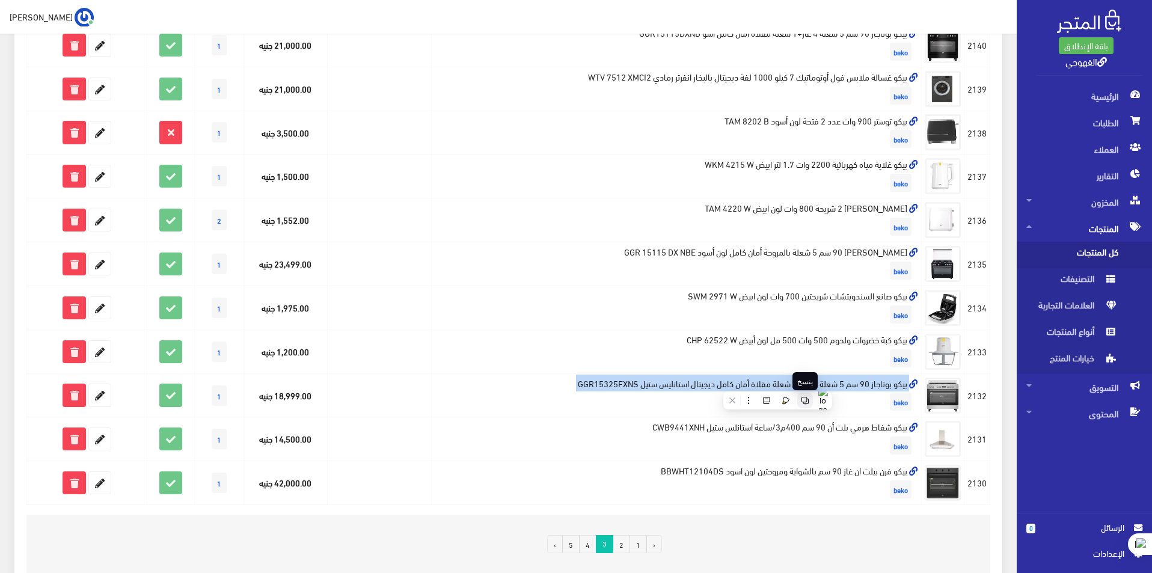
click at [802, 400] on icon at bounding box center [805, 400] width 8 height 8
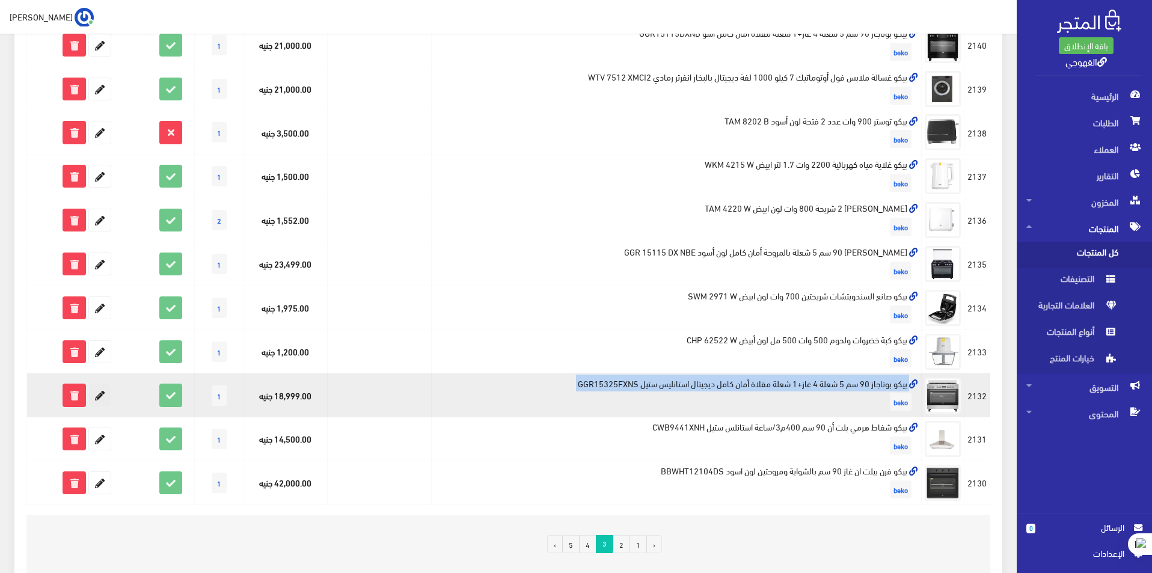
click at [103, 393] on icon at bounding box center [100, 395] width 22 height 22
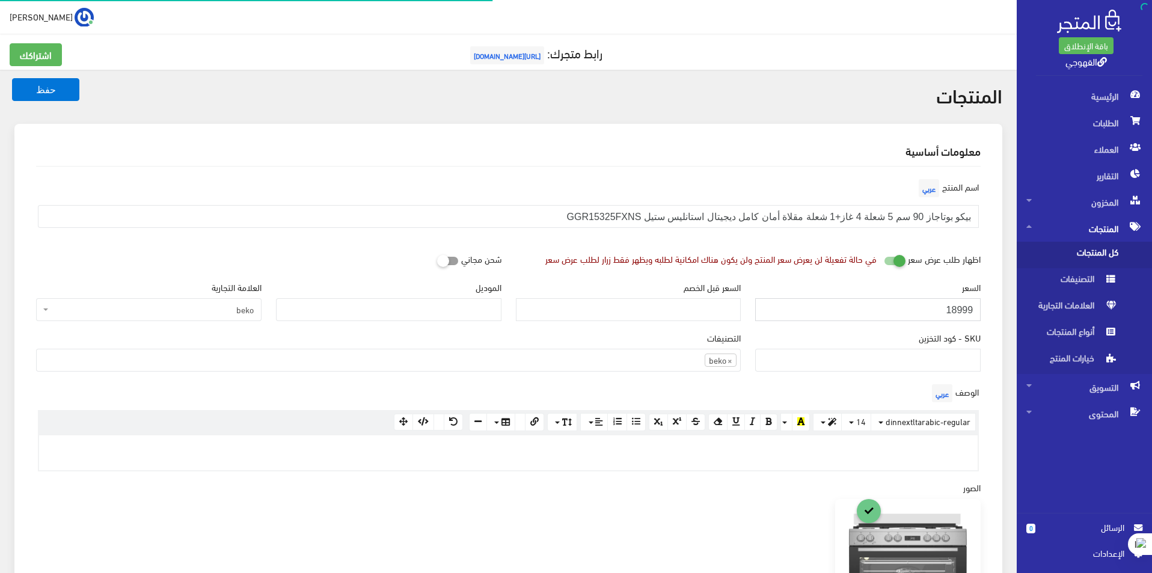
scroll to position [830, 0]
click at [927, 308] on input "18999" at bounding box center [867, 309] width 225 height 23
paste input "2390"
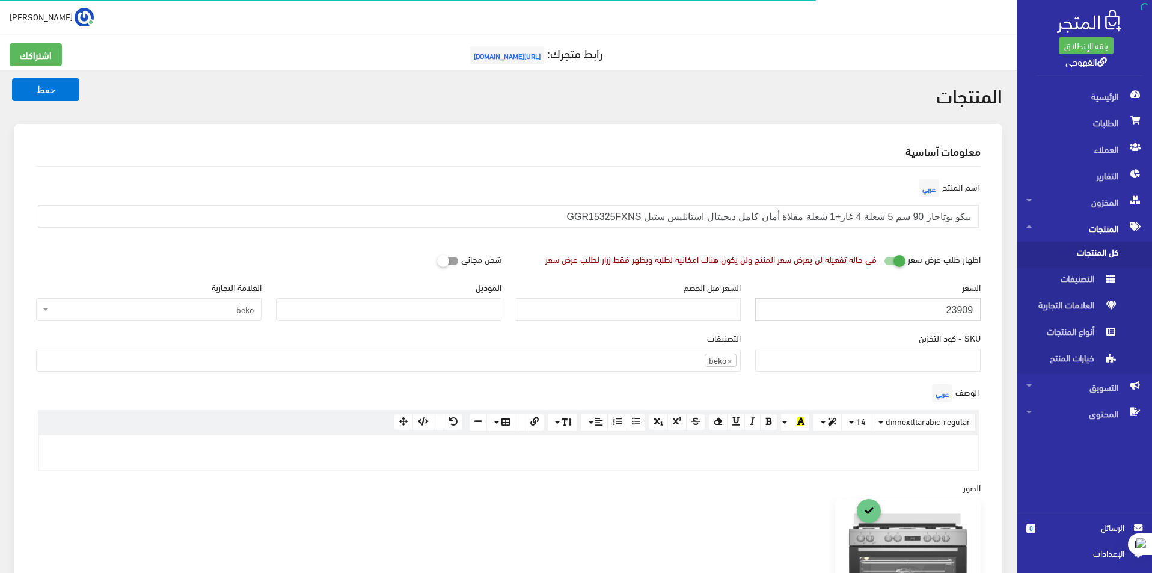
type input "23909"
click at [12, 78] on button "حفظ" at bounding box center [45, 89] width 67 height 23
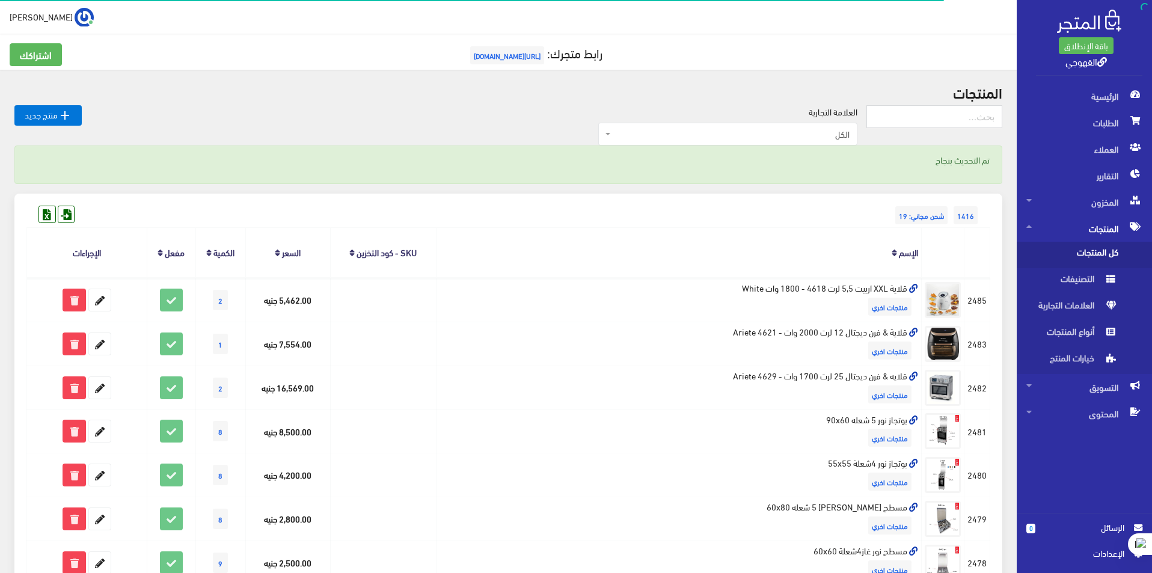
click at [753, 124] on span "الكل" at bounding box center [727, 134] width 259 height 23
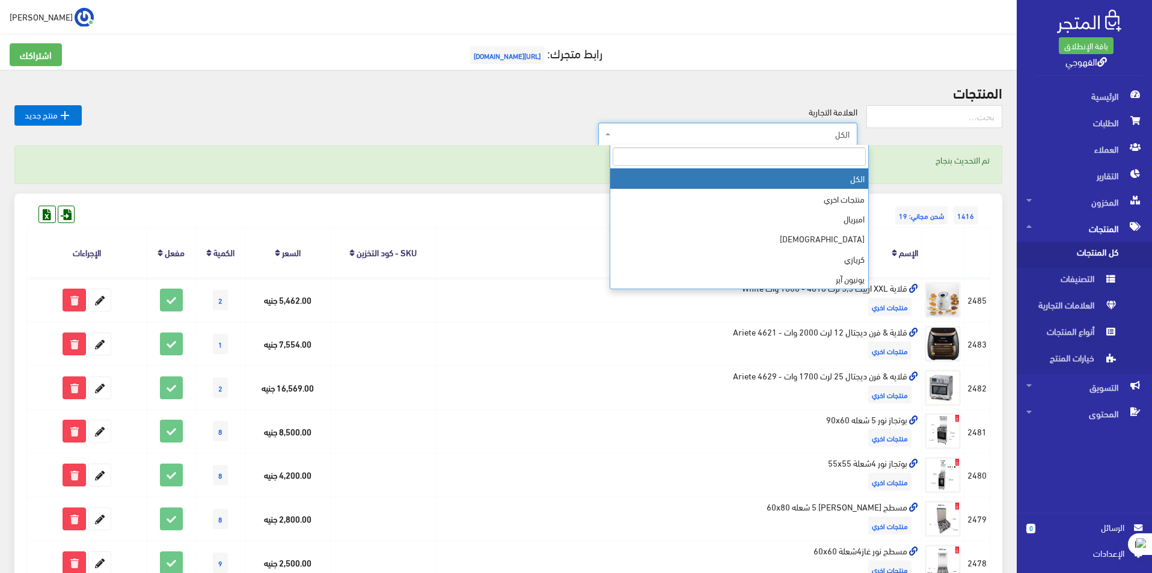
click at [755, 158] on input "search" at bounding box center [739, 156] width 253 height 19
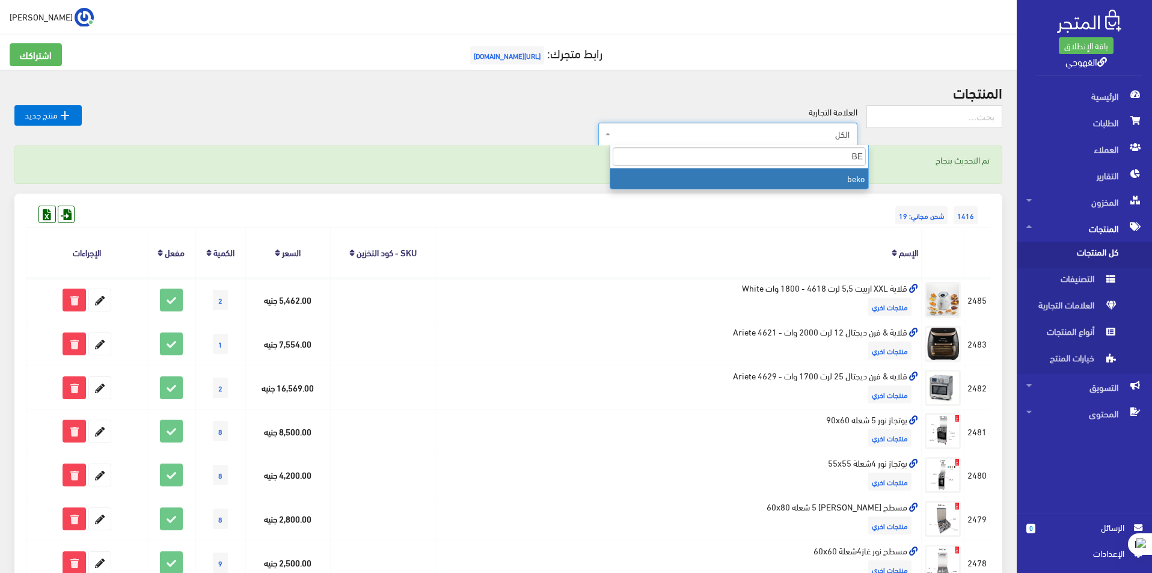
type input "BE"
select select "https://account.almatjar.store/products?brand=111"
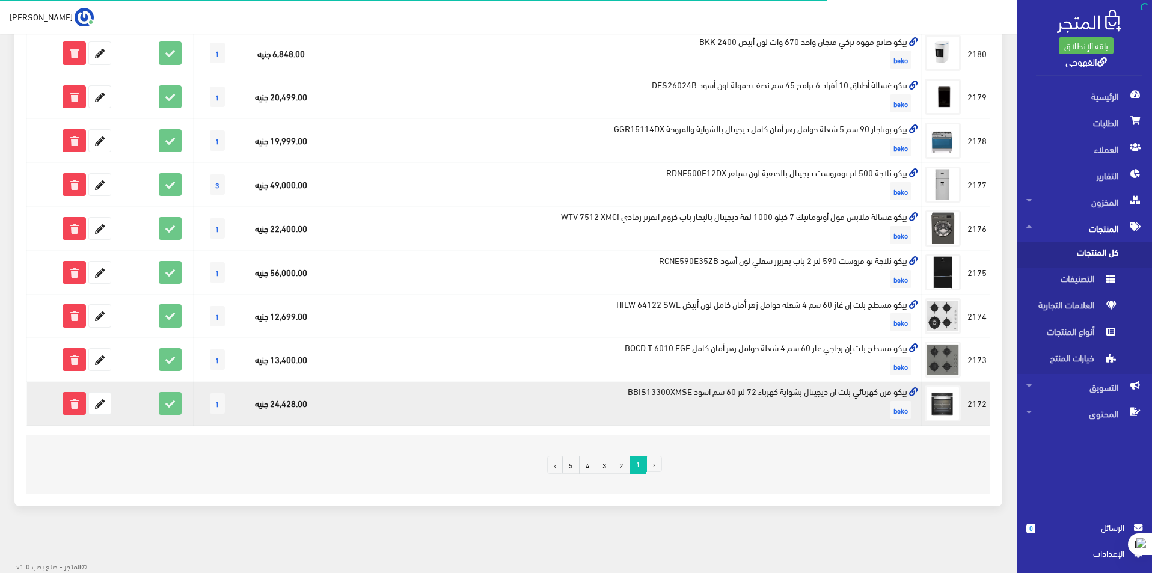
scroll to position [681, 0]
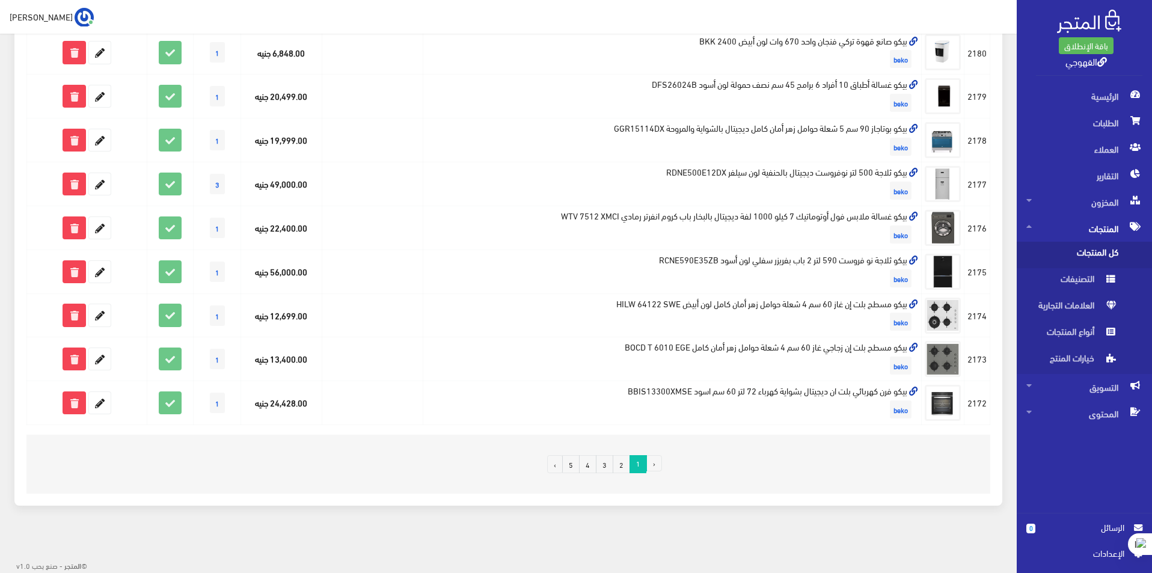
click at [604, 468] on link "3" at bounding box center [604, 464] width 17 height 18
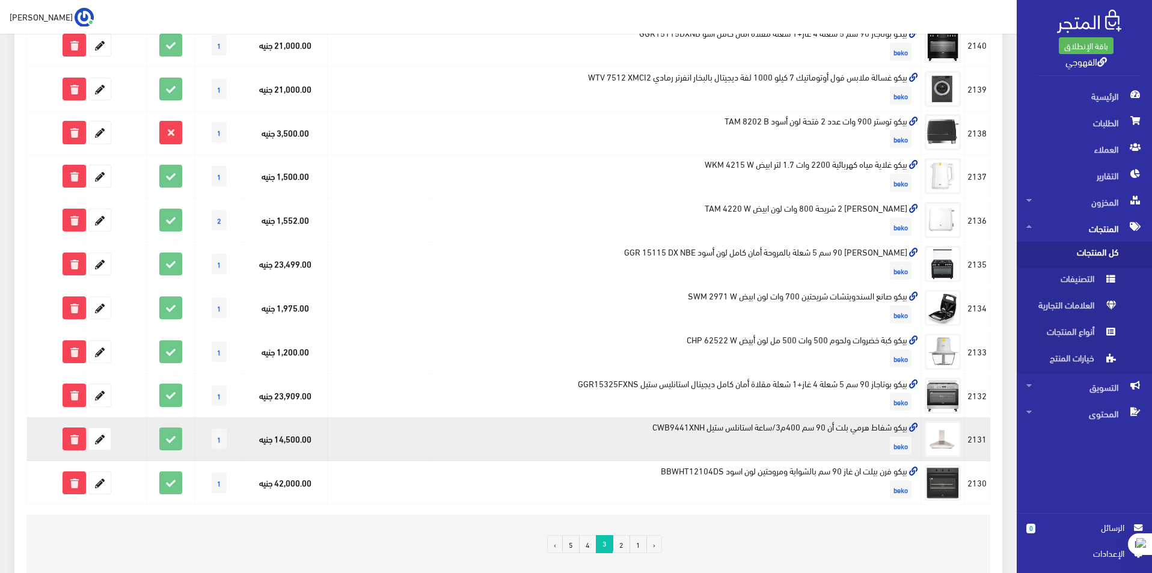
scroll to position [661, 0]
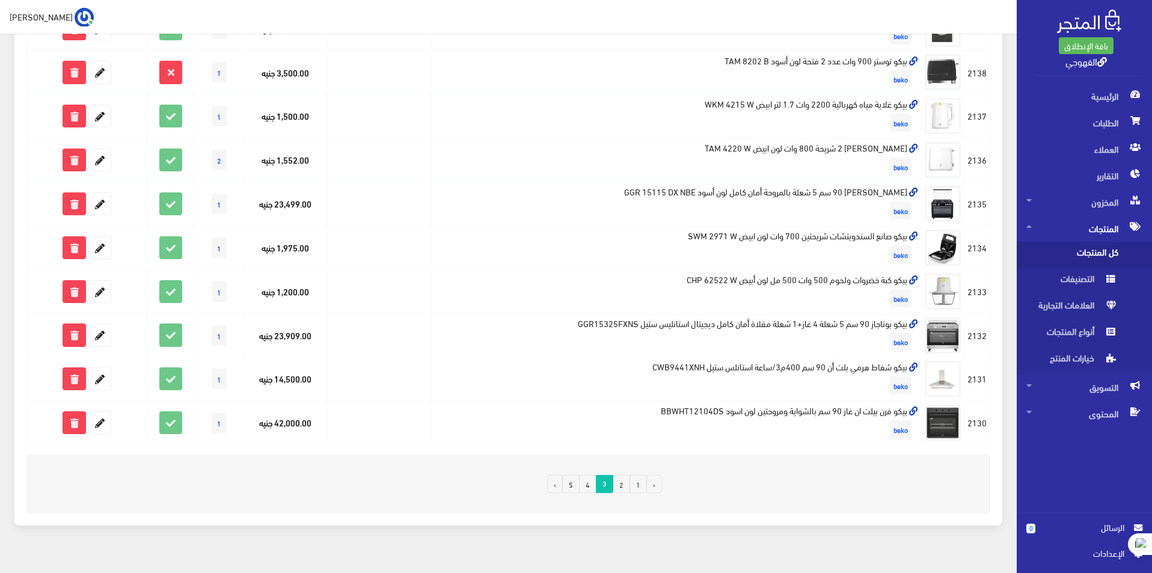
click at [589, 482] on link "4" at bounding box center [587, 484] width 17 height 18
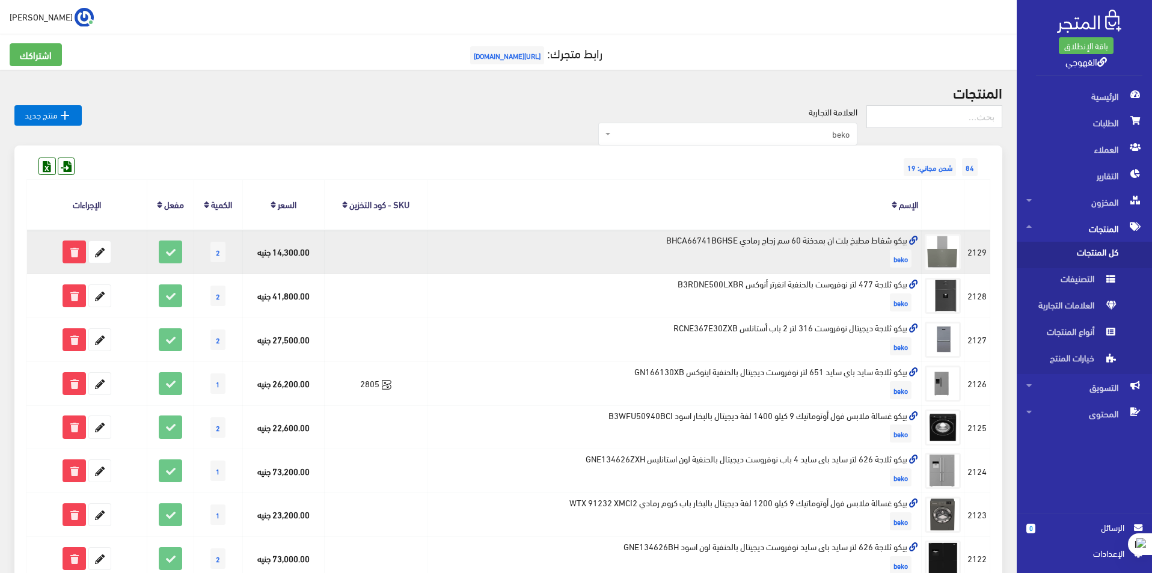
click at [877, 232] on td "بيكو شفاط مطبخ بلت ان بمدخنة 60 سم زجاج رمادي BHCA66741BGHSE beko" at bounding box center [674, 252] width 494 height 44
click at [877, 240] on td "بيكو شفاط مطبخ بلت ان بمدخنة 60 سم زجاج رمادي BHCA66741BGHSE beko" at bounding box center [674, 252] width 494 height 44
copy td "بيكو شفاط مطبخ بلت ان بمدخنة 60 سم زجاج رمادي BHCA66741BGHSE"
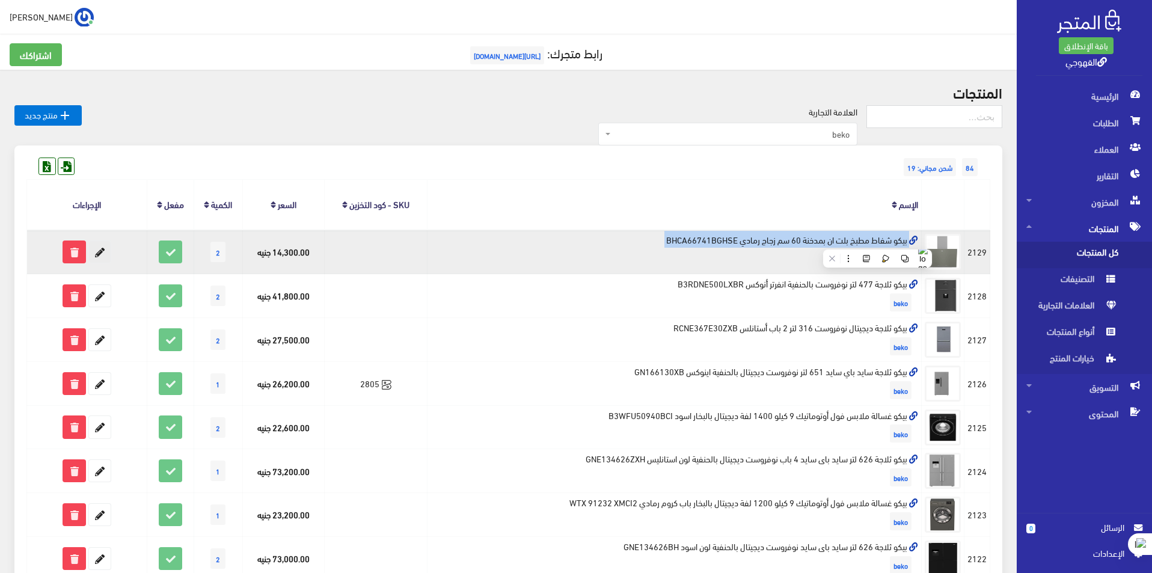
click at [99, 260] on icon at bounding box center [100, 252] width 22 height 22
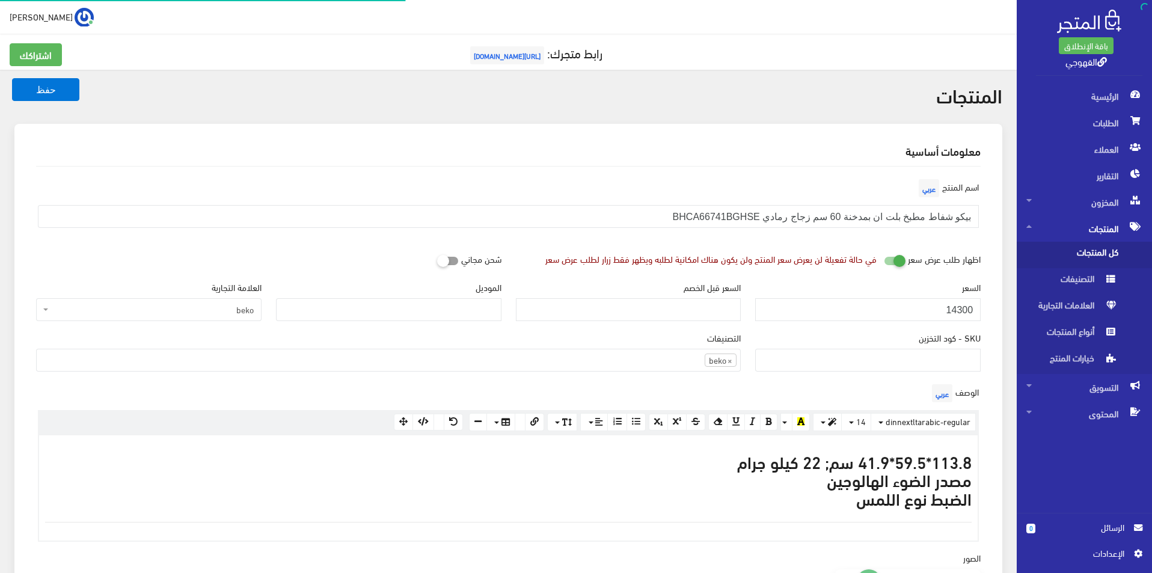
scroll to position [830, 0]
click at [884, 335] on div "SKU - كود التخزين" at bounding box center [867, 351] width 225 height 41
click at [882, 316] on input "14300" at bounding box center [867, 309] width 225 height 23
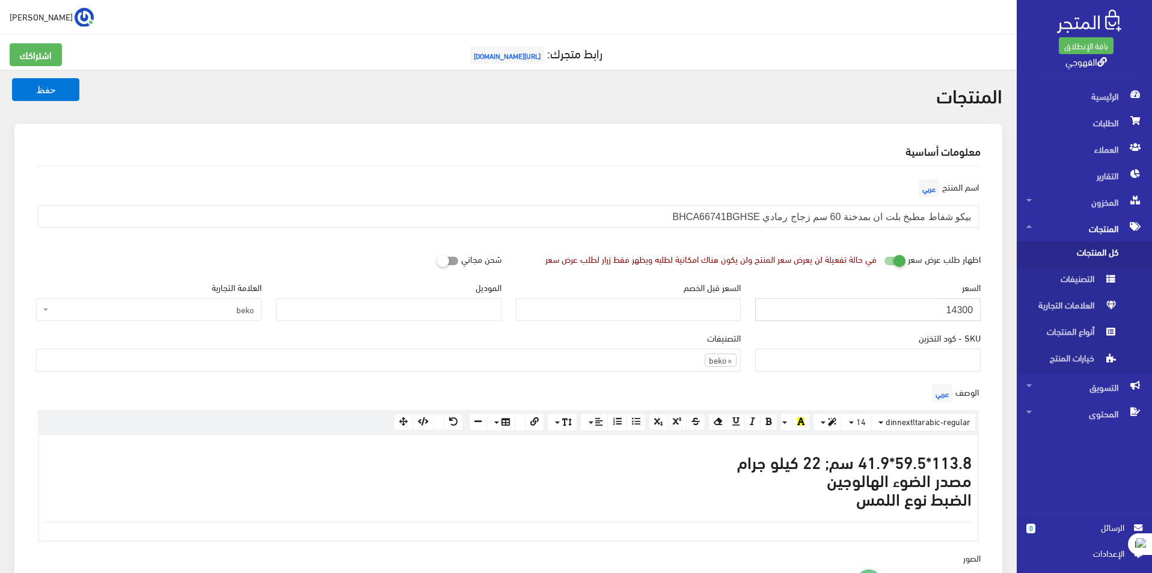
paste input "0997"
type input "10997"
click at [12, 78] on button "حفظ" at bounding box center [45, 89] width 67 height 23
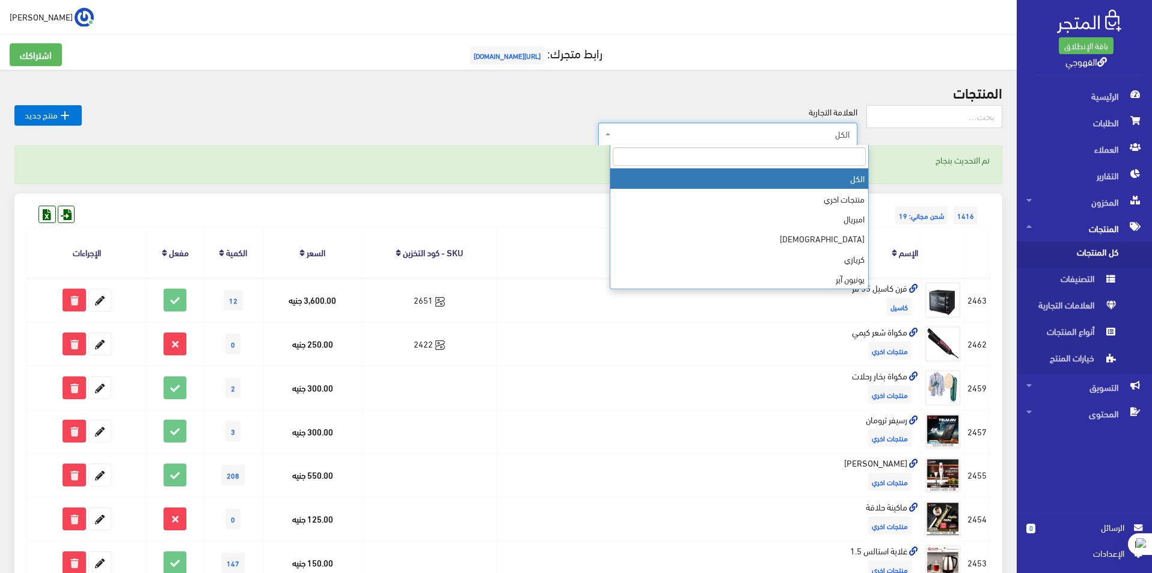
click at [747, 135] on span "الكل" at bounding box center [731, 134] width 236 height 12
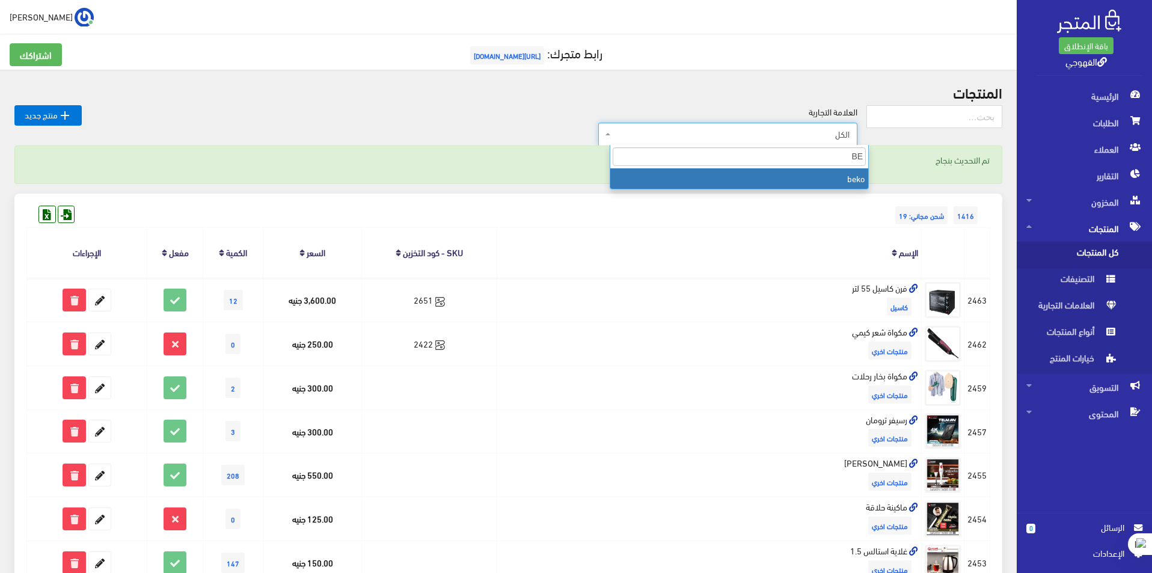
type input "BE"
select select "[URL][DOMAIN_NAME]"
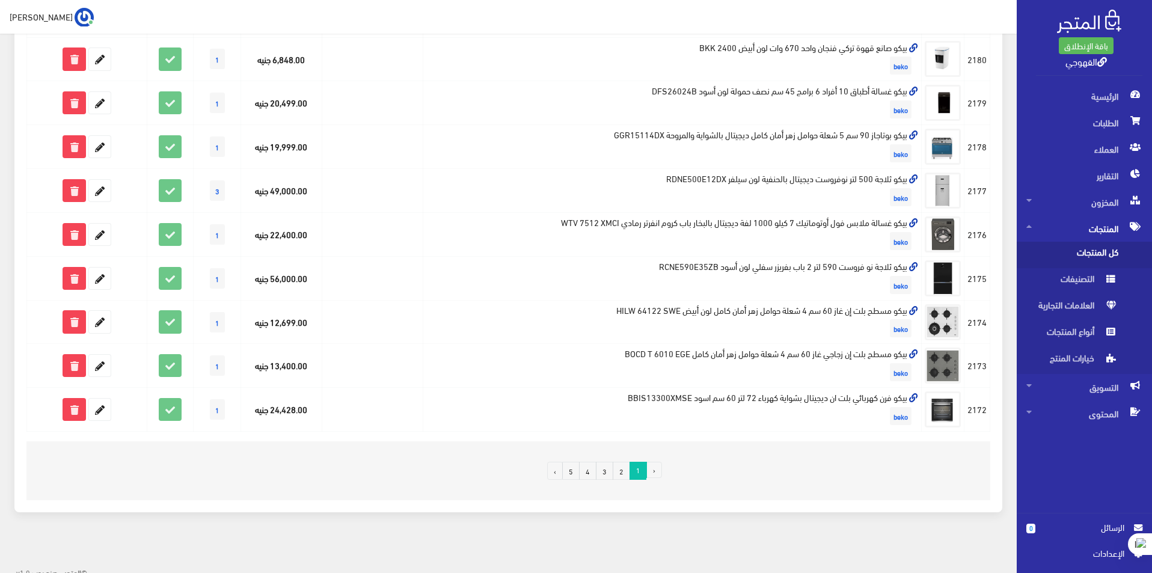
scroll to position [681, 0]
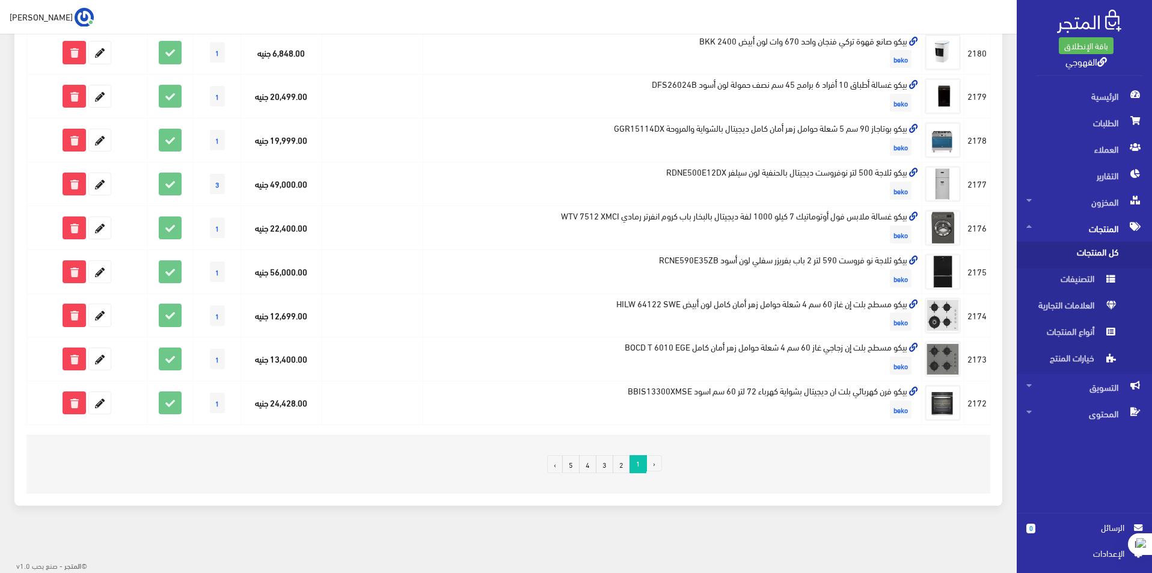
click at [603, 465] on link "3" at bounding box center [604, 464] width 17 height 18
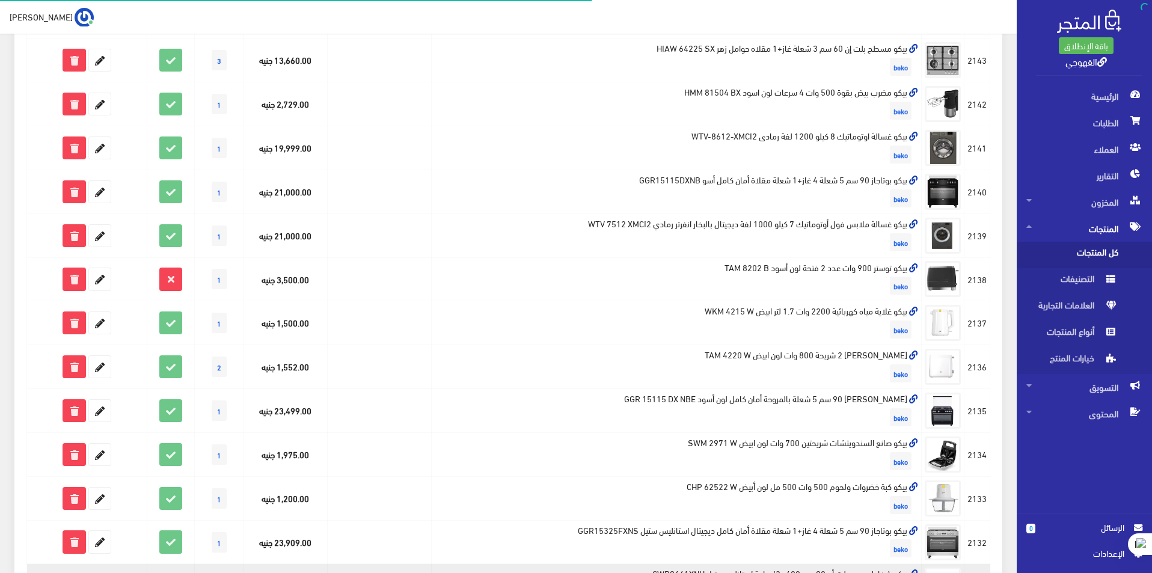
scroll to position [601, 0]
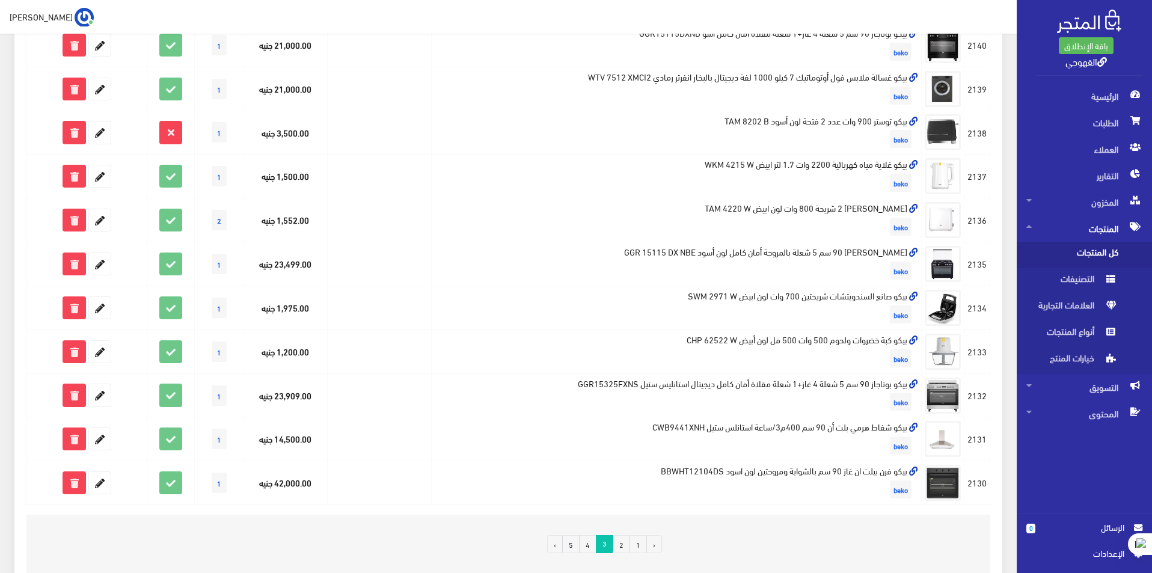
click at [586, 543] on link "4" at bounding box center [587, 544] width 17 height 18
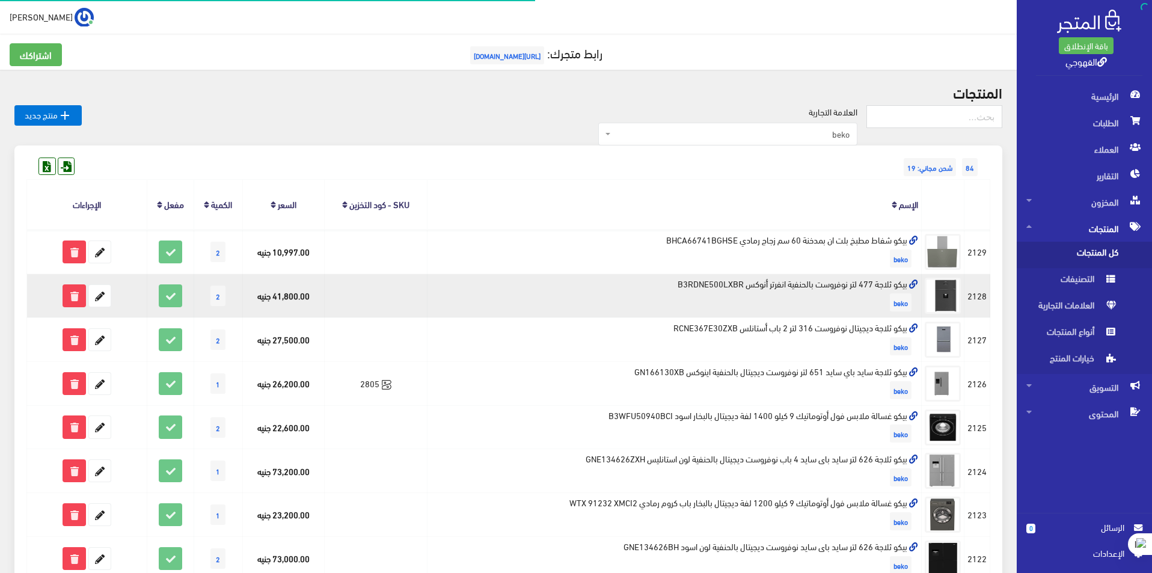
click at [791, 283] on td "بيكو ثلاجة 477 لتر نوفروست بالحنفية انفرتر أنوكس B3RDNE500LXBR beko" at bounding box center [674, 296] width 494 height 44
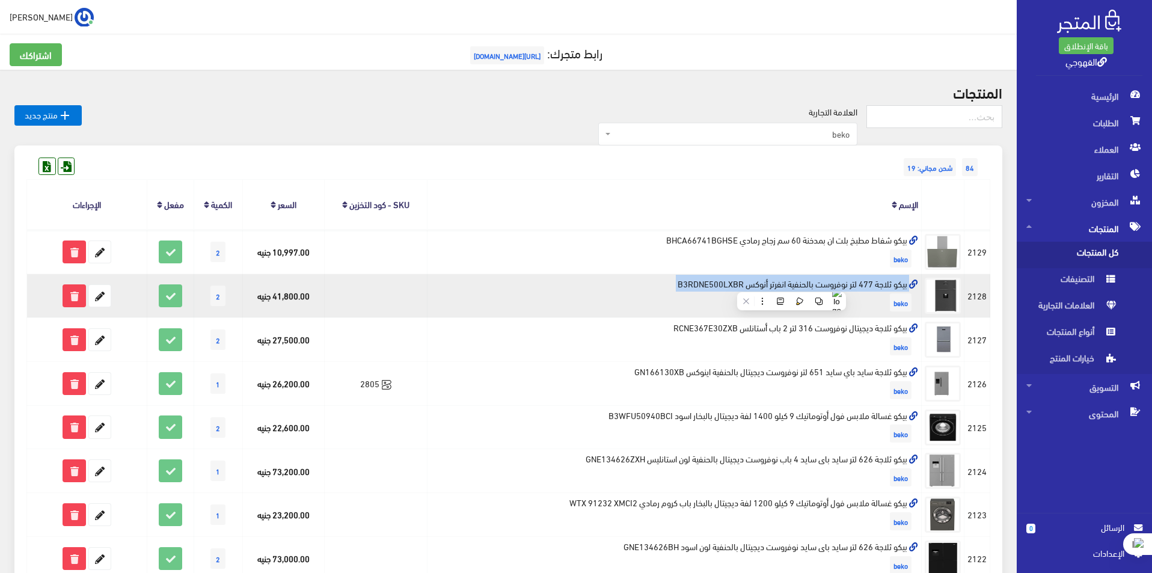
click at [791, 283] on td "بيكو ثلاجة 477 لتر نوفروست بالحنفية انفرتر أنوكس B3RDNE500LXBR beko" at bounding box center [674, 296] width 494 height 44
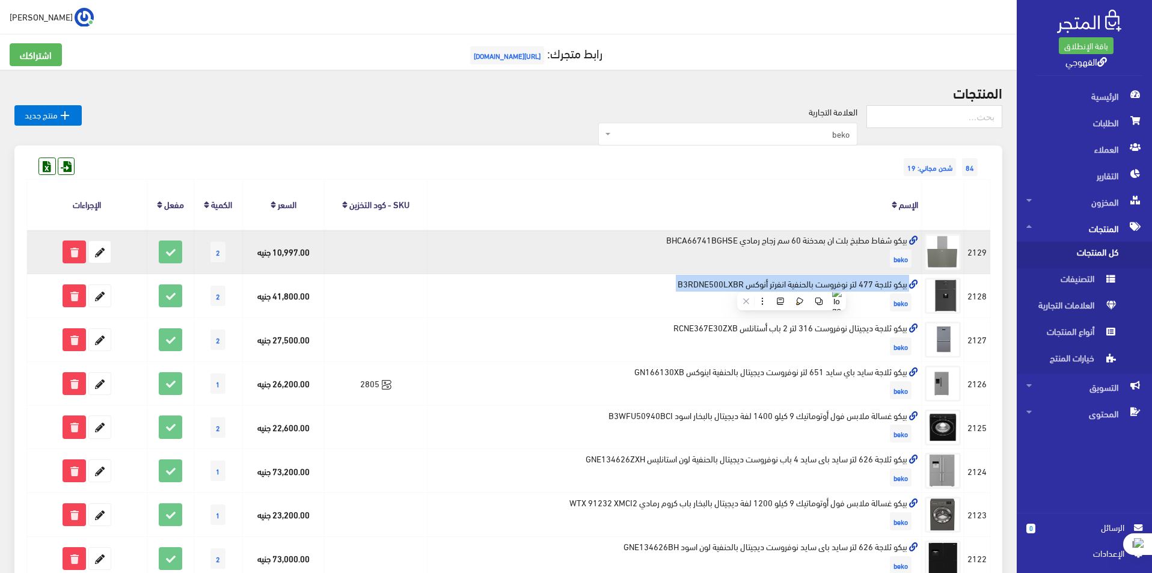
copy td "بيكو ثلاجة 477 لتر نوفروست بالحنفية انفرتر أنوكس B3RDNE500LXBR"
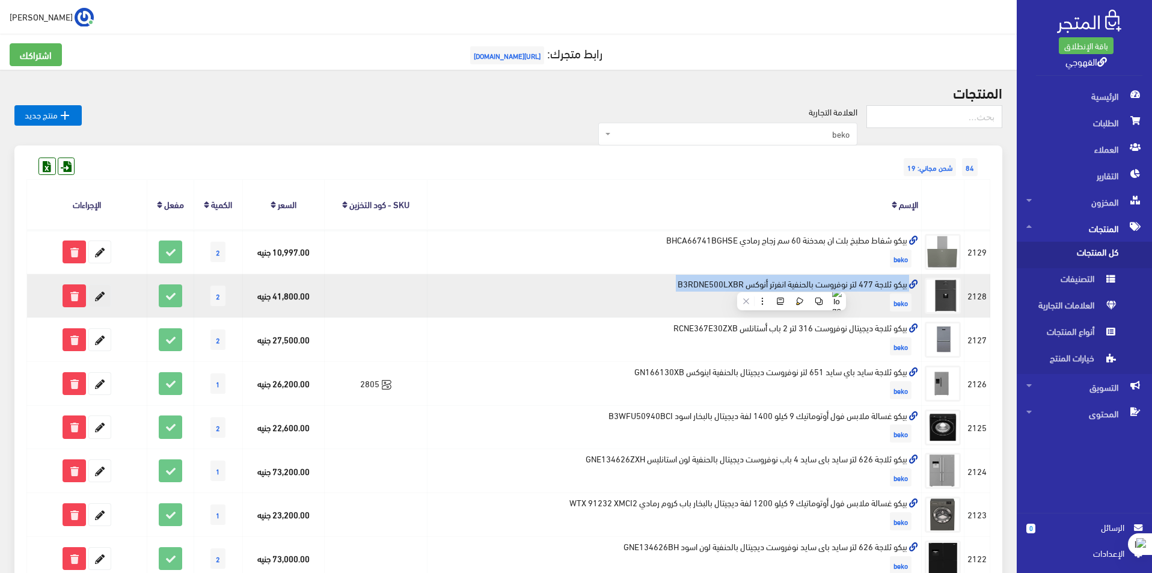
click at [111, 294] on link at bounding box center [99, 295] width 23 height 23
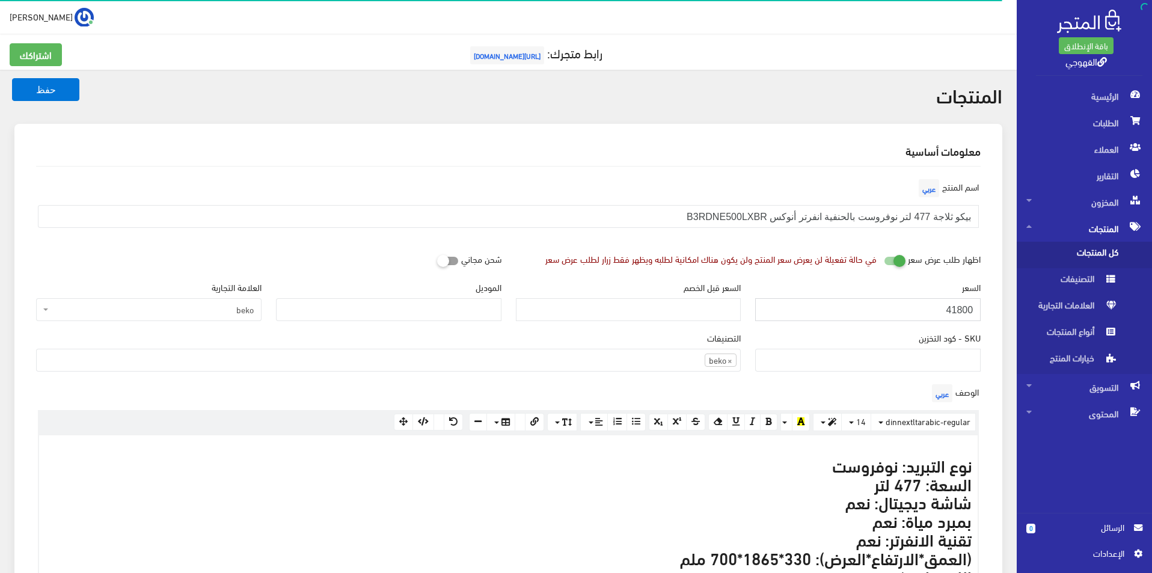
click at [849, 317] on input "41800" at bounding box center [867, 309] width 225 height 23
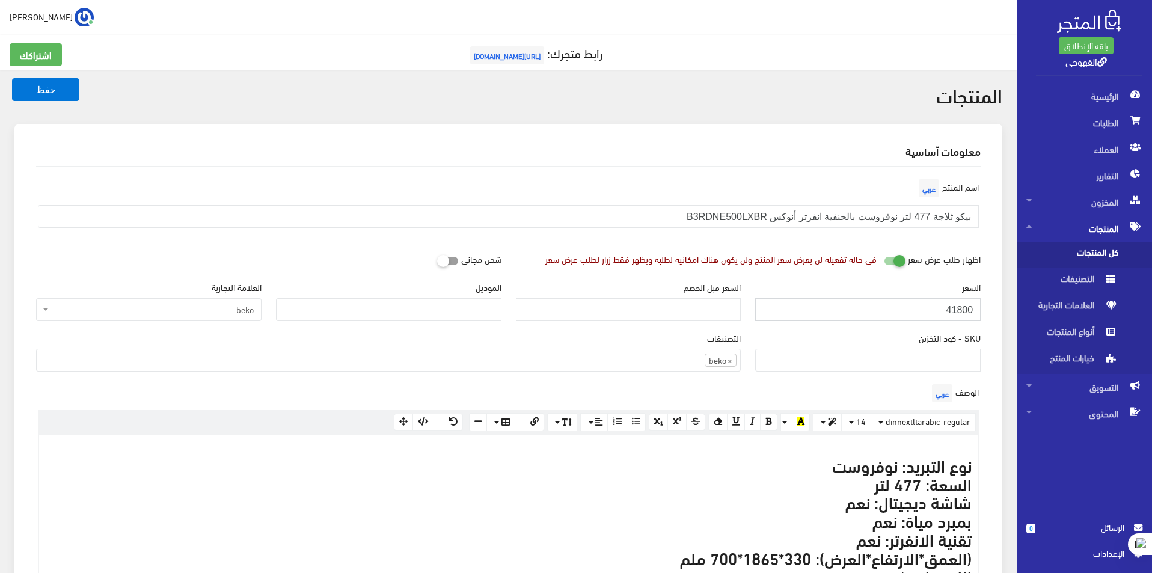
paste input "0399"
type input "40399"
click at [12, 78] on button "حفظ" at bounding box center [45, 89] width 67 height 23
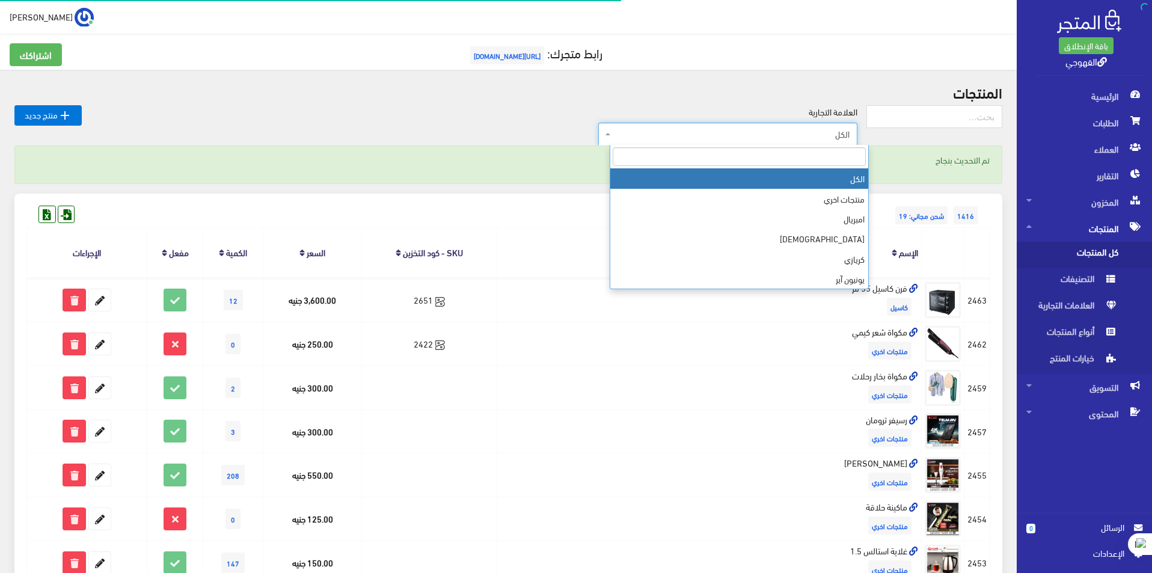
click at [802, 141] on span "الكل" at bounding box center [727, 134] width 259 height 23
click at [810, 158] on input "search" at bounding box center [739, 156] width 253 height 19
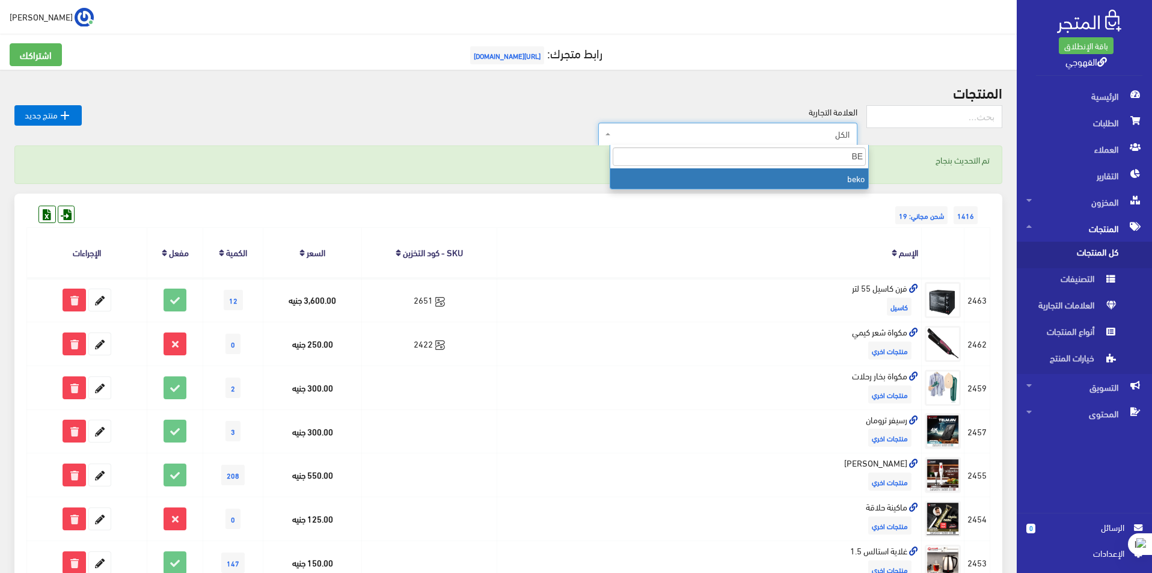
type input "BE"
select select "https://account.almatjar.store/products?brand=111"
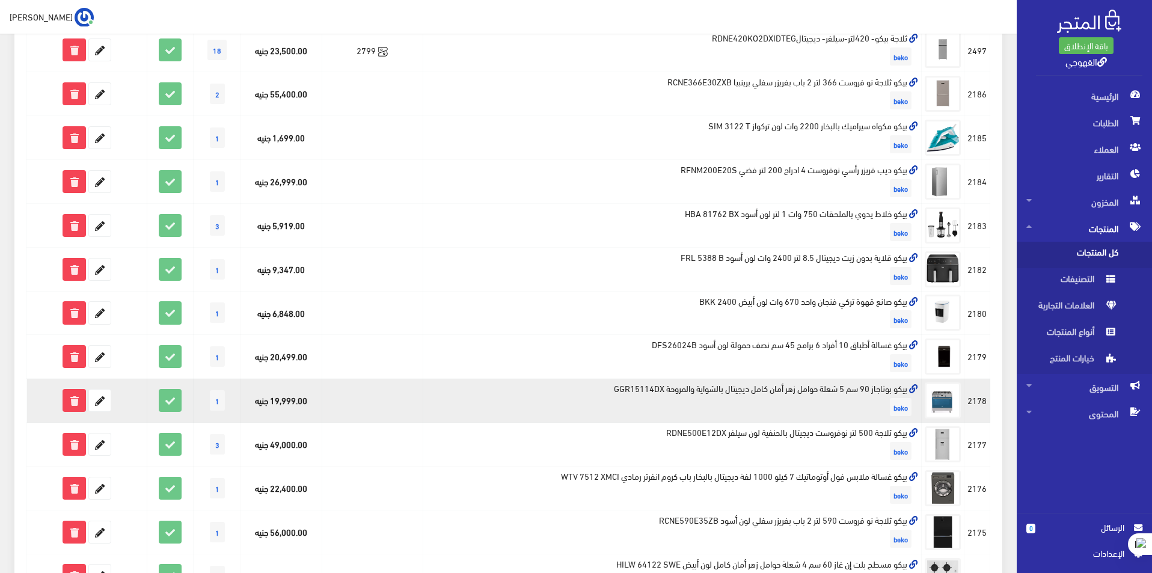
scroll to position [661, 0]
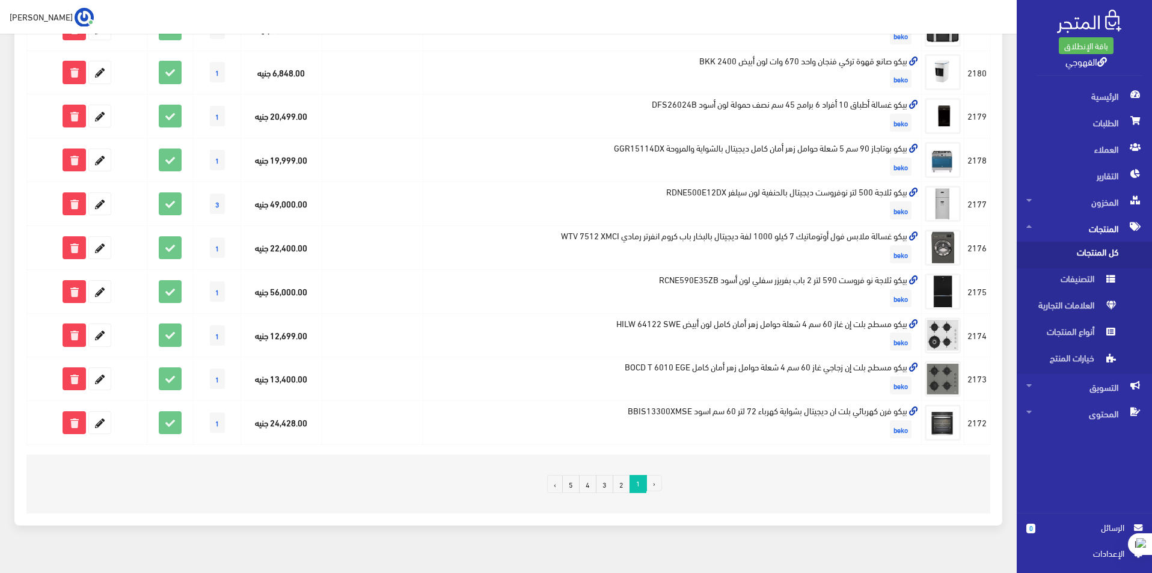
click at [586, 486] on link "4" at bounding box center [587, 484] width 17 height 18
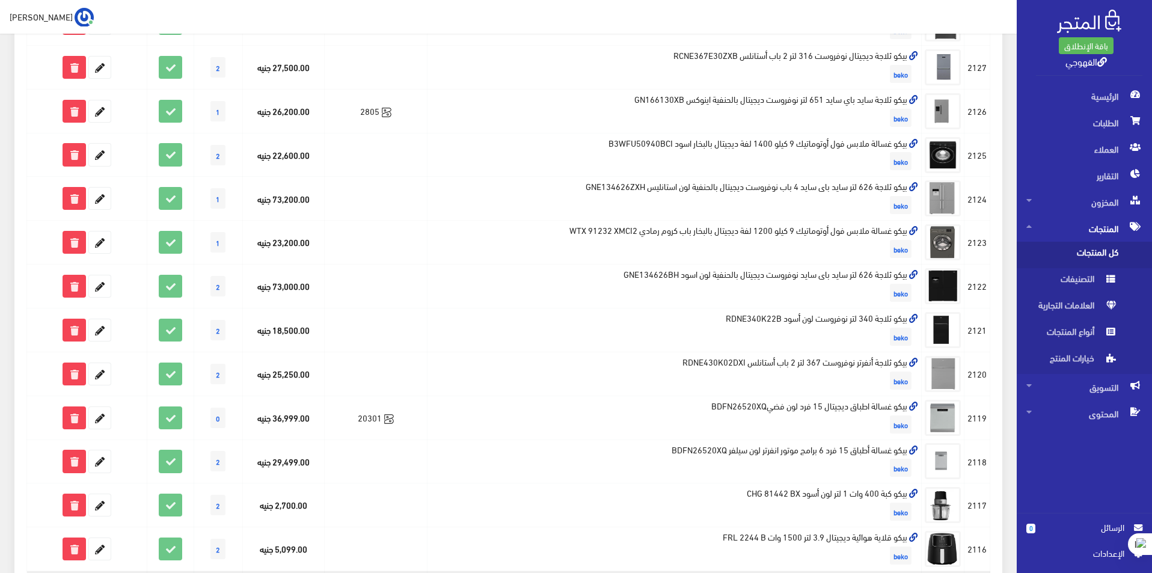
scroll to position [60, 0]
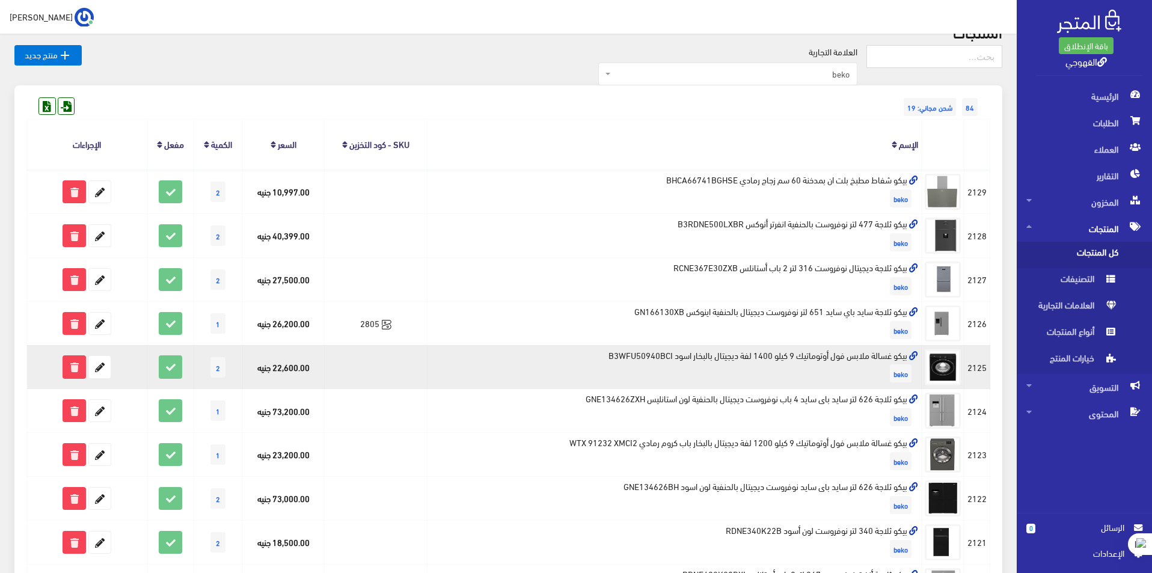
click at [875, 353] on td "بيكو غسالة ملابس فول أوتوماتيك 9 كيلو 1400 لفة ديجيتال بالبخار اسود B3WFU50940B…" at bounding box center [674, 367] width 494 height 44
copy td "بيكو غسالة ملابس فول أوتوماتيك 9 كيلو 1400 لفة ديجيتال بالبخار اسود B3WFU50940B…"
click at [102, 359] on icon at bounding box center [100, 367] width 22 height 22
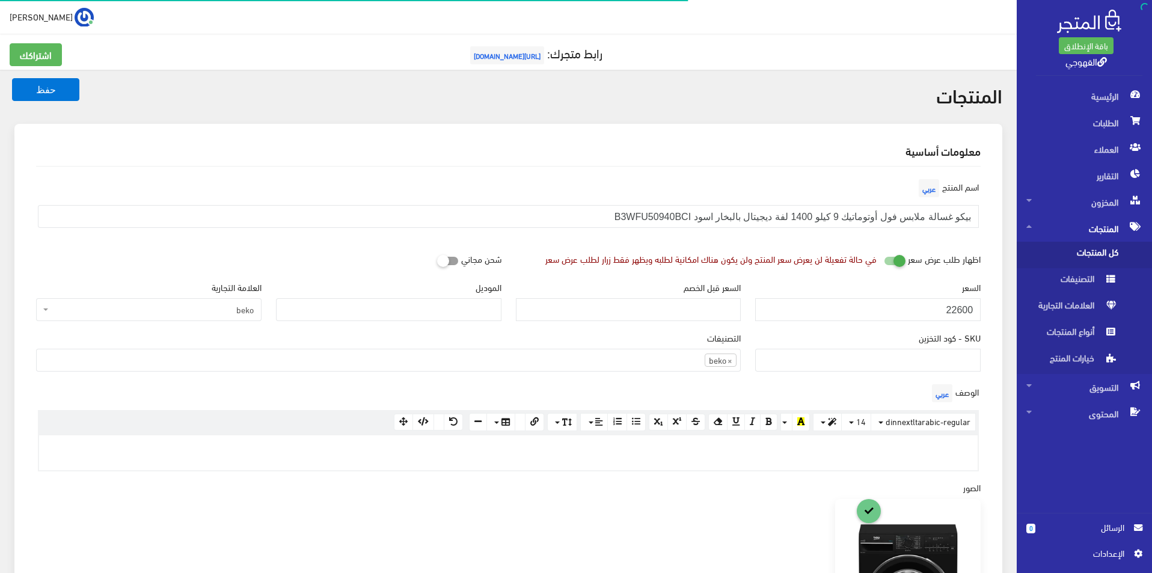
scroll to position [830, 0]
click at [950, 308] on input "22600" at bounding box center [867, 309] width 225 height 23
paste input "349"
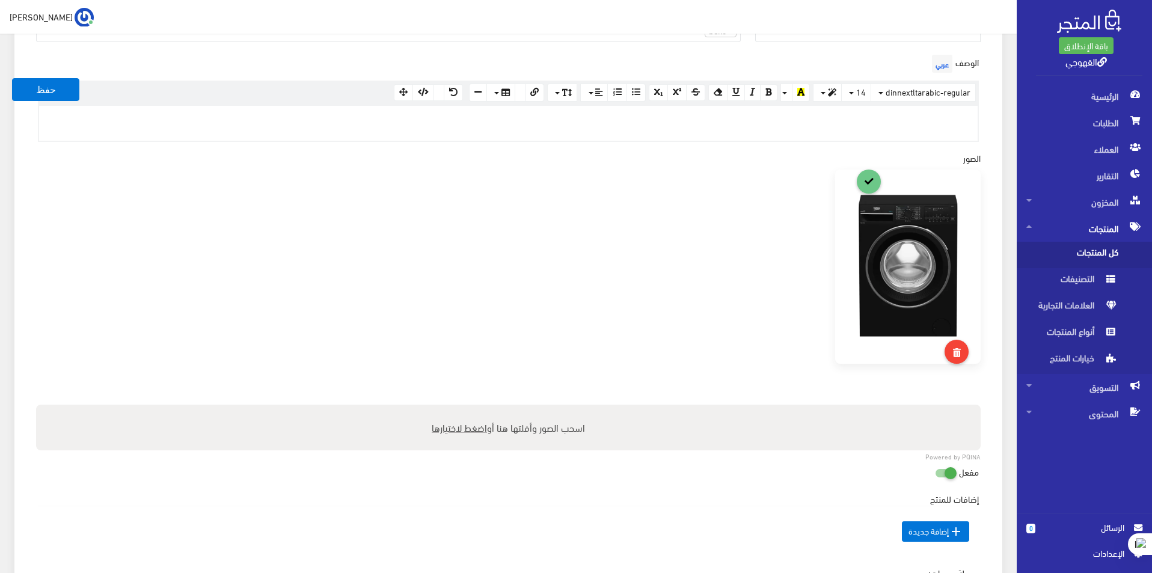
scroll to position [421, 0]
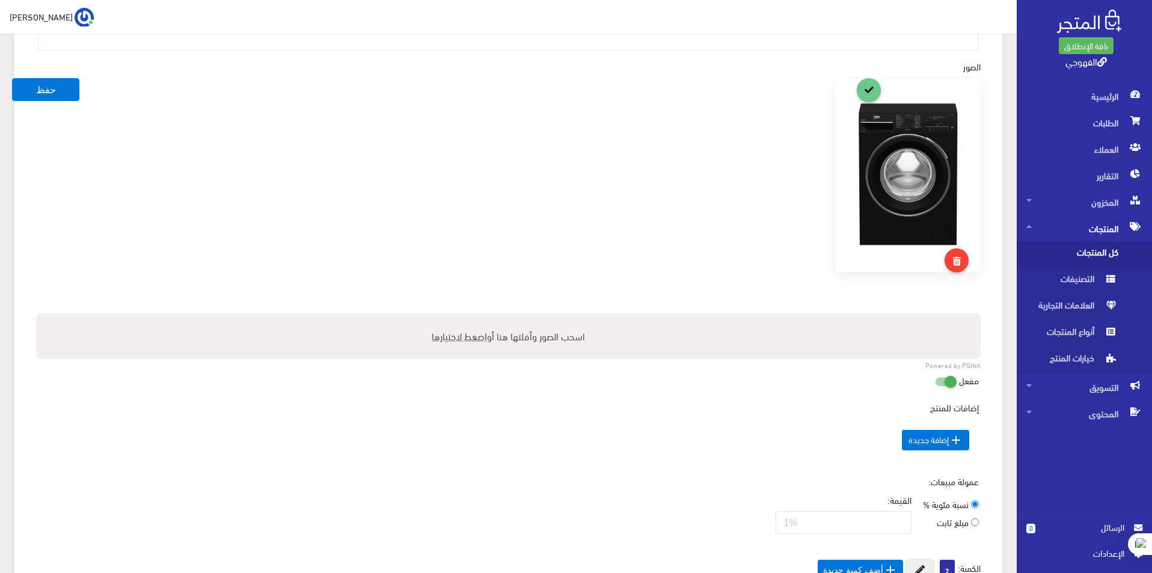
type input "22349"
click at [554, 337] on label "اسحب الصور وأفلتها هنا أو اضغط لاختيارها" at bounding box center [508, 336] width 163 height 24
click at [554, 317] on input "اسحب الصور وأفلتها هنا أو اضغط لاختيارها" at bounding box center [508, 315] width 944 height 4
type input "C:\fakepath\71uDFxCF1dL._AC_SX522_.jpg"
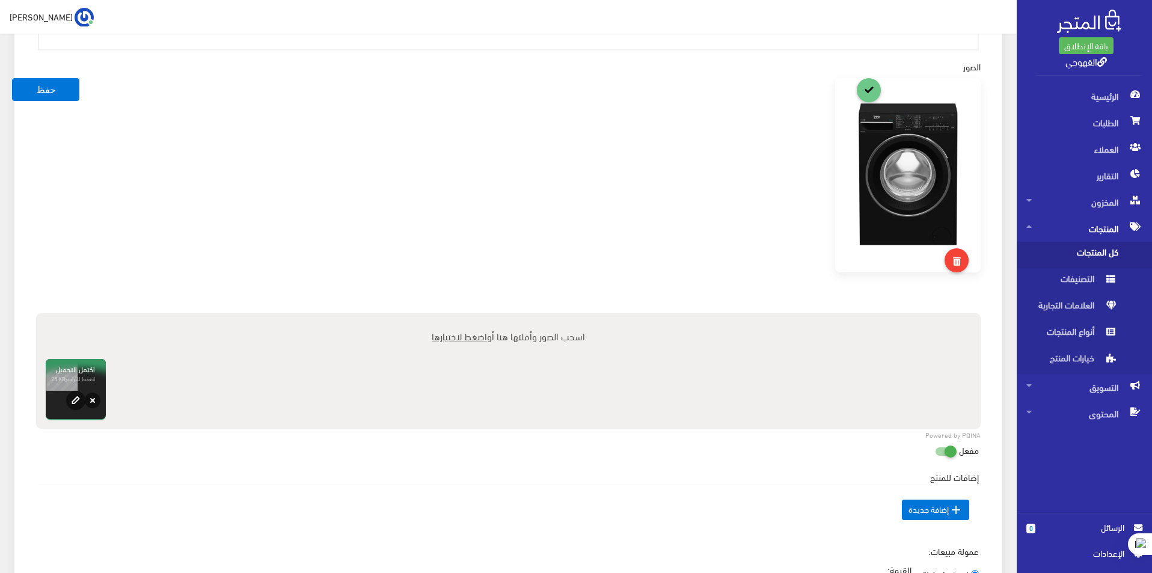
click at [527, 201] on div at bounding box center [508, 195] width 959 height 235
click at [31, 81] on button "حفظ" at bounding box center [45, 89] width 67 height 23
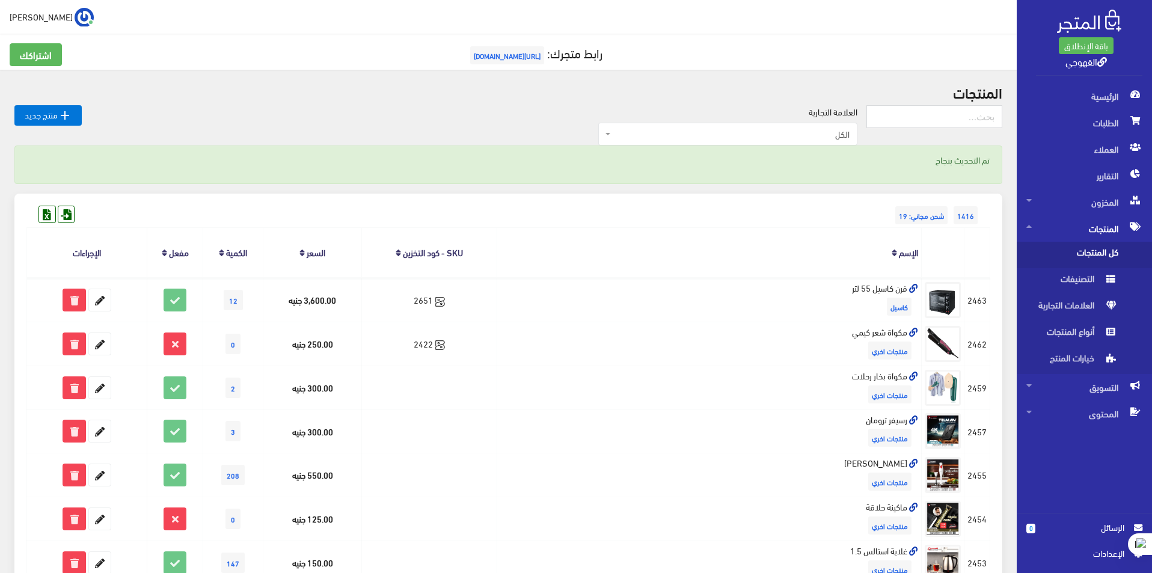
click at [674, 135] on span "الكل" at bounding box center [731, 134] width 236 height 12
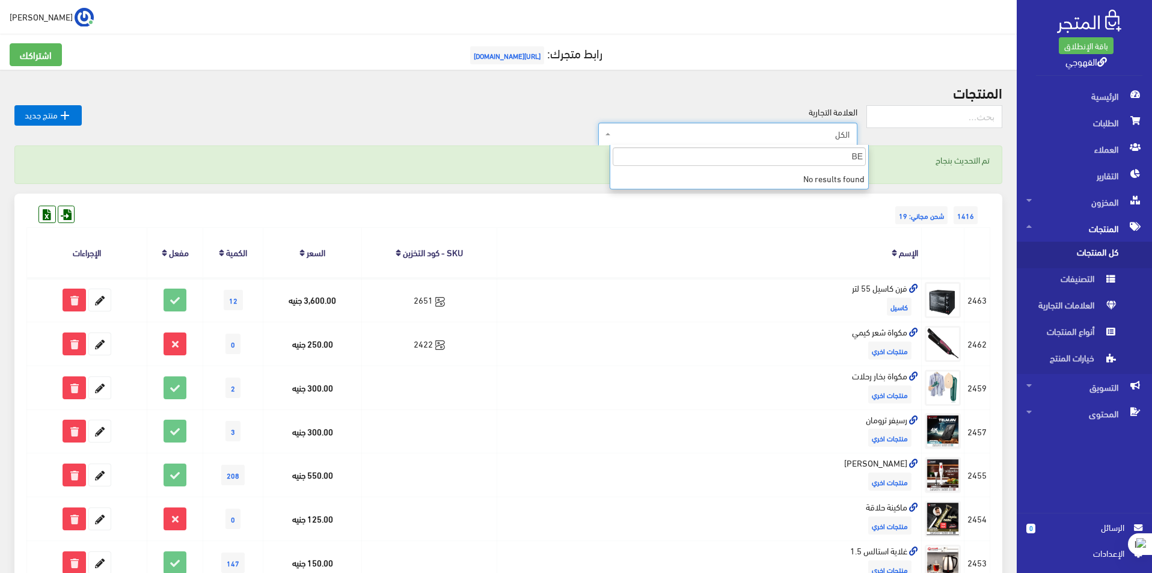
type input "BE"
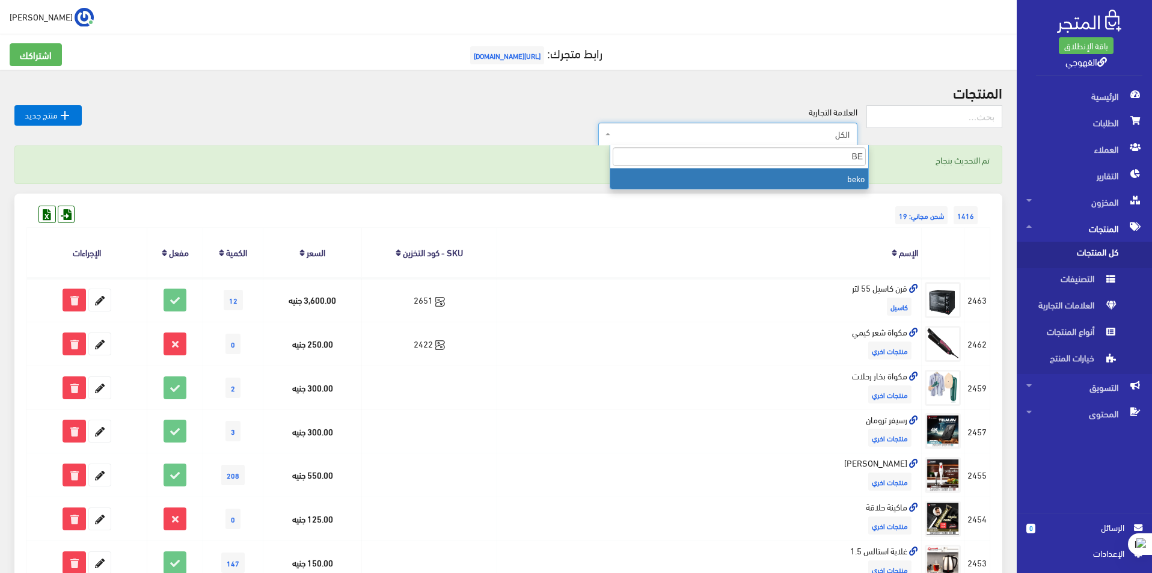
select select "https://account.almatjar.store/products?brand=111"
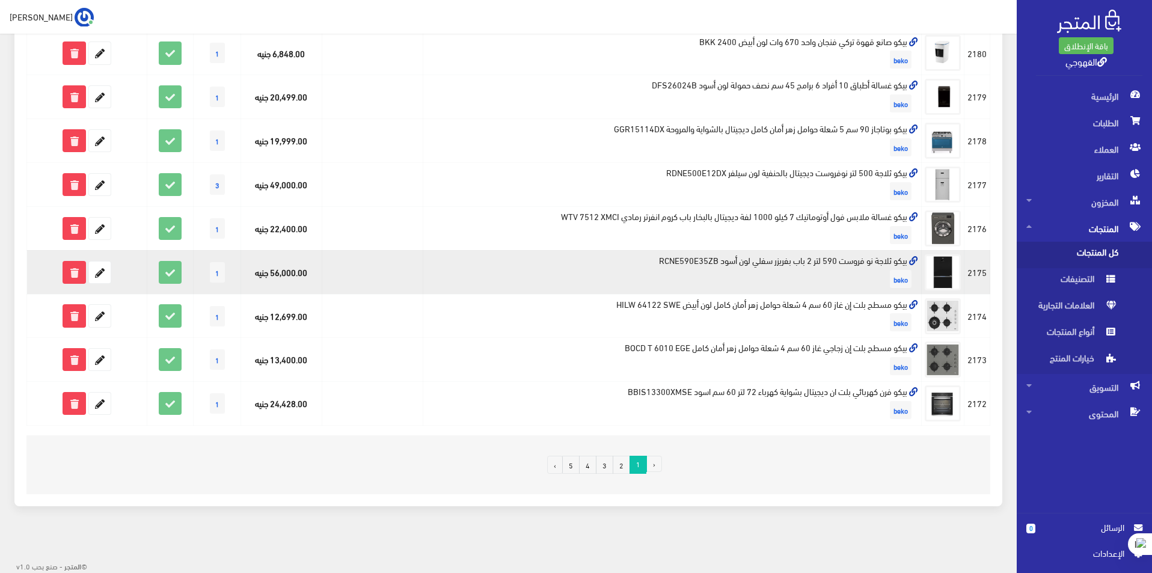
scroll to position [681, 0]
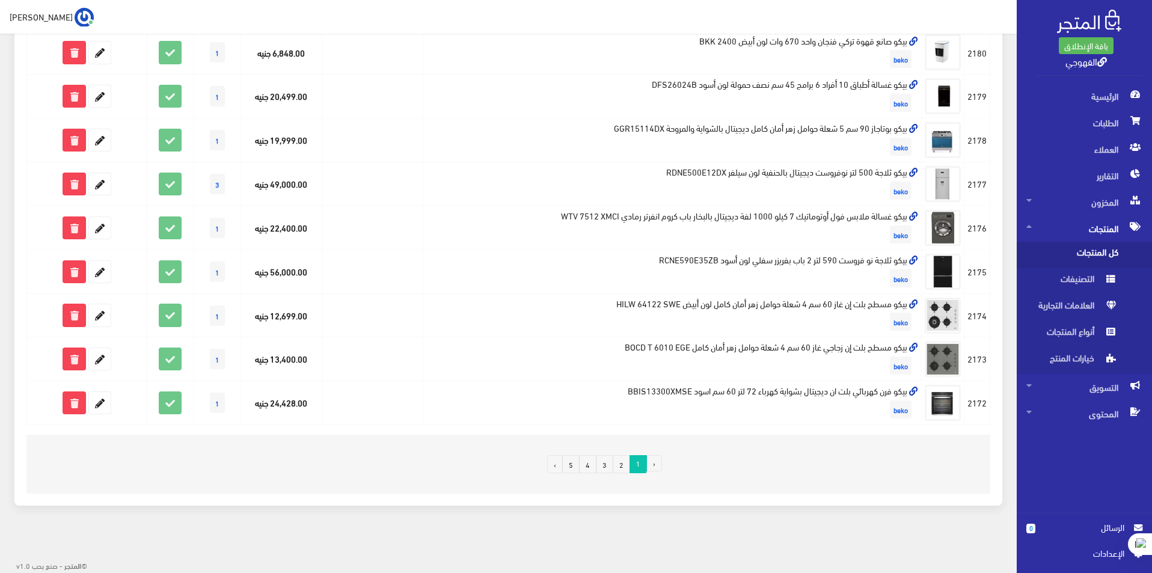
click at [591, 461] on link "4" at bounding box center [587, 464] width 17 height 18
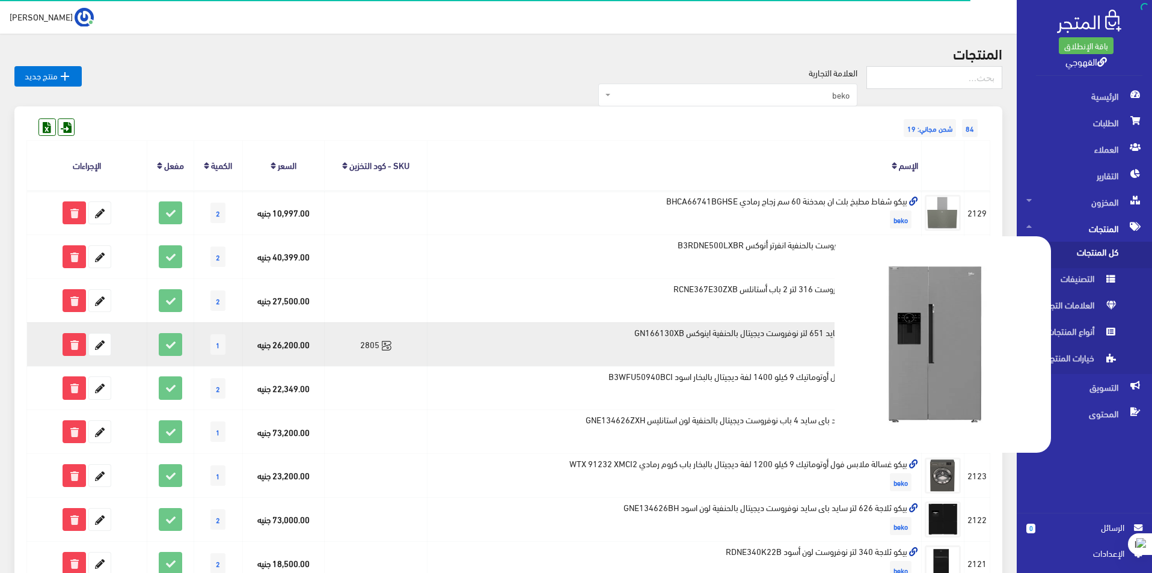
scroll to position [60, 0]
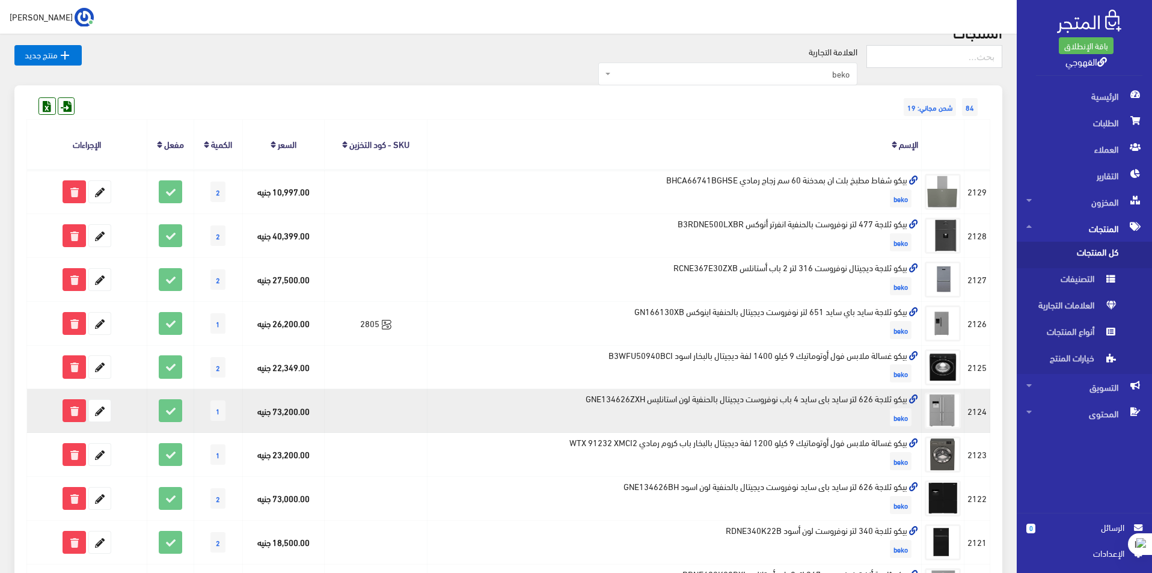
click at [847, 397] on td "بيكو ثلاجة 626 لتر سايد باى سايد 4 باب نوفروست ديجيتال بالحنفية لون استانليس GN…" at bounding box center [674, 411] width 494 height 44
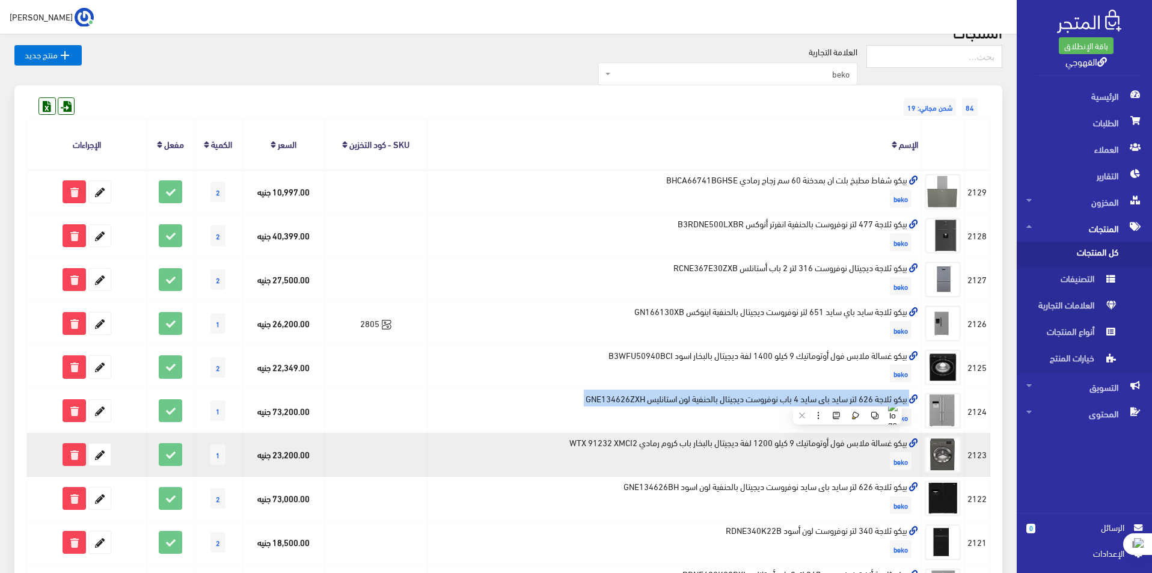
copy td "بيكو ثلاجة 626 لتر سايد باى سايد 4 باب نوفروست ديجيتال بالحنفية لون استانليس GN…"
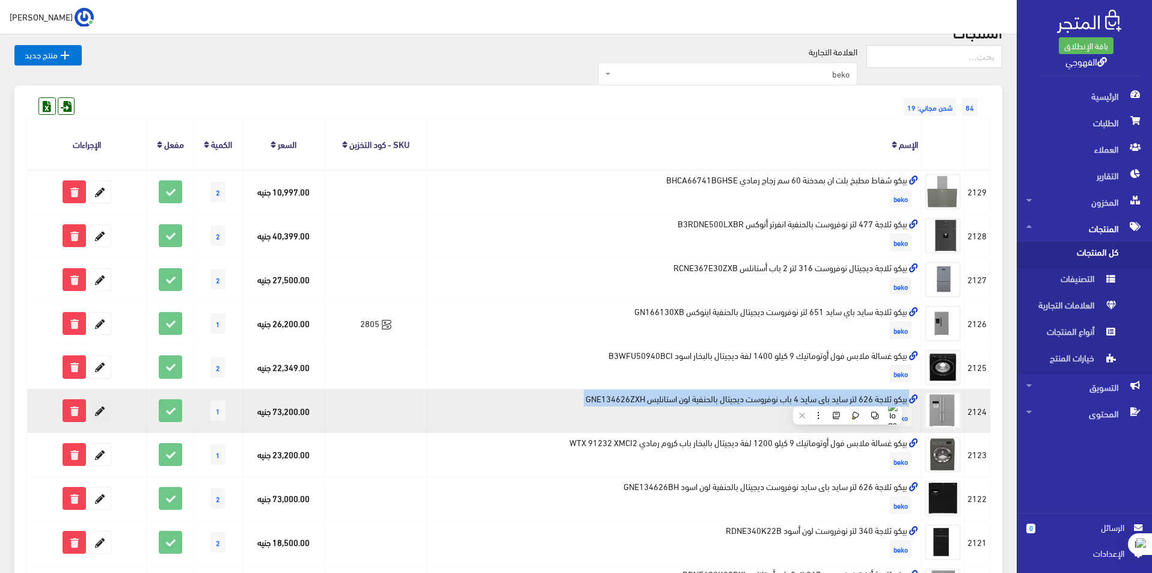
click at [103, 412] on icon at bounding box center [100, 411] width 22 height 22
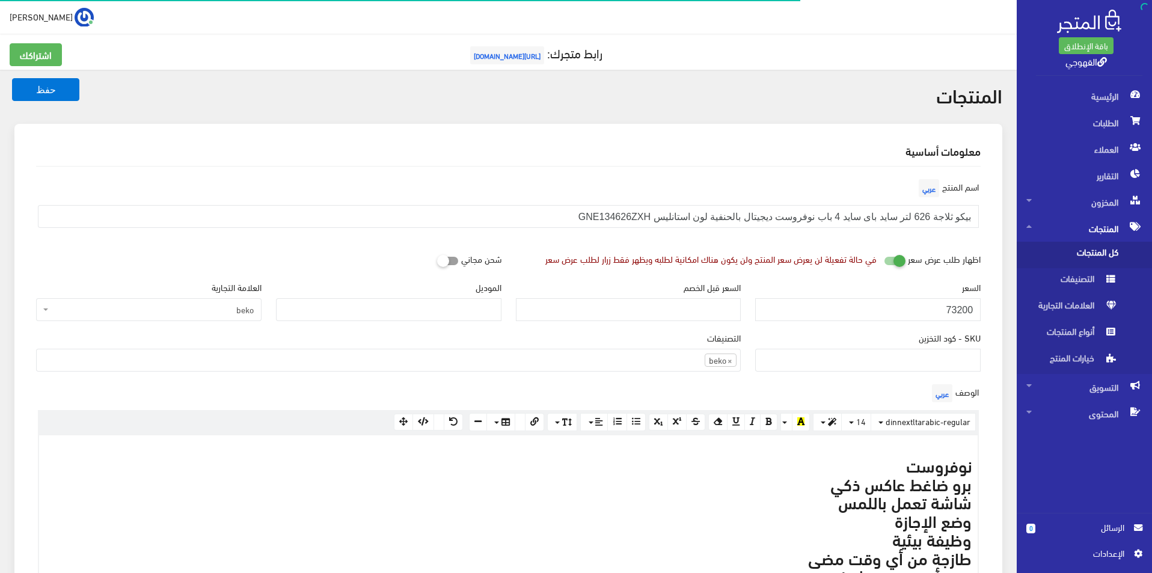
scroll to position [832, 0]
click at [850, 314] on input "73200" at bounding box center [867, 309] width 225 height 23
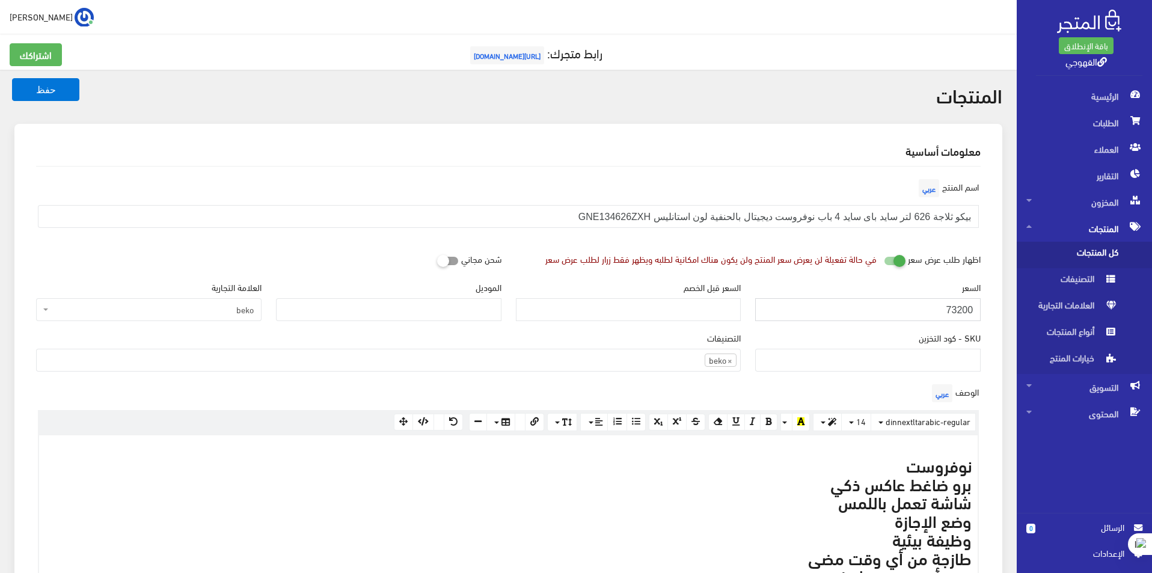
paste input "95163"
type input "95163"
click at [12, 78] on button "حفظ" at bounding box center [45, 89] width 67 height 23
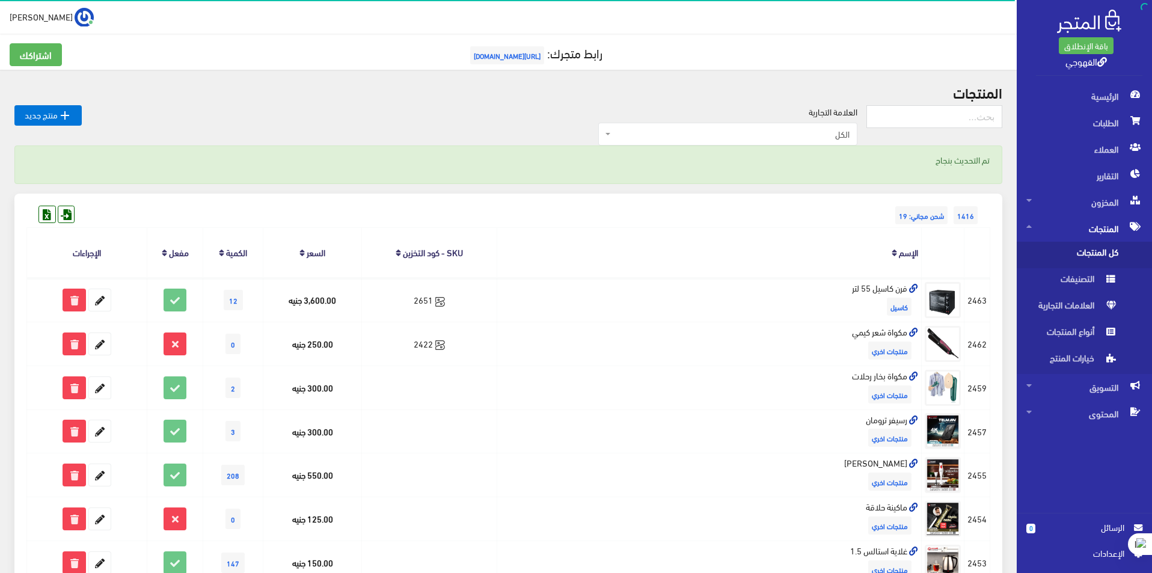
click at [830, 132] on span "الكل" at bounding box center [731, 134] width 236 height 12
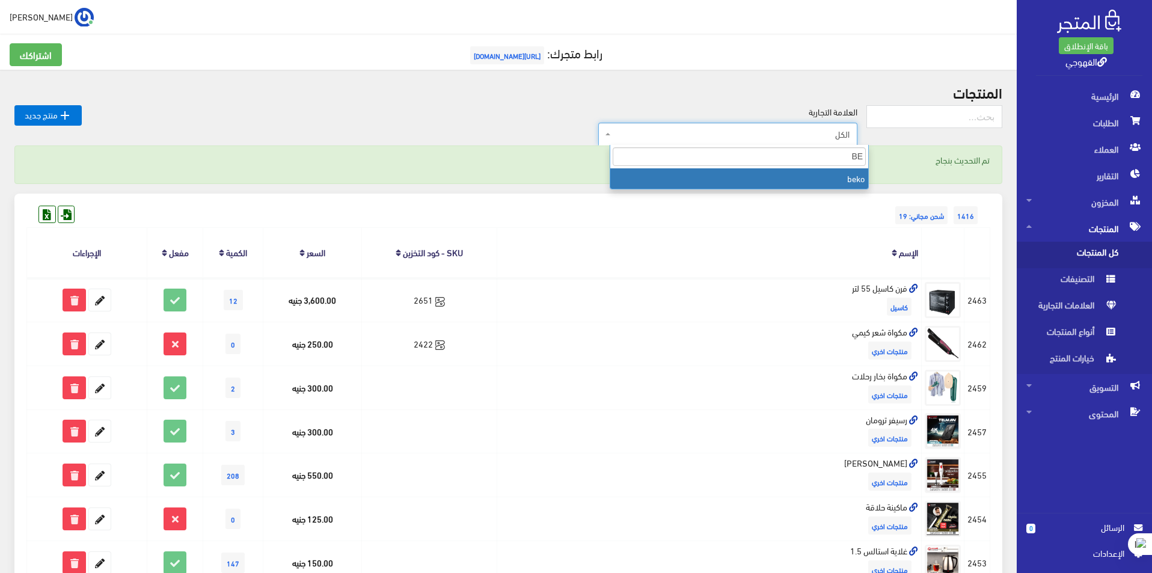
type input "BE"
select select "https://account.almatjar.store/products?brand=111"
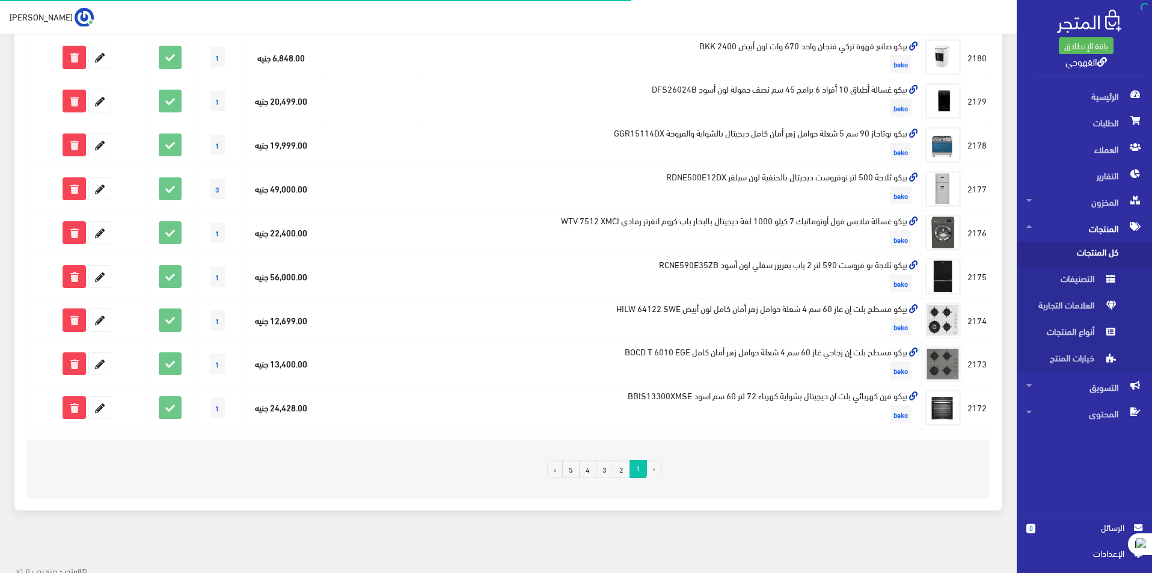
scroll to position [681, 0]
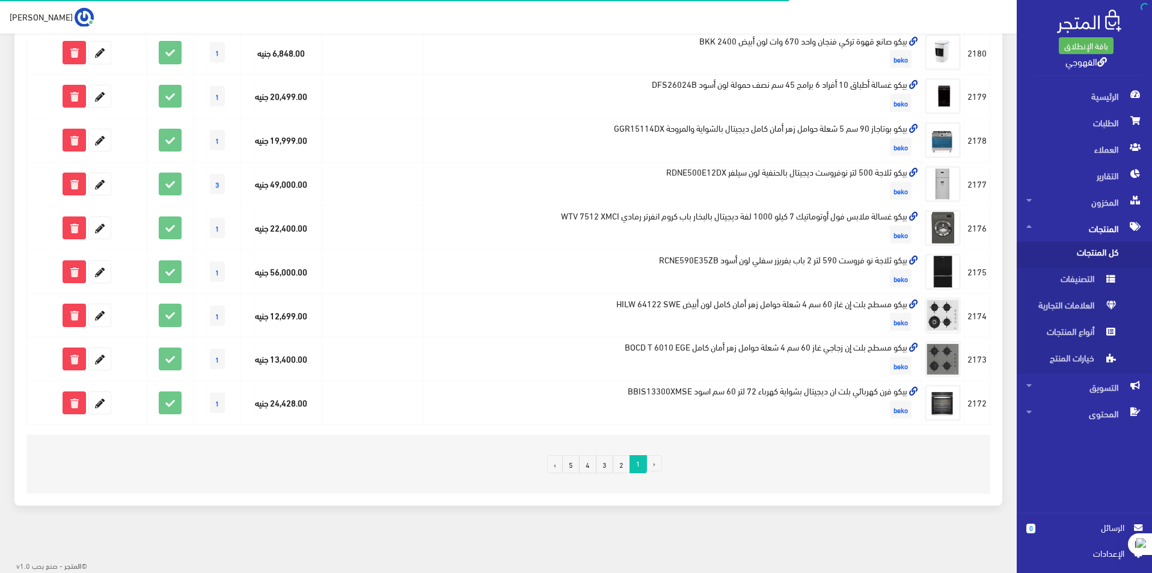
click at [588, 466] on link "4" at bounding box center [587, 464] width 17 height 18
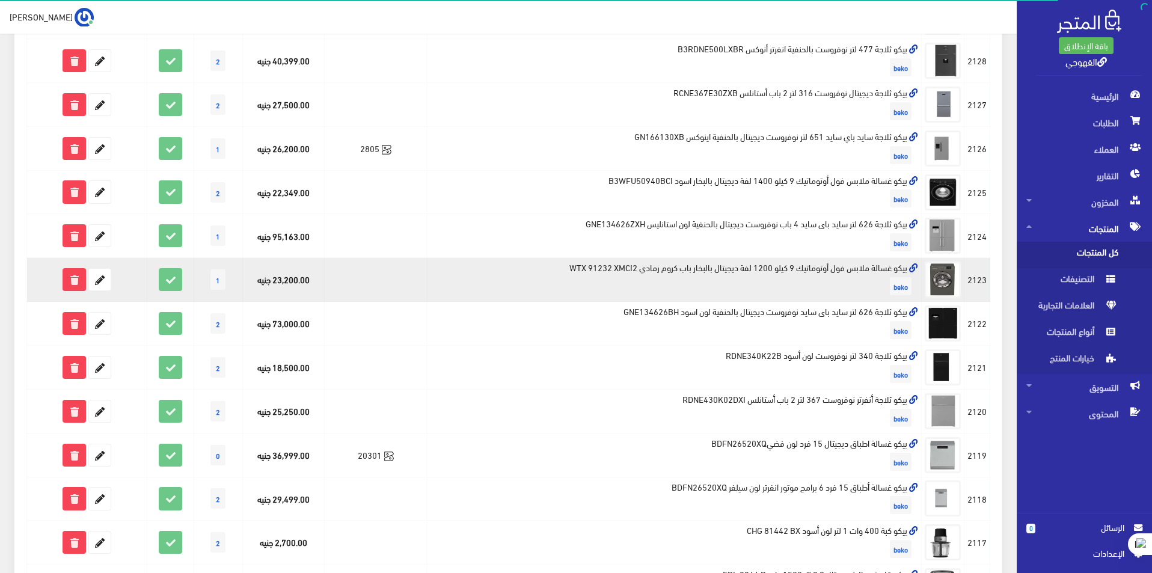
scroll to position [180, 0]
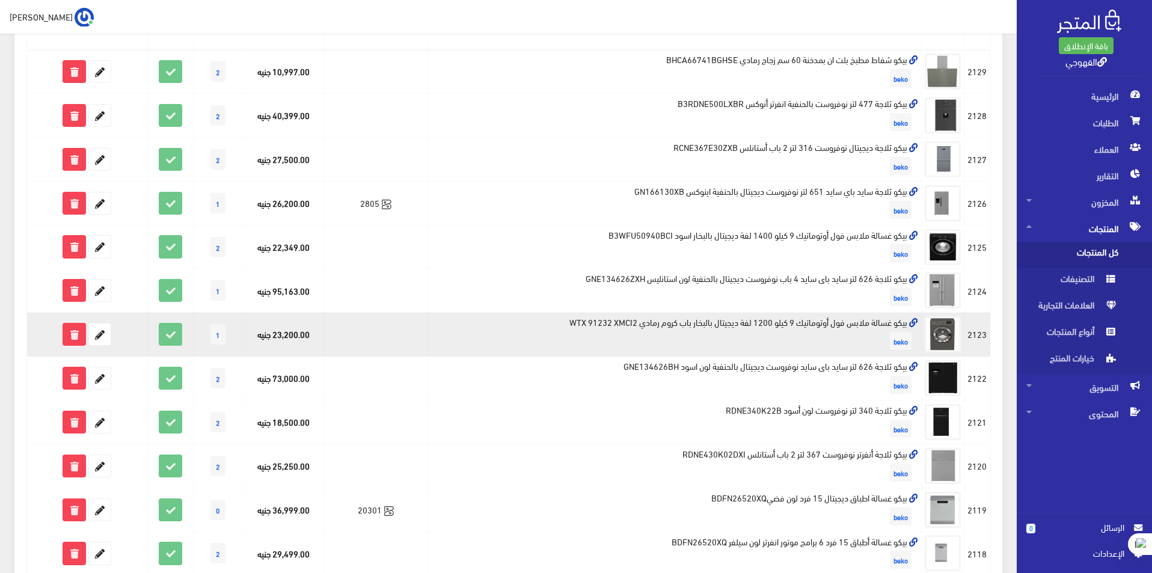
click at [878, 323] on td "بيكو غسالة ملابس فول أوتوماتيك 9 كيلو 1200 لفة ديجيتال بالبخار باب كروم رمادي W…" at bounding box center [674, 335] width 494 height 44
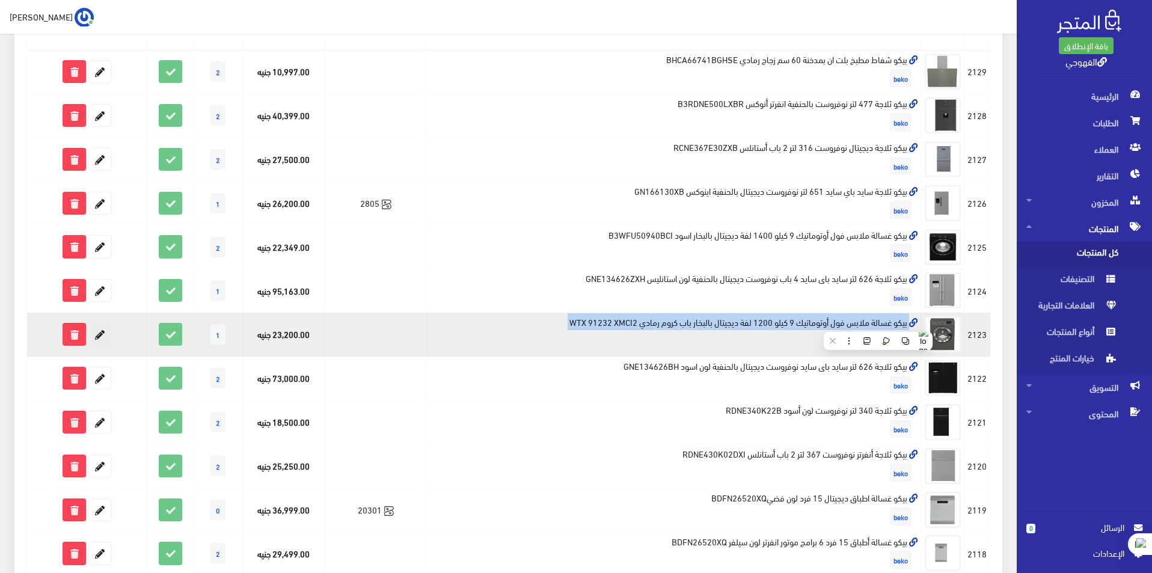
click at [100, 335] on icon at bounding box center [100, 334] width 22 height 22
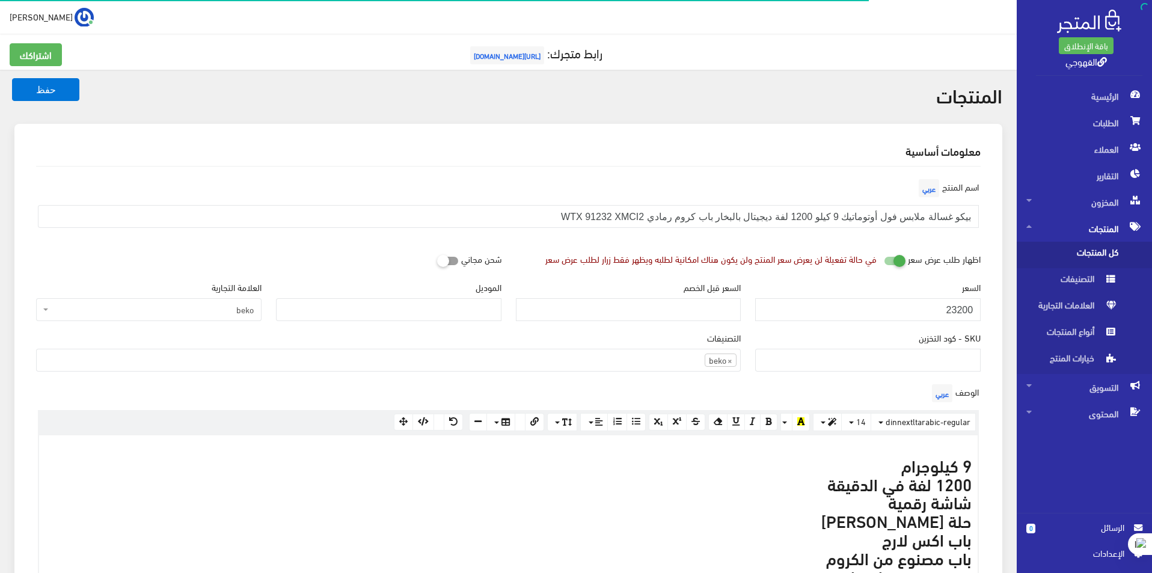
scroll to position [830, 0]
drag, startPoint x: 0, startPoint y: 0, endPoint x: 934, endPoint y: 309, distance: 984.0
click at [934, 309] on input "23200" at bounding box center [867, 309] width 225 height 23
drag, startPoint x: 934, startPoint y: 309, endPoint x: 924, endPoint y: 311, distance: 10.4
click at [934, 308] on input "23200" at bounding box center [867, 309] width 225 height 23
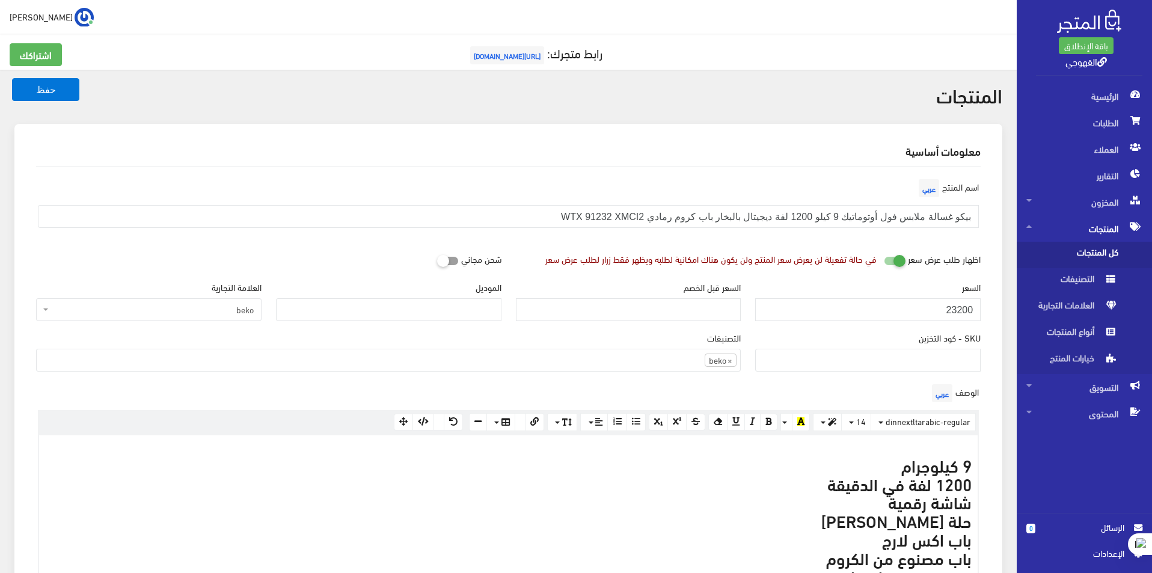
click at [923, 311] on input "23200" at bounding box center [867, 309] width 225 height 23
type input "23655"
click at [12, 78] on button "حفظ" at bounding box center [45, 89] width 67 height 23
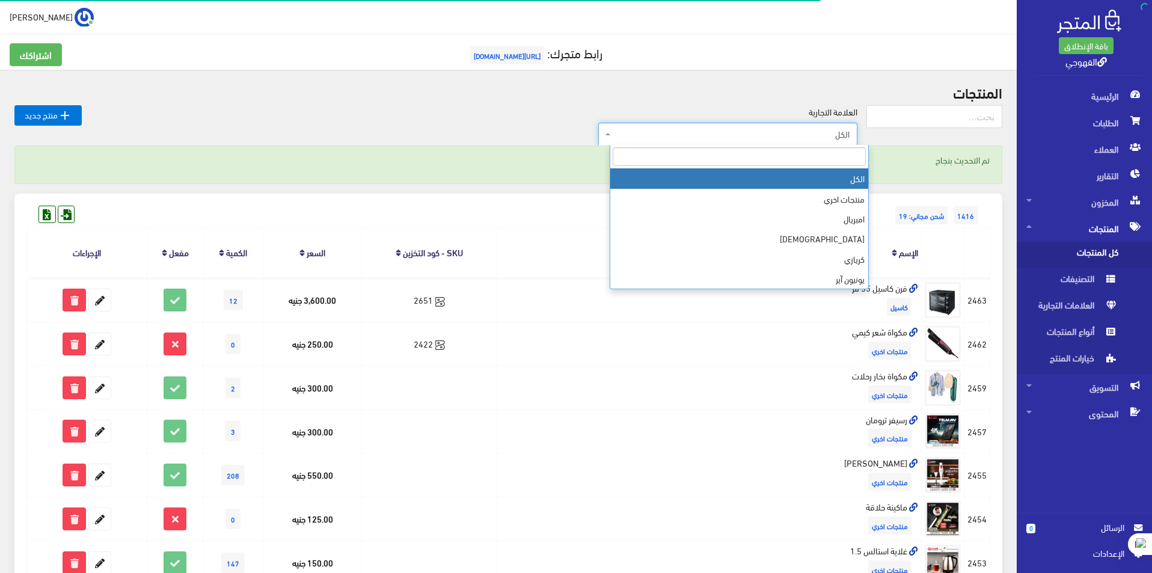
click at [765, 139] on span "الكل" at bounding box center [731, 134] width 236 height 12
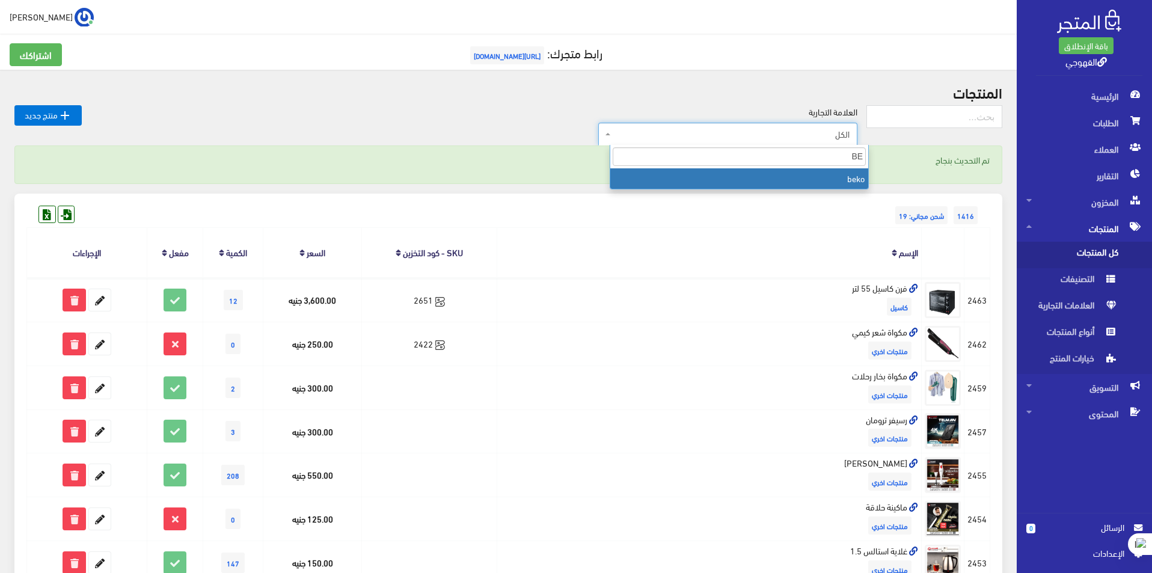
type input "BE"
select select "[URL][DOMAIN_NAME]"
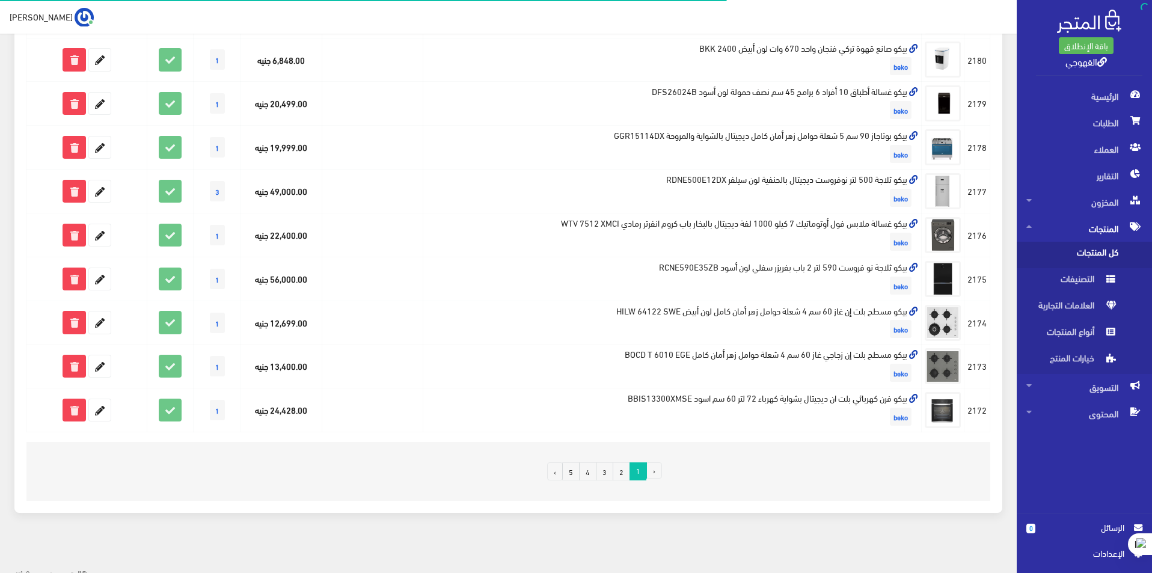
scroll to position [681, 0]
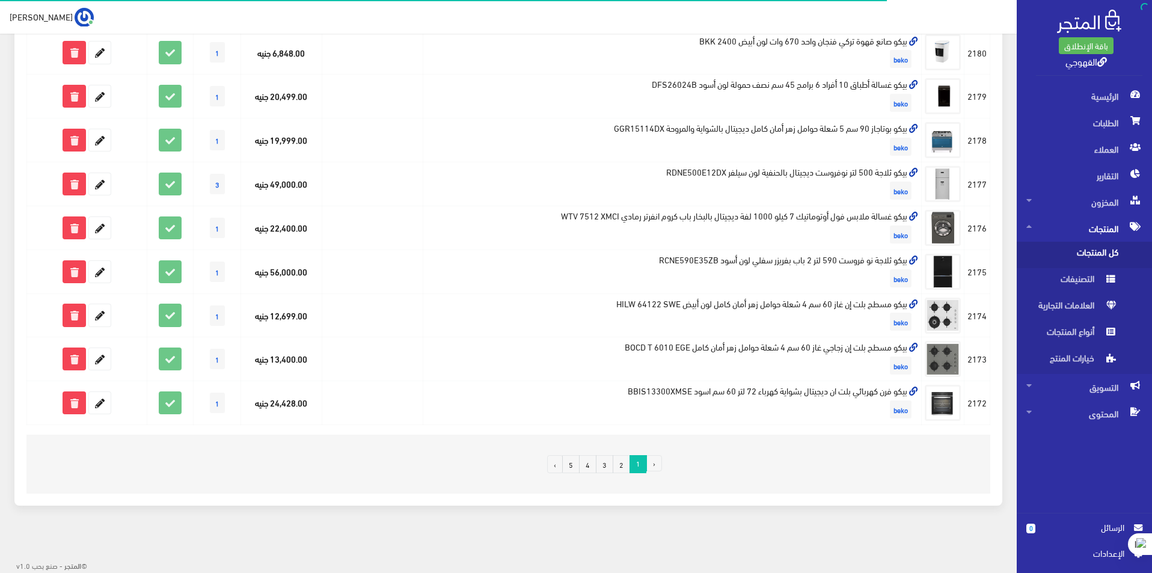
click at [590, 462] on link "4" at bounding box center [587, 464] width 17 height 18
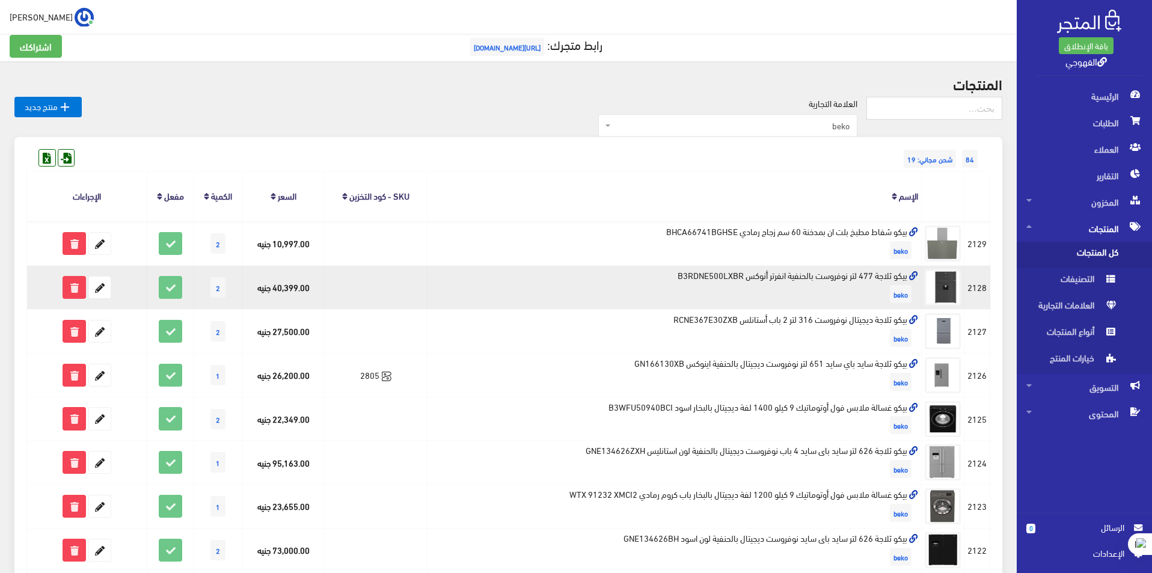
scroll to position [240, 0]
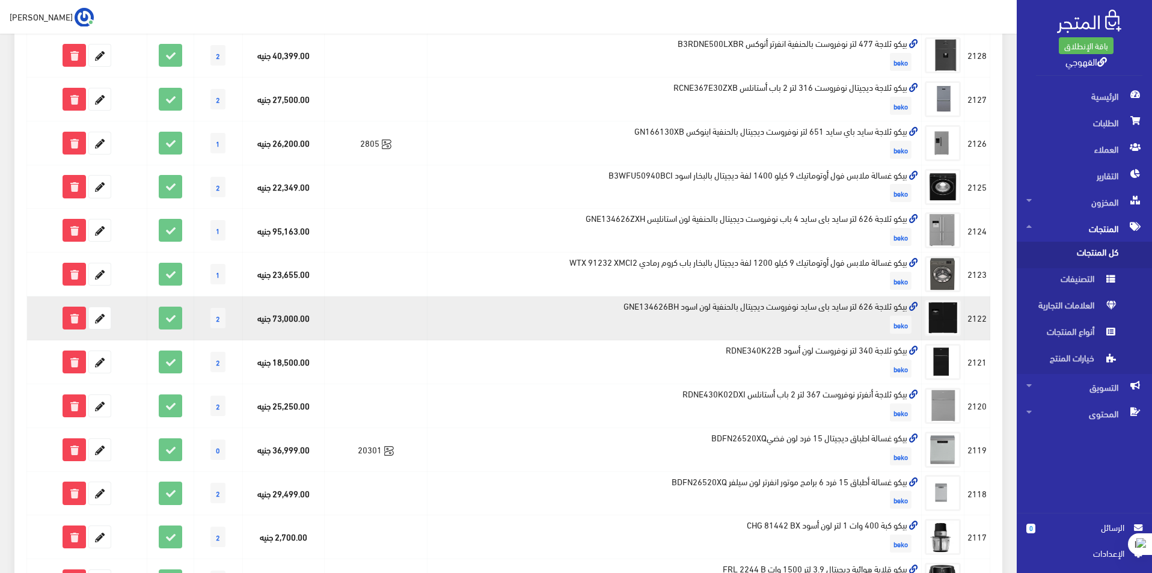
click at [805, 309] on td "بيكو ثلاجة 626 لتر سايد باى سايد نوفروست ديجيتال بالحنفية لون اسود GNE134626BH …" at bounding box center [674, 318] width 494 height 44
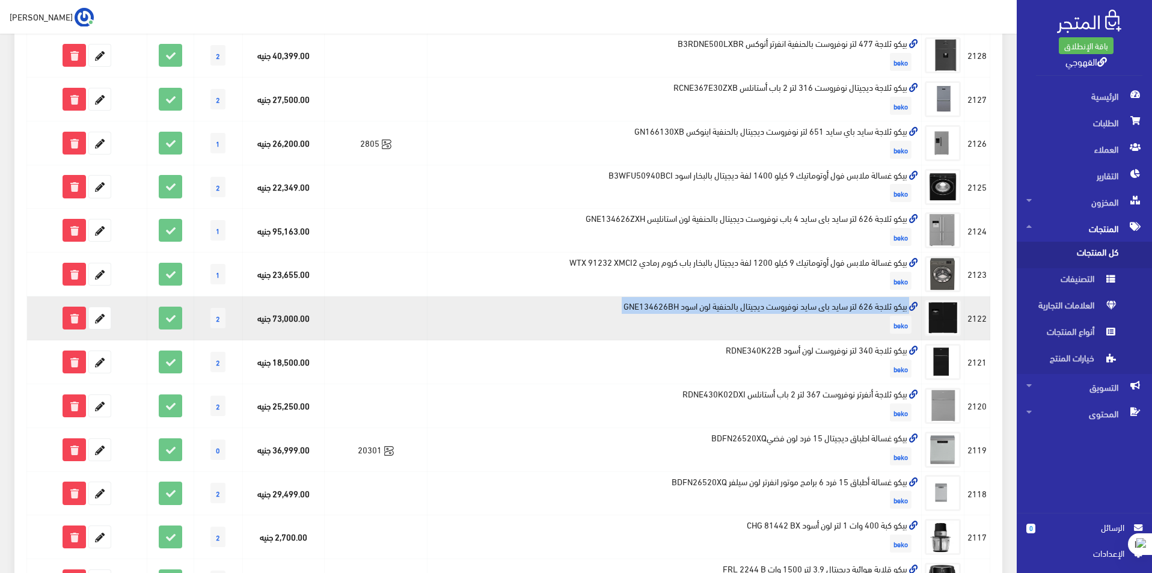
click at [805, 309] on td "بيكو ثلاجة 626 لتر سايد باى سايد نوفروست ديجيتال بالحنفية لون اسود GNE134626BH …" at bounding box center [674, 318] width 494 height 44
copy td "بيكو ثلاجة 626 لتر سايد باى سايد نوفروست ديجيتال بالحنفية لون اسود GNE134626BH"
click at [91, 320] on icon at bounding box center [100, 318] width 22 height 22
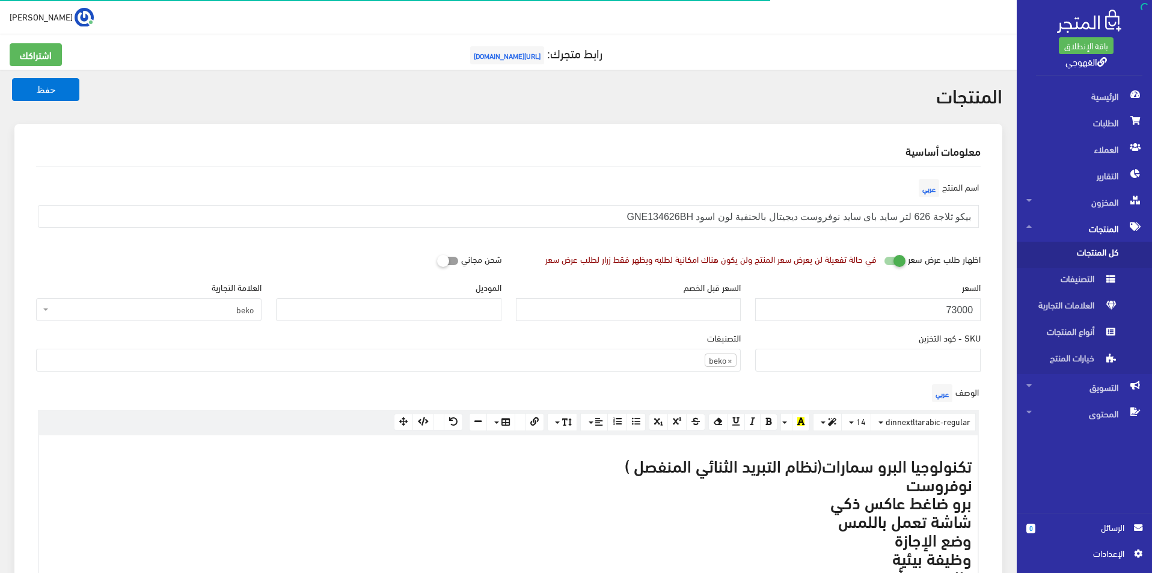
scroll to position [830, 0]
click at [945, 303] on input "73000" at bounding box center [867, 309] width 225 height 23
paste input "4999"
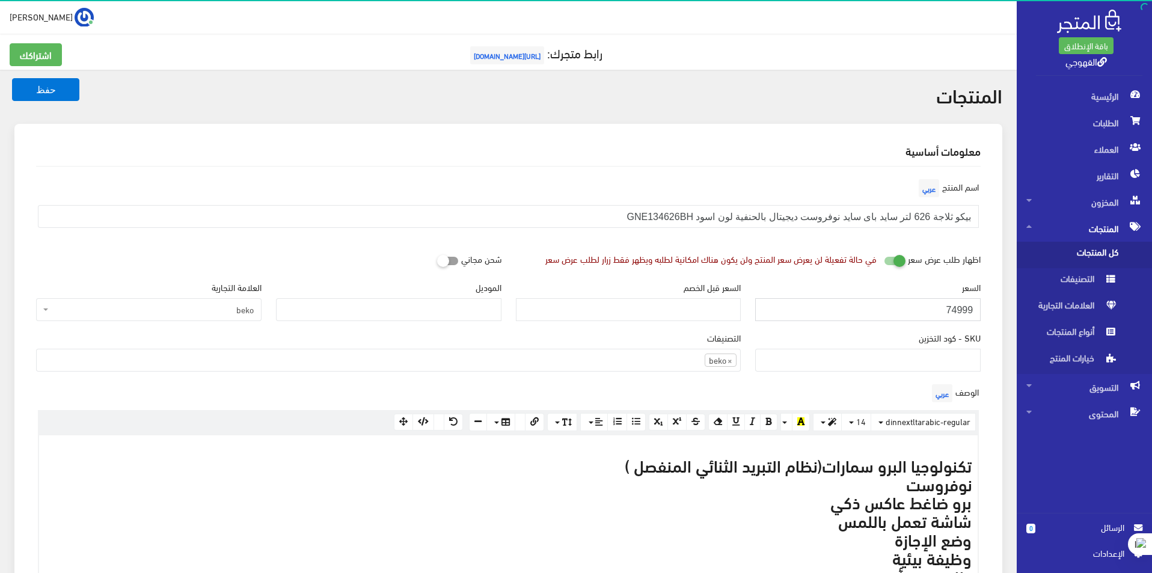
type input "74999"
click at [12, 78] on button "حفظ" at bounding box center [45, 89] width 67 height 23
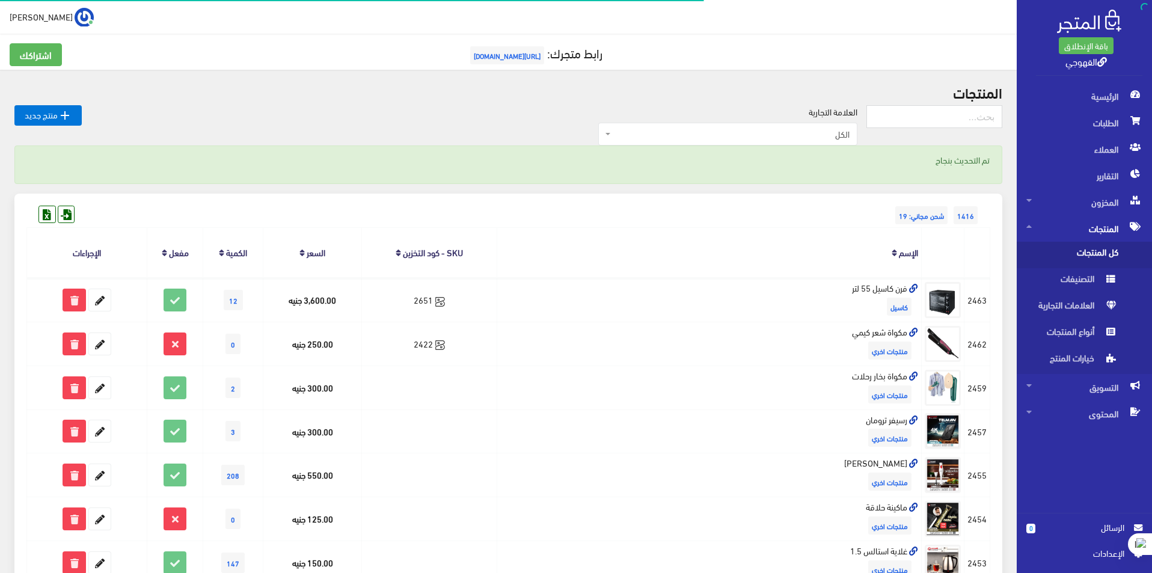
click at [679, 135] on span "الكل" at bounding box center [731, 134] width 236 height 12
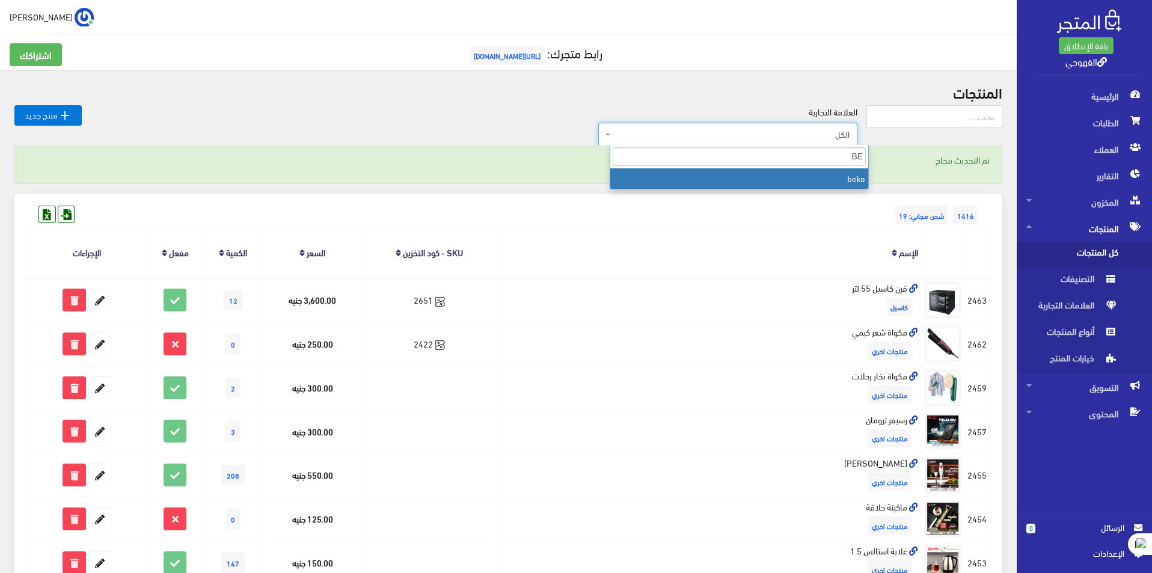
type input "BE"
select select "https://account.almatjar.store/products?brand=111"
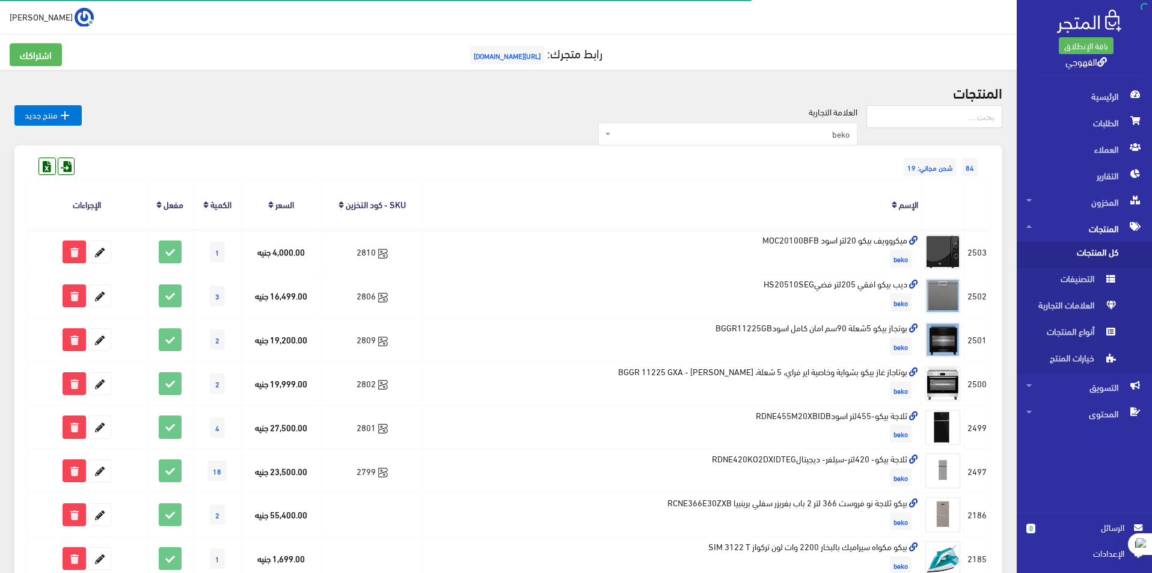
scroll to position [681, 0]
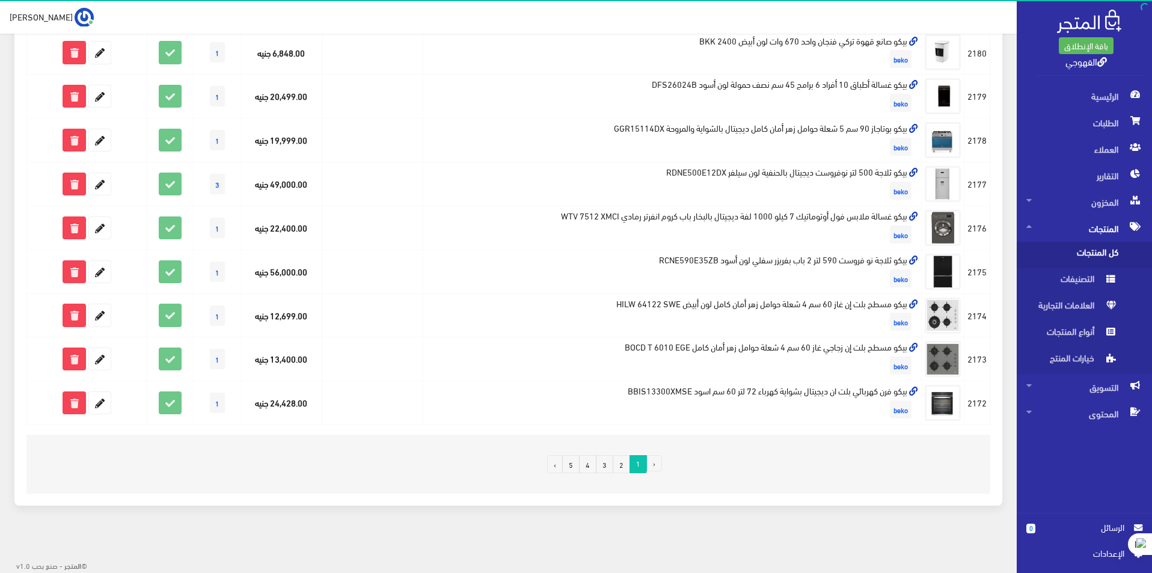
click at [587, 472] on link "4" at bounding box center [587, 464] width 17 height 18
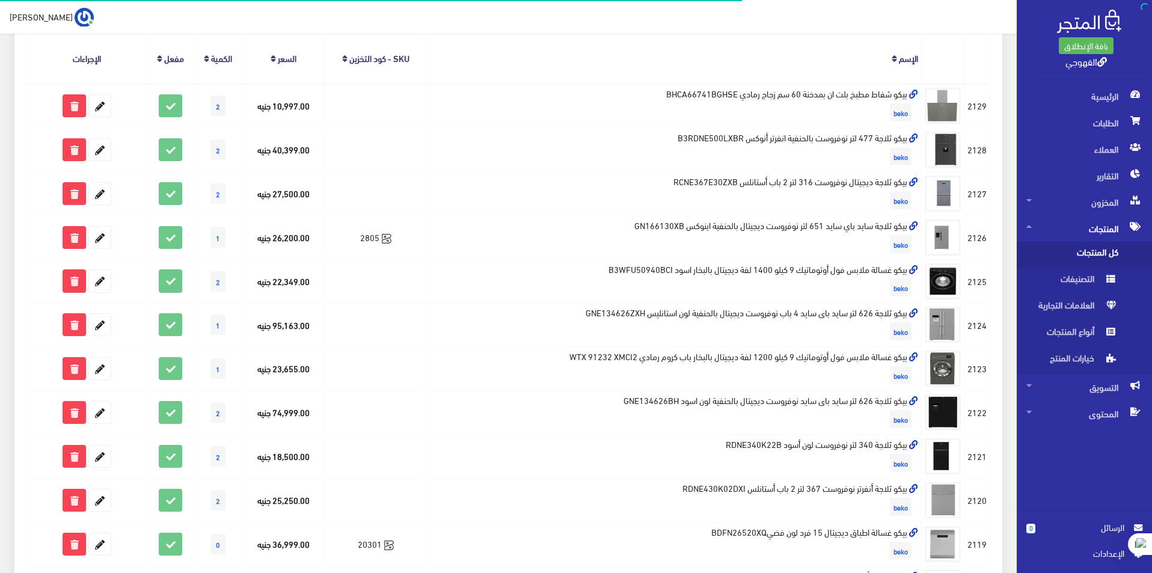
scroll to position [301, 0]
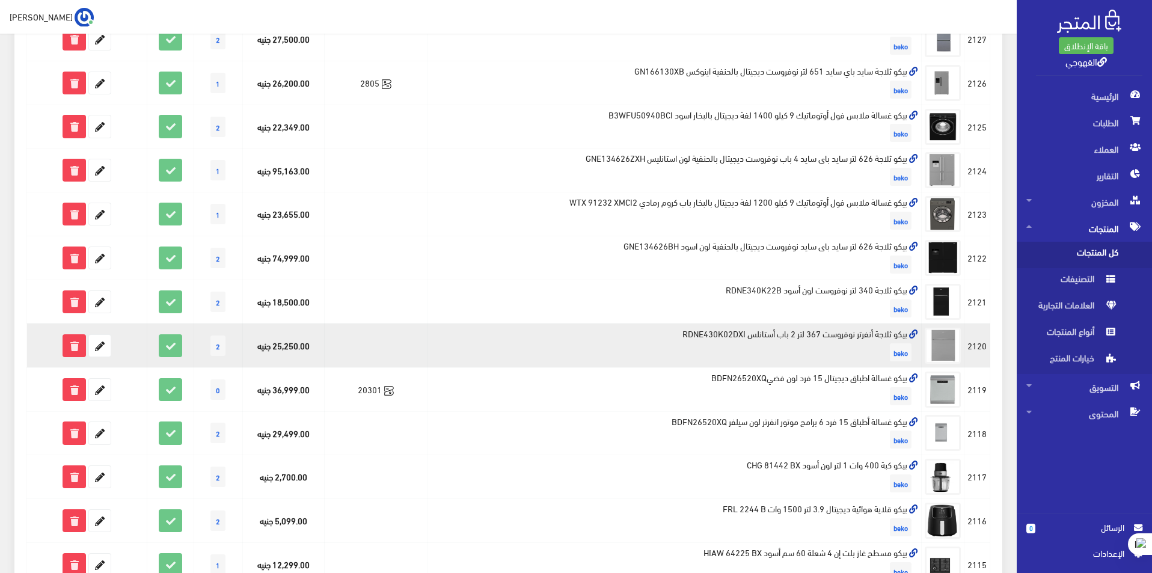
click at [809, 333] on td "بيكو ثلاجة أنفرتر نوفروست 367 لتر 2 باب أستانلس RDNE430K02DXI beko" at bounding box center [674, 345] width 494 height 44
copy td "بيكو ثلاجة أنفرتر نوفروست 367 لتر 2 باب أستانلس RDNE430K02DXI"
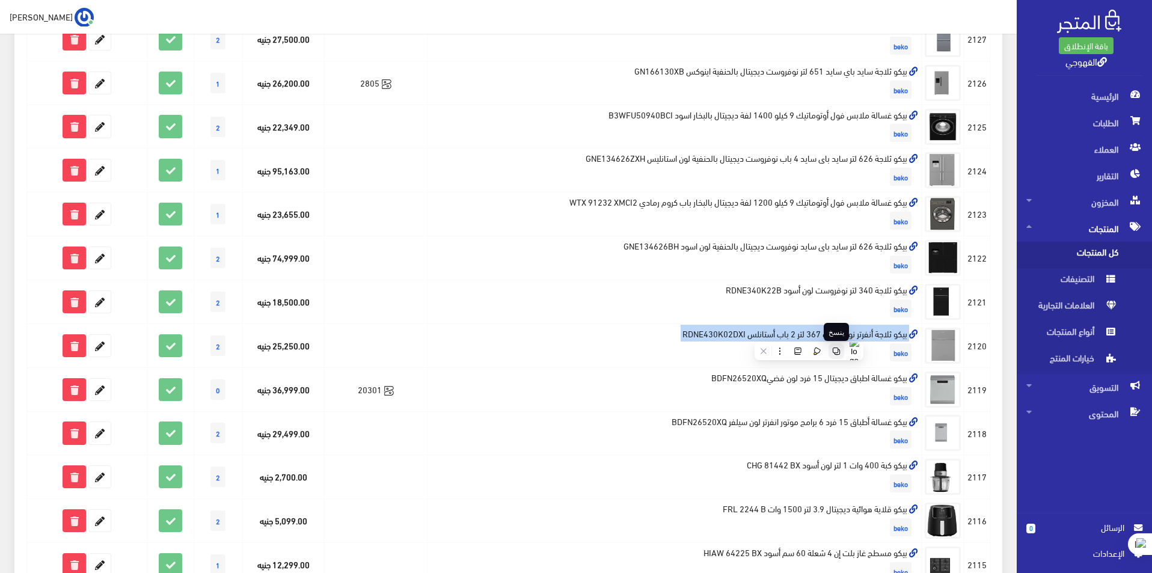
click at [839, 350] on icon at bounding box center [835, 350] width 7 height 7
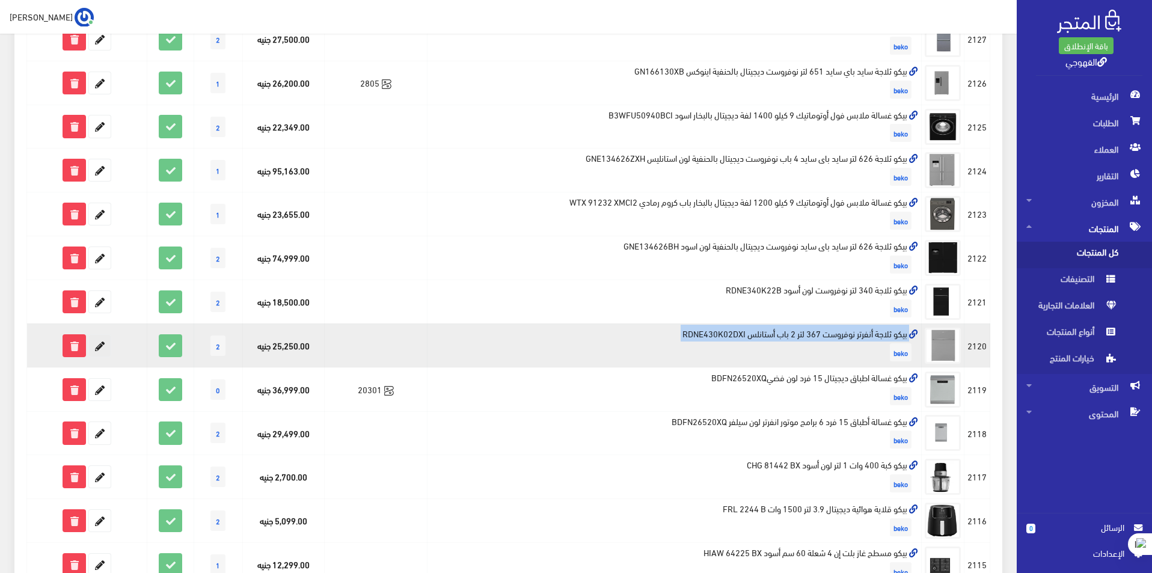
click at [98, 345] on icon at bounding box center [100, 346] width 22 height 22
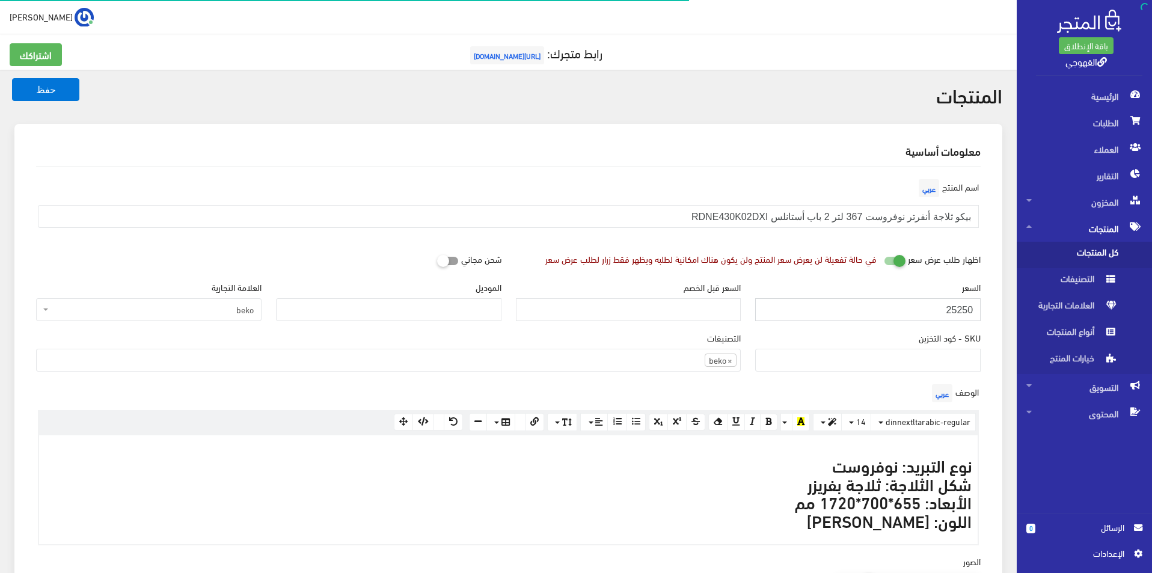
click at [833, 308] on input "25250" at bounding box center [867, 309] width 225 height 23
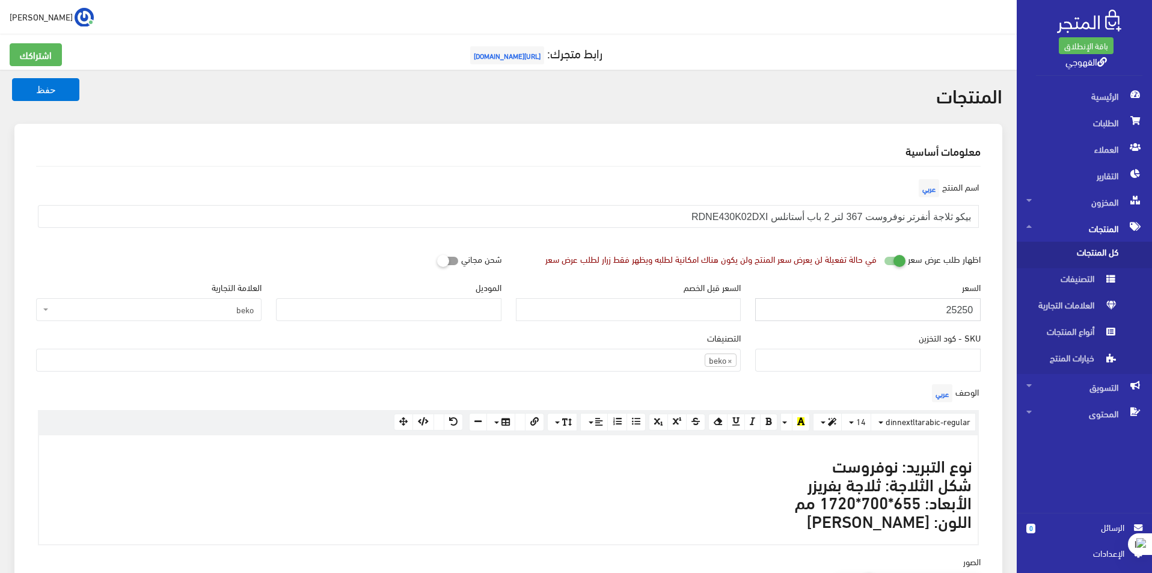
paste input "150"
type input "21500"
click at [12, 78] on button "حفظ" at bounding box center [45, 89] width 67 height 23
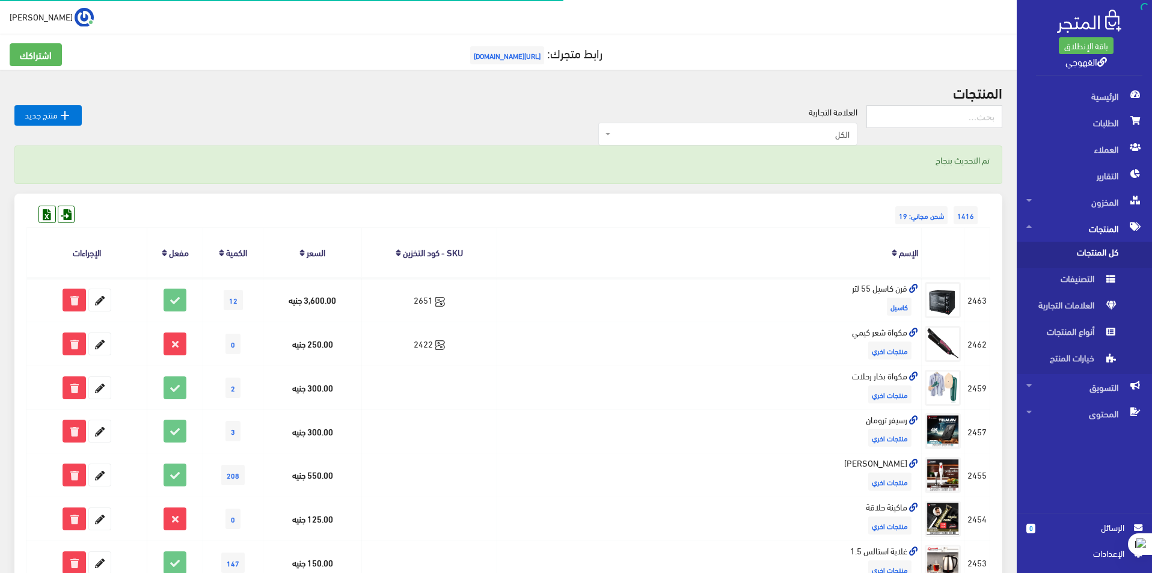
click at [798, 146] on div "تم التحديث بنجاح" at bounding box center [508, 164] width 988 height 38
click at [800, 133] on span "الكل" at bounding box center [731, 134] width 236 height 12
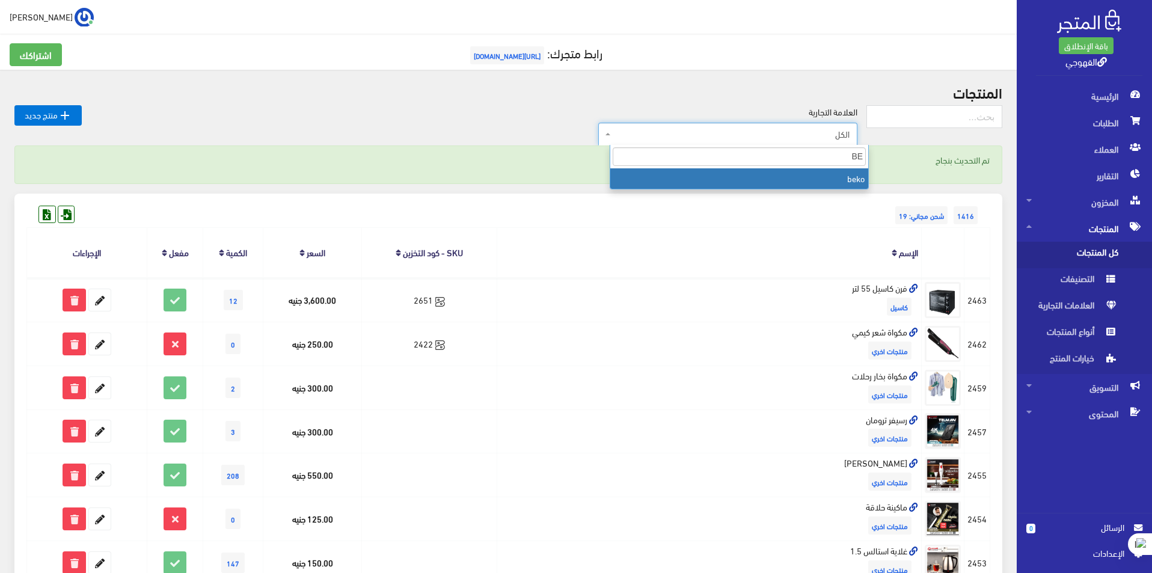
type input "BE"
select select "https://account.almatjar.store/products?brand=111"
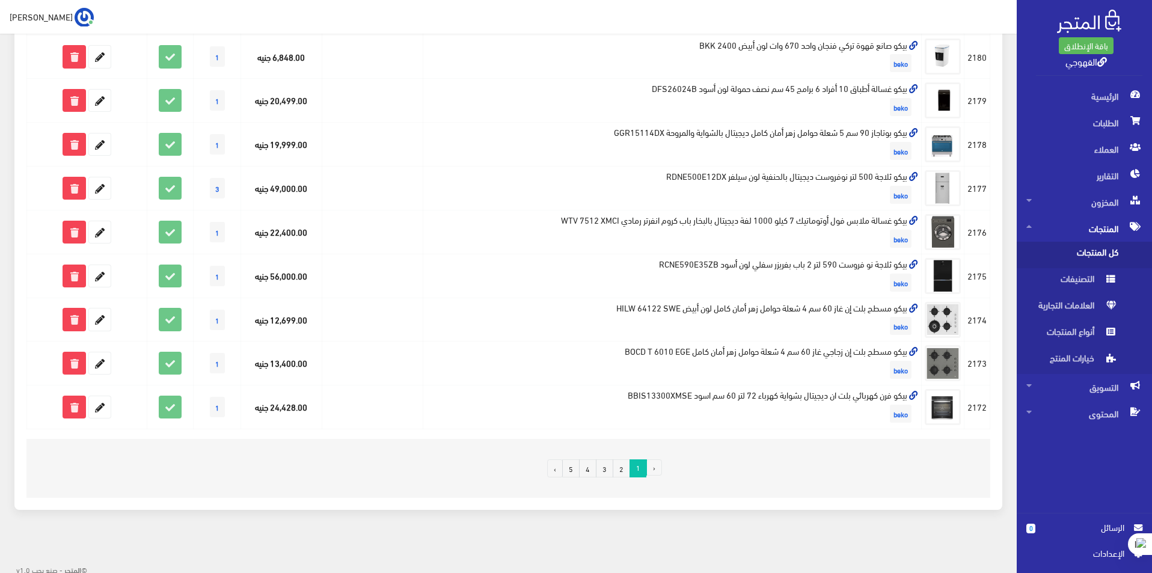
scroll to position [681, 0]
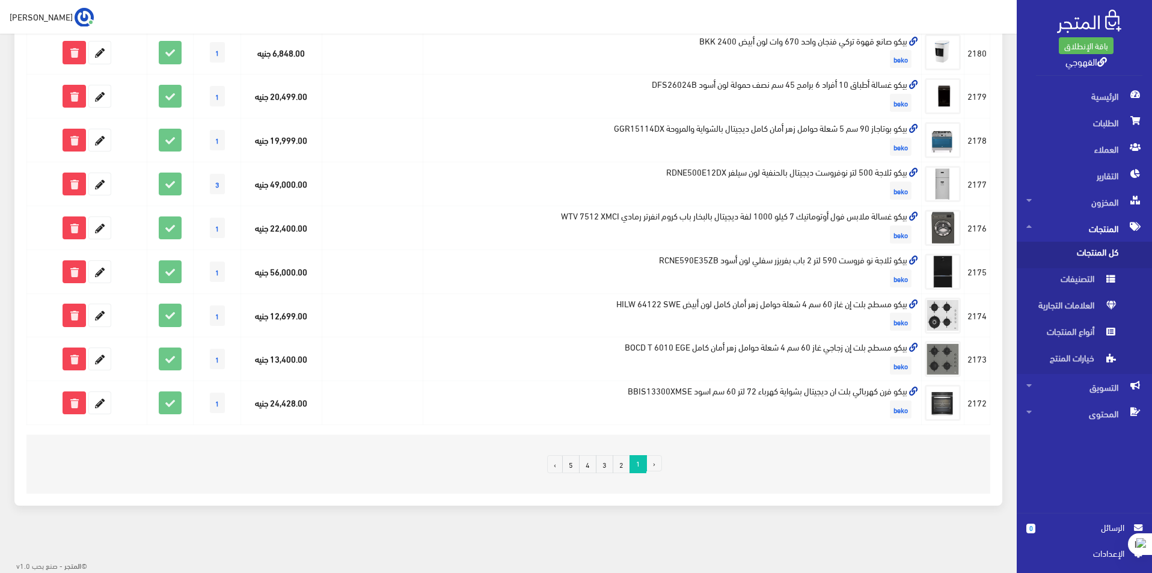
click at [595, 468] on link "4" at bounding box center [587, 464] width 17 height 18
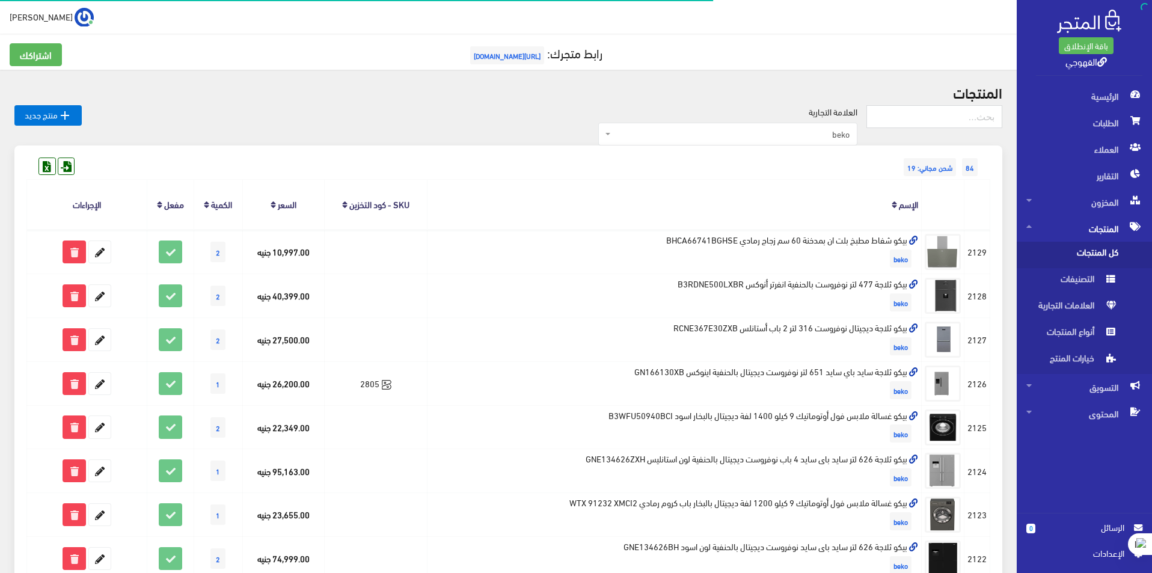
scroll to position [421, 0]
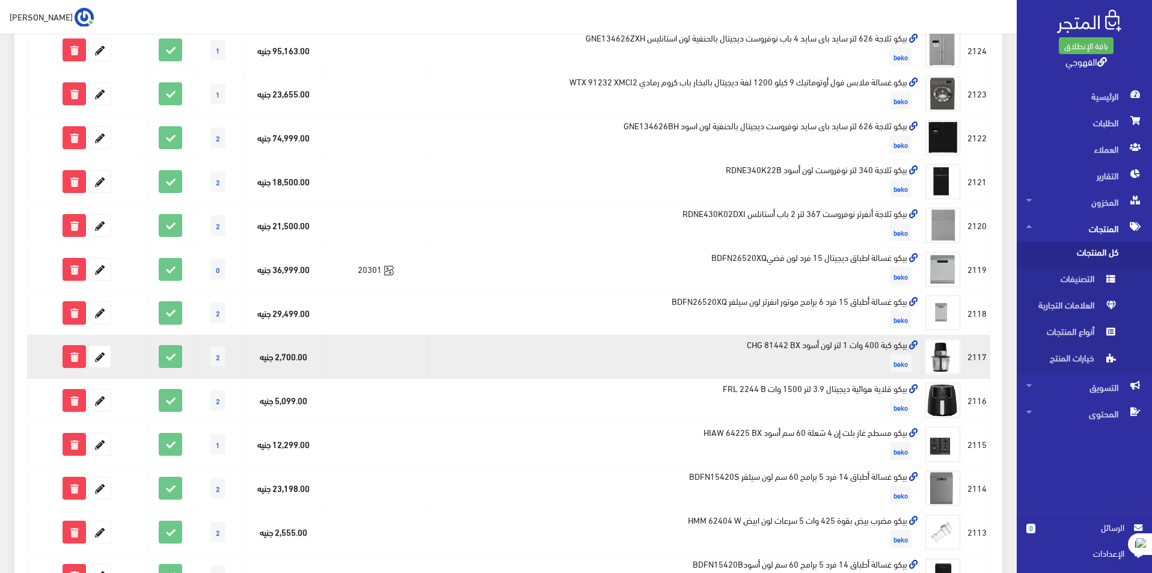
click at [882, 347] on td "بيكو كبة 400 وات 1 لتر لون أسود CHG 81442 BX beko" at bounding box center [674, 357] width 494 height 44
copy td "بيكو كبة 400 وات 1 لتر لون أسود CHG 81442 BX"
click at [93, 364] on icon at bounding box center [100, 357] width 22 height 22
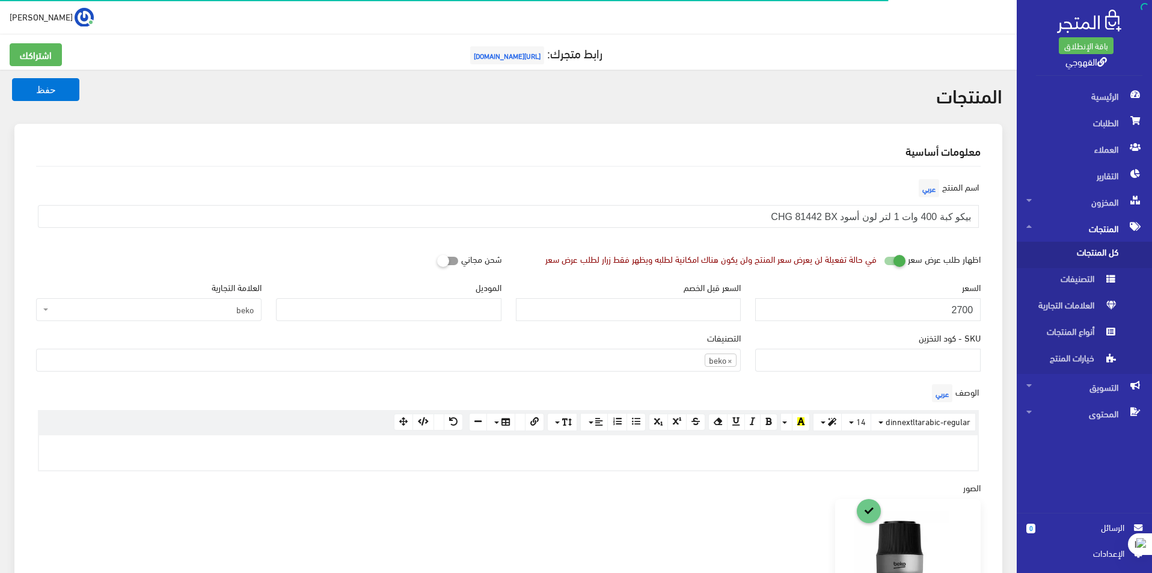
click at [886, 298] on input "2700" at bounding box center [867, 309] width 225 height 23
type input "2199"
click at [12, 78] on button "حفظ" at bounding box center [45, 89] width 67 height 23
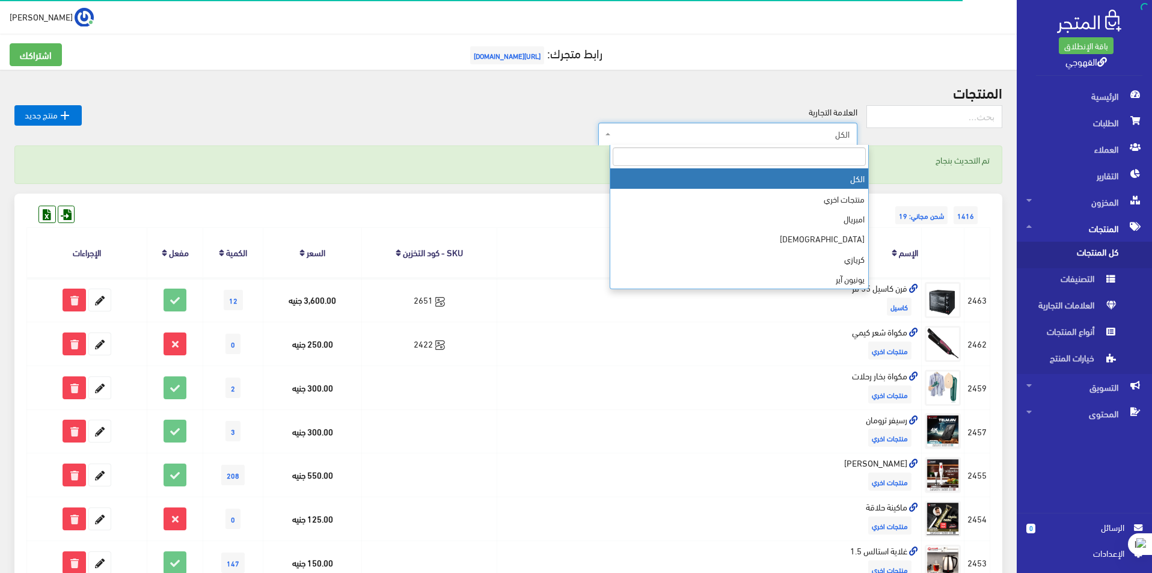
click at [843, 135] on span "الكل" at bounding box center [731, 134] width 236 height 12
click at [834, 161] on input "search" at bounding box center [739, 156] width 253 height 19
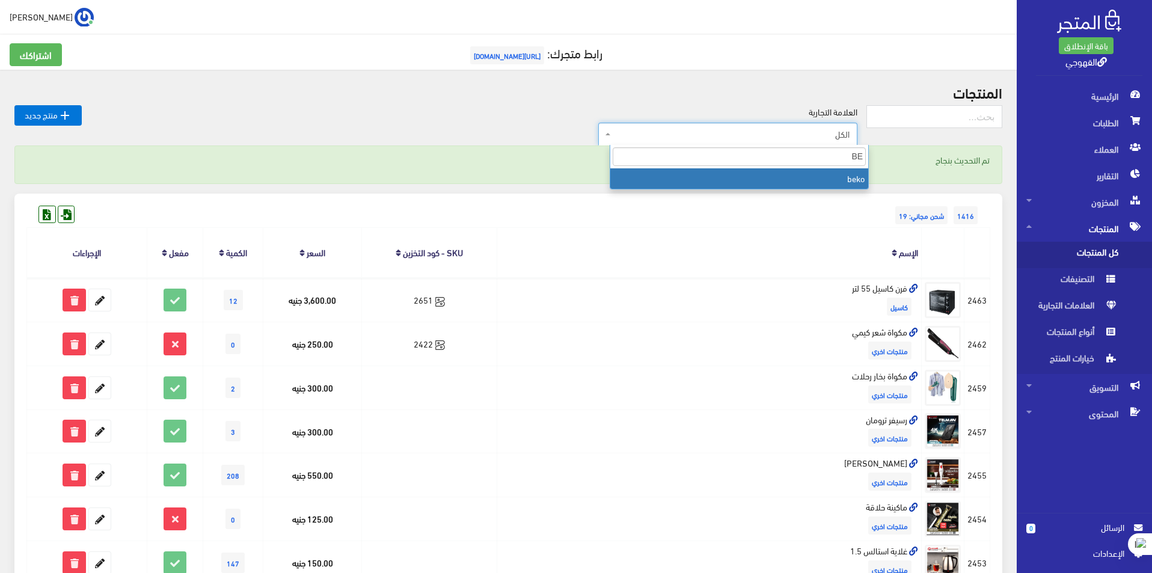
type input "BE"
select select "https://account.almatjar.store/products?brand=111"
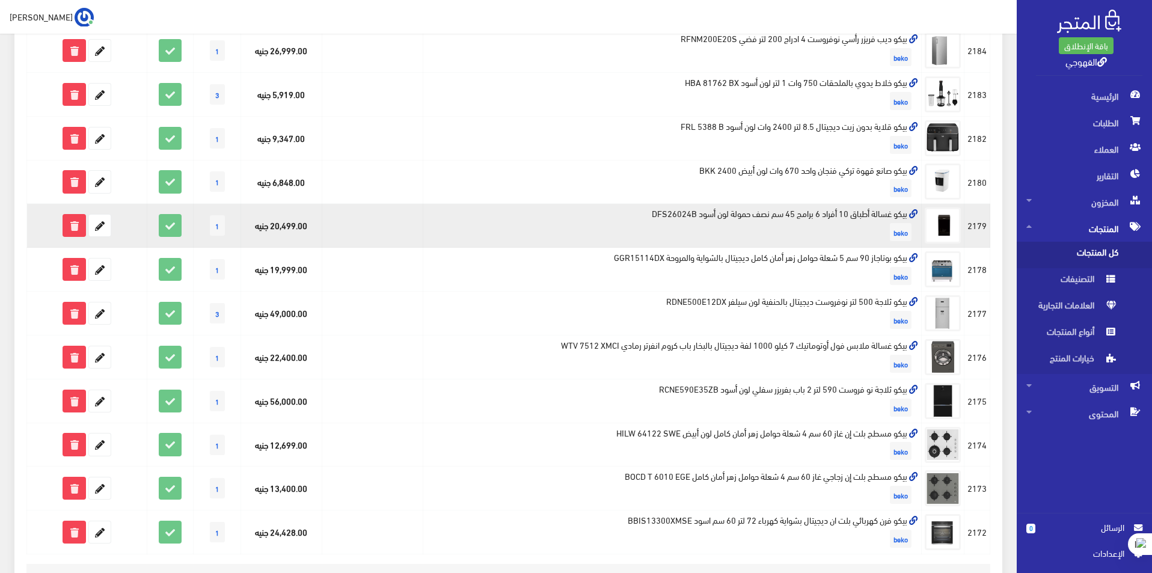
scroll to position [681, 0]
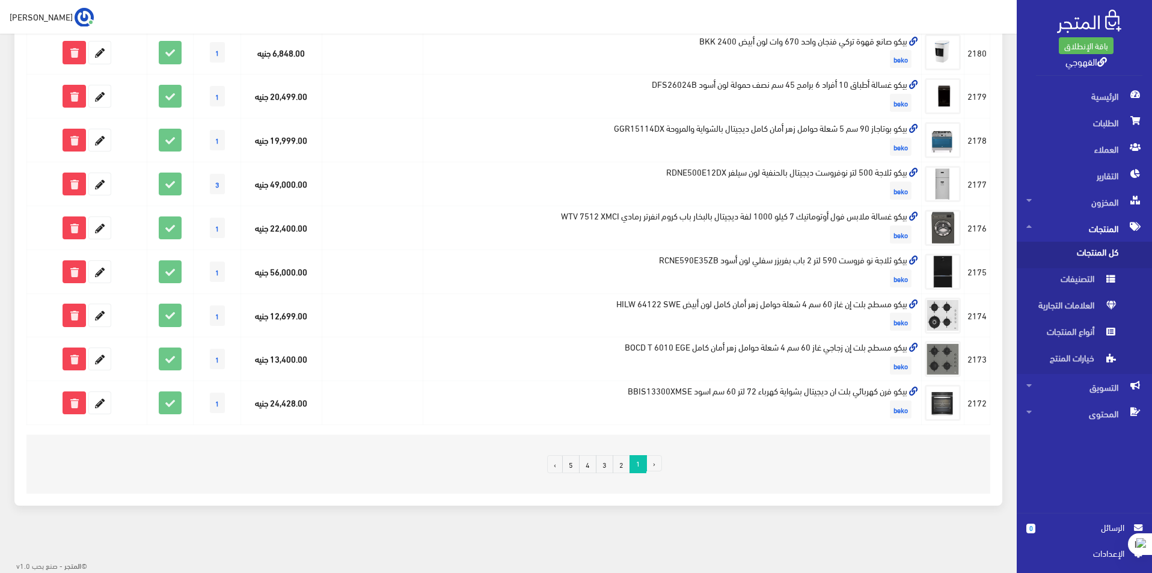
click at [585, 469] on link "4" at bounding box center [587, 464] width 17 height 18
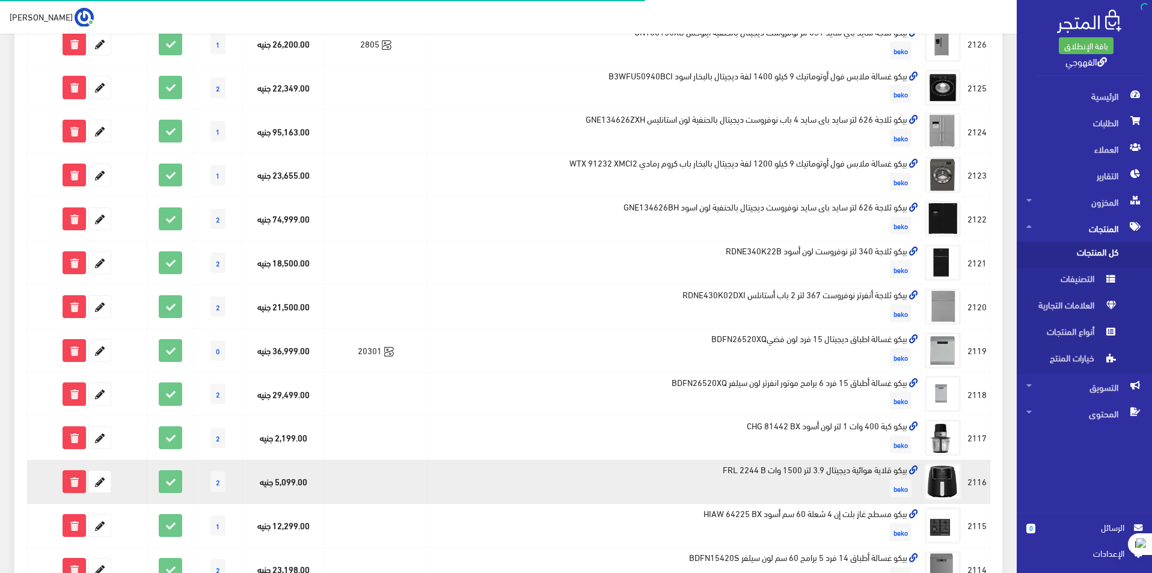
scroll to position [361, 0]
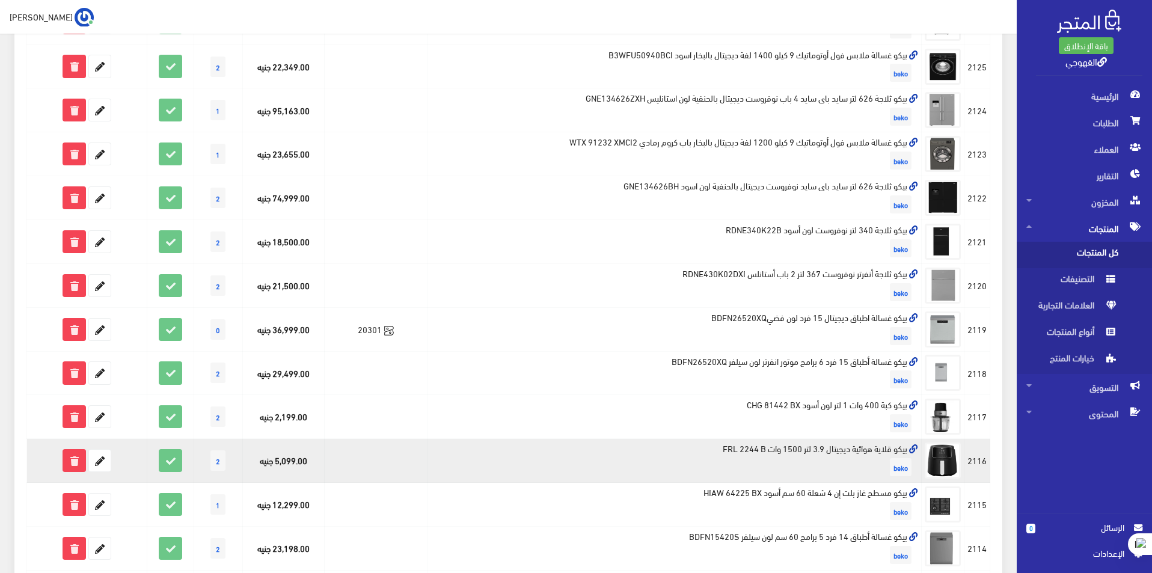
click at [800, 451] on td "بيكو قلاية هوائية ديجيتال 3.9 لتر 1500 وات FRL 2244 B beko" at bounding box center [674, 461] width 494 height 44
copy td "بيكو قلاية هوائية ديجيتال 3.9 لتر 1500 وات FRL 2244 B"
click at [106, 456] on icon at bounding box center [100, 461] width 22 height 22
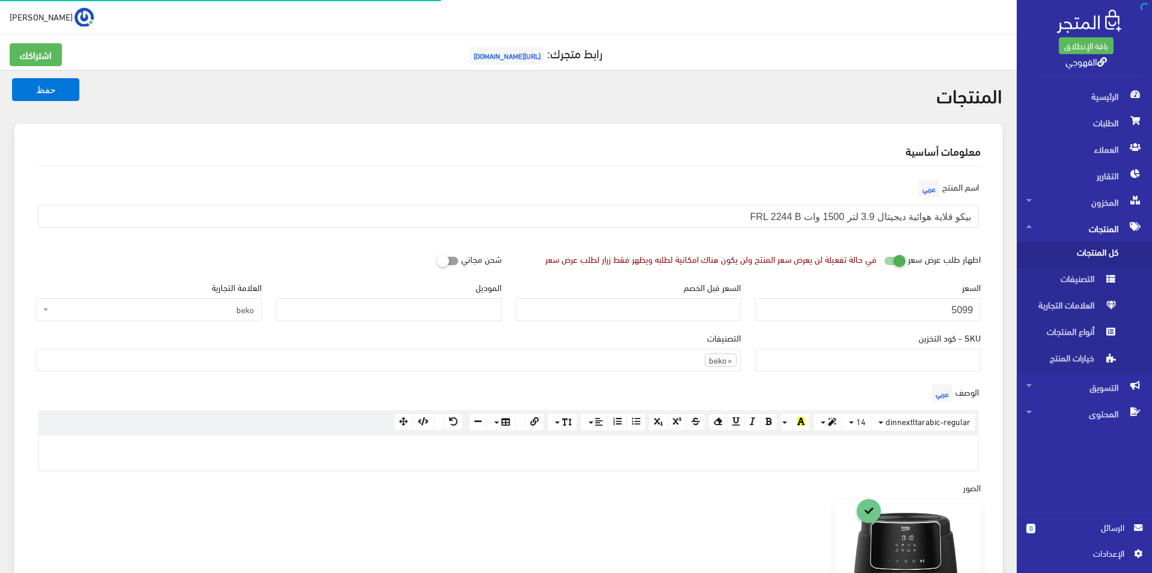
scroll to position [830, 0]
click at [901, 311] on input "5099" at bounding box center [867, 309] width 225 height 23
paste input "3170"
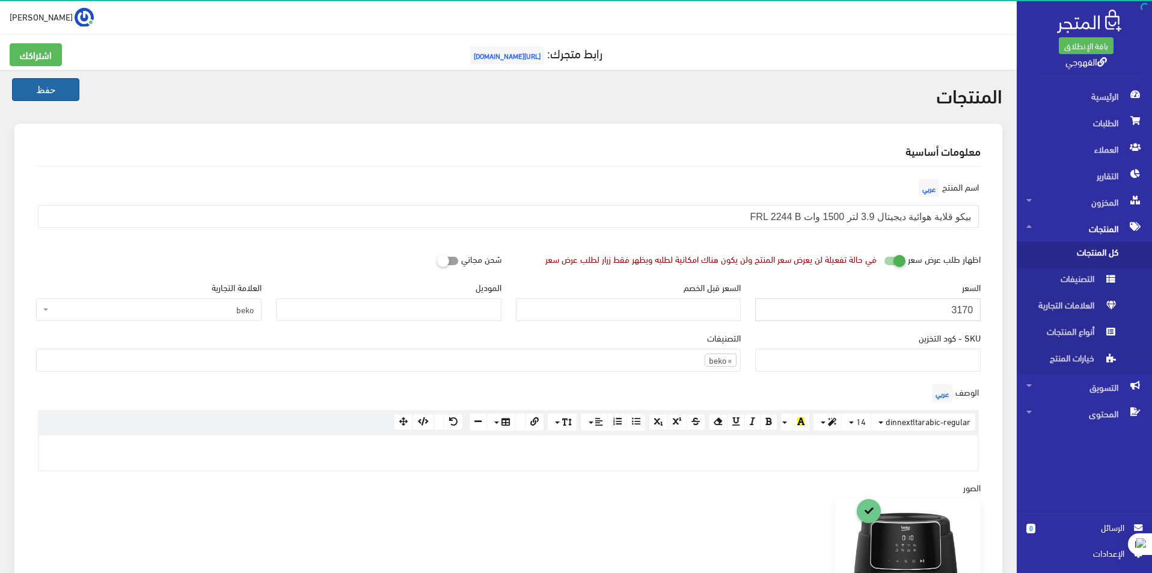
type input "3170"
click at [32, 96] on button "حفظ" at bounding box center [45, 89] width 67 height 23
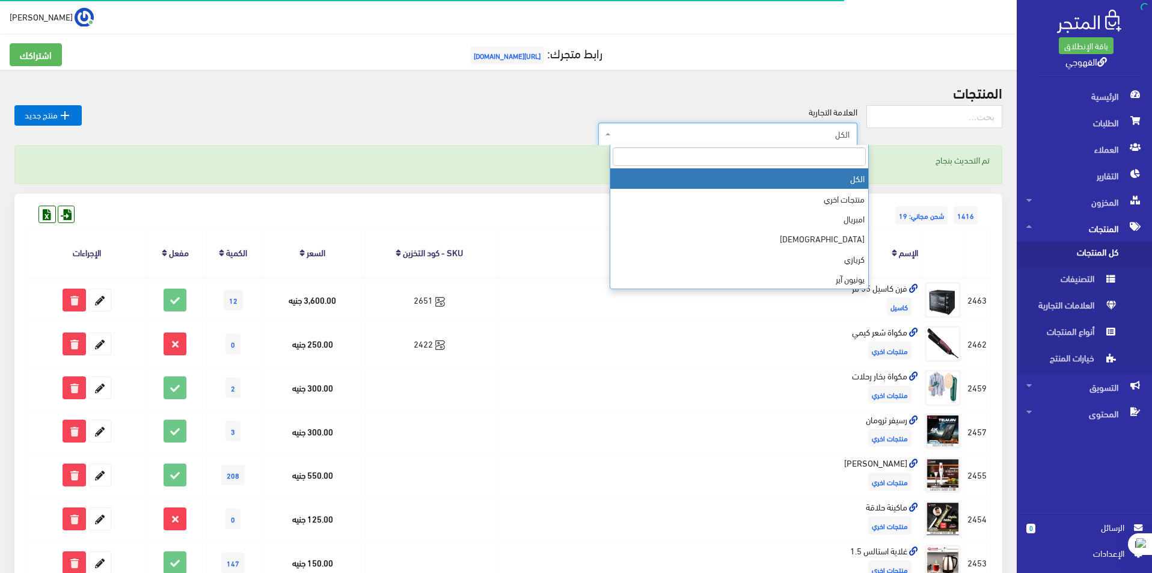
click at [677, 140] on span "الكل" at bounding box center [731, 134] width 236 height 12
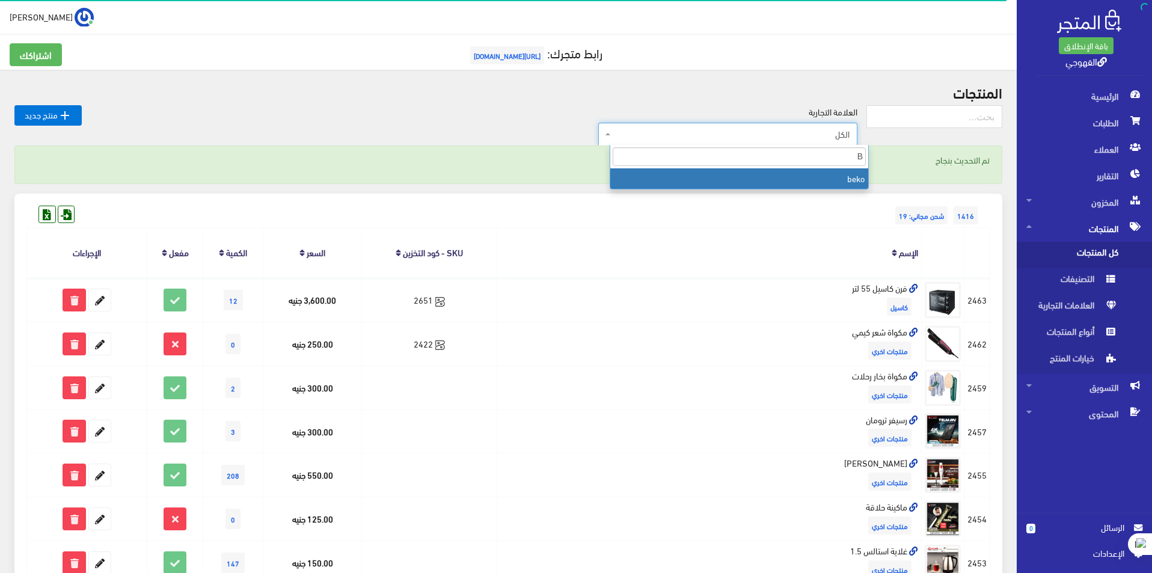
type input "B"
select select "https://account.almatjar.store/products?brand=111"
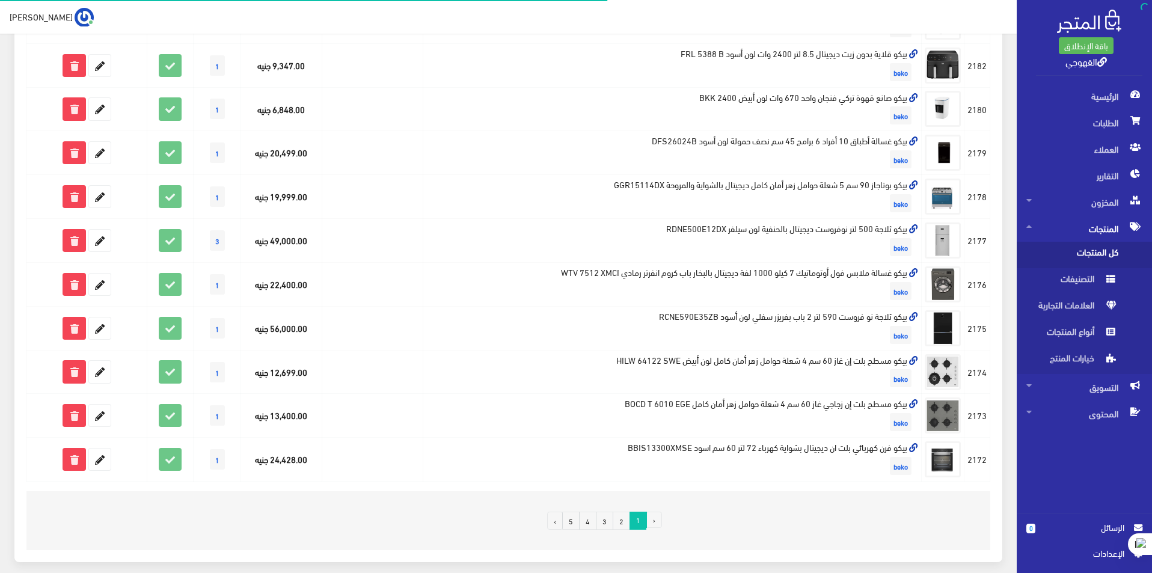
scroll to position [681, 0]
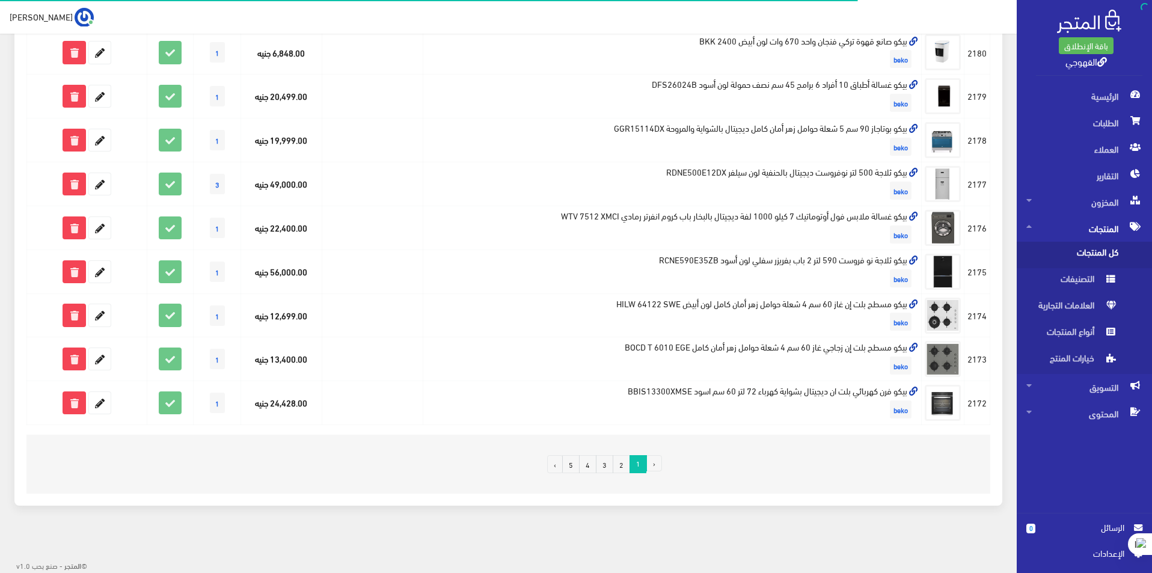
click at [593, 467] on link "4" at bounding box center [587, 464] width 17 height 18
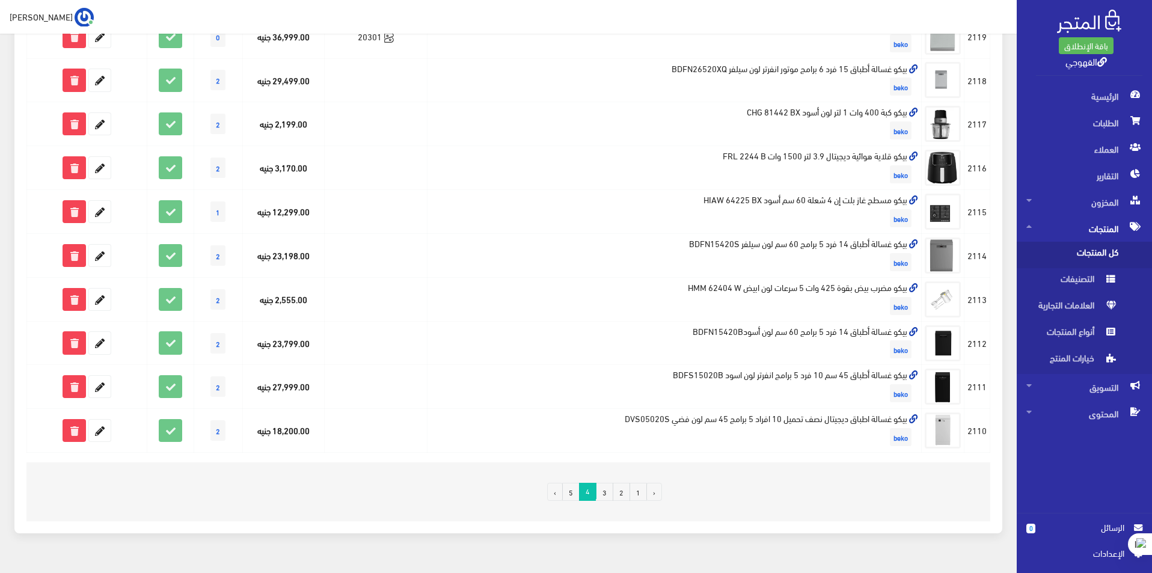
scroll to position [681, 0]
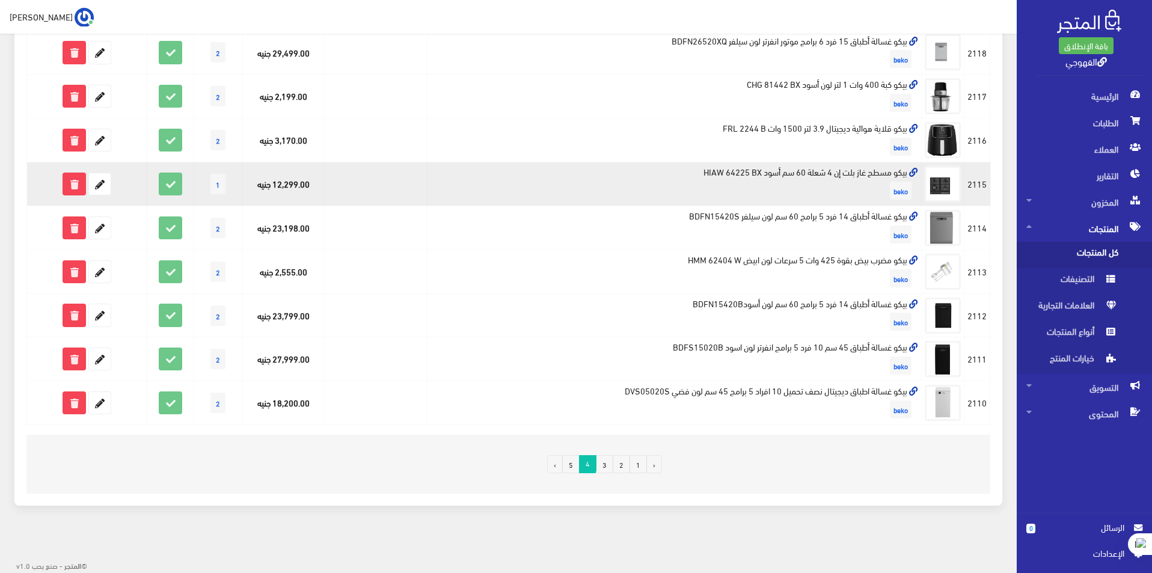
click at [786, 169] on td "بيكو مسطح غاز بلت إن 4 شعلة 60 سم أسود HIAW 64225 BX beko" at bounding box center [674, 184] width 494 height 44
copy td "بيكو مسطح غاز بلت إن 4 شعلة 60 سم أسود HIAW 64225 BX"
click at [94, 183] on icon at bounding box center [100, 184] width 22 height 22
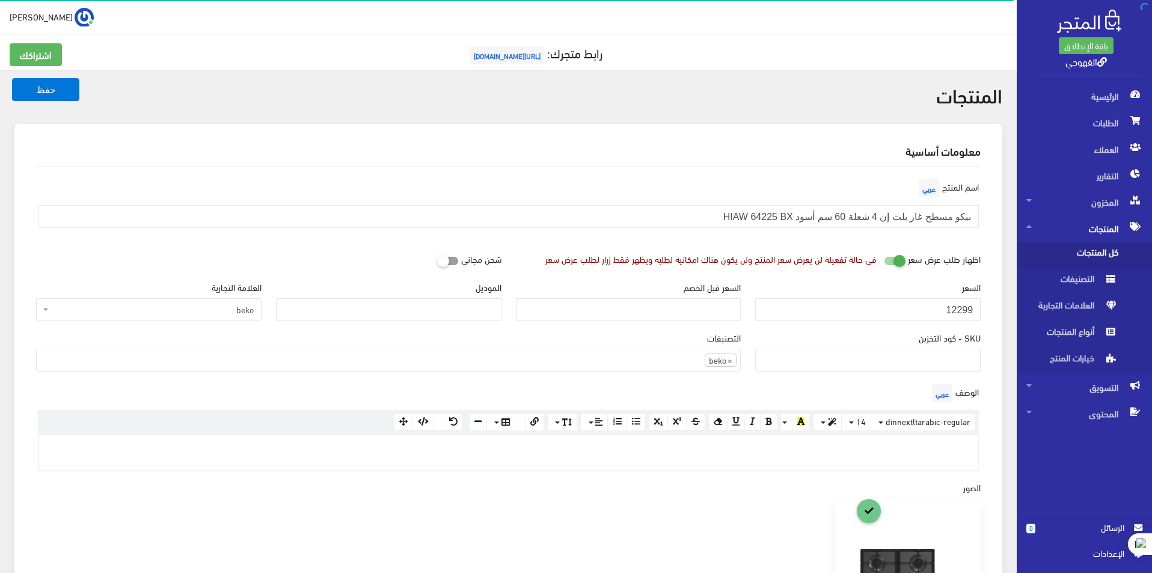
scroll to position [830, 0]
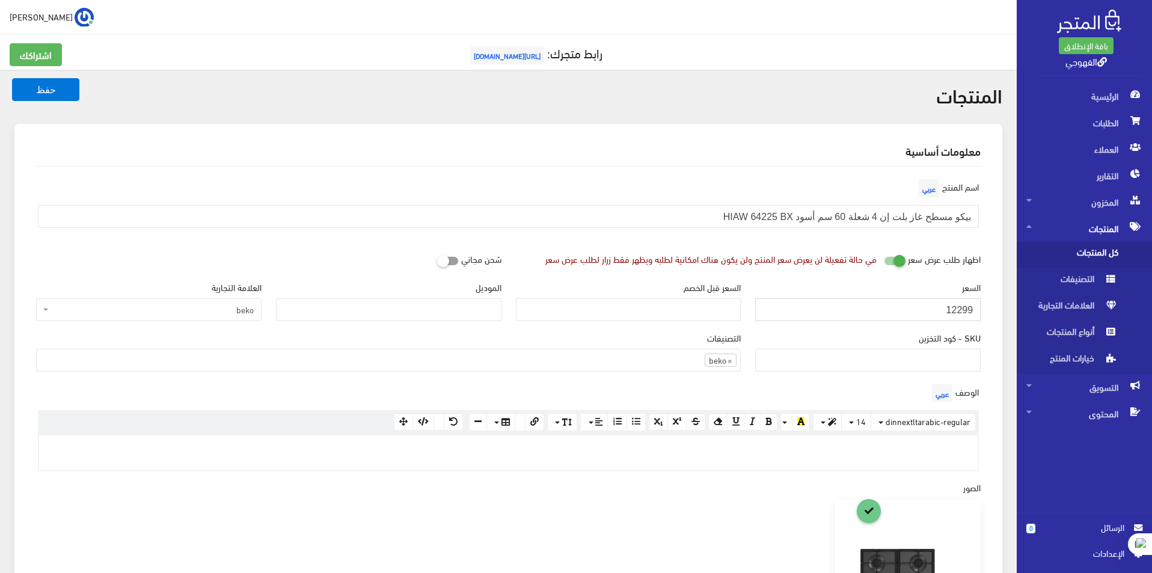
click at [929, 304] on input "12299" at bounding box center [867, 309] width 225 height 23
paste input "99"
drag, startPoint x: 944, startPoint y: 314, endPoint x: 953, endPoint y: 314, distance: 8.4
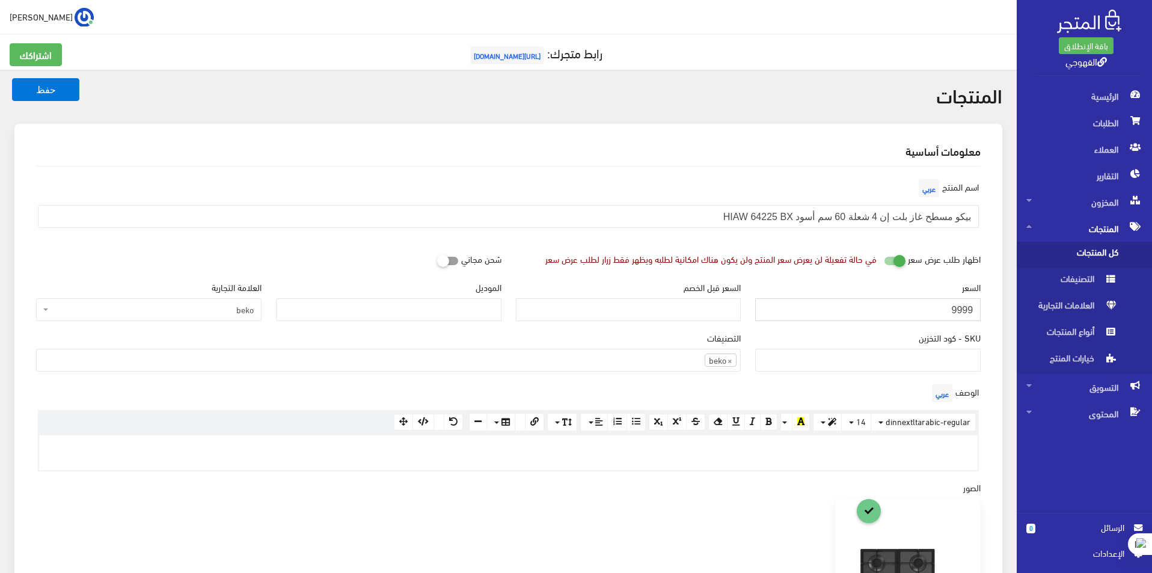
click at [953, 314] on input "9999" at bounding box center [867, 309] width 225 height 23
type input "9999"
click at [12, 78] on button "حفظ" at bounding box center [45, 89] width 67 height 23
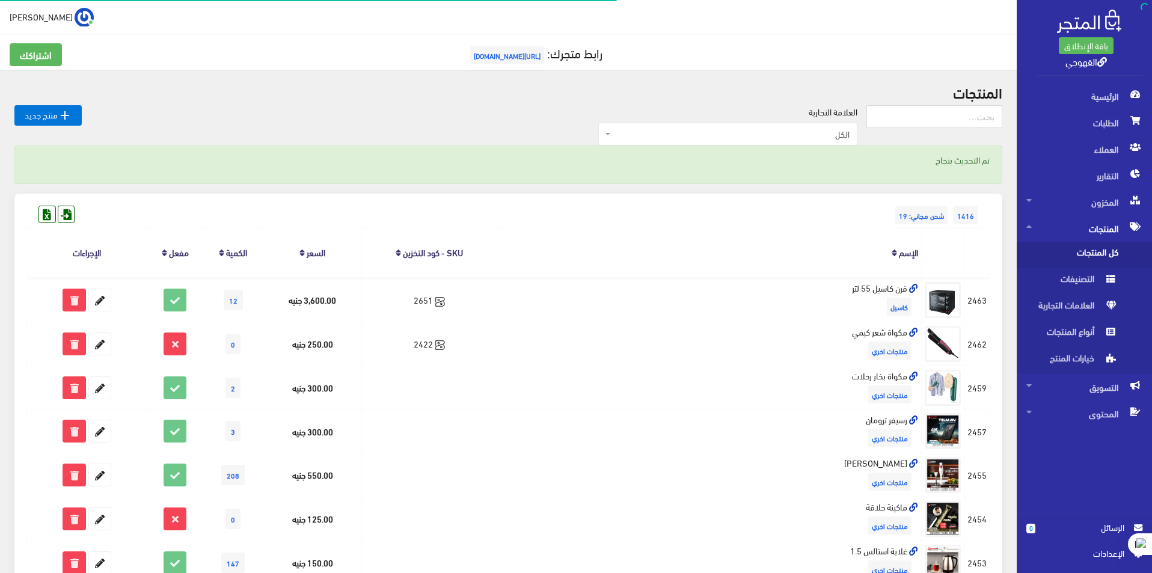
click at [726, 140] on span "الكل" at bounding box center [731, 134] width 236 height 12
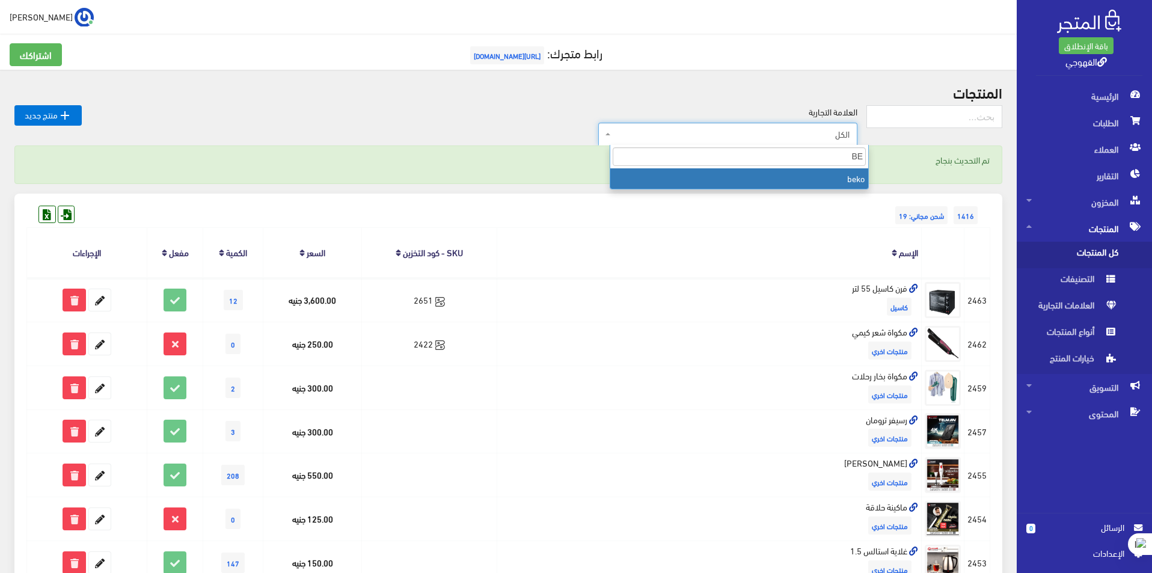
type input "BE"
select select "[URL][DOMAIN_NAME]"
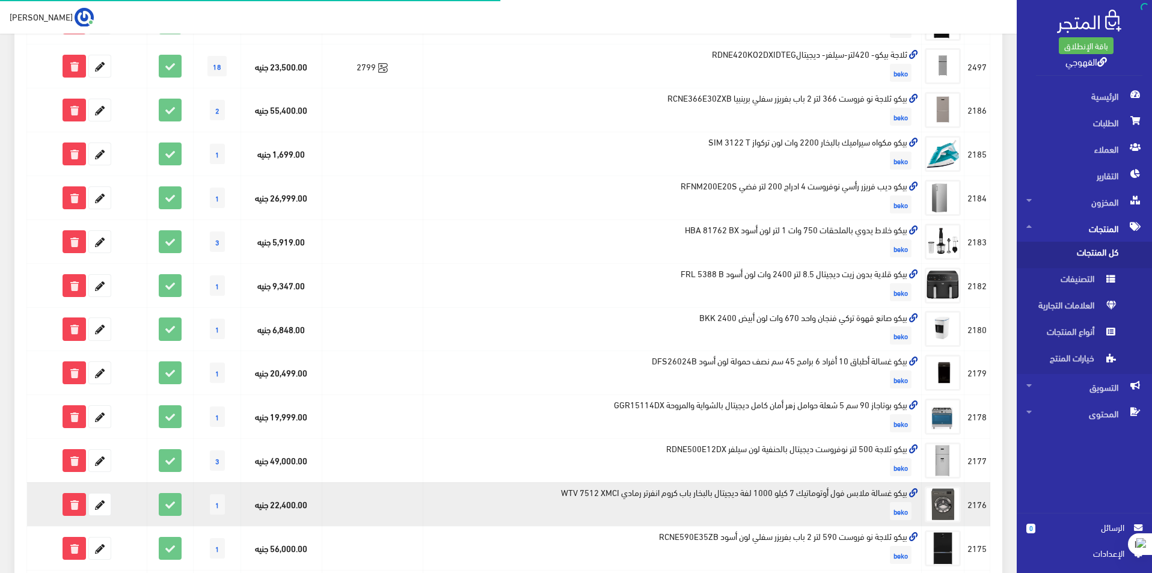
scroll to position [681, 0]
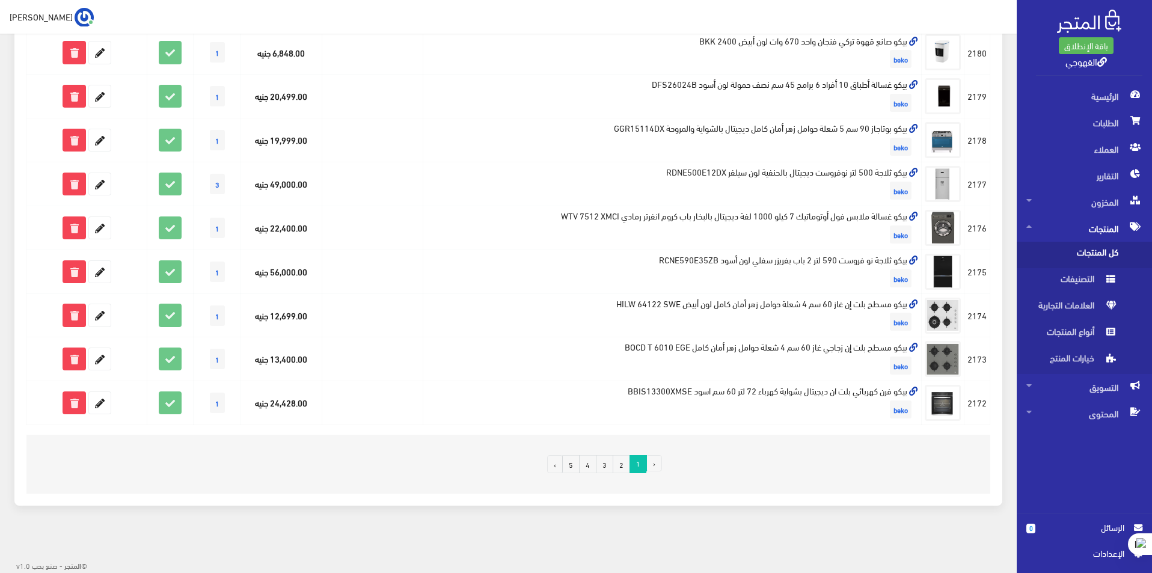
click at [587, 468] on link "4" at bounding box center [587, 464] width 17 height 18
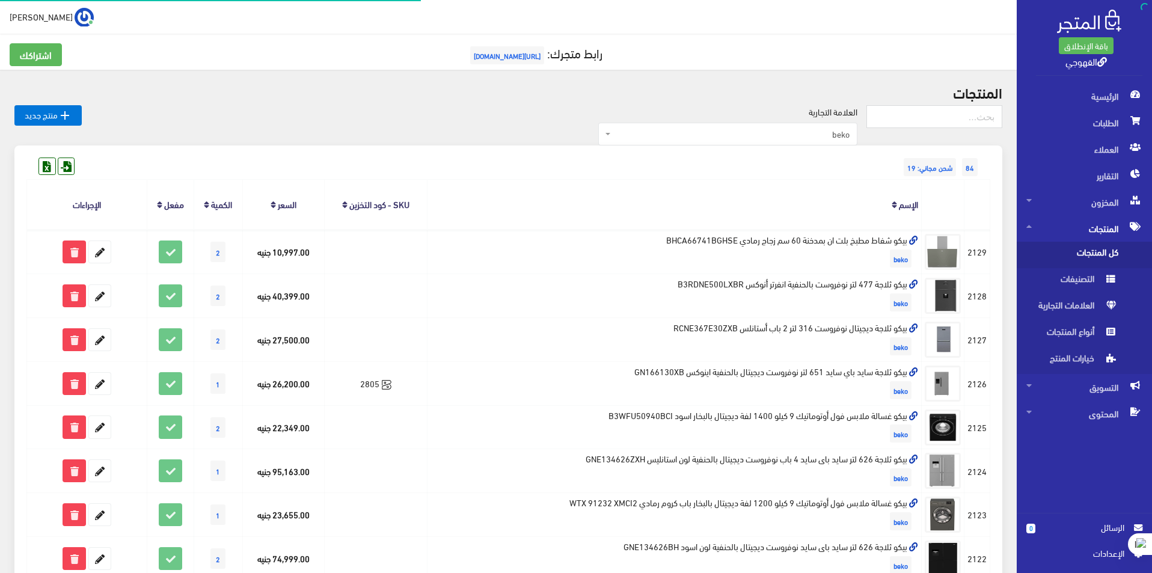
scroll to position [681, 0]
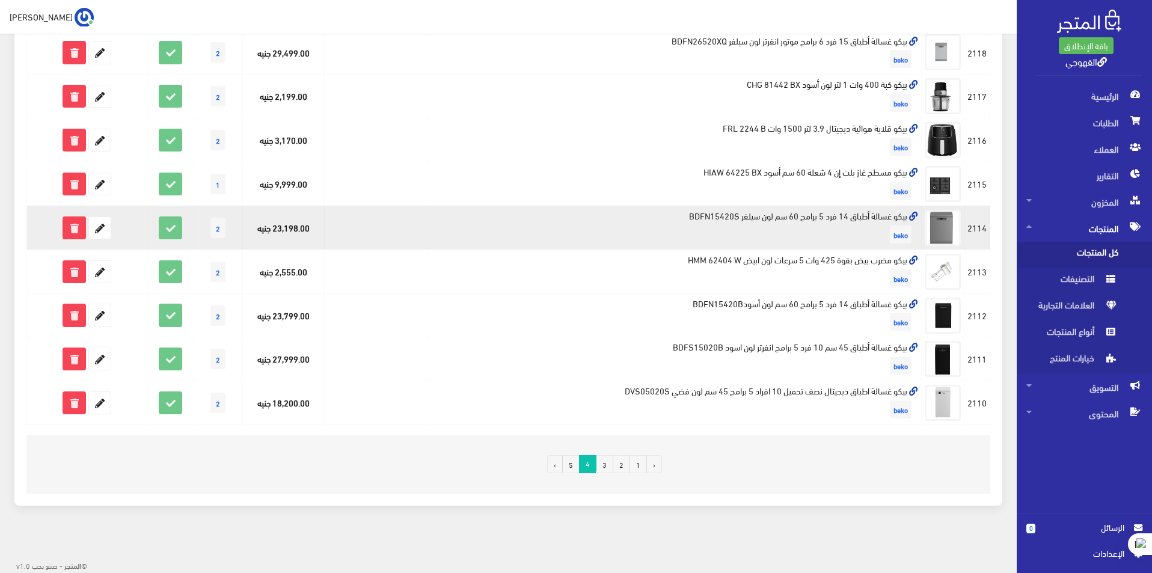
click at [892, 213] on td "بيكو غسالة أطباق 14 فرد 5 برامج 60 سم لون سيلفر BDFN15420S beko" at bounding box center [674, 228] width 494 height 44
copy td "بيكو غسالة أطباق 14 فرد 5 برامج 60 سم لون سيلفر BDFN15420S"
click at [105, 232] on icon at bounding box center [100, 228] width 22 height 22
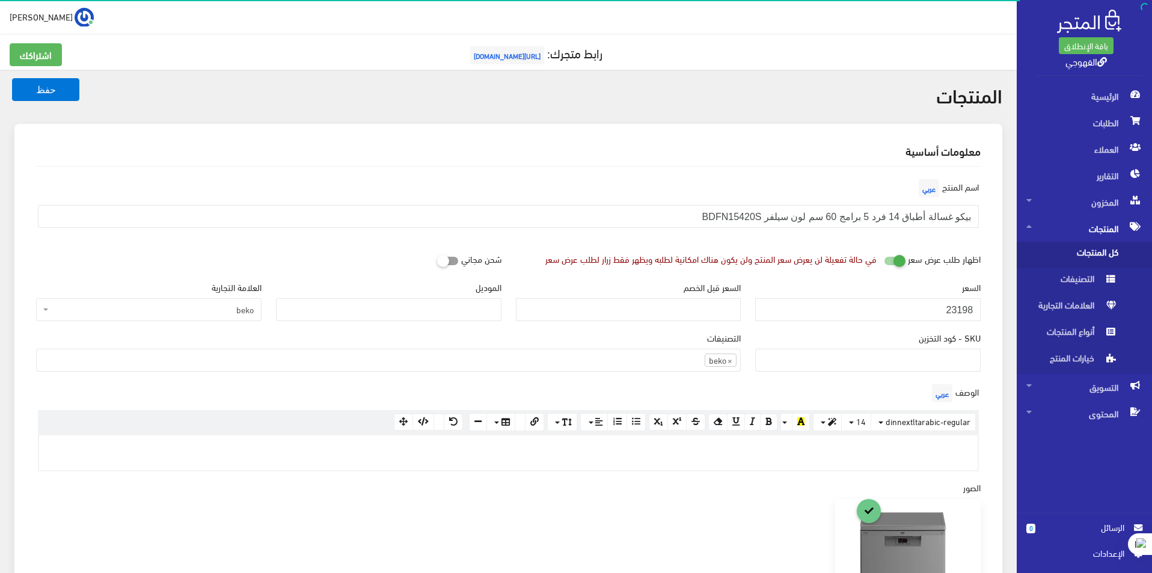
click at [908, 313] on input "23198" at bounding box center [867, 309] width 225 height 23
type input "24999"
click at [12, 78] on button "حفظ" at bounding box center [45, 89] width 67 height 23
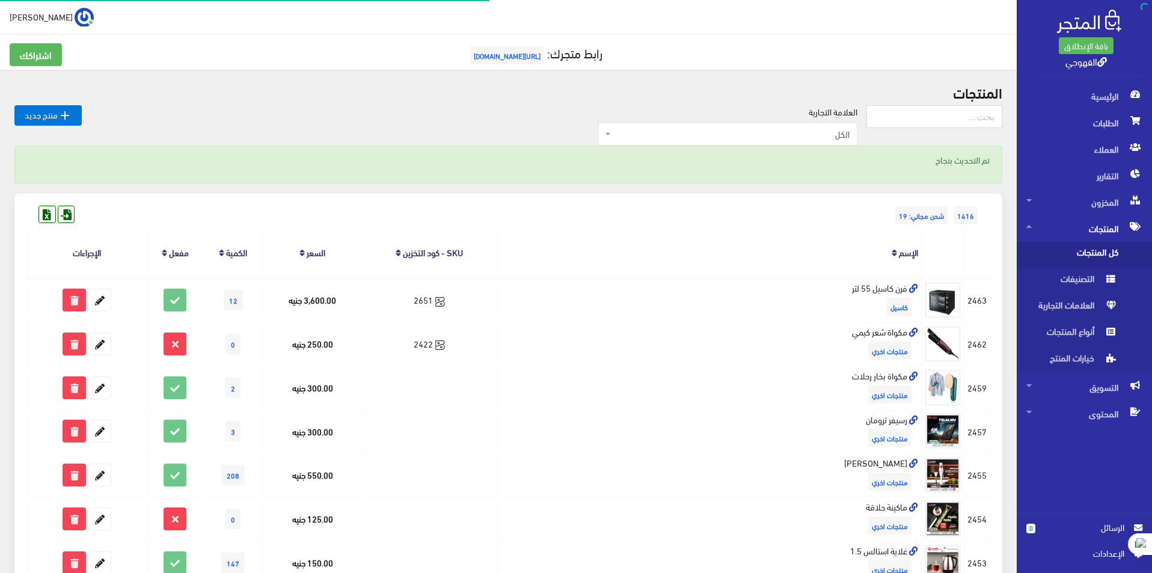
click at [740, 126] on span "الكل" at bounding box center [727, 134] width 259 height 23
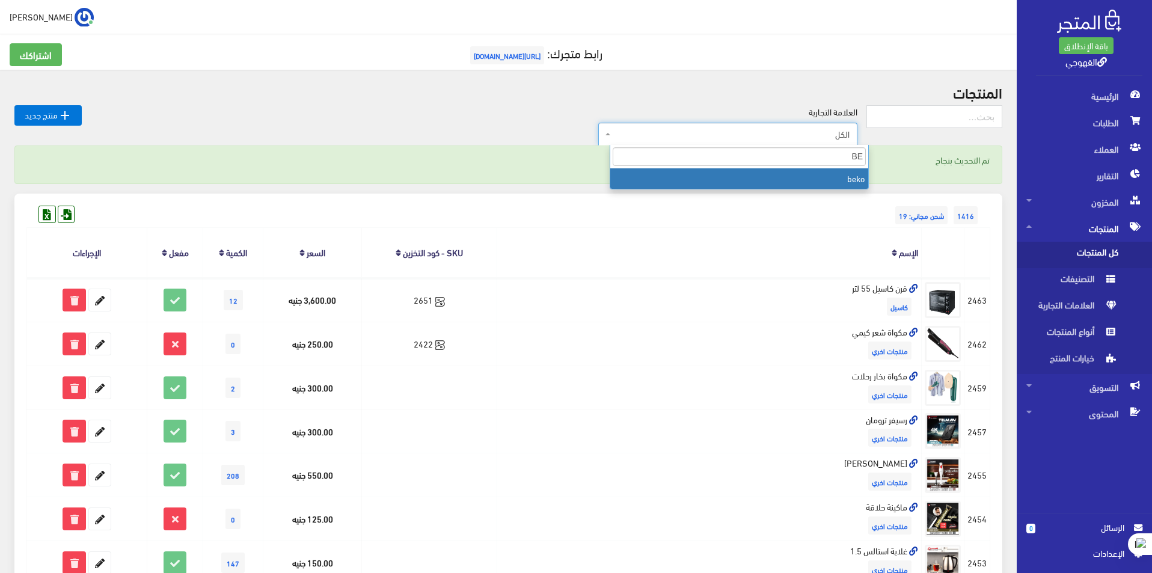
type input "BE"
select select "https://account.almatjar.store/products?brand=111"
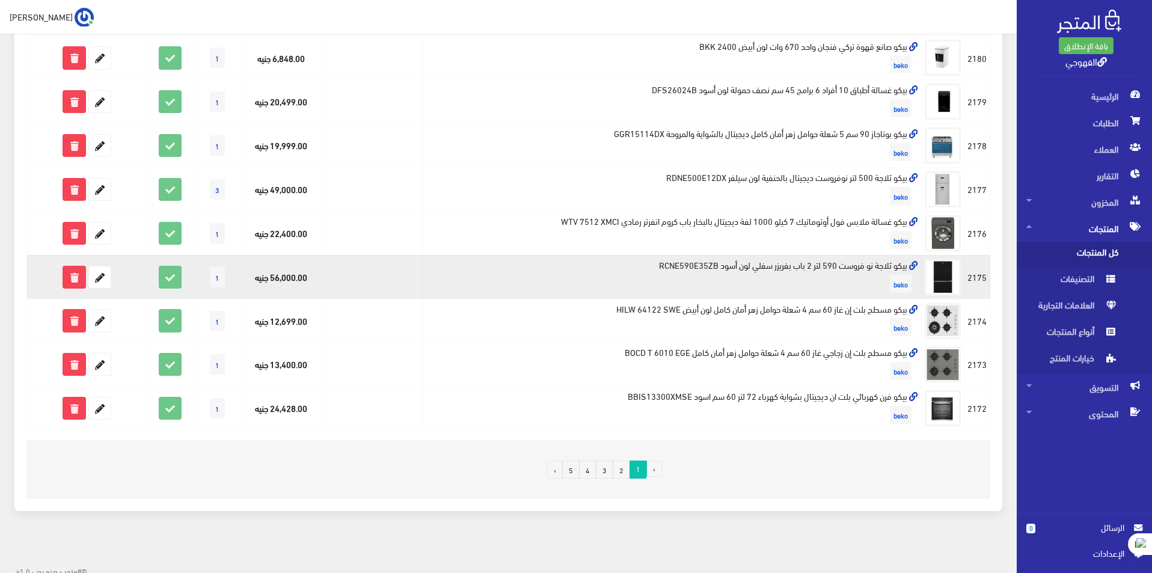
scroll to position [681, 0]
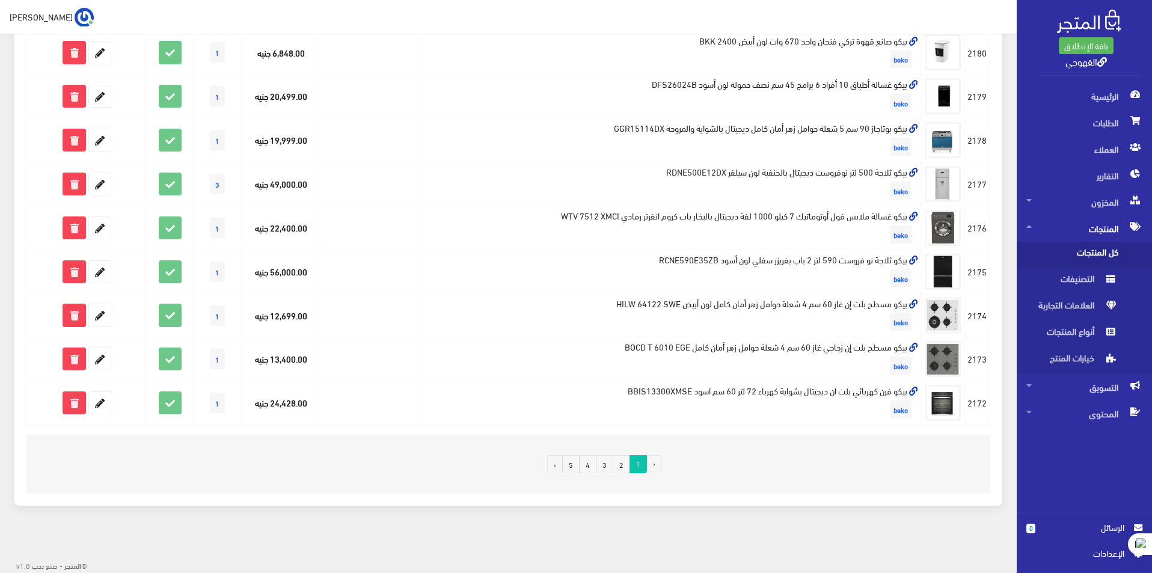
click at [592, 470] on link "4" at bounding box center [587, 464] width 17 height 18
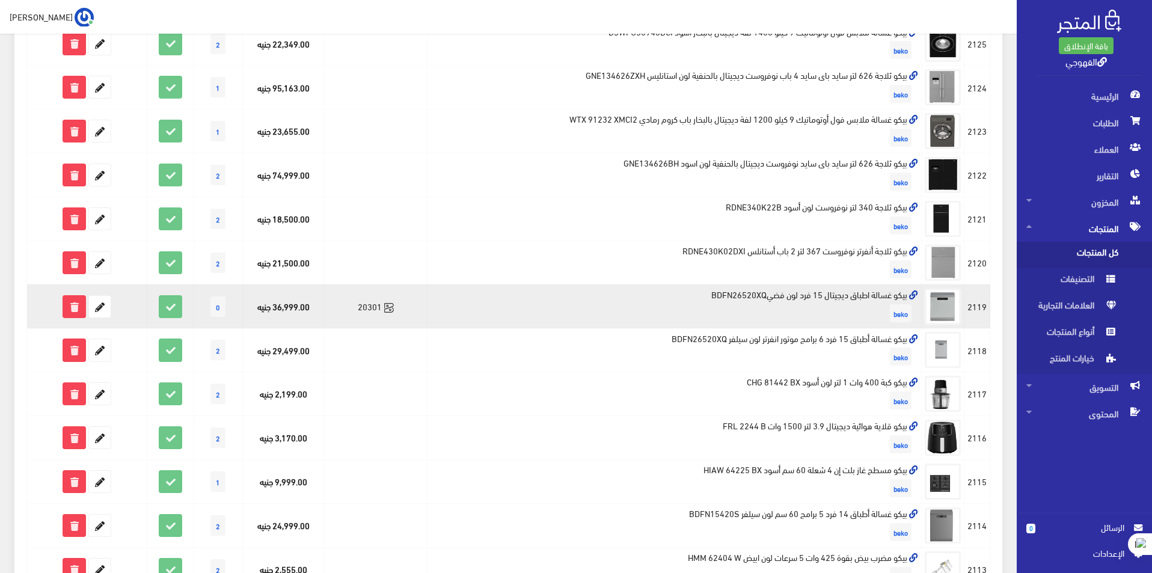
scroll to position [541, 0]
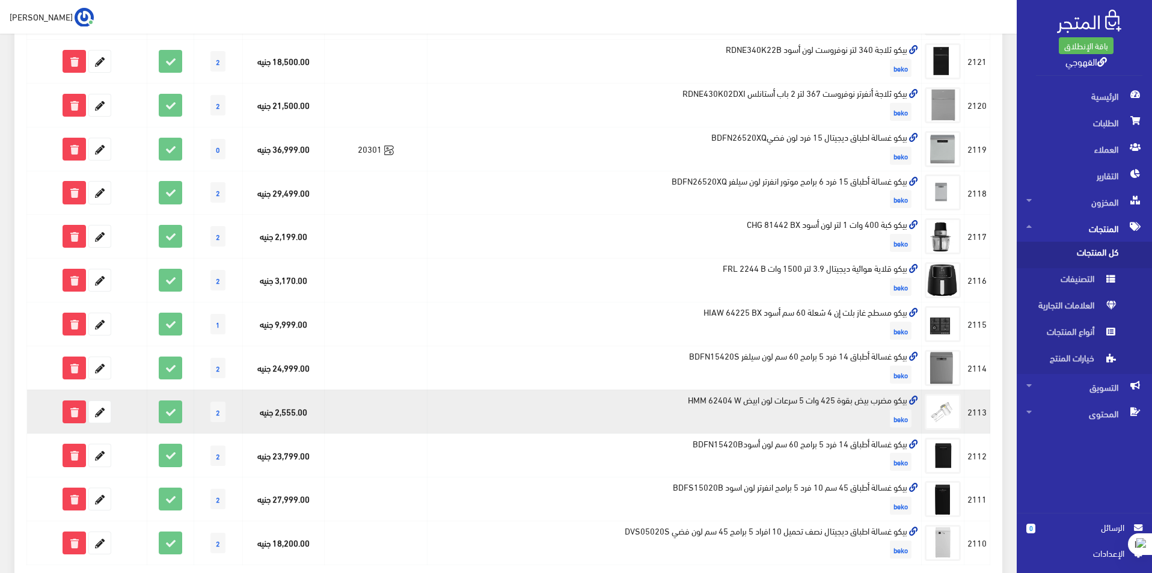
click at [855, 404] on td "بيكو مضرب بيض بقوة 425 وات 5 سرعات لون ابيض HMM 62404 W beko" at bounding box center [674, 412] width 494 height 44
copy td "بيكو مضرب بيض بقوة 425 وات 5 سرعات لون ابيض HMM 62404 W"
click at [98, 410] on icon at bounding box center [100, 412] width 22 height 22
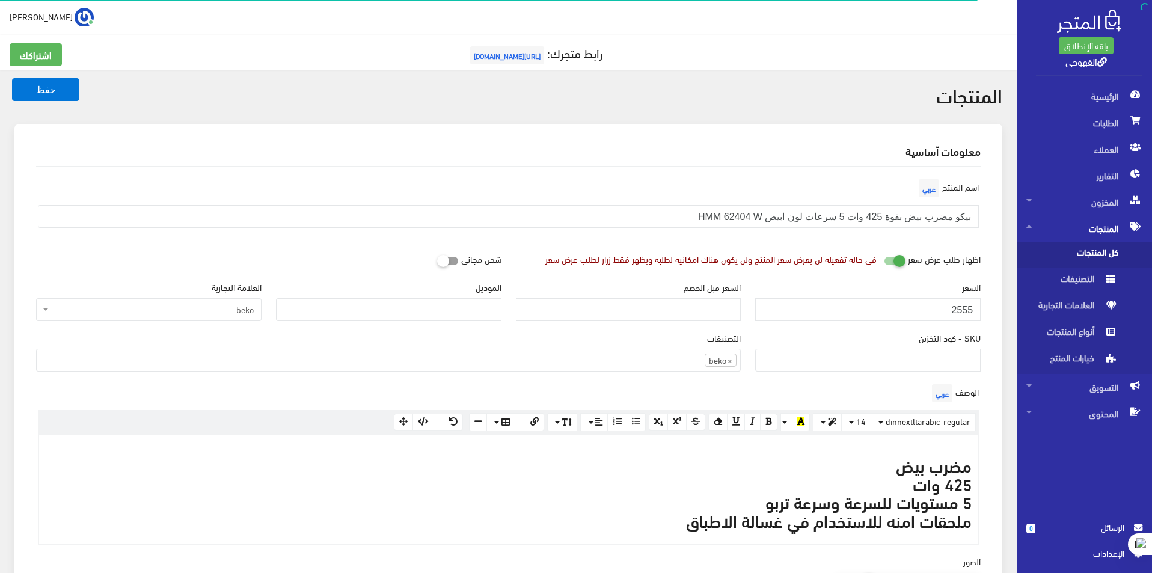
scroll to position [832, 0]
click at [917, 305] on input "2555" at bounding box center [867, 309] width 225 height 23
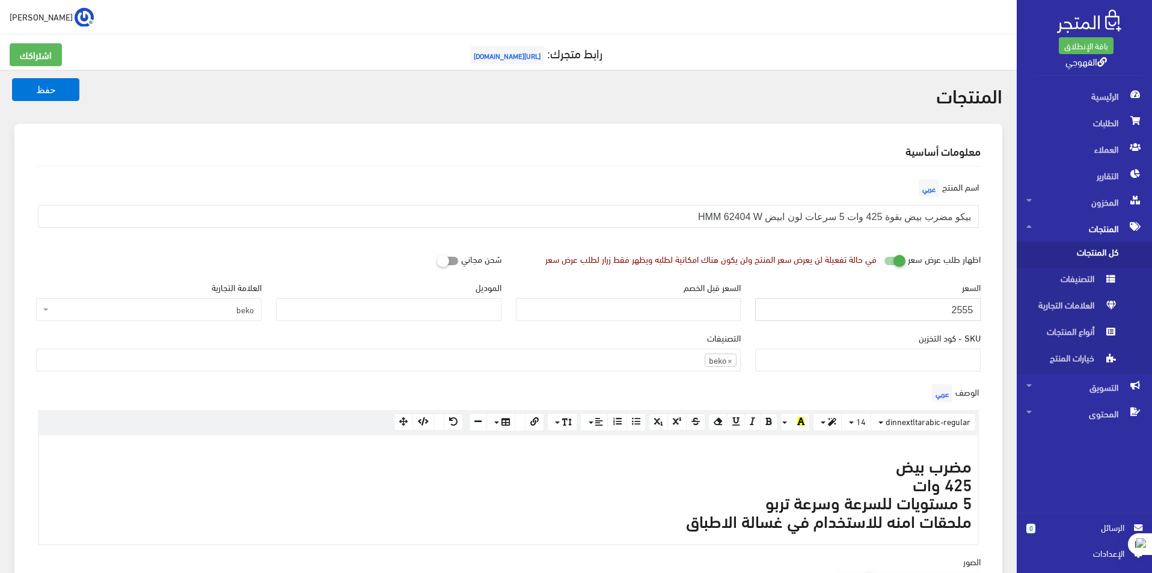
click at [917, 305] on input "2555" at bounding box center [867, 309] width 225 height 23
paste input "1900"
type input "1900"
click at [12, 78] on button "حفظ" at bounding box center [45, 89] width 67 height 23
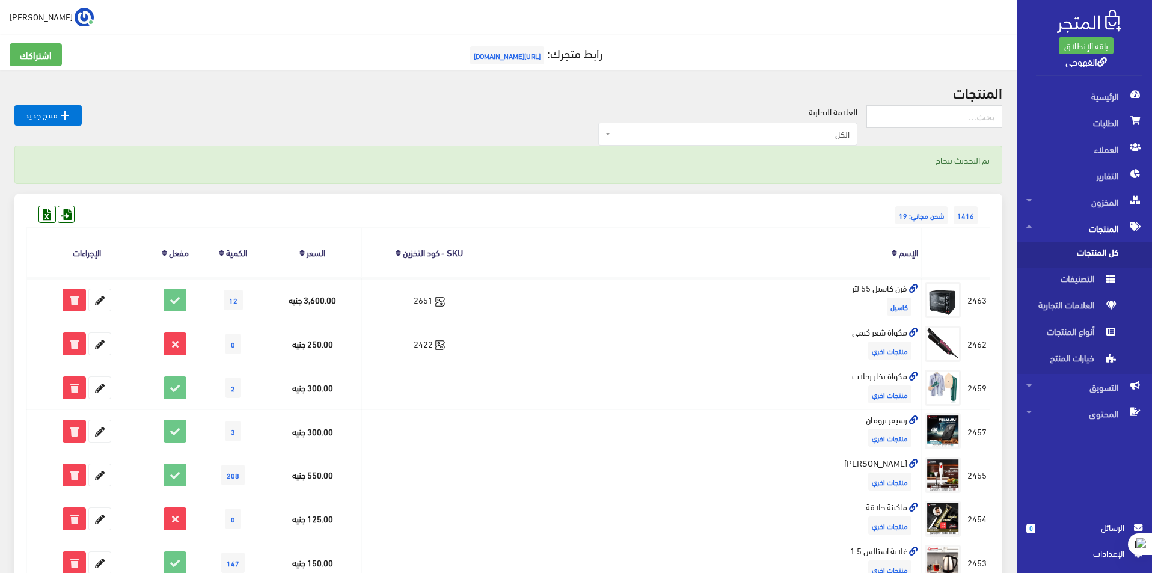
click at [828, 138] on span "الكل" at bounding box center [731, 134] width 236 height 12
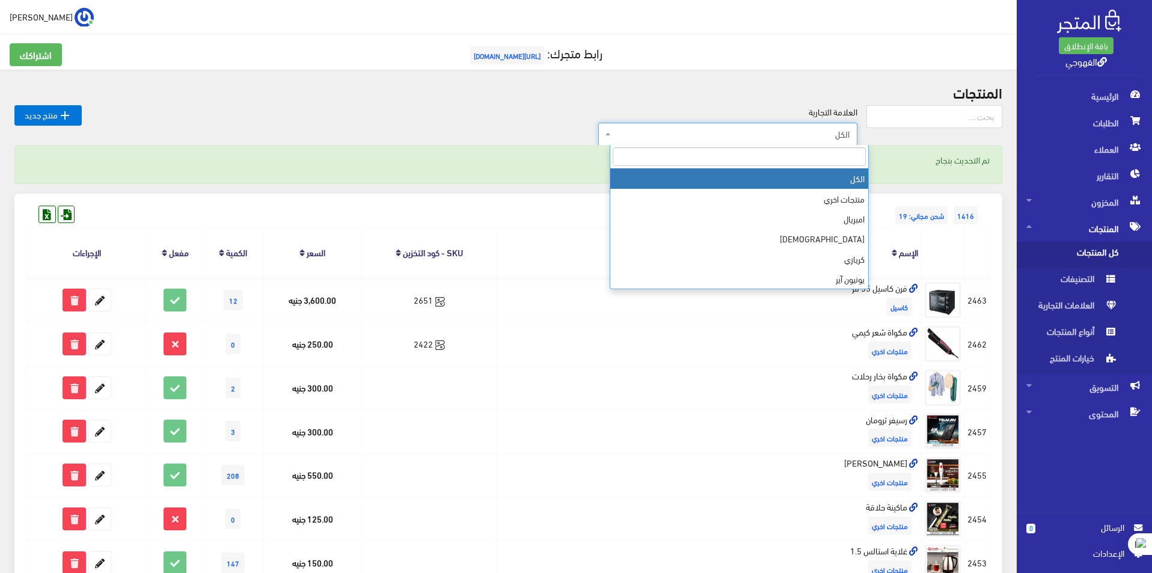
click at [822, 159] on input "search" at bounding box center [739, 156] width 253 height 19
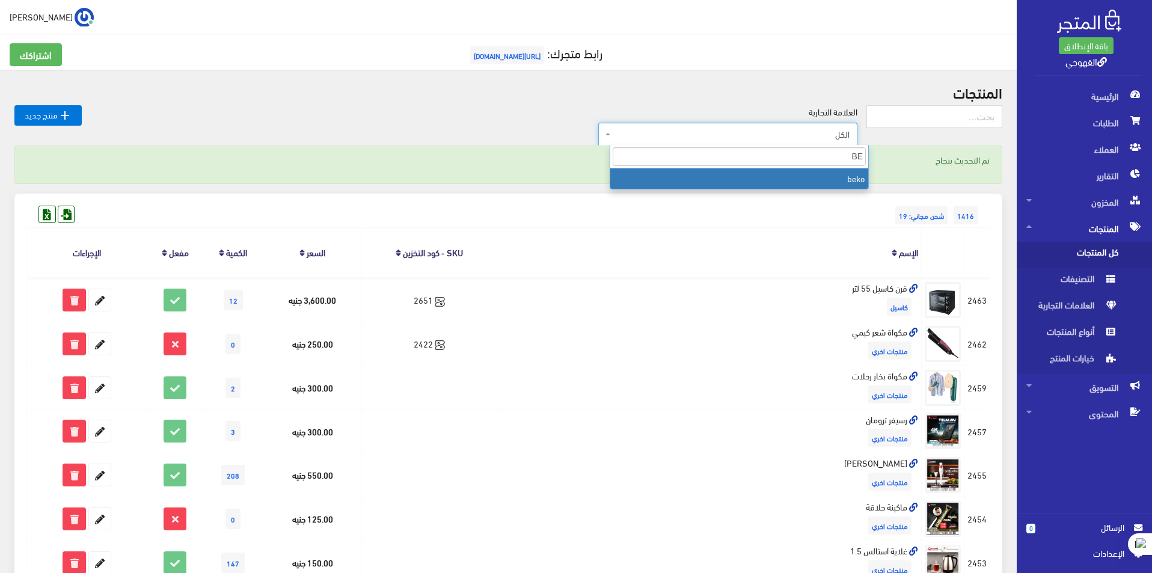
type input "BE"
select select "https://account.almatjar.store/products?brand=111"
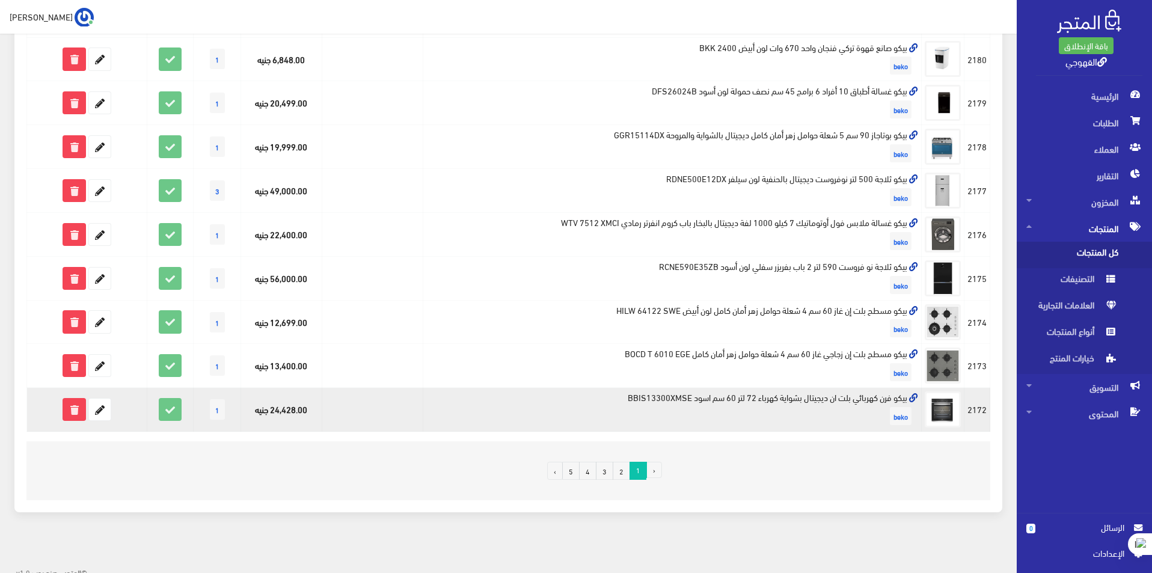
scroll to position [681, 0]
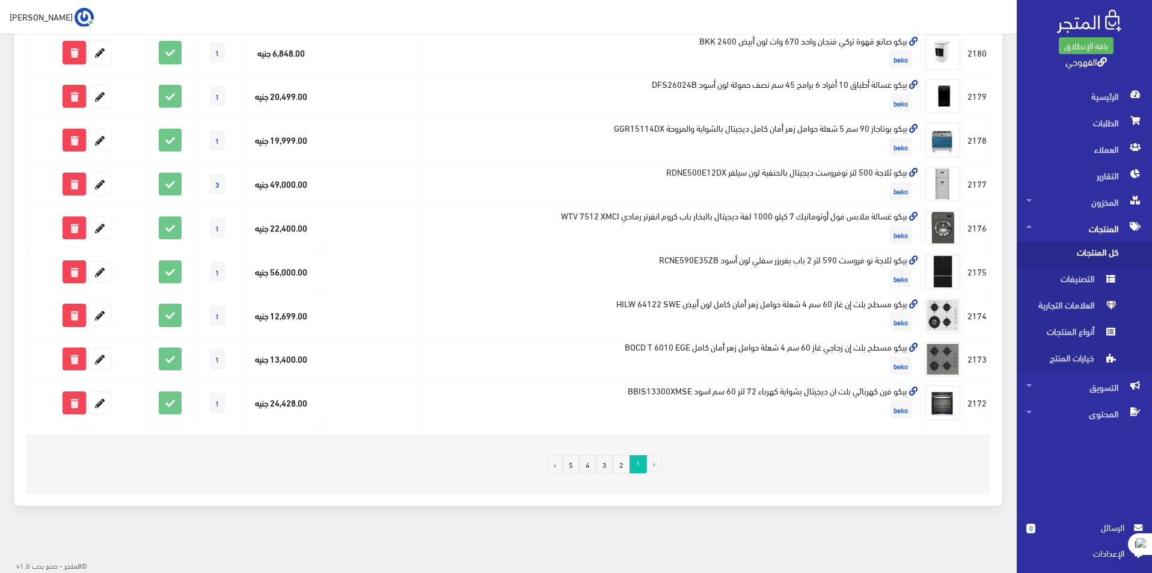
click at [584, 464] on link "4" at bounding box center [587, 464] width 17 height 18
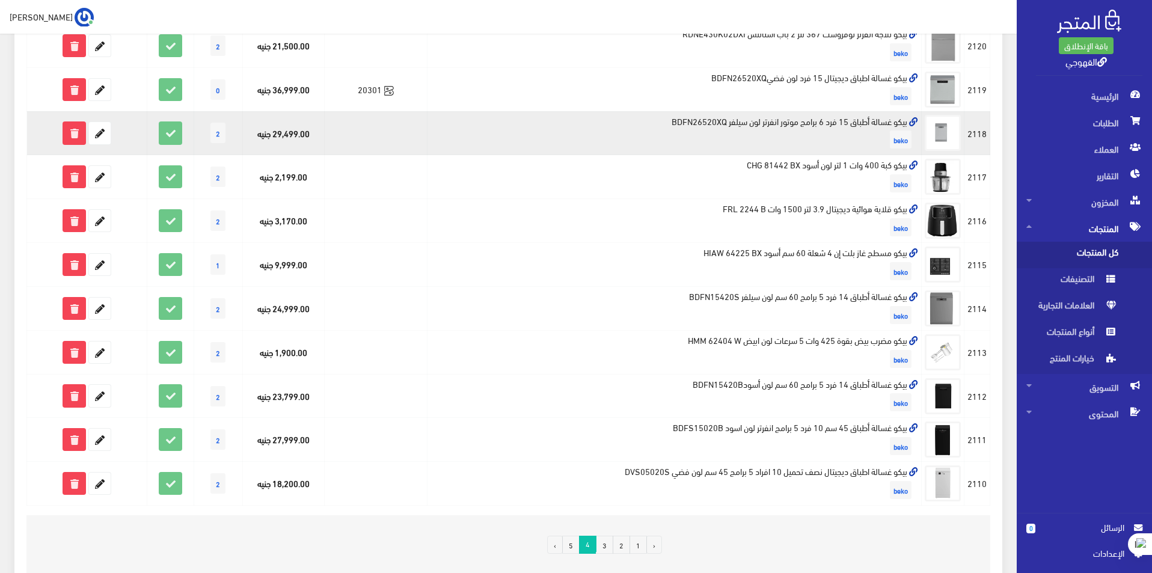
scroll to position [601, 0]
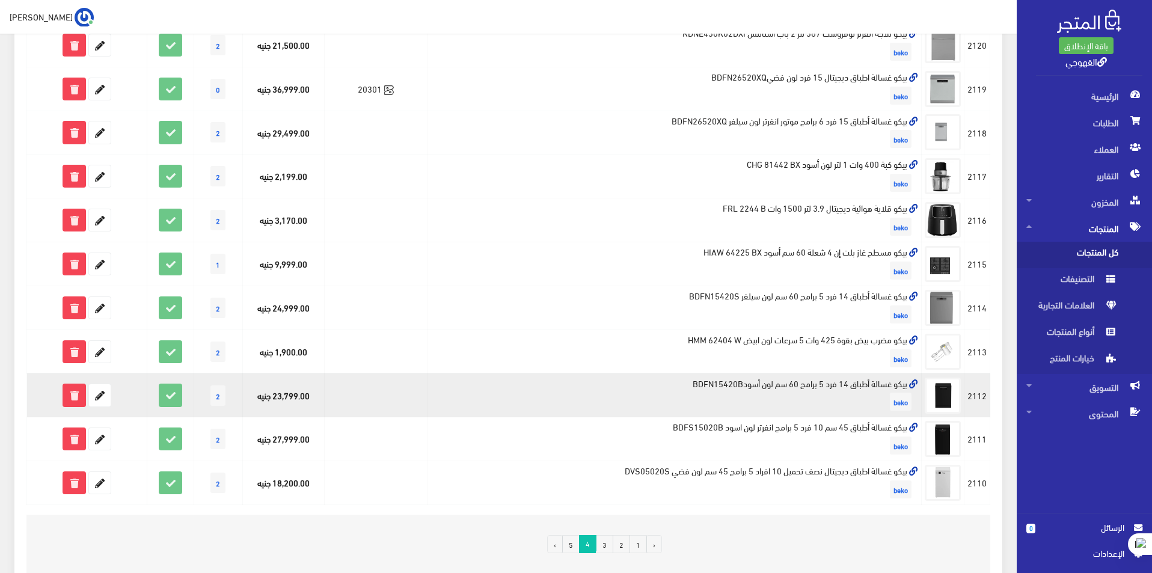
click at [837, 387] on td "بيكو غسالة أطباق 14 فرد 5 برامج 60 سم لون أسودBDFN15420B beko" at bounding box center [674, 395] width 494 height 44
copy td "بيكو غسالة أطباق 14 فرد 5 برامج 60 سم لون أسودBDFN15420B"
click at [93, 391] on icon at bounding box center [100, 395] width 22 height 22
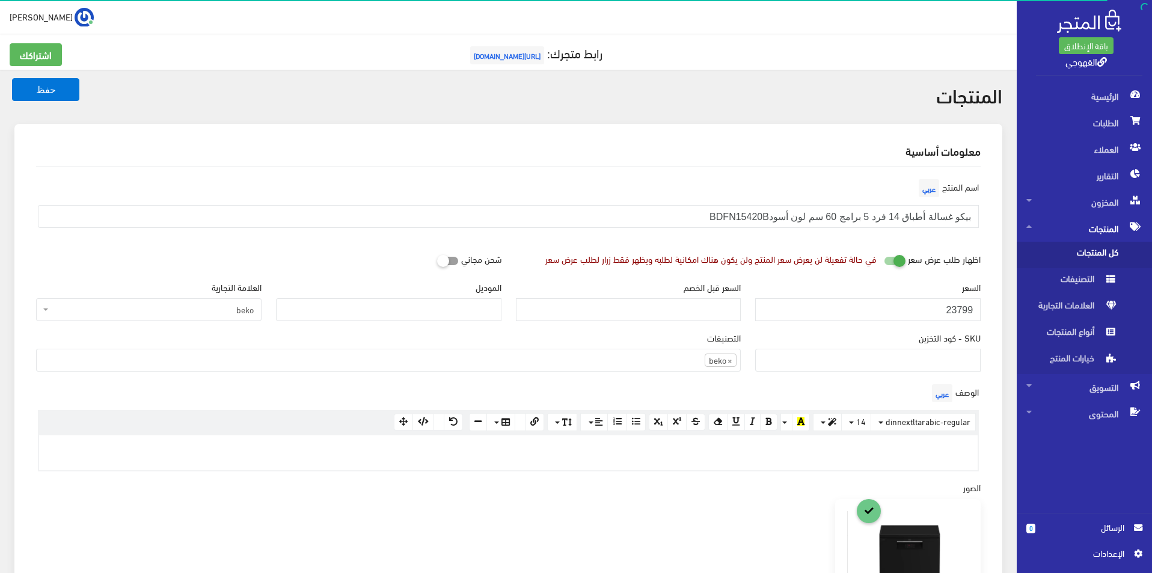
scroll to position [830, 0]
click at [946, 307] on input "23799" at bounding box center [867, 309] width 225 height 23
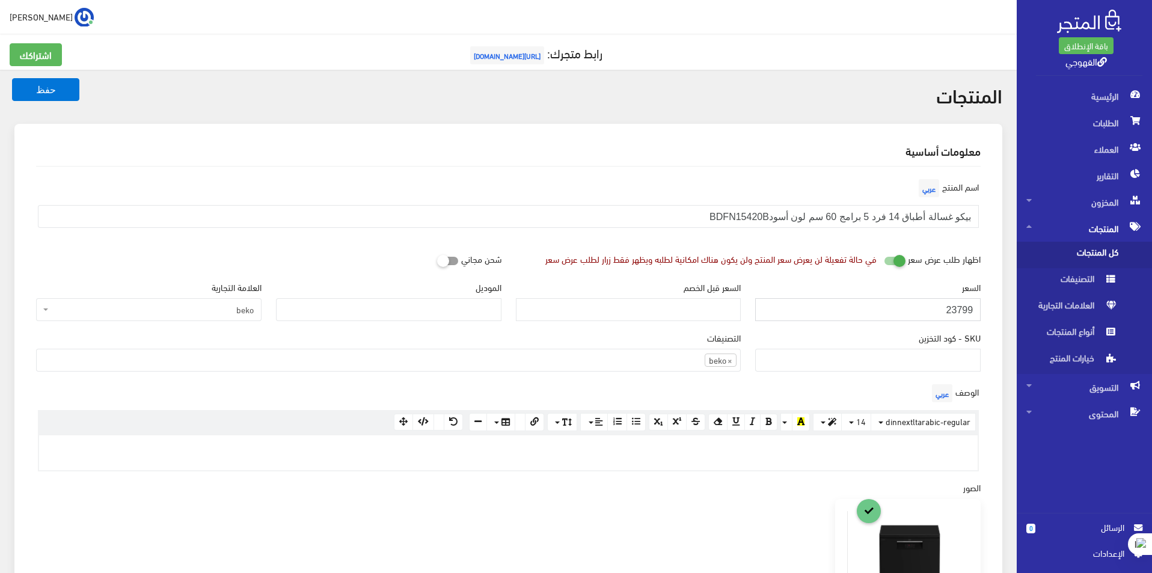
click at [946, 307] on input "23799" at bounding box center [867, 309] width 225 height 23
paste input "79"
type input "27999"
click at [12, 78] on button "حفظ" at bounding box center [45, 89] width 67 height 23
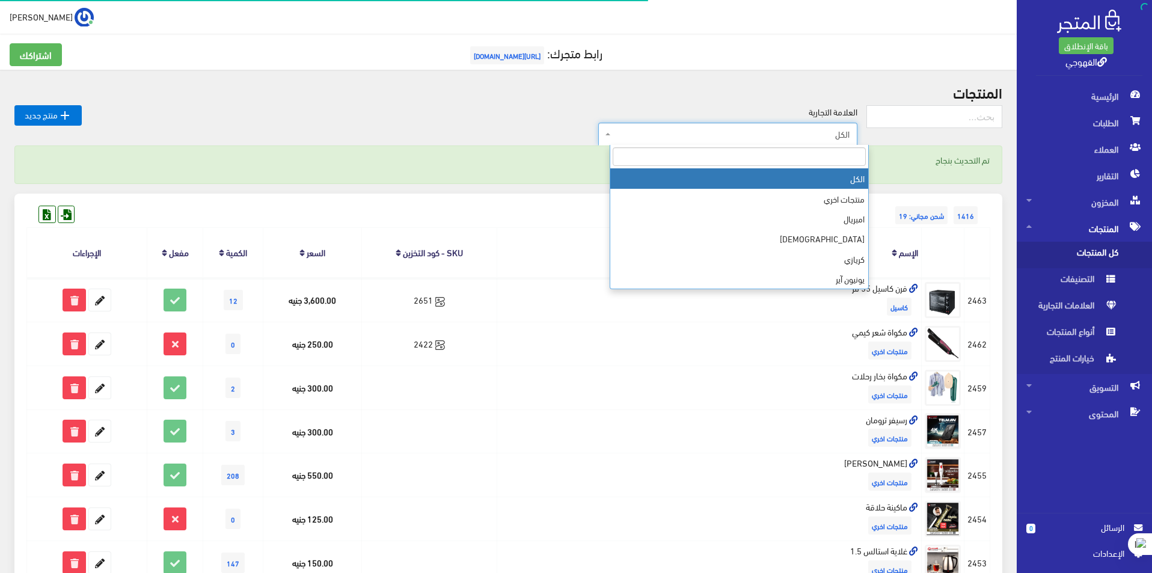
click at [820, 136] on span "الكل" at bounding box center [731, 134] width 236 height 12
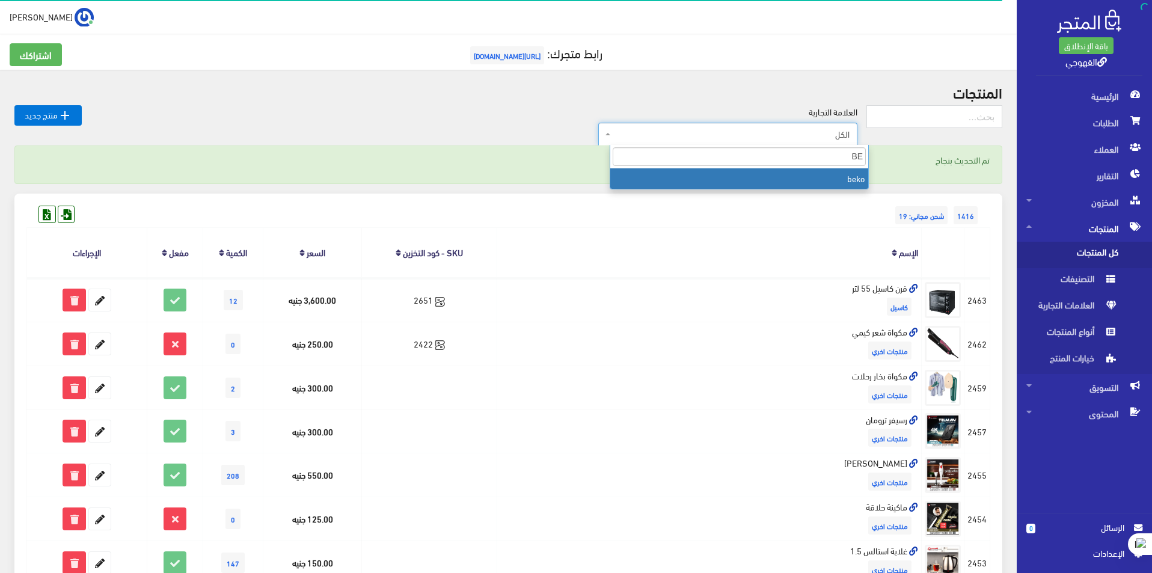
type input "BE"
select select "https://account.almatjar.store/products?brand=111"
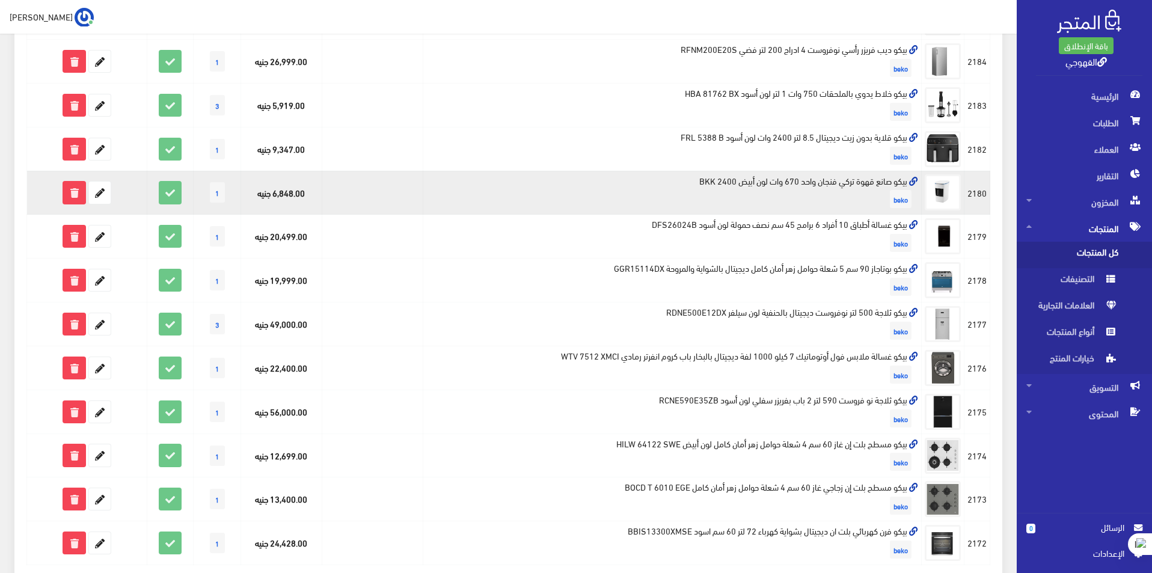
scroll to position [681, 0]
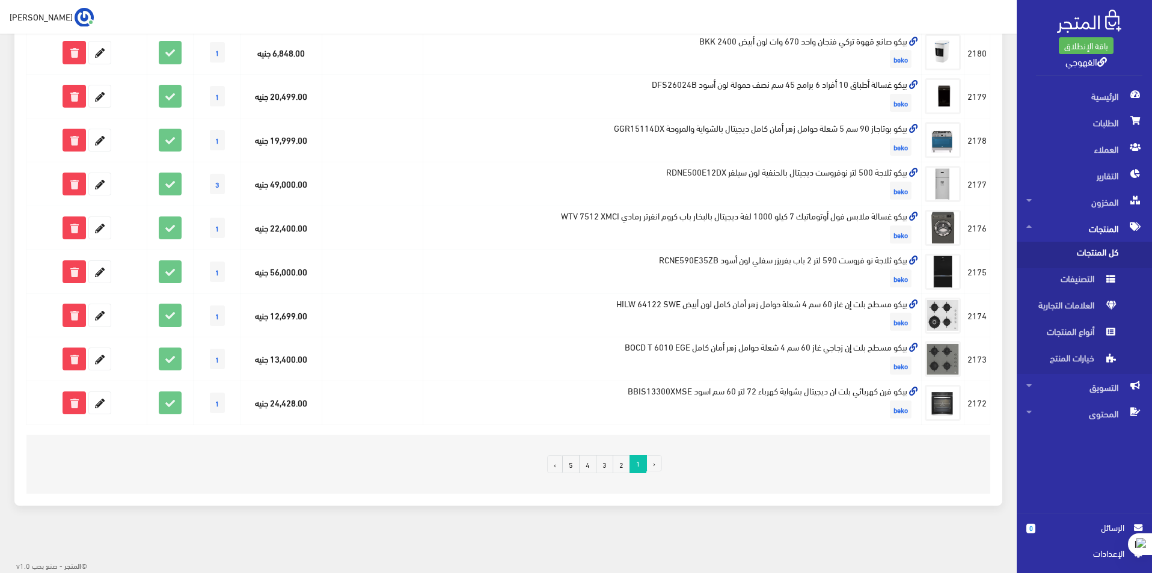
click at [581, 462] on link "4" at bounding box center [587, 464] width 17 height 18
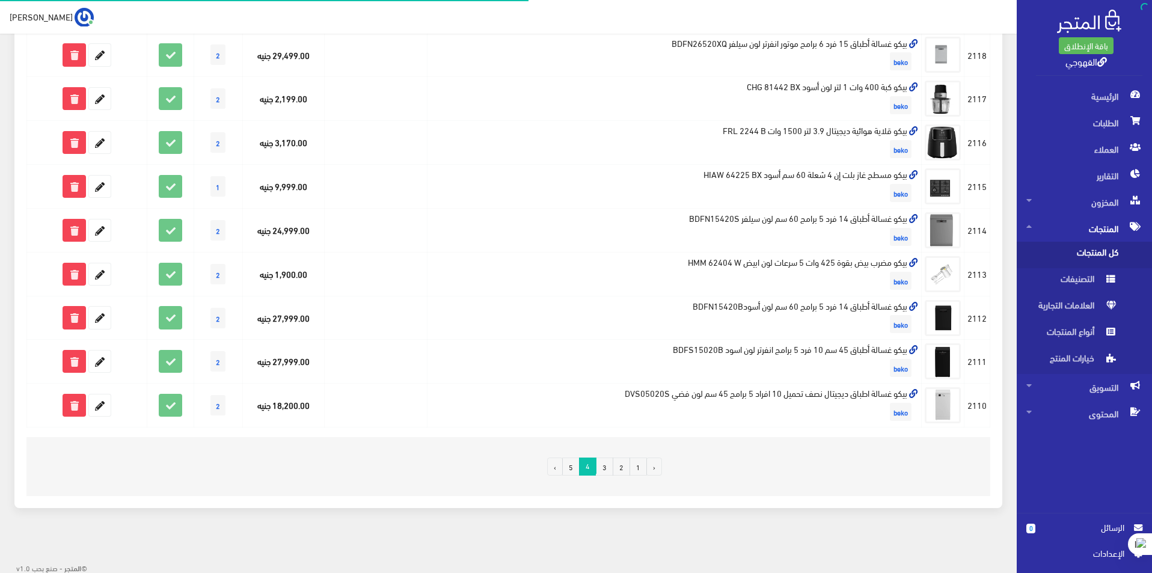
scroll to position [681, 0]
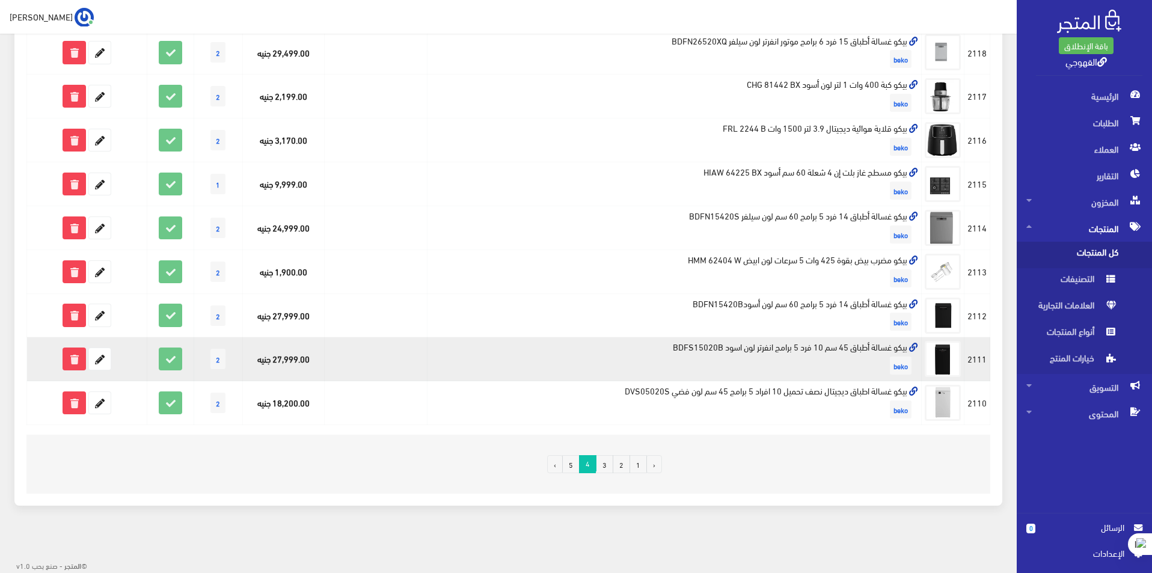
click at [861, 351] on td "بيكو غسالة أطباق 45 سم 10 فرد 5 برامج انفرتر لون اسود BDFS15020B beko" at bounding box center [674, 359] width 494 height 44
click at [854, 350] on td "بيكو غسالة أطباق 45 سم 10 فرد 5 برامج انفرتر لون اسود BDFS15020B beko" at bounding box center [674, 359] width 494 height 44
copy td "بيكو غسالة أطباق 45 سم 10 فرد 5 برامج انفرتر لون اسود BDFS15020B"
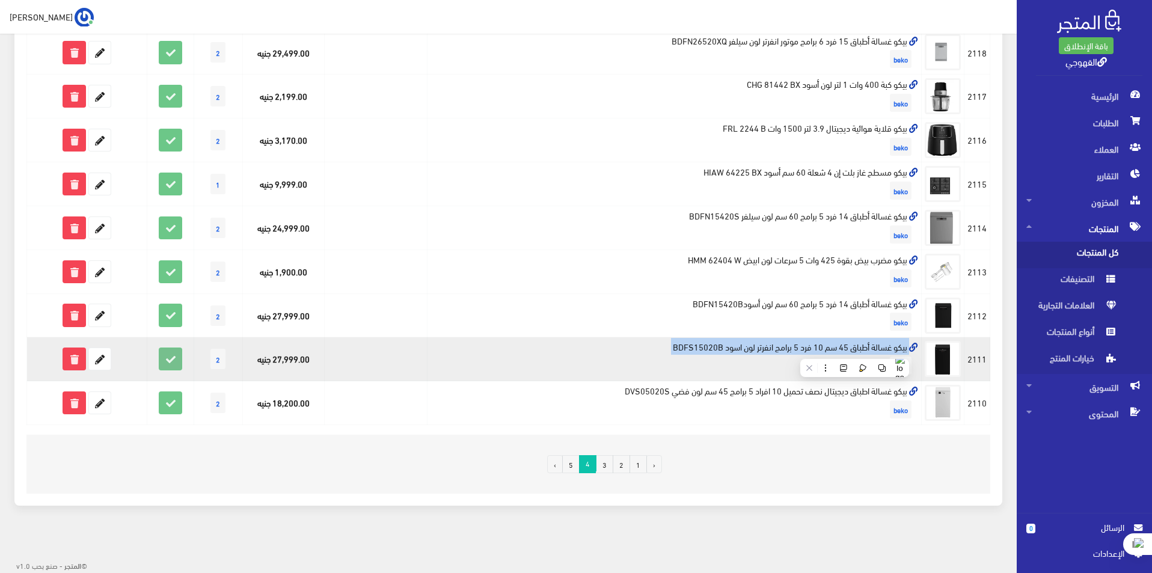
click at [166, 358] on icon at bounding box center [170, 359] width 22 height 22
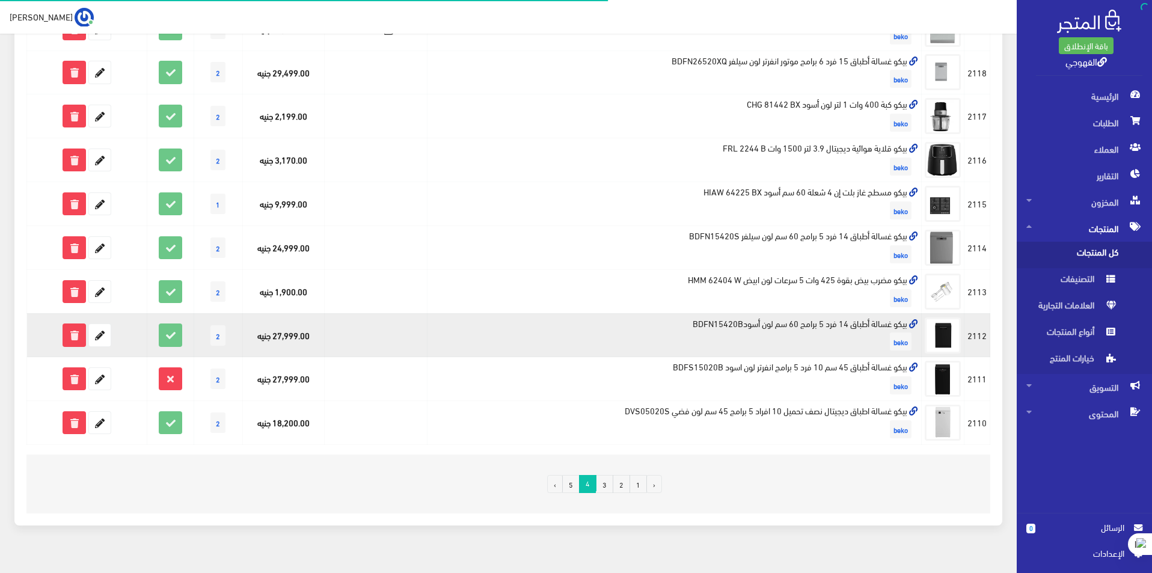
scroll to position [681, 0]
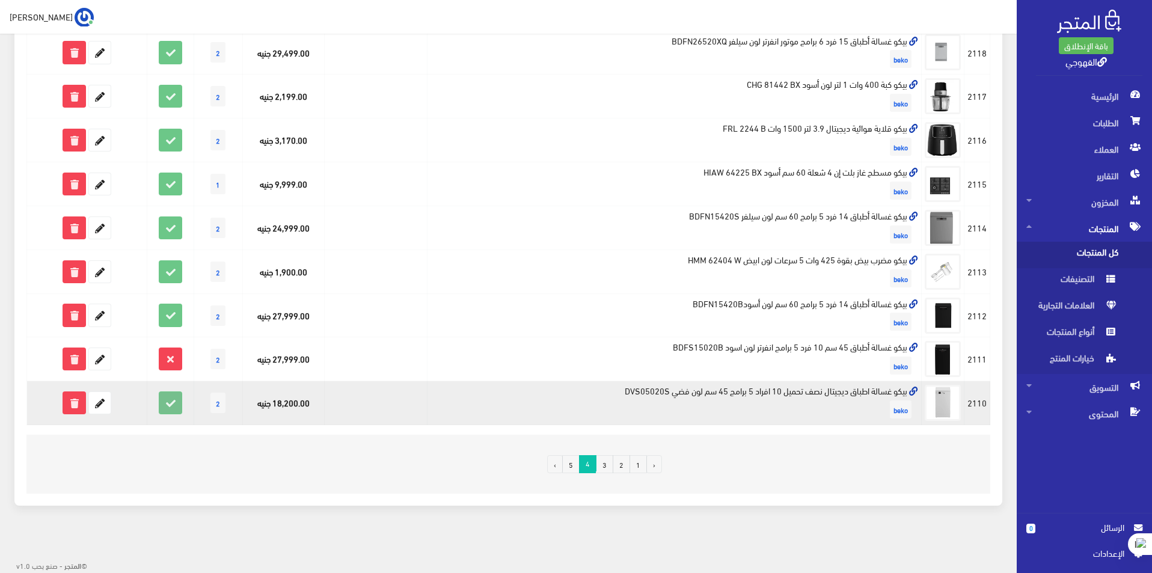
click at [166, 406] on icon at bounding box center [170, 403] width 22 height 22
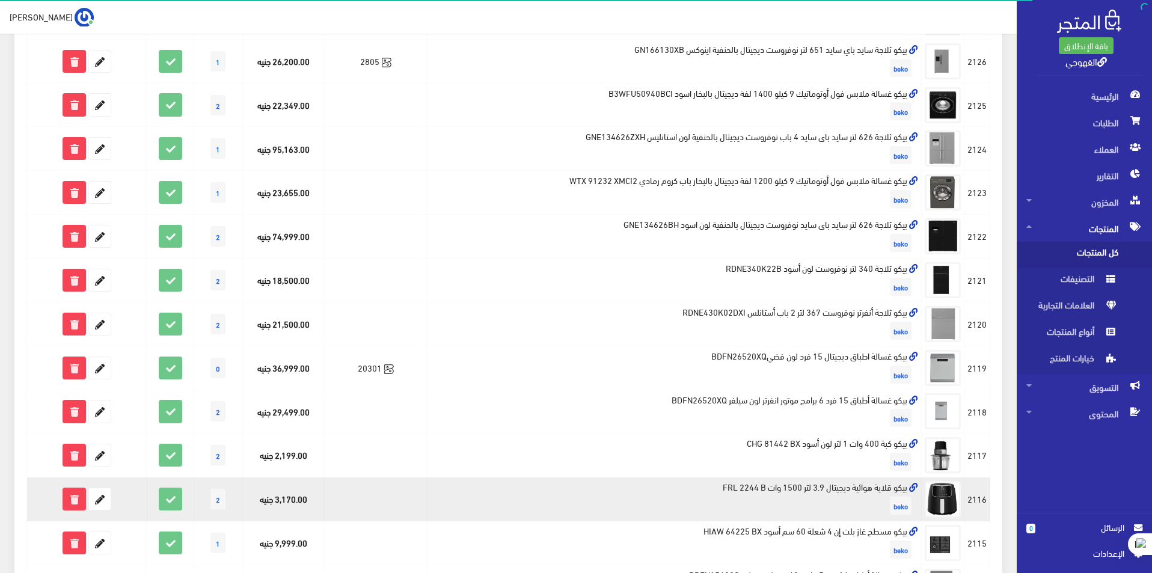
scroll to position [681, 0]
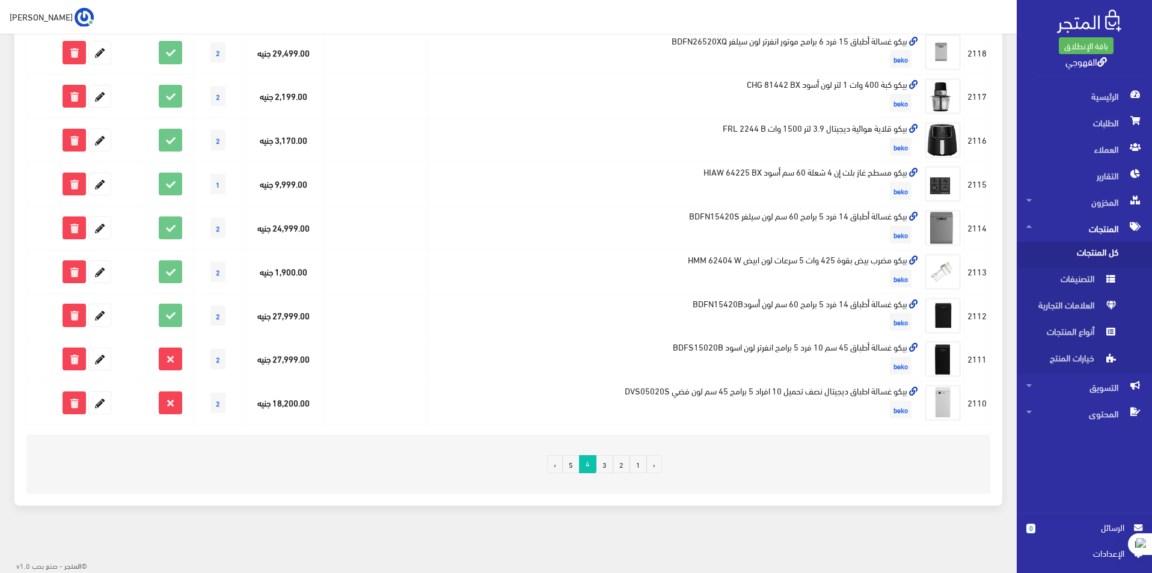
click at [571, 459] on link "5" at bounding box center [570, 464] width 17 height 18
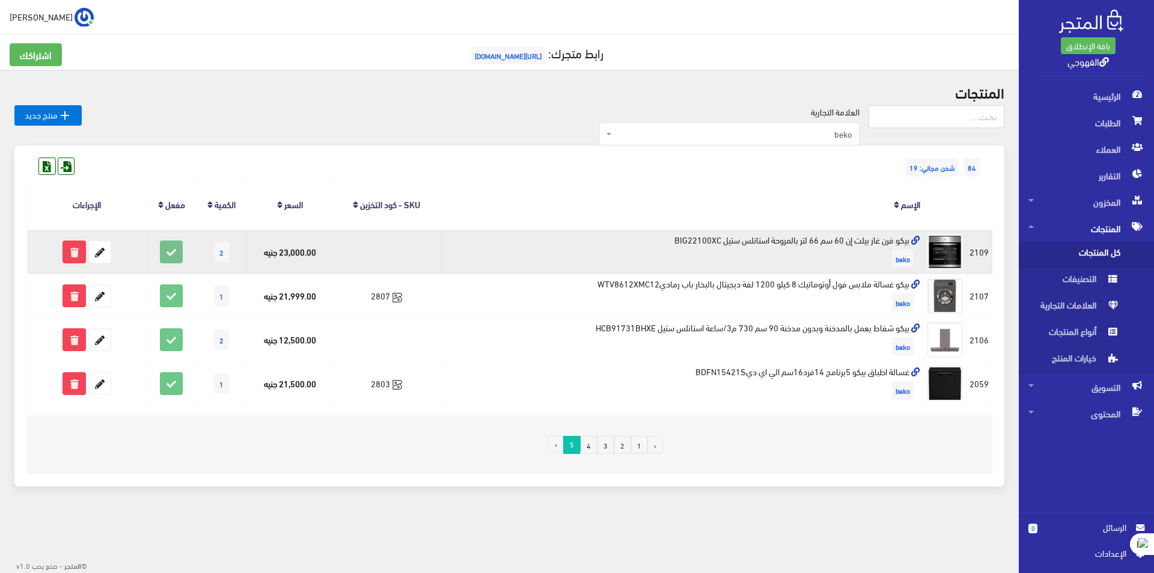
click at [165, 248] on icon at bounding box center [172, 252] width 22 height 22
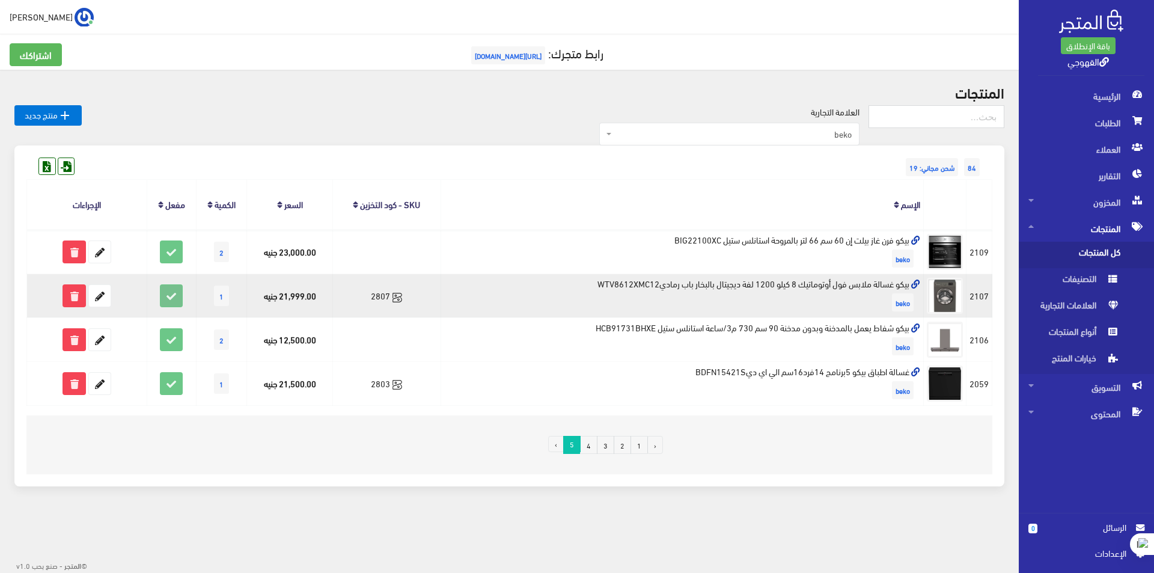
click at [176, 289] on icon at bounding box center [172, 296] width 22 height 22
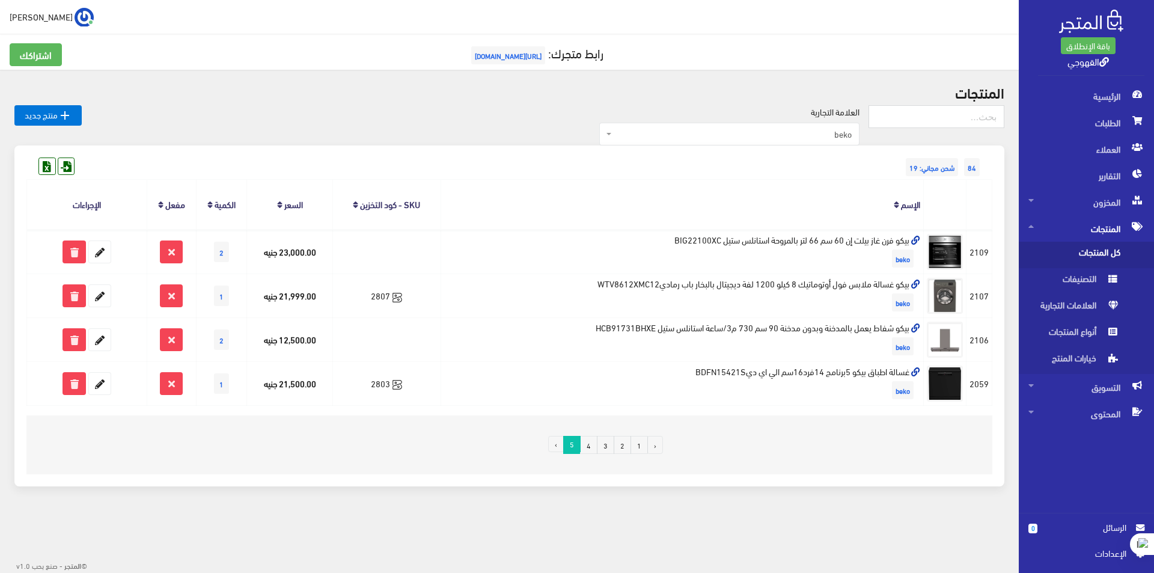
click at [363, 140] on div "العلامة التجارية الكل منتجات اخري امبريال فريش كريازي يونيون آير تورنيدو شارب L…" at bounding box center [475, 125] width 787 height 41
click at [846, 129] on span "beko" at bounding box center [732, 134] width 237 height 12
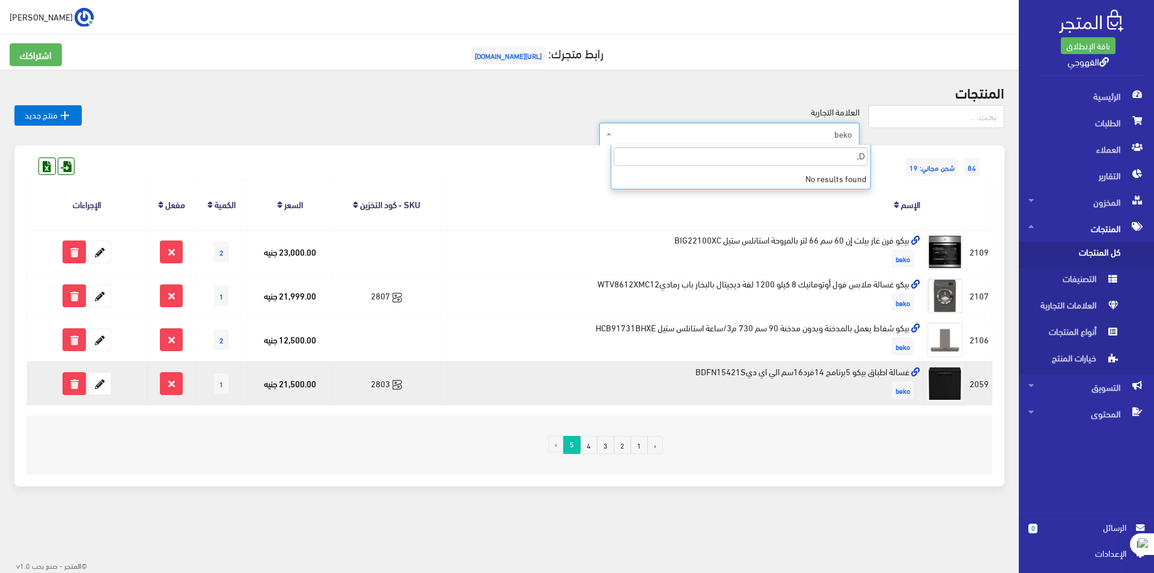
type input "D"
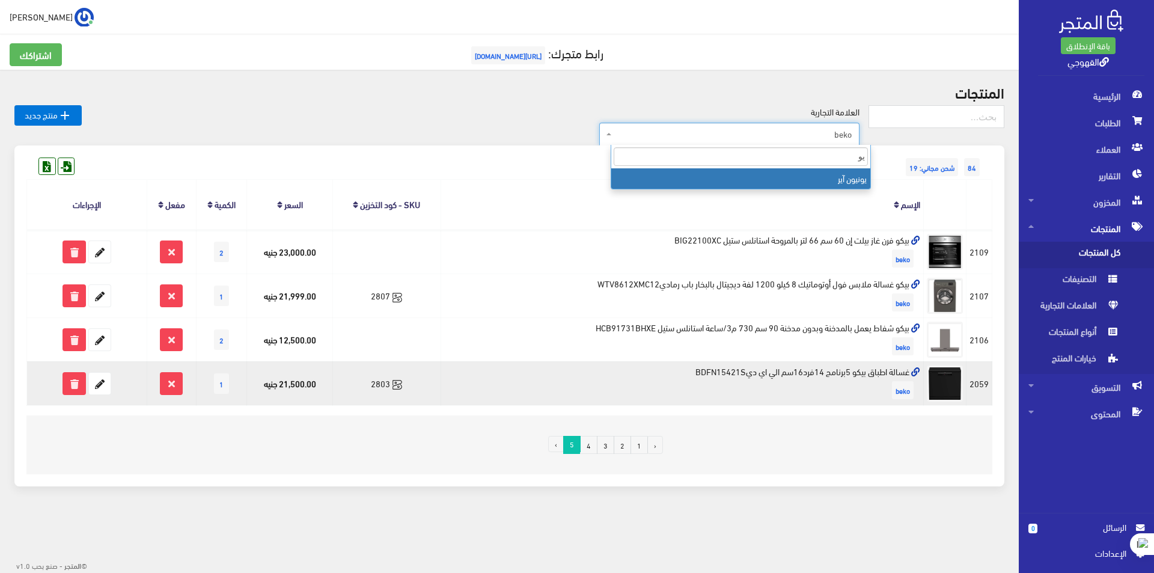
type input "يون"
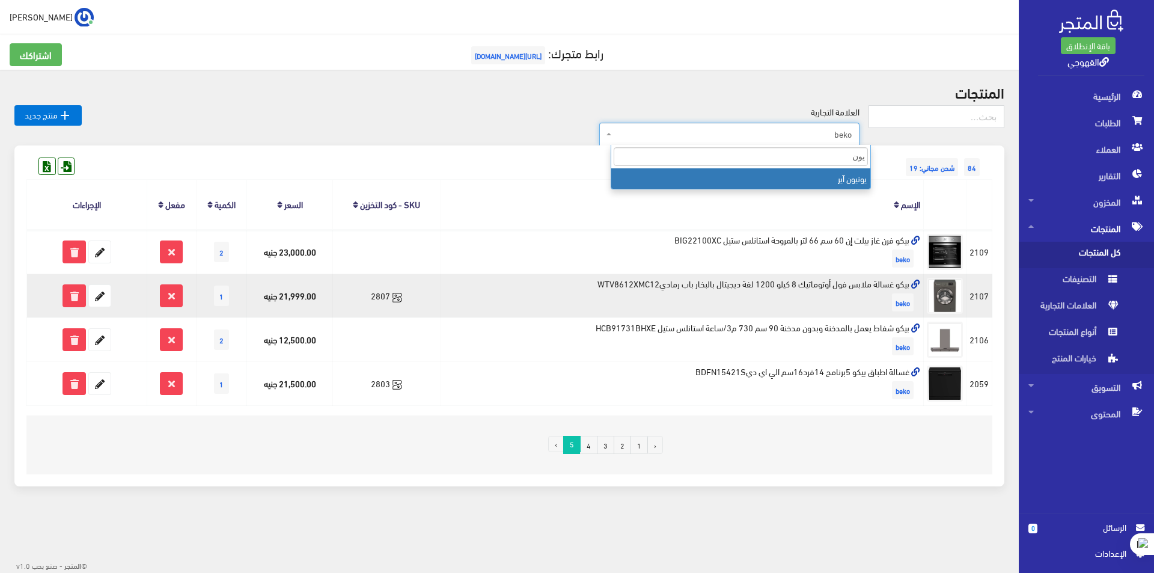
select select "https://account.almatjar.store/products?brand=35"
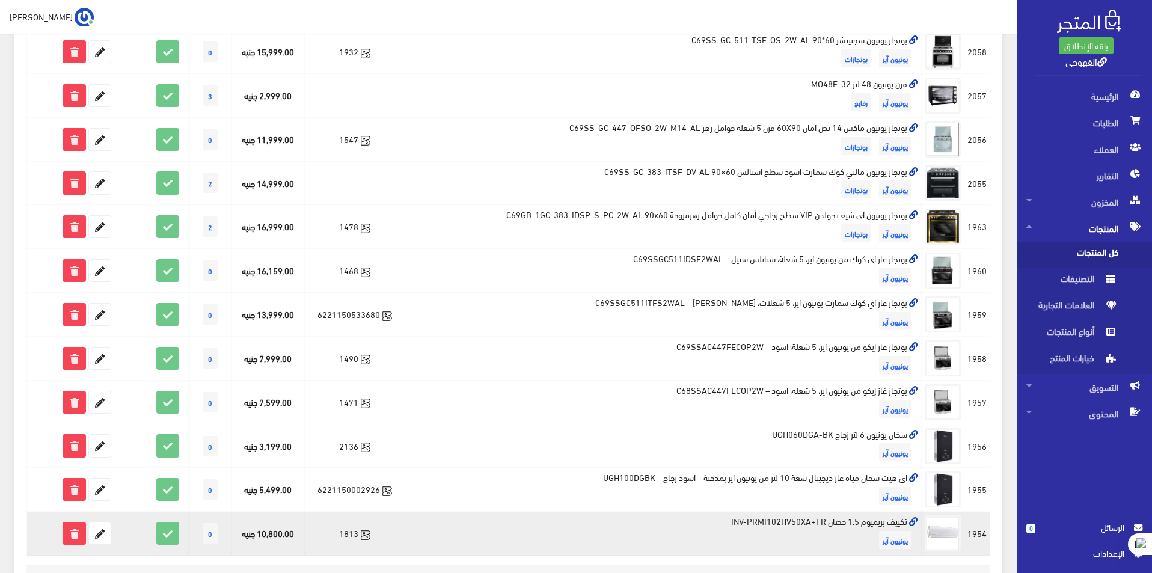
scroll to position [681, 0]
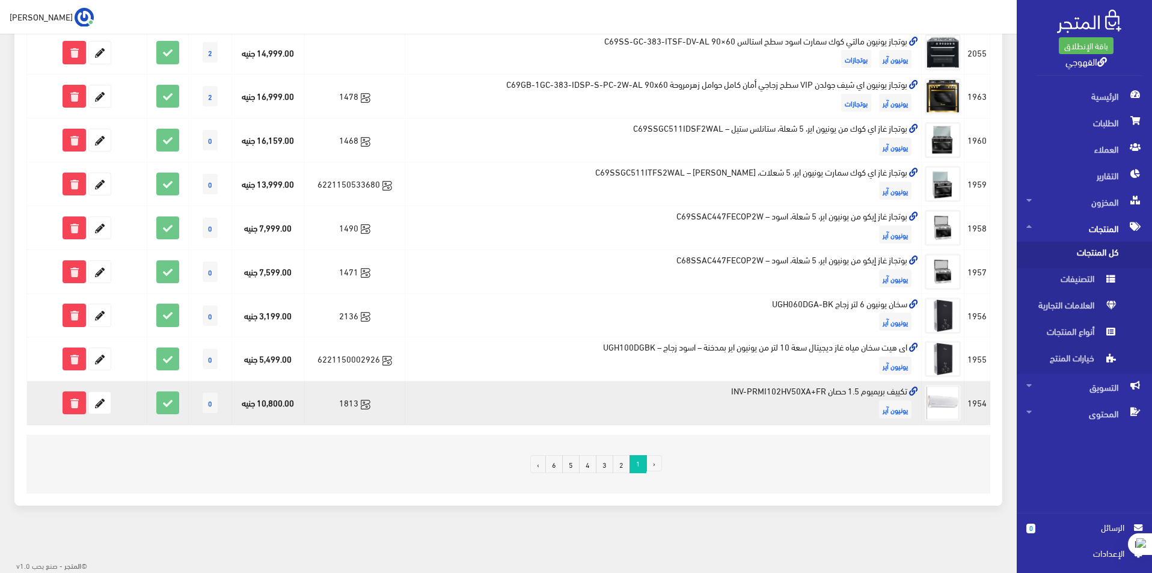
click at [877, 385] on td "تكييف بريميوم 1.5 حصان INV-PRMI102HV50XA+FR يونيون آير" at bounding box center [663, 403] width 517 height 44
copy td "تكييف بريميوم 1.5 حصان INV-PRMI102HV50XA+FR"
click at [104, 408] on icon at bounding box center [100, 403] width 22 height 22
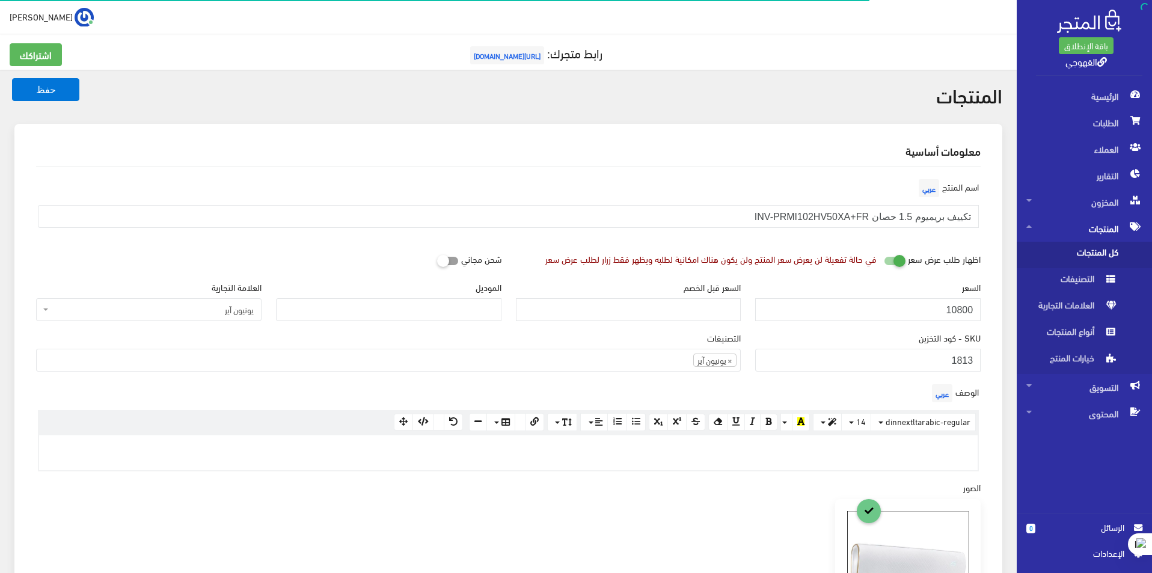
scroll to position [310, 0]
click at [884, 317] on input "10800" at bounding box center [867, 309] width 225 height 23
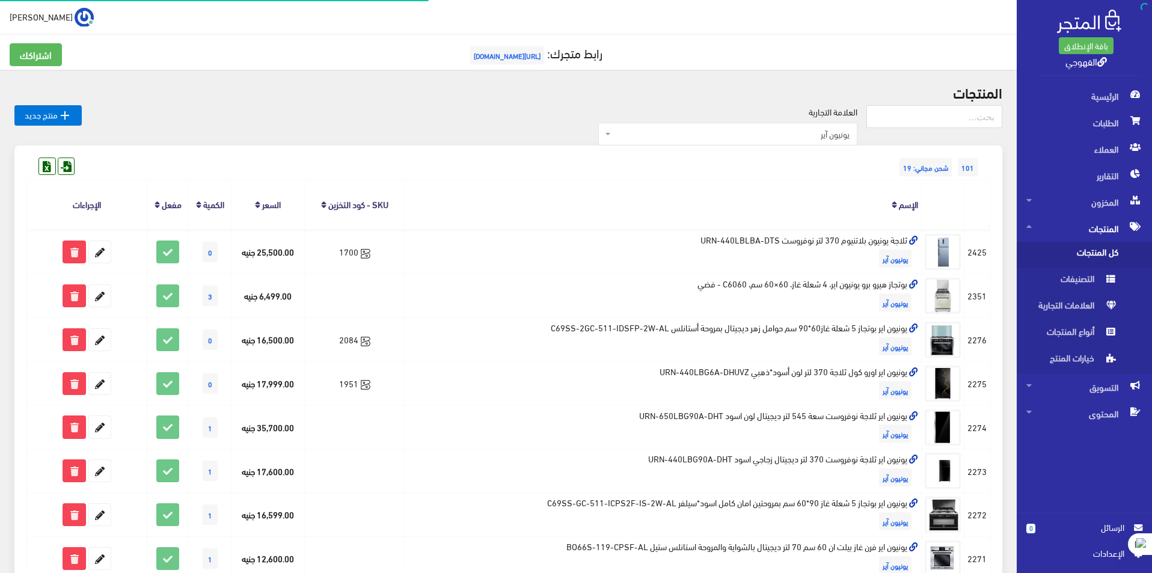
scroll to position [681, 0]
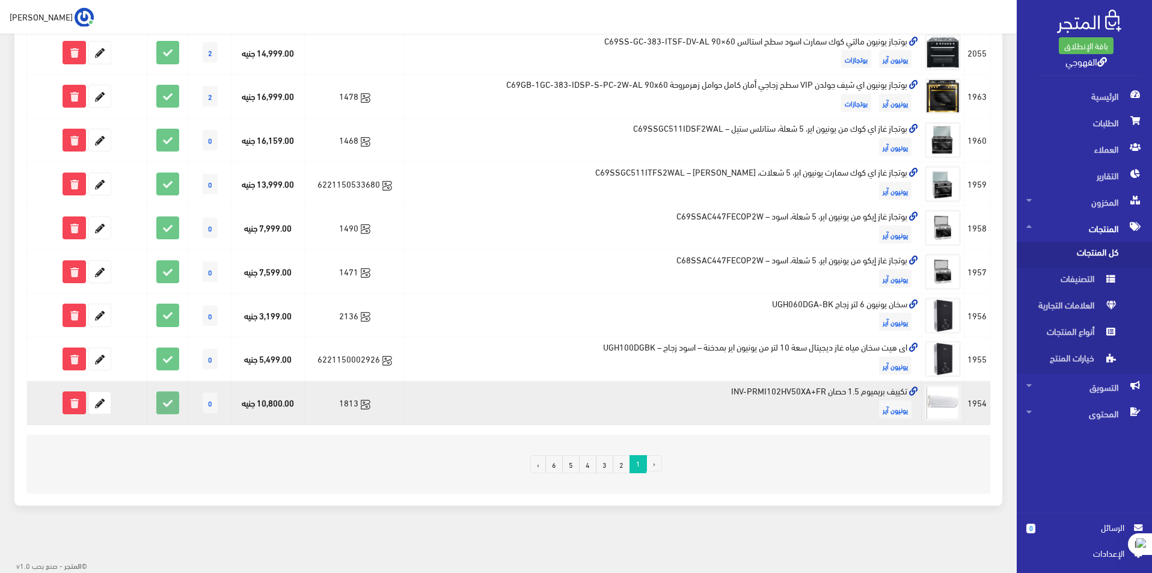
click at [165, 397] on icon at bounding box center [168, 403] width 22 height 22
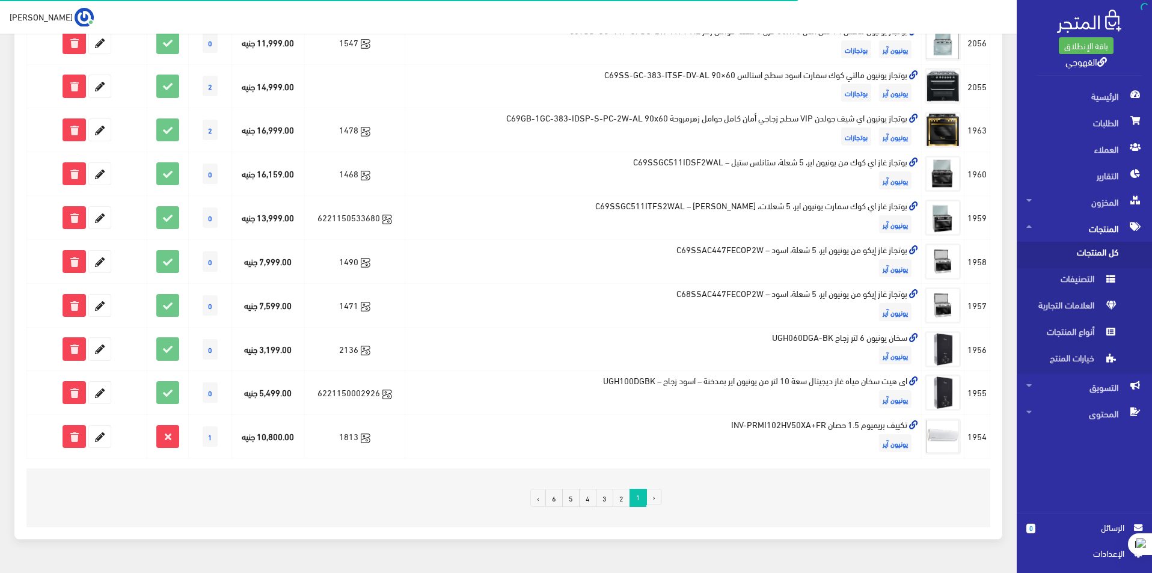
scroll to position [681, 0]
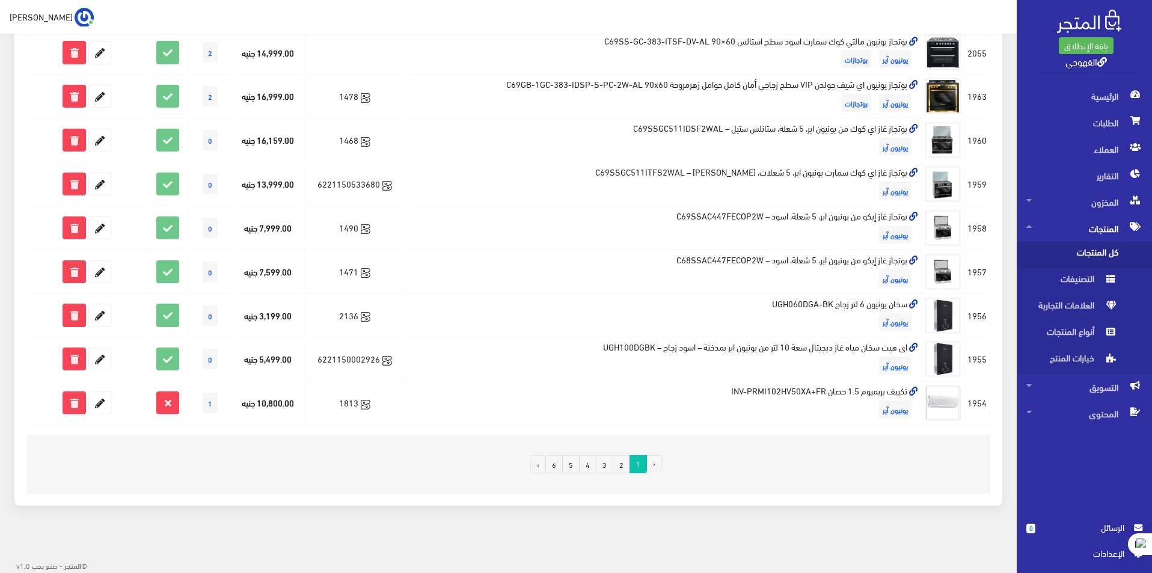
click at [617, 464] on link "2" at bounding box center [621, 464] width 17 height 18
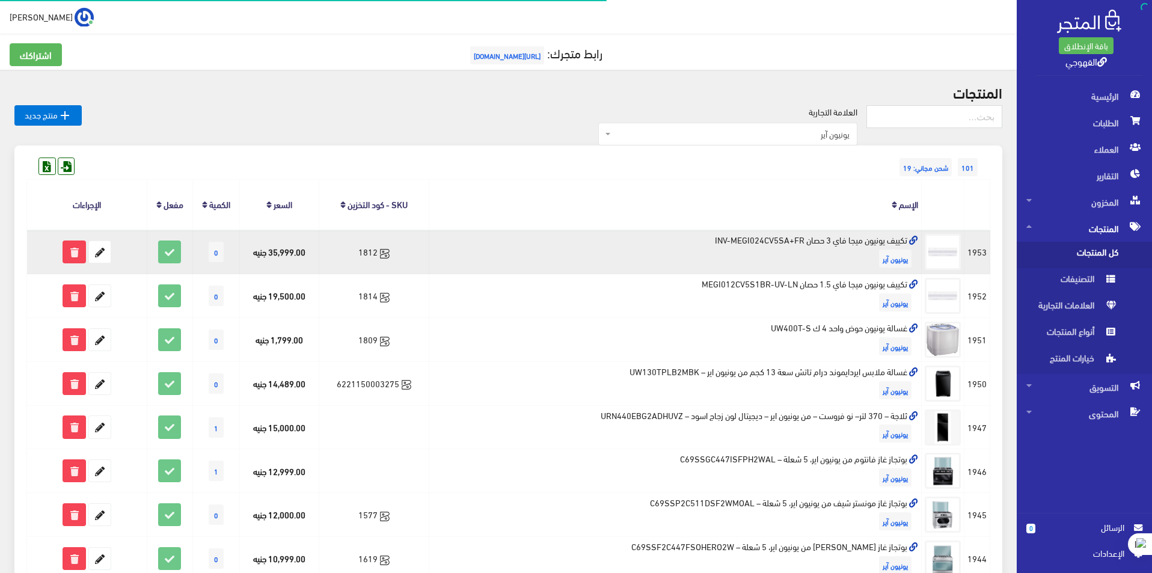
click at [795, 242] on td "تكييف يونيون ميجا فاي 3 حصان INV-MEGI024CV5SA+FR يونيون آير" at bounding box center [675, 252] width 493 height 44
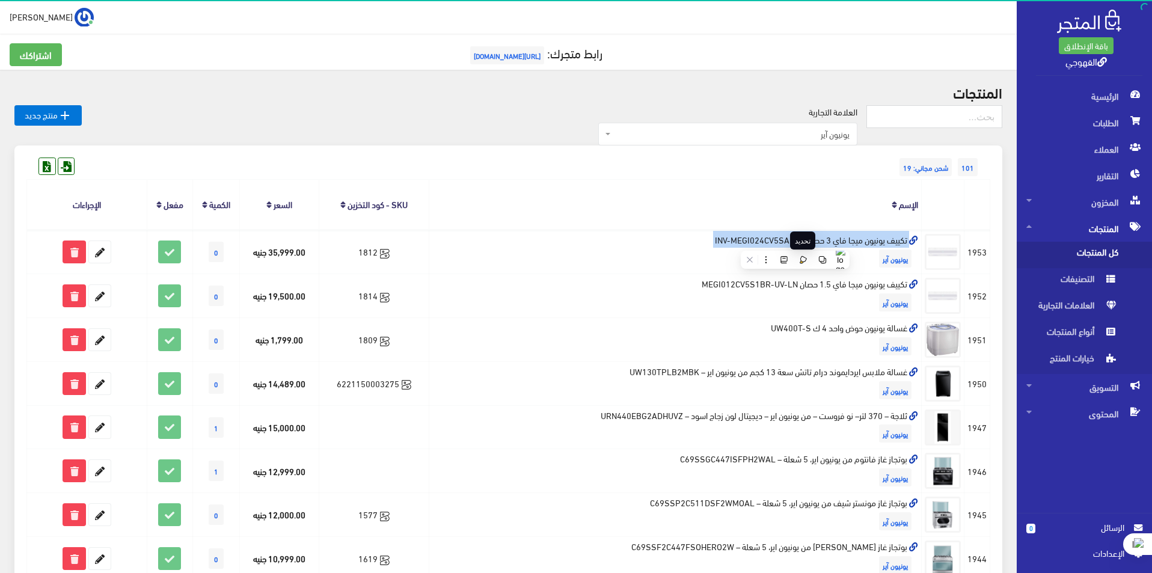
copy td "تكييف يونيون ميجا فاي 3 حصان INV-MEGI024CV5SA+FR"
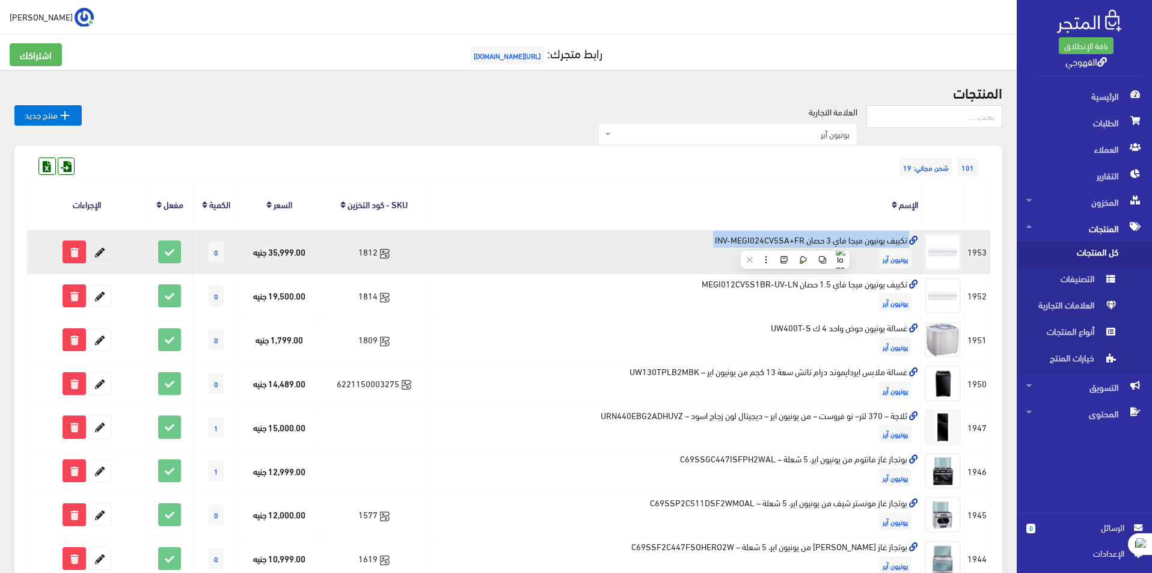
click at [106, 256] on icon at bounding box center [100, 252] width 22 height 22
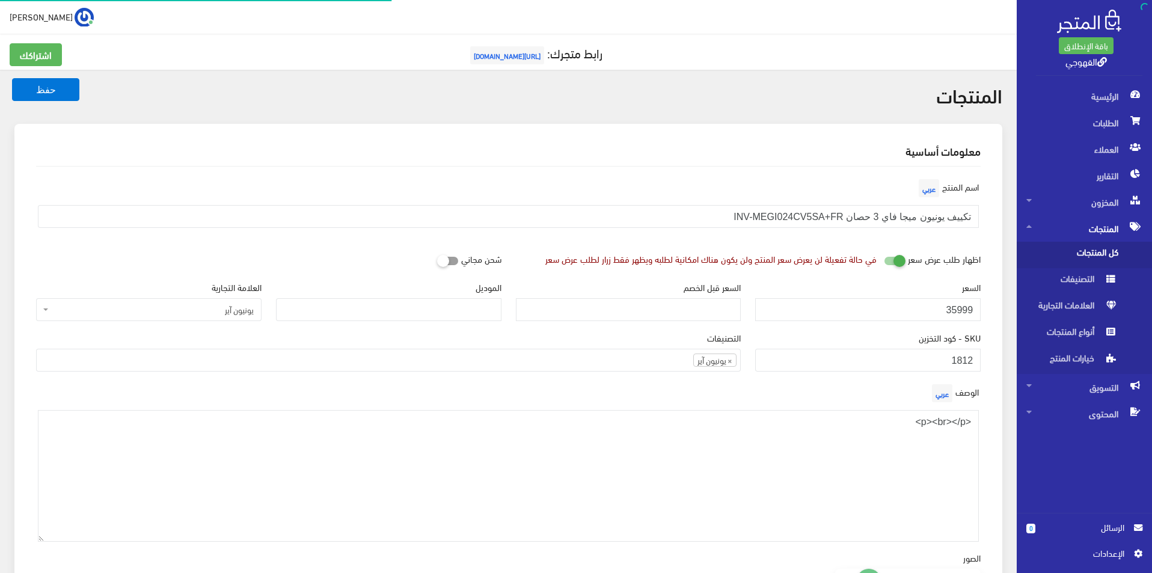
scroll to position [310, 0]
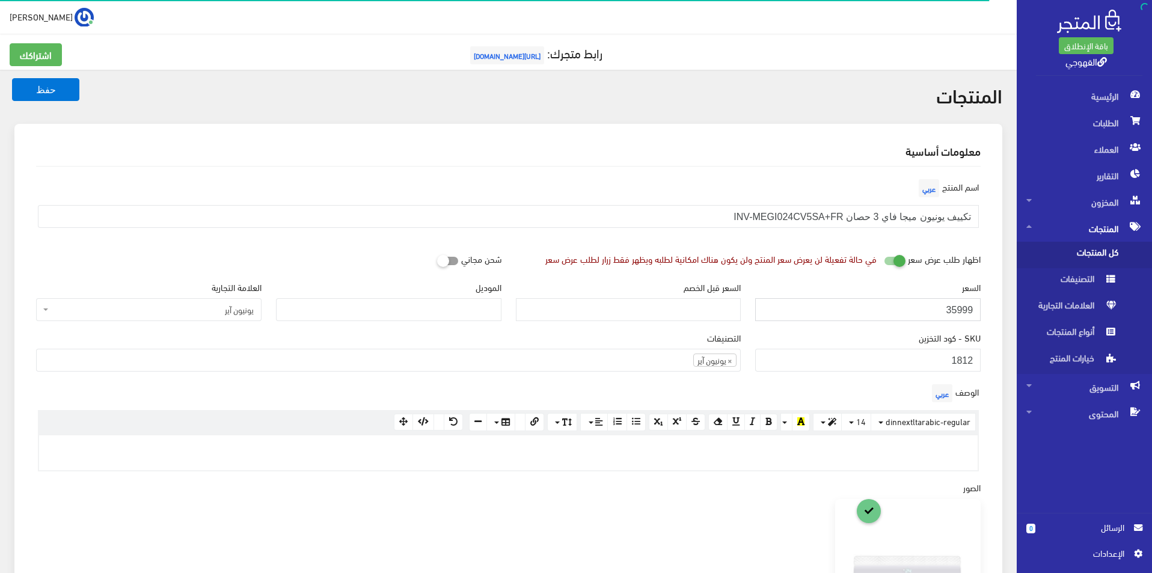
click at [961, 309] on input "35999" at bounding box center [867, 309] width 225 height 23
paste input "2"
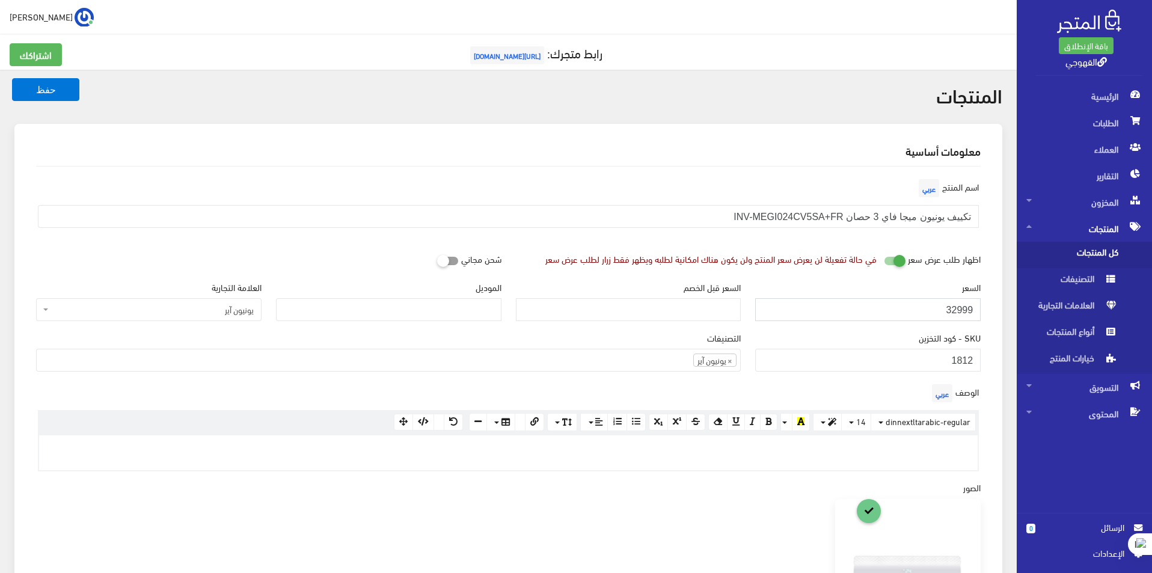
type input "32999"
click at [12, 78] on button "حفظ" at bounding box center [45, 89] width 67 height 23
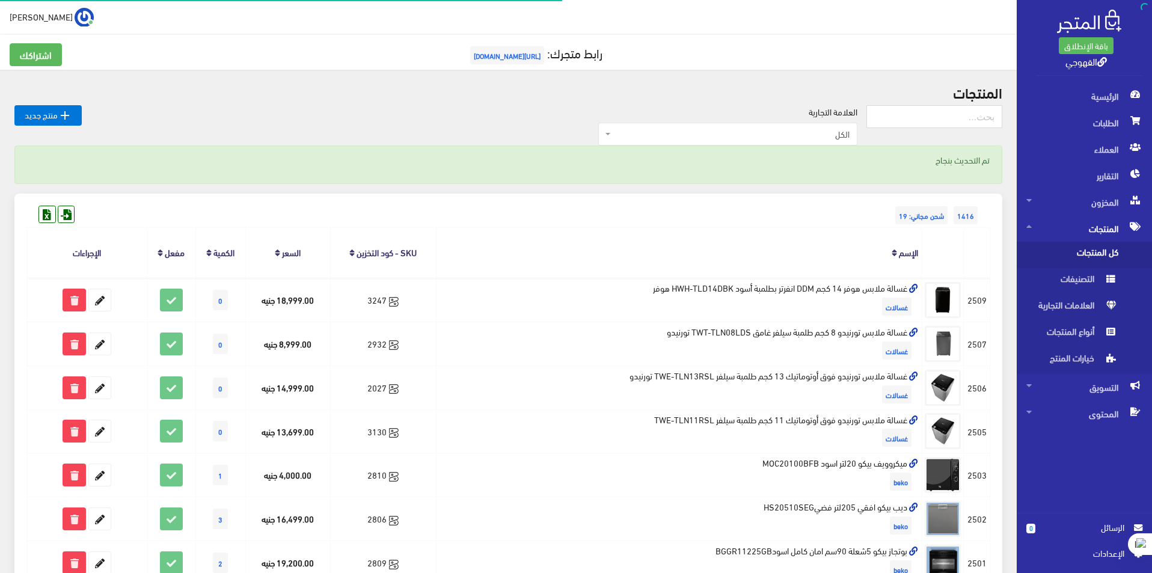
click at [746, 138] on span "الكل" at bounding box center [731, 134] width 236 height 12
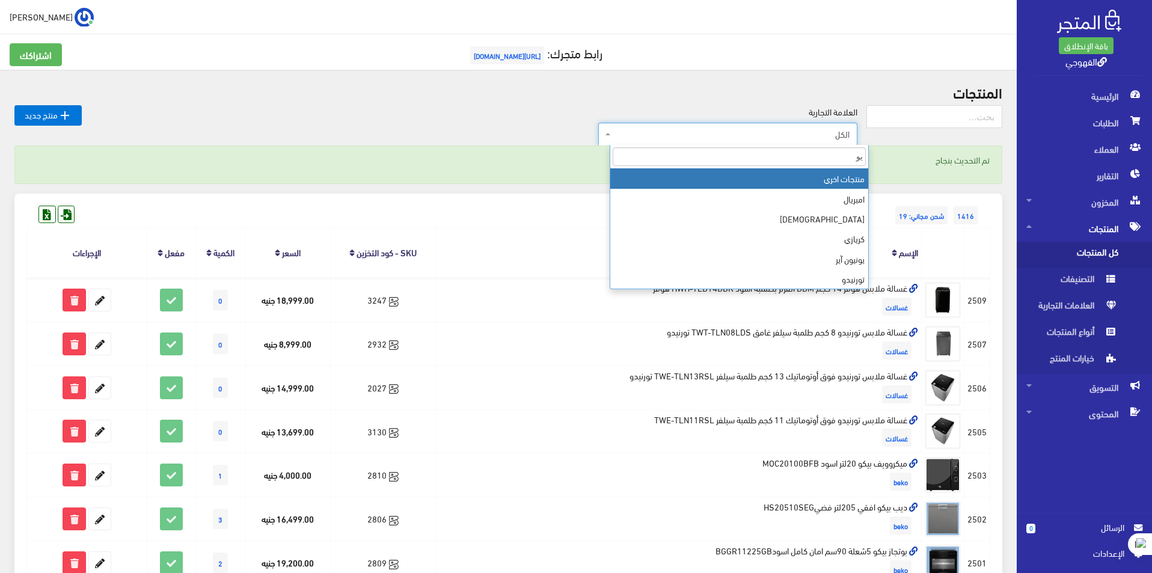
type input "يون"
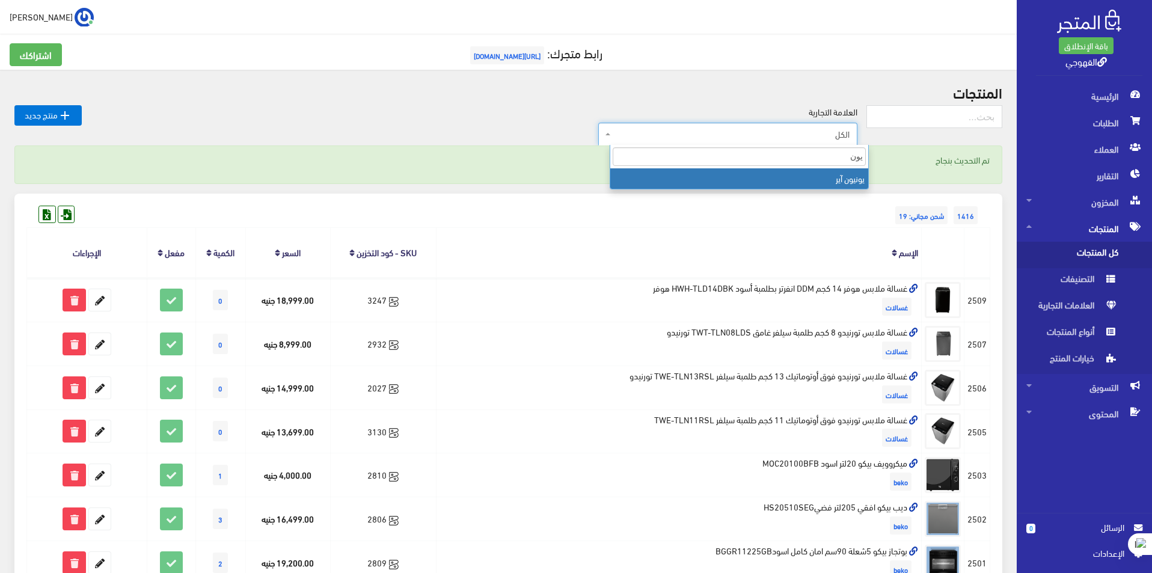
select select "https://account.almatjar.store/products?brand=35"
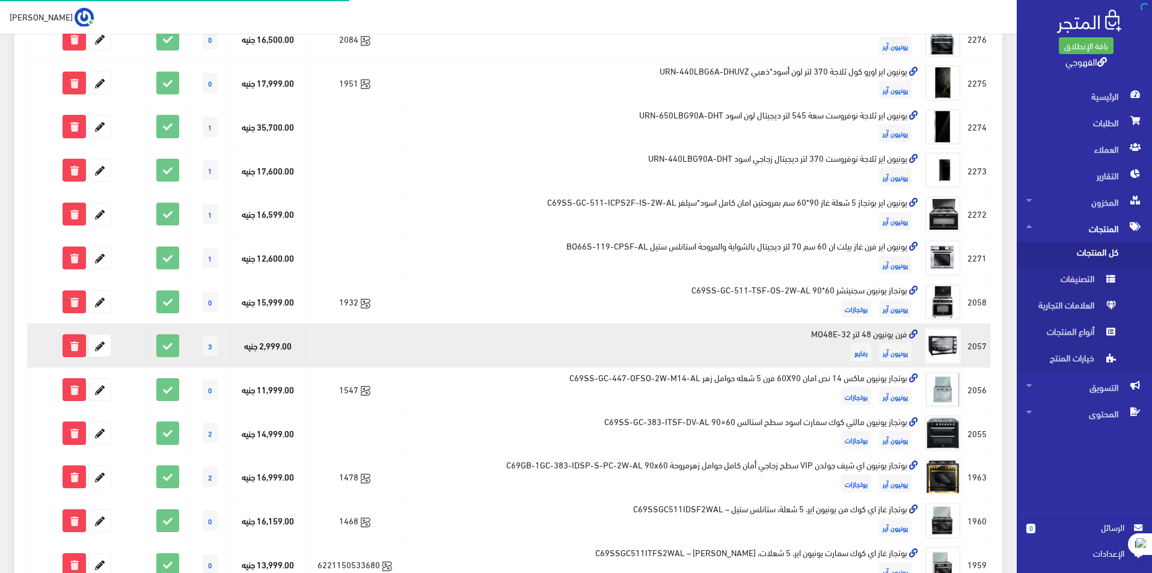
scroll to position [681, 0]
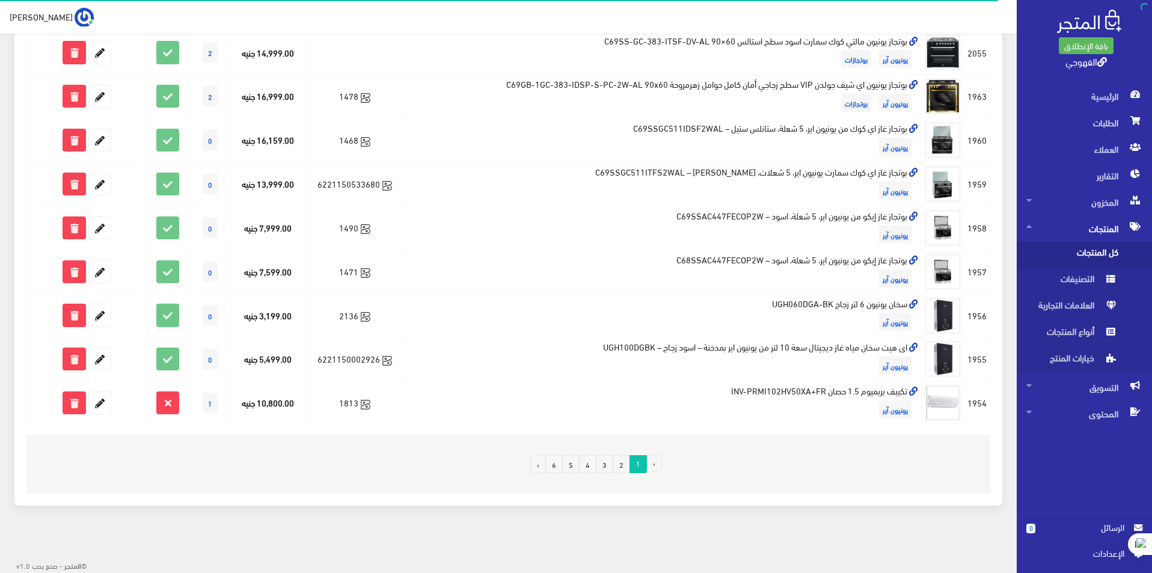
click at [622, 470] on link "2" at bounding box center [621, 464] width 17 height 18
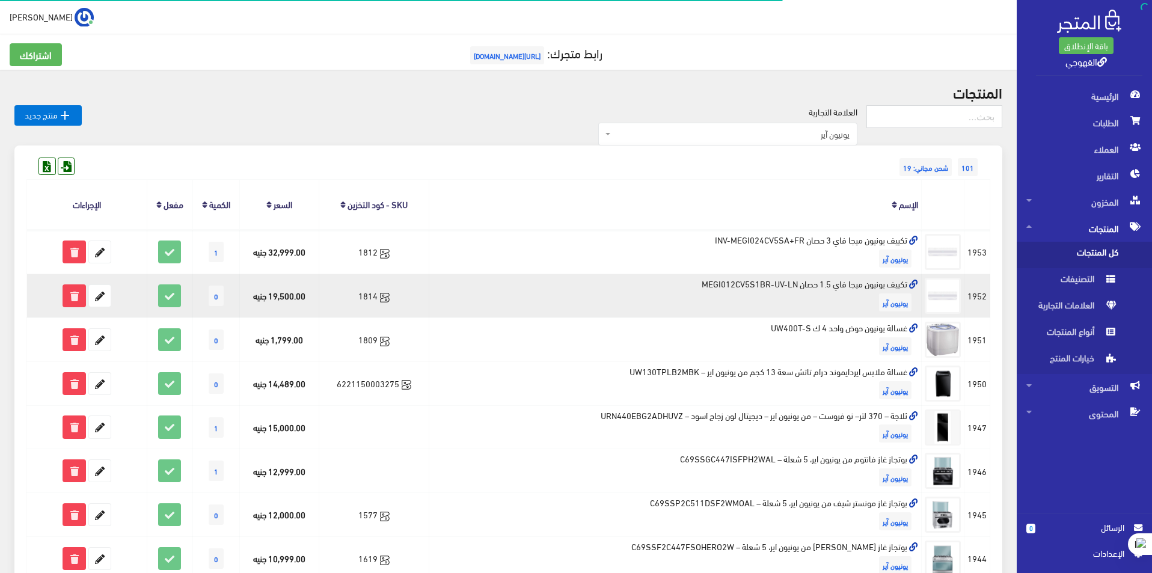
click at [862, 285] on td "تكييف يونيون ميجا فاي 1.5 حصان MEGI012CV5S1BR-UV-LN يونيون آير" at bounding box center [675, 296] width 493 height 44
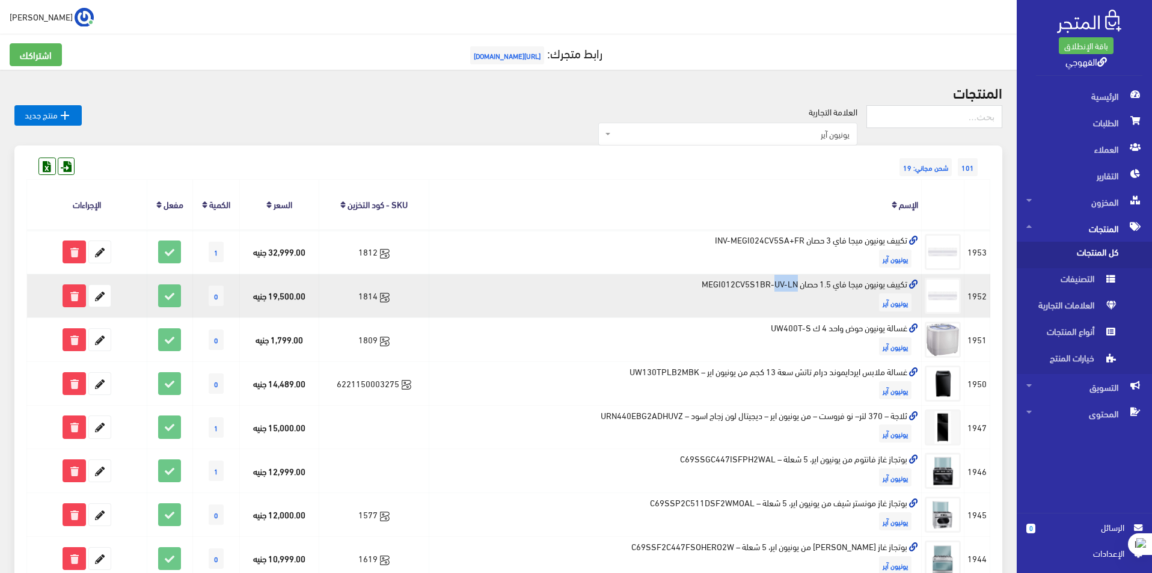
click at [862, 285] on td "تكييف يونيون ميجا فاي 1.5 حصان MEGI012CV5S1BR-UV-LN يونيون آير" at bounding box center [675, 296] width 493 height 44
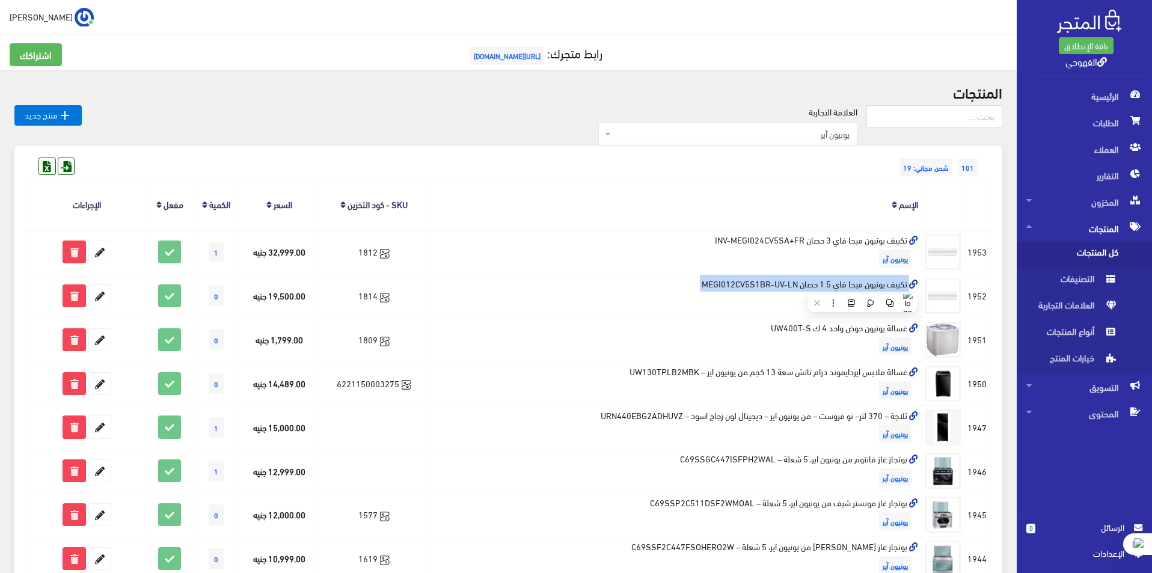
copy td "تكييف يونيون ميجا فاي 1.5 حصان MEGI012CV5S1BR-UV-LN"
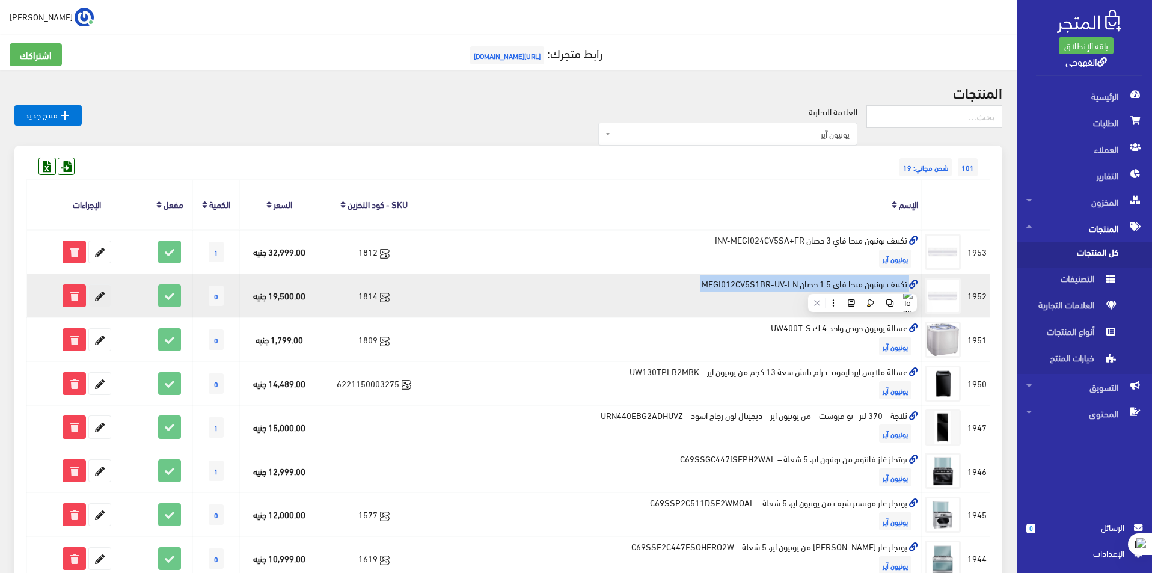
click at [100, 289] on icon at bounding box center [100, 296] width 22 height 22
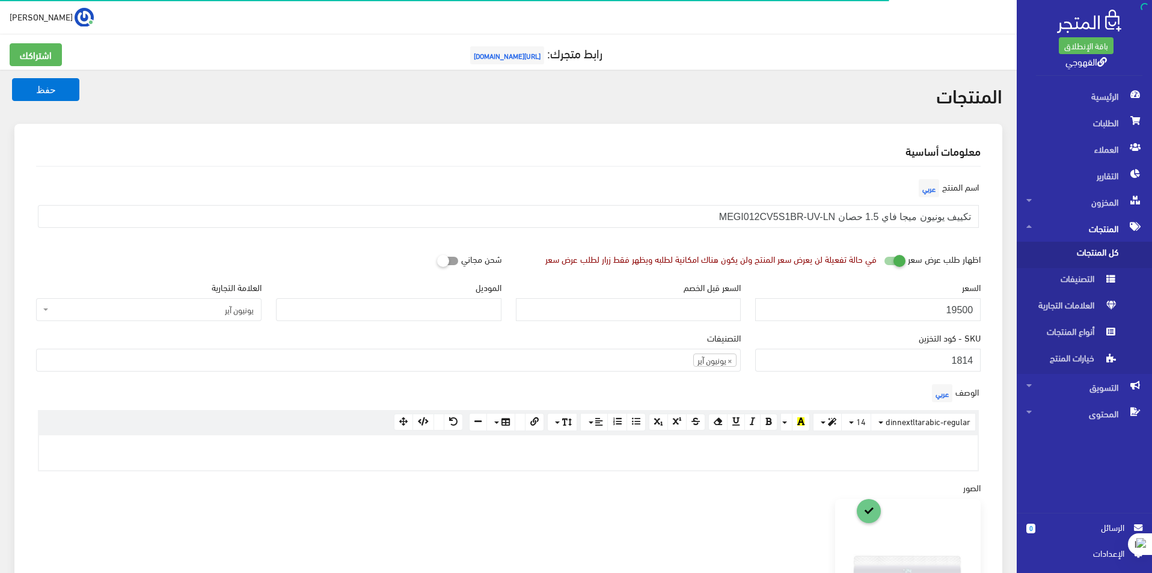
scroll to position [310, 0]
type input "20999"
click at [12, 78] on button "حفظ" at bounding box center [45, 89] width 67 height 23
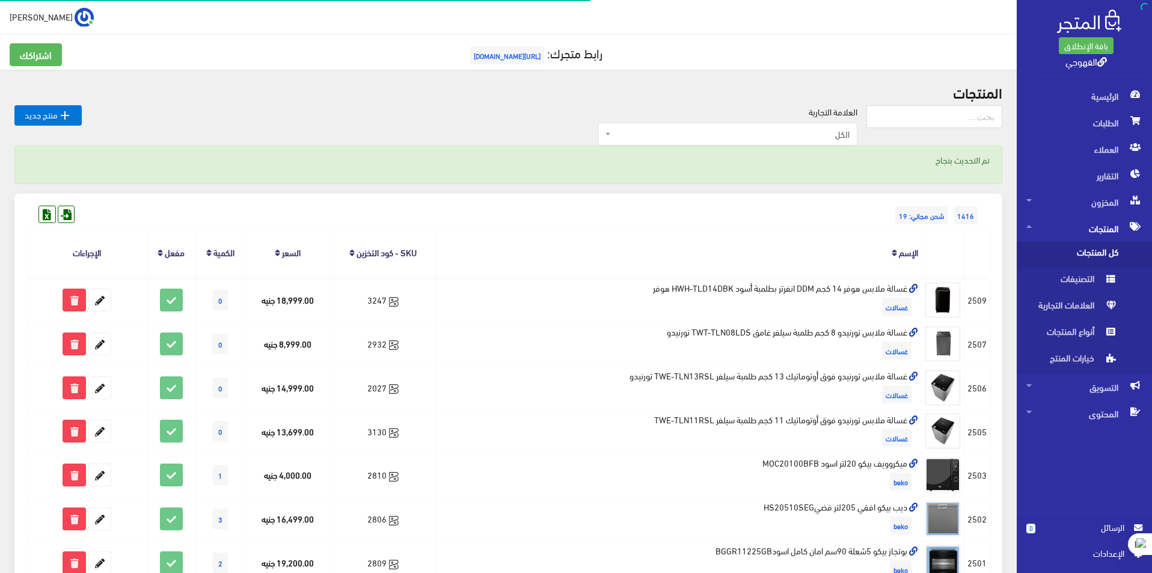
click at [777, 134] on span "الكل" at bounding box center [731, 134] width 236 height 12
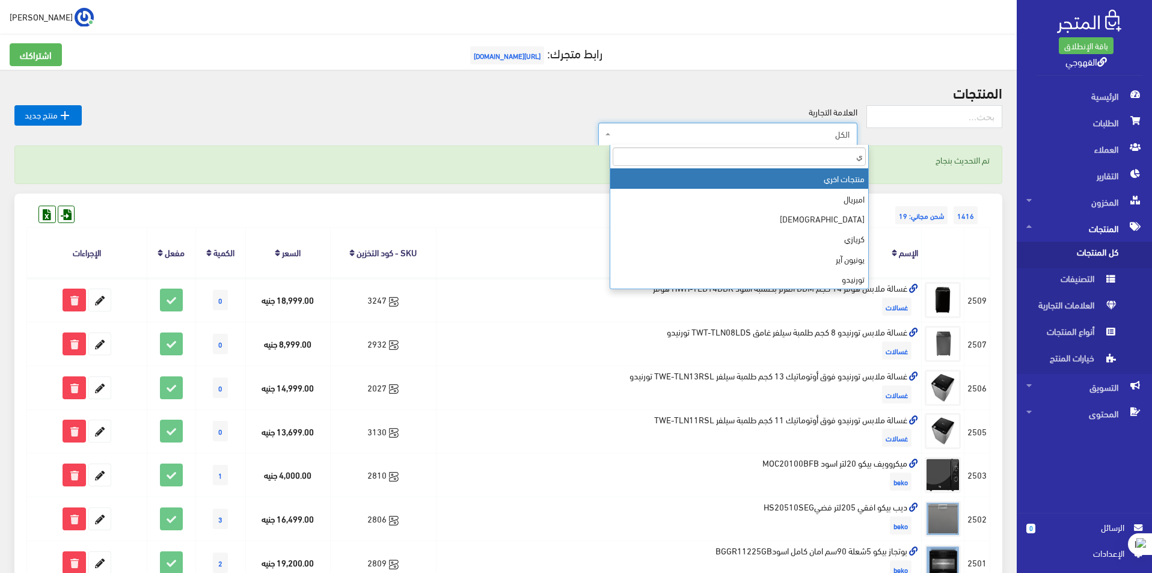
type input "يو"
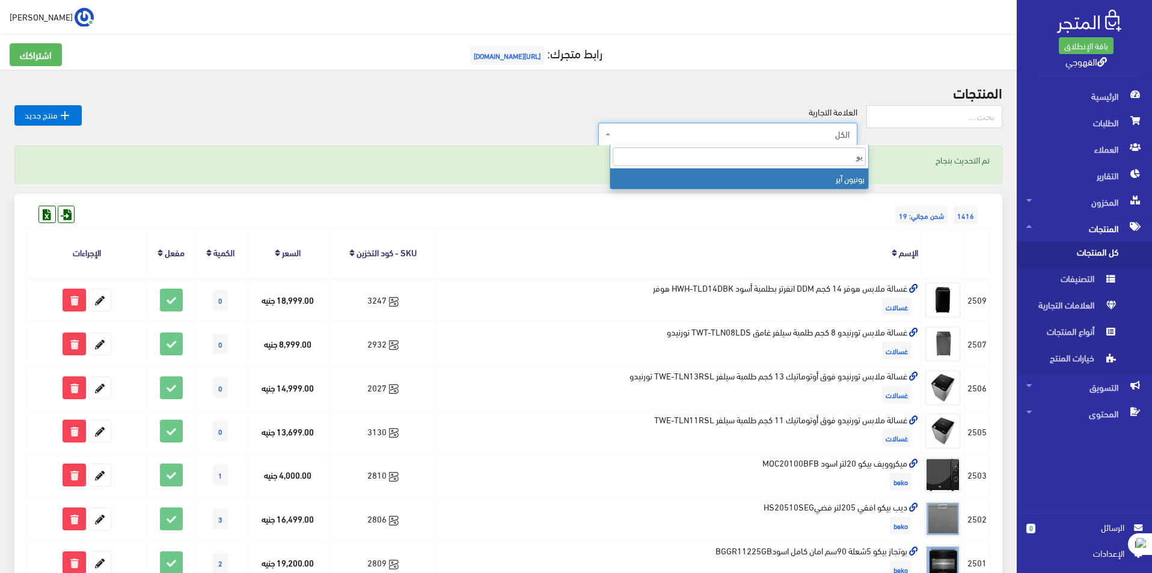
select select "https://account.almatjar.store/products?brand=35"
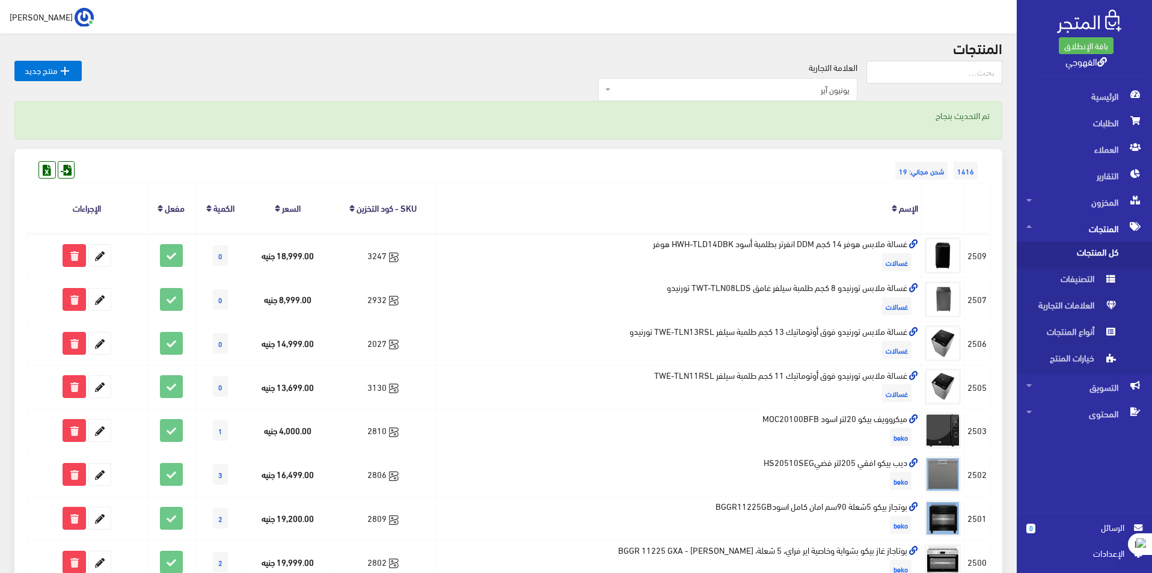
scroll to position [99, 0]
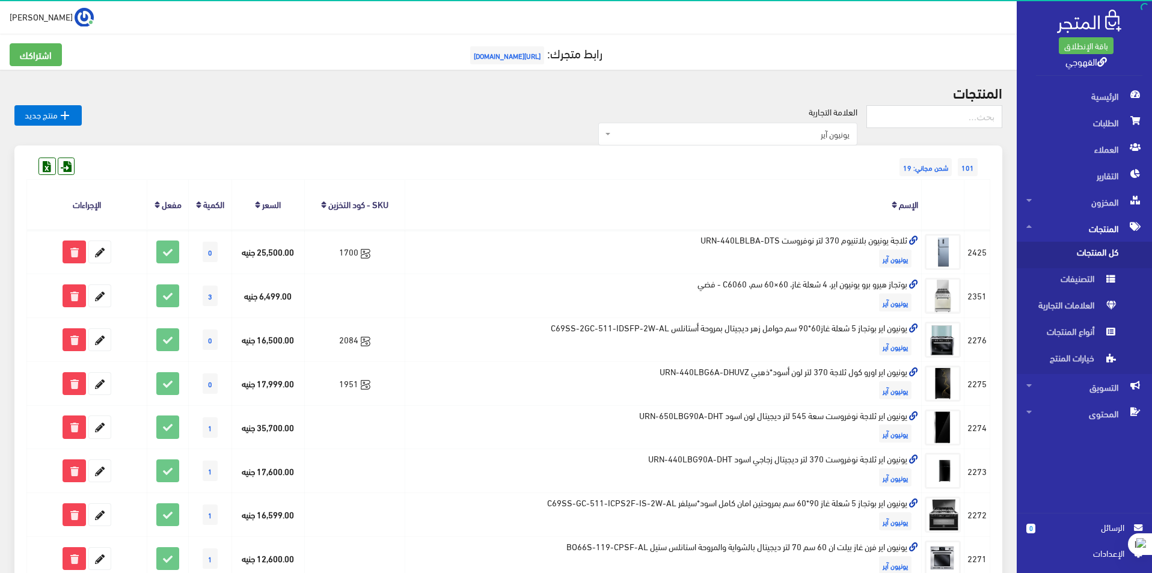
scroll to position [681, 0]
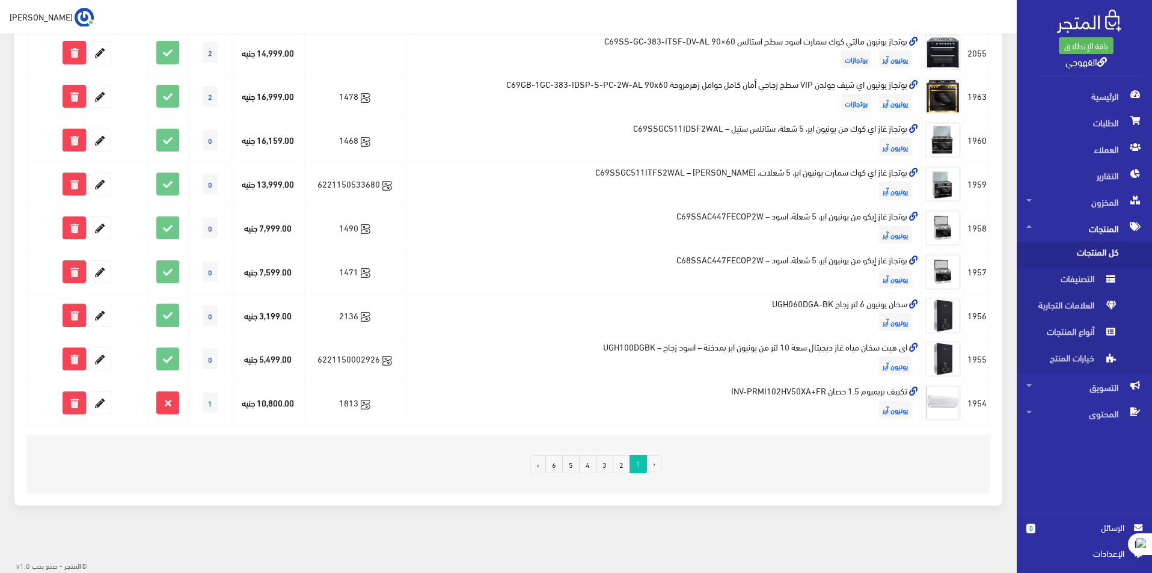
click at [619, 463] on link "2" at bounding box center [621, 464] width 17 height 18
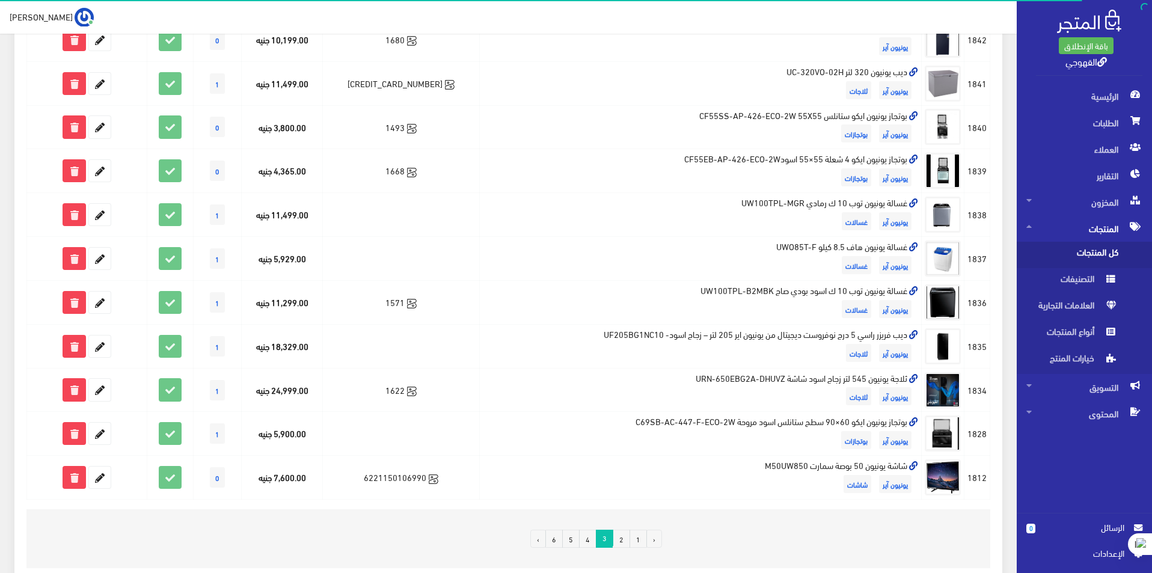
scroll to position [681, 0]
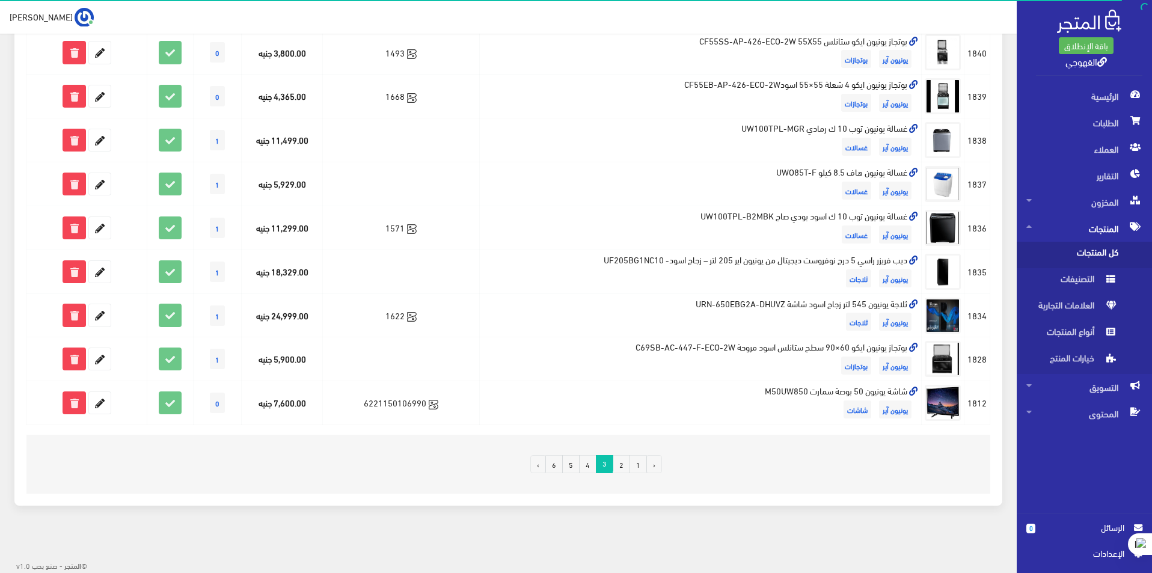
click at [586, 466] on link "4" at bounding box center [587, 464] width 17 height 18
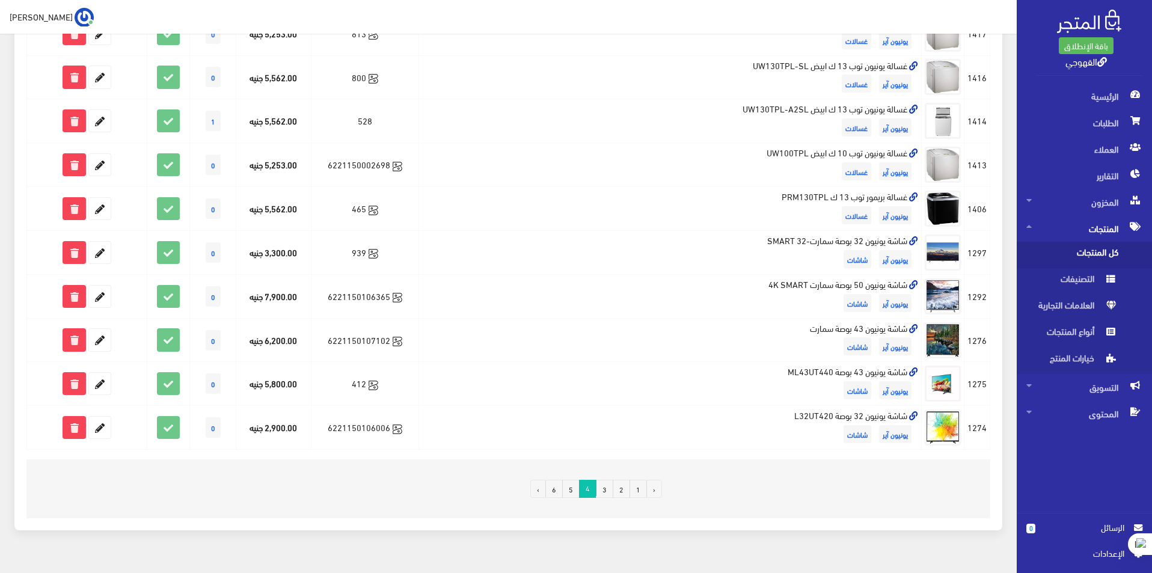
scroll to position [661, 0]
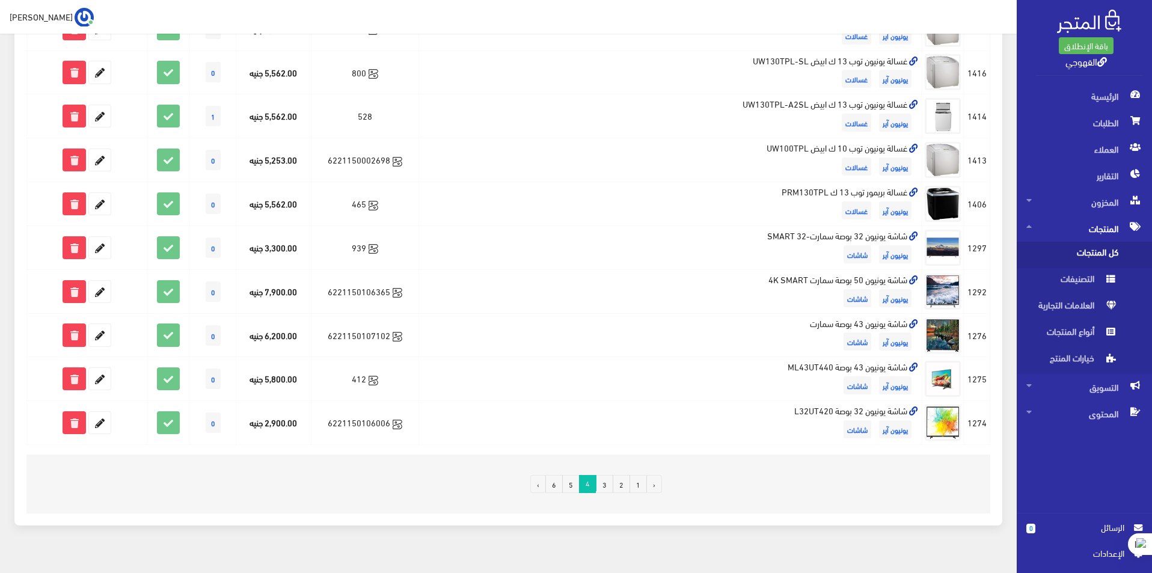
click at [577, 486] on link "5" at bounding box center [570, 484] width 17 height 18
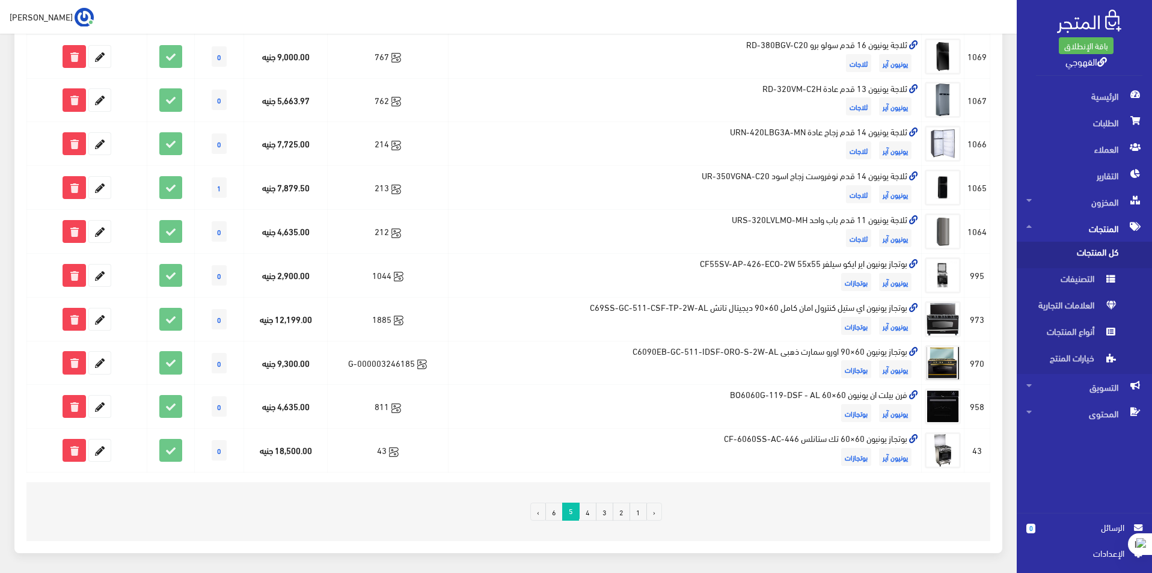
scroll to position [661, 0]
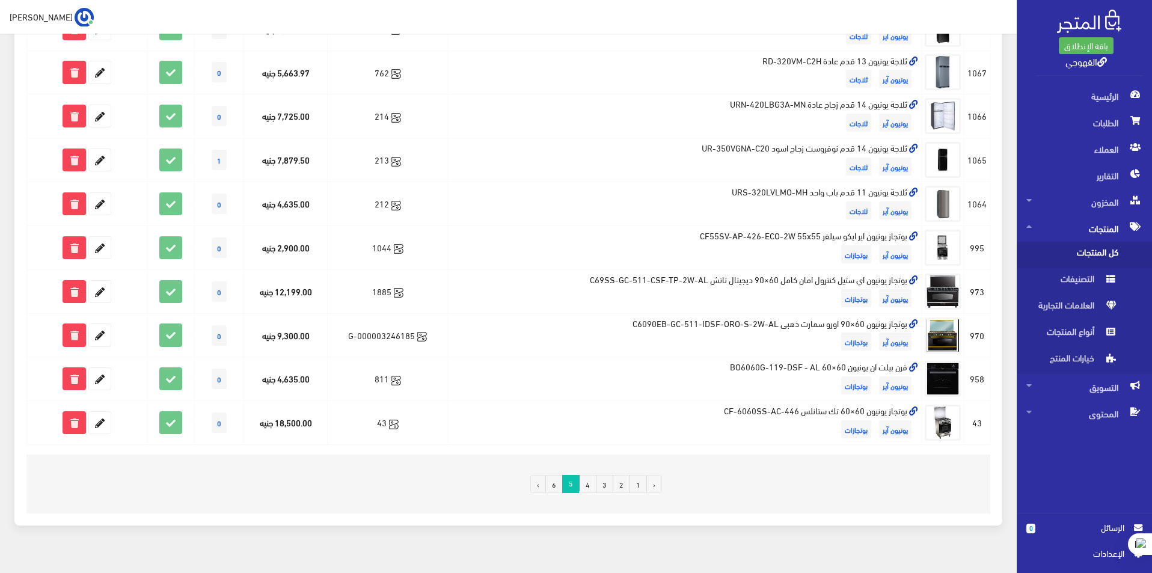
click at [555, 488] on link "6" at bounding box center [553, 484] width 17 height 18
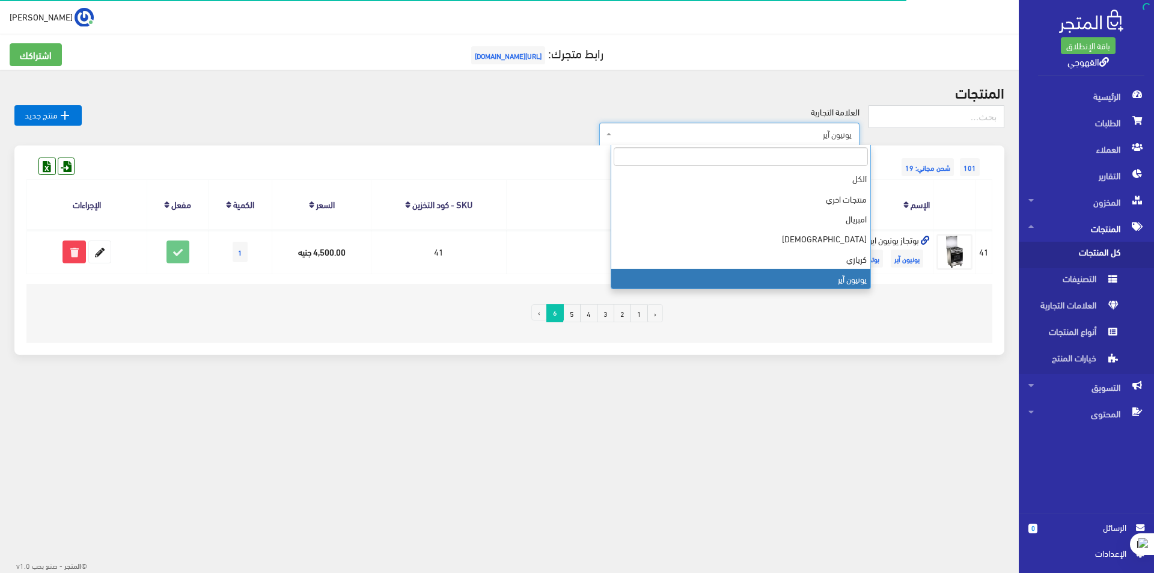
click at [846, 134] on span "يونيون آير" at bounding box center [732, 134] width 237 height 12
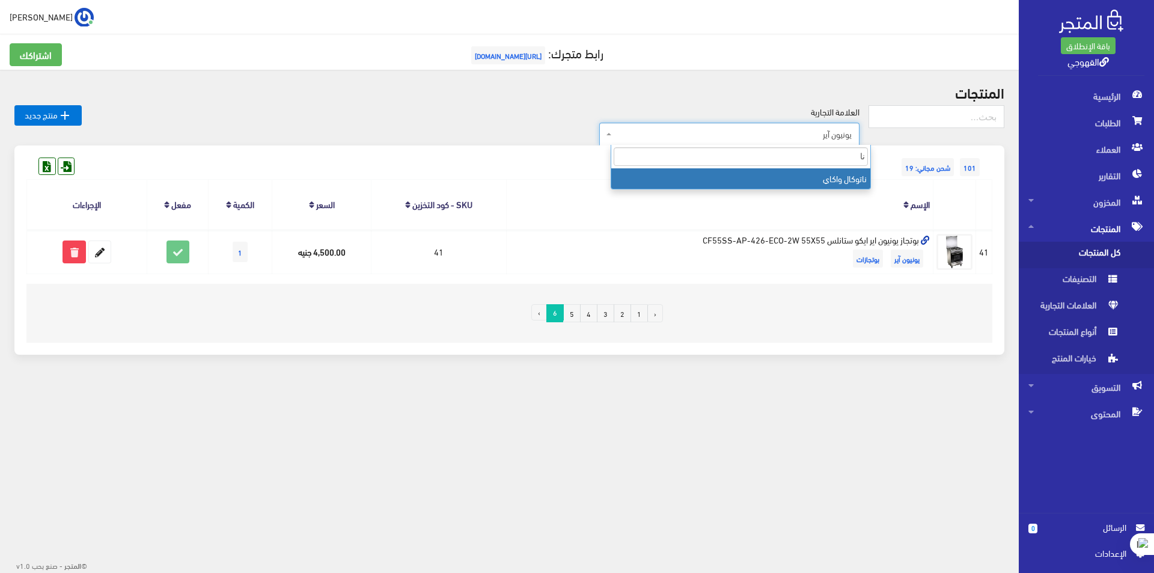
type input "نات"
select select "https://account.almatjar.store/products?brand=109"
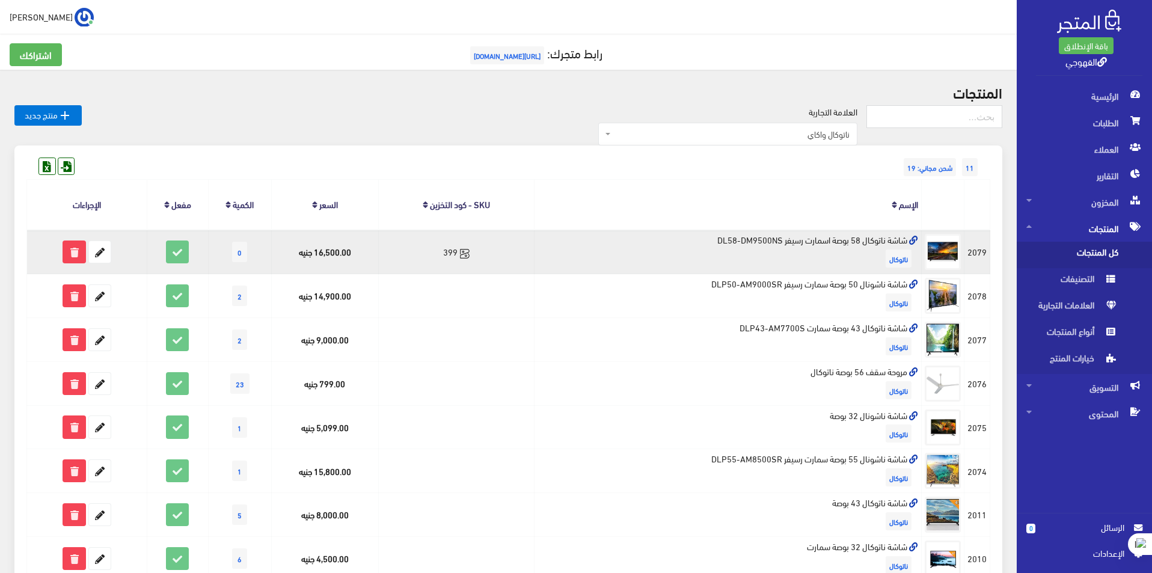
click at [839, 243] on td "شاشة ناتوكال 58 بوصة اسمارت رسيفر DL58-DM9500NS [GEOGRAPHIC_DATA]" at bounding box center [727, 252] width 387 height 44
click at [839, 243] on td "شاشة ناتوكال 58 بوصة اسمارت رسيفر DL58-DM9500NS ناتوكال" at bounding box center [727, 252] width 387 height 44
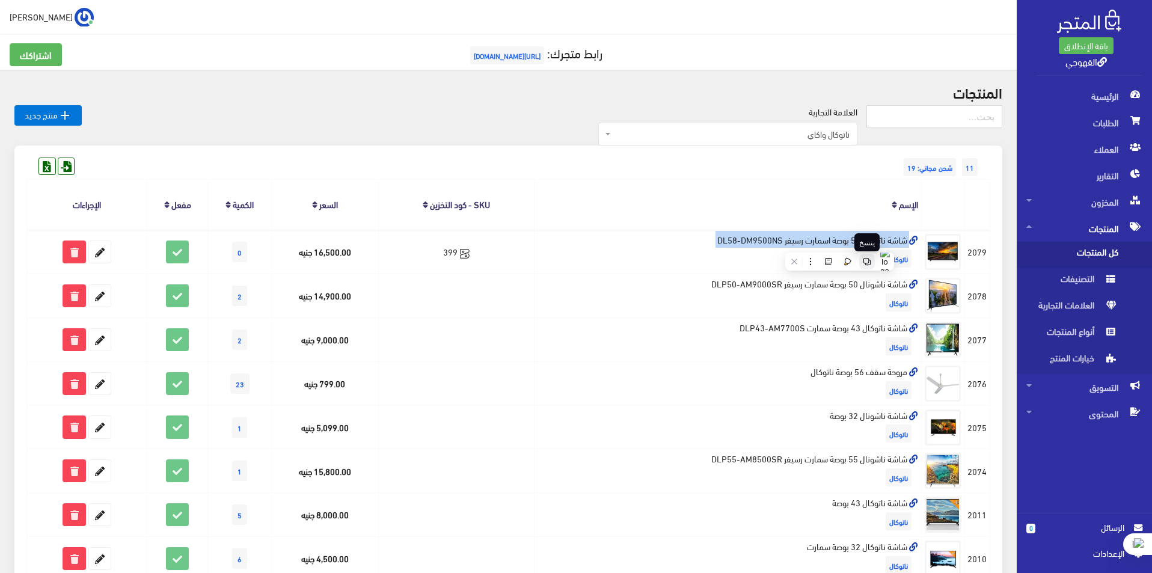
click at [860, 262] on button at bounding box center [867, 262] width 16 height 16
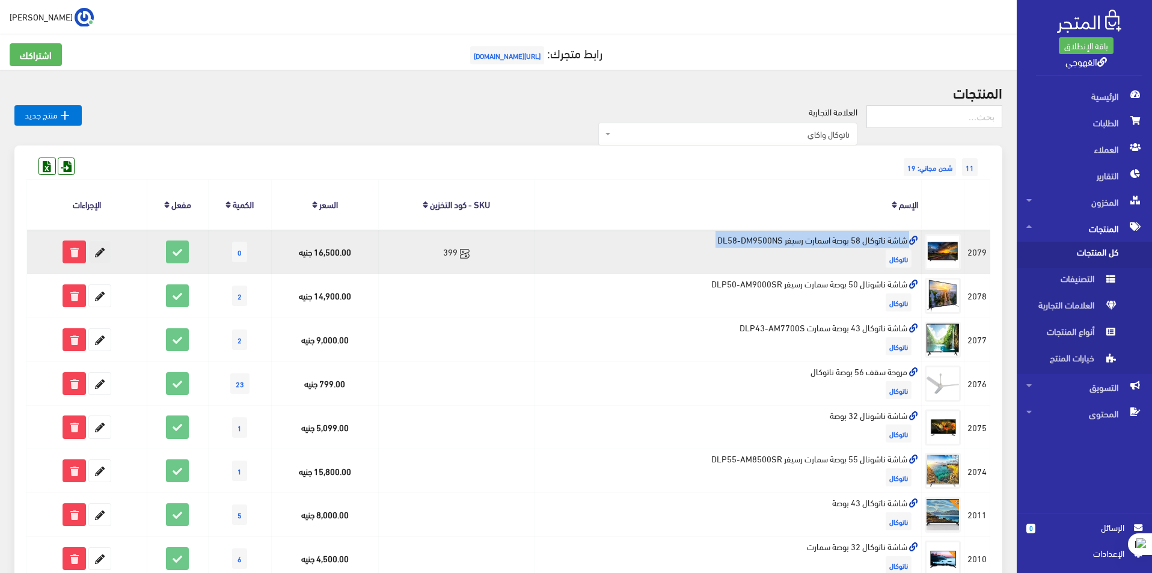
click at [104, 259] on icon at bounding box center [100, 252] width 22 height 22
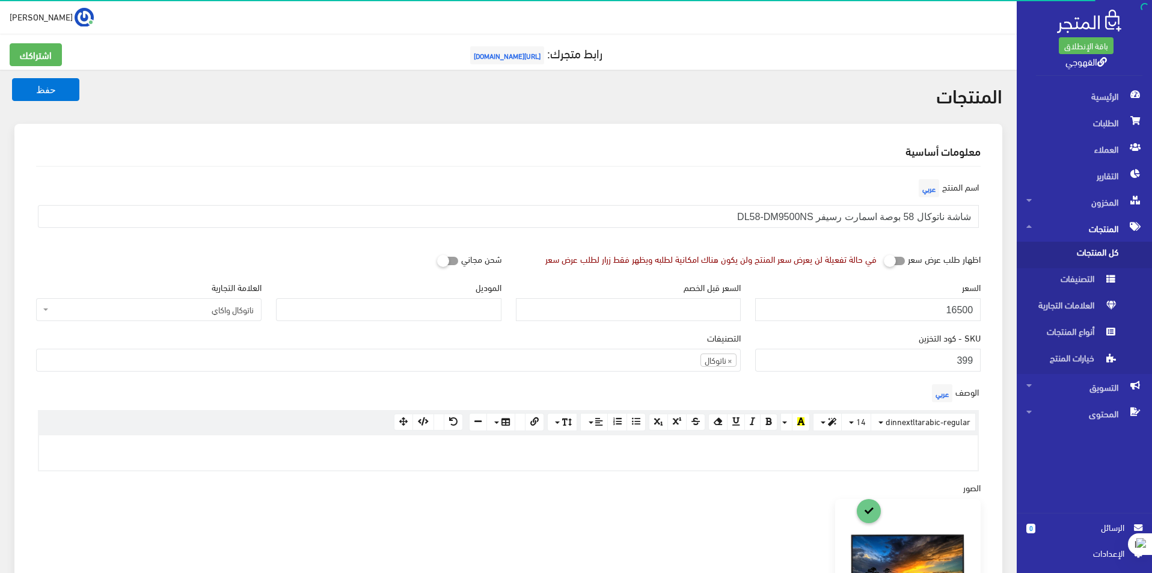
scroll to position [786, 0]
